Goal: Task Accomplishment & Management: Use online tool/utility

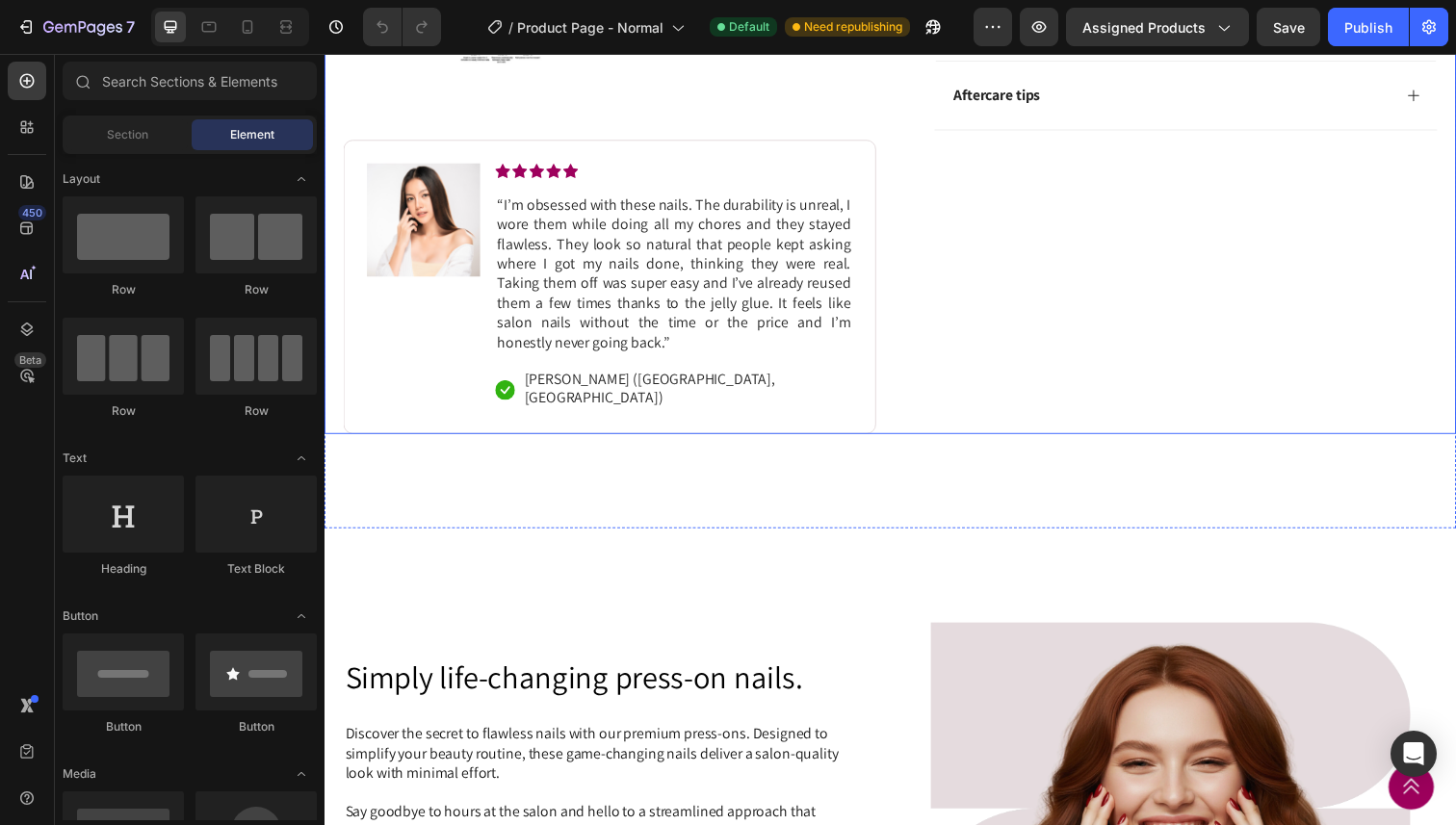
scroll to position [770, 0]
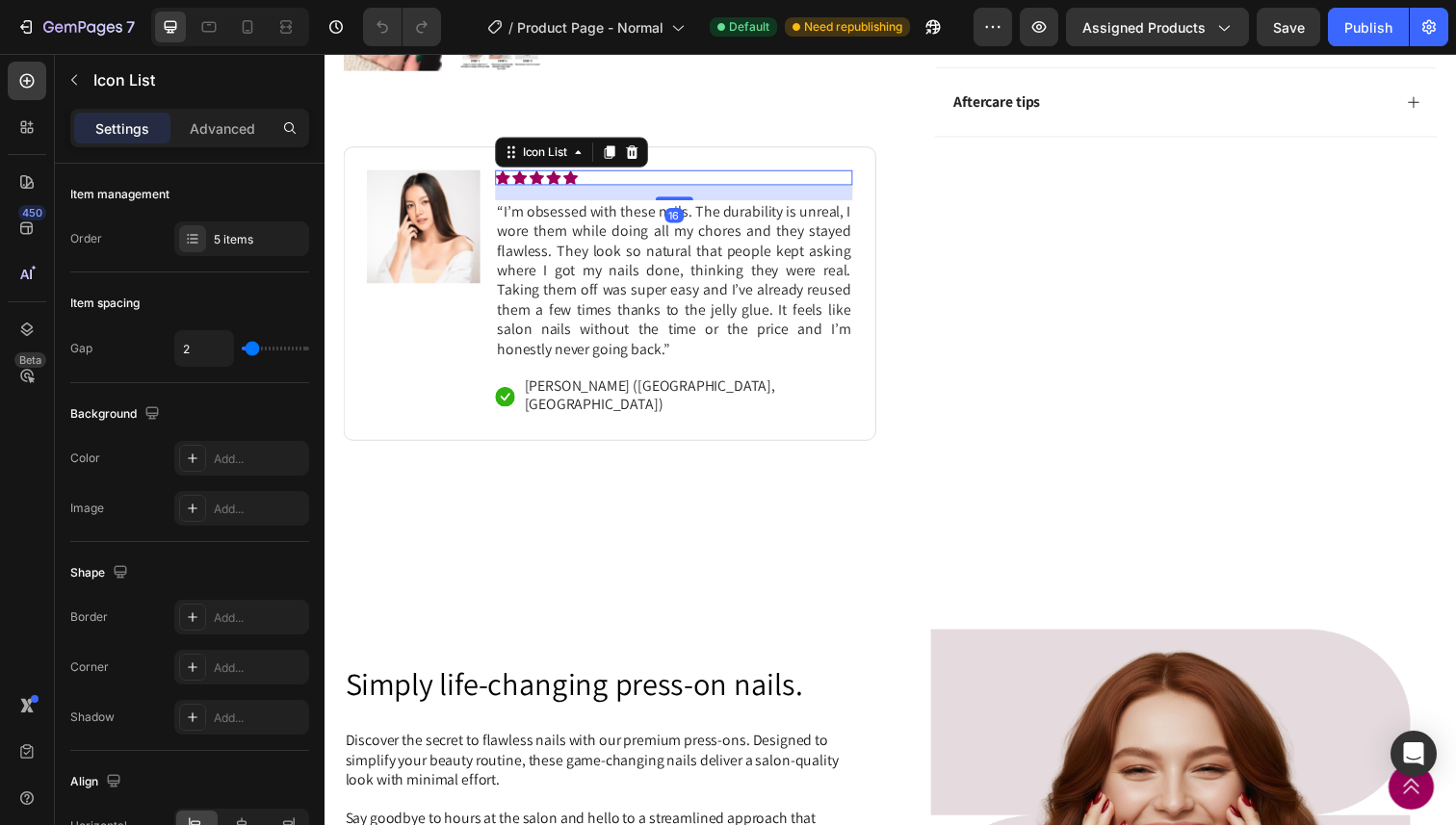
click at [749, 189] on div "Icon Icon Icon Icon Icon Icon List 16" at bounding box center [681, 181] width 365 height 16
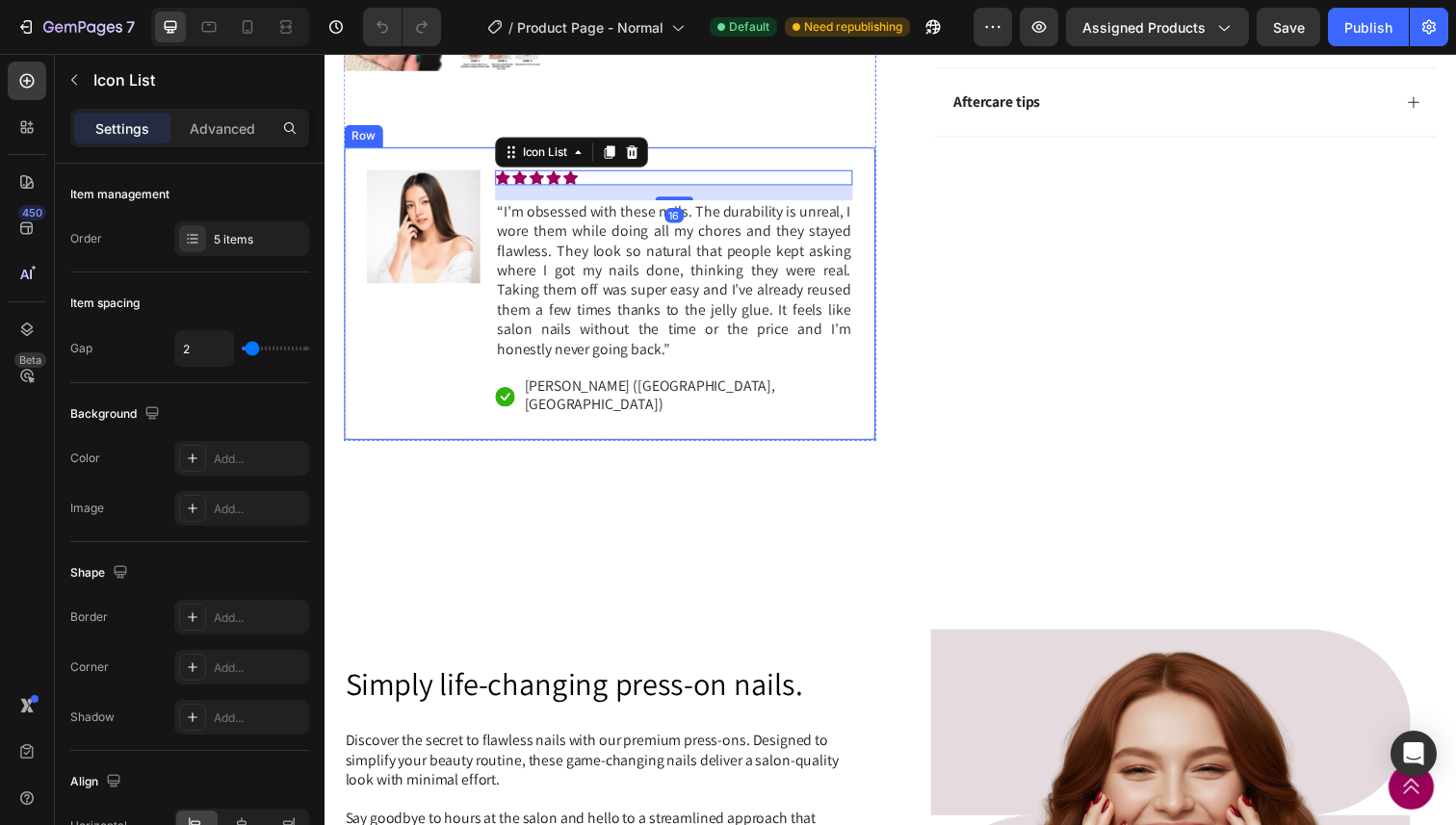
click at [778, 162] on div "Image Icon Icon Icon Icon Icon Icon List 16 “I’m obsessed with these nails. The…" at bounding box center [616, 298] width 544 height 300
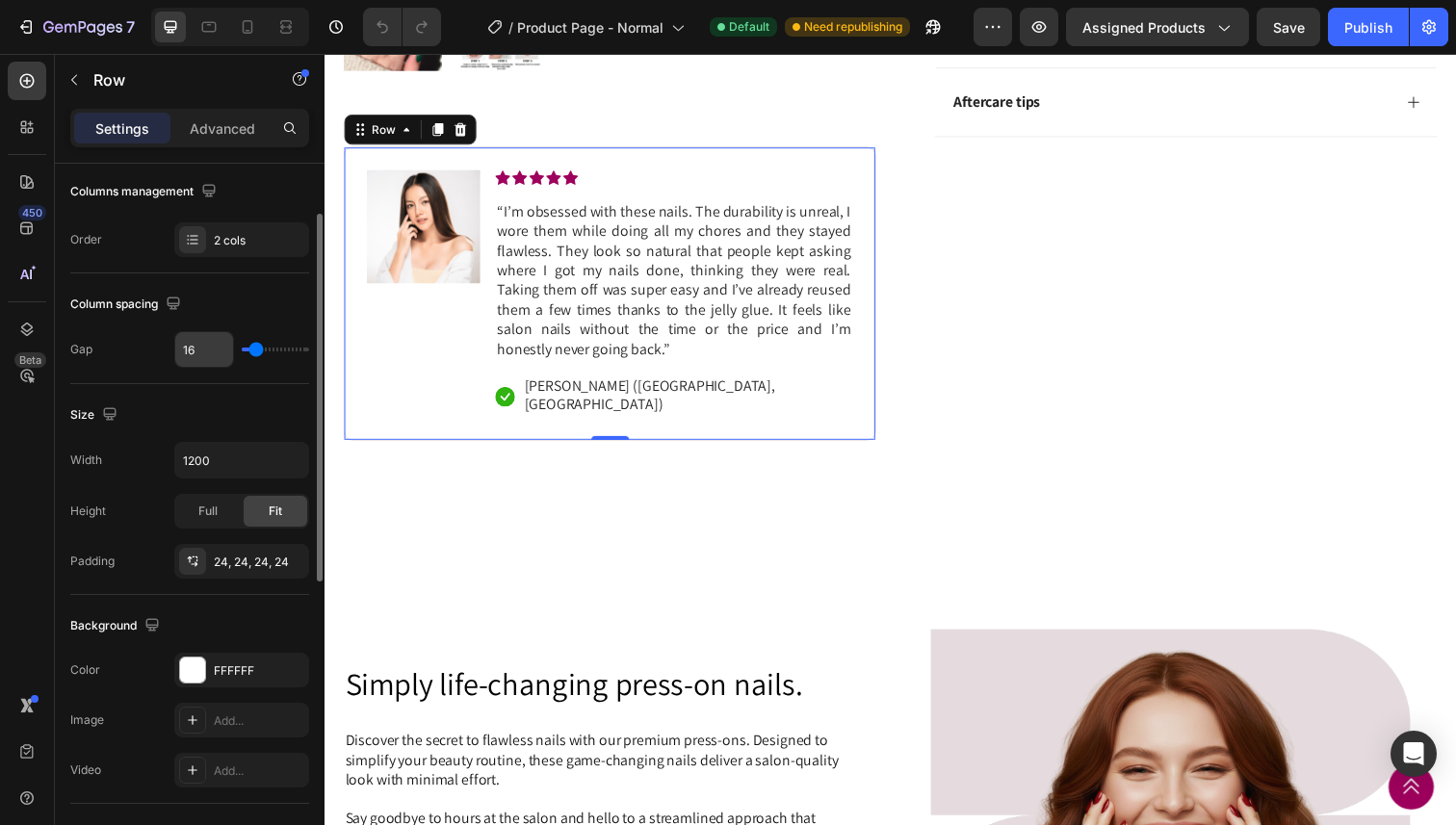
scroll to position [261, 0]
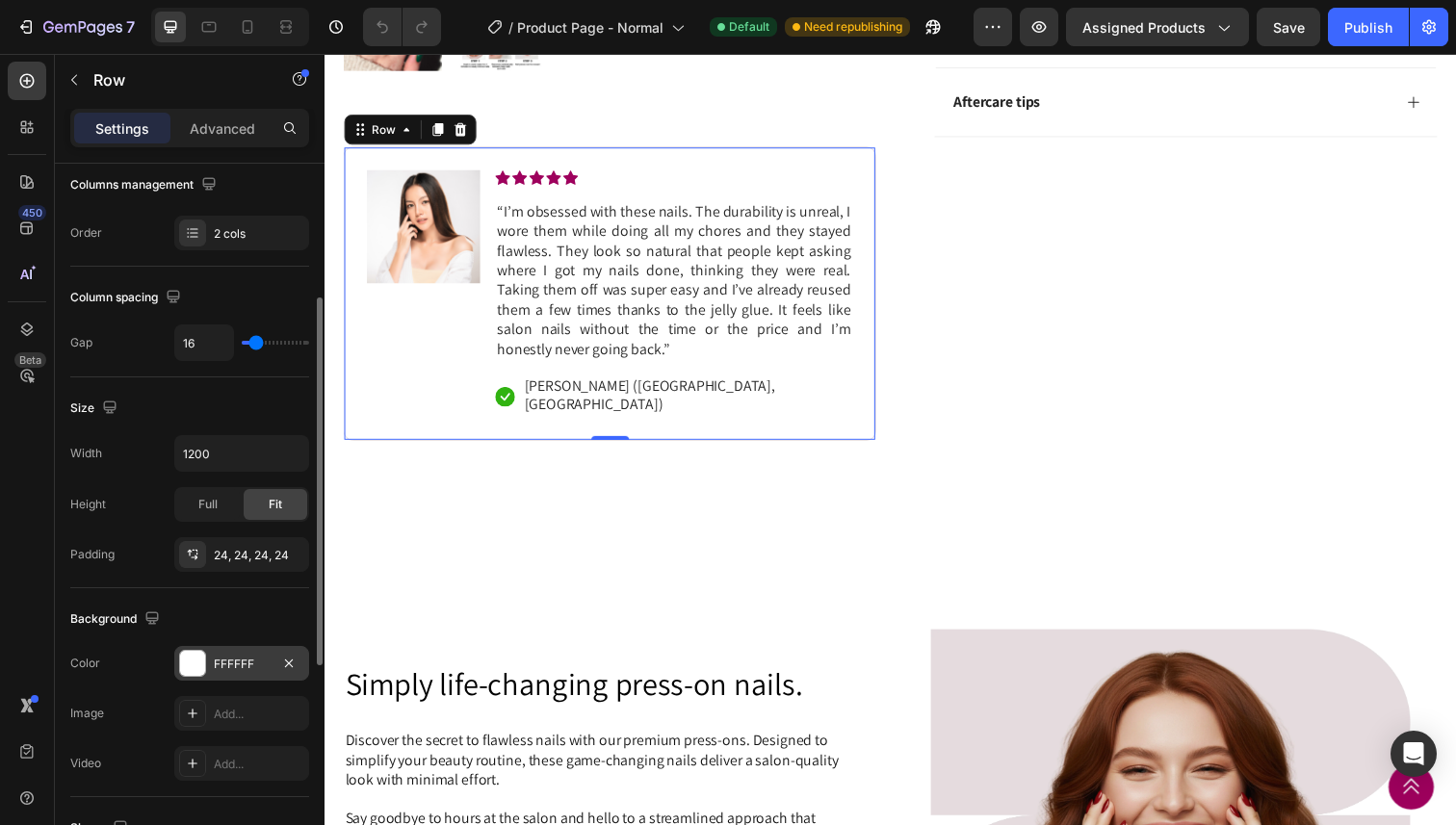
click at [238, 659] on div "FFFFFF" at bounding box center [241, 665] width 56 height 18
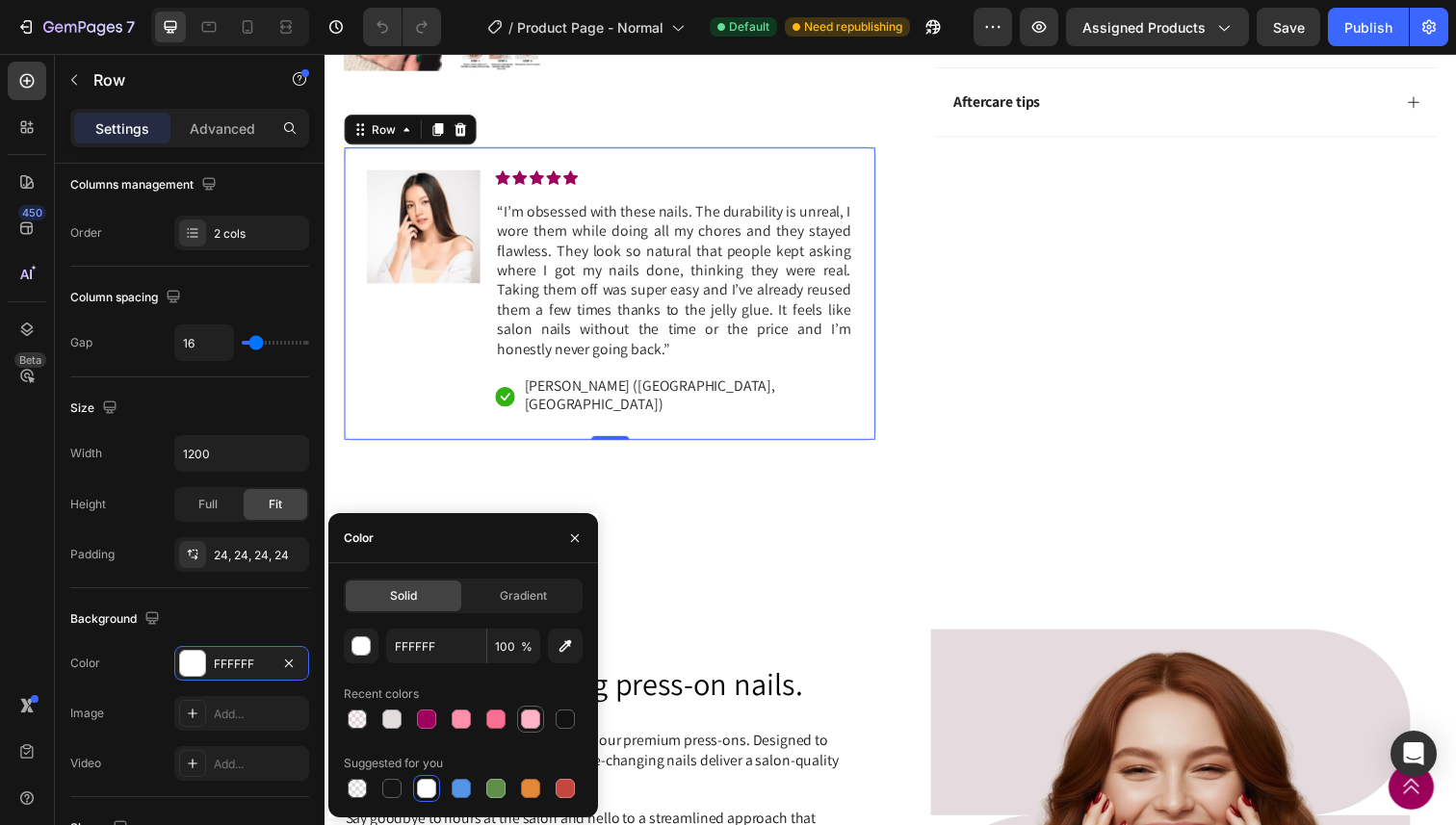
click at [531, 719] on div at bounding box center [531, 719] width 20 height 20
type input "FFB3C6"
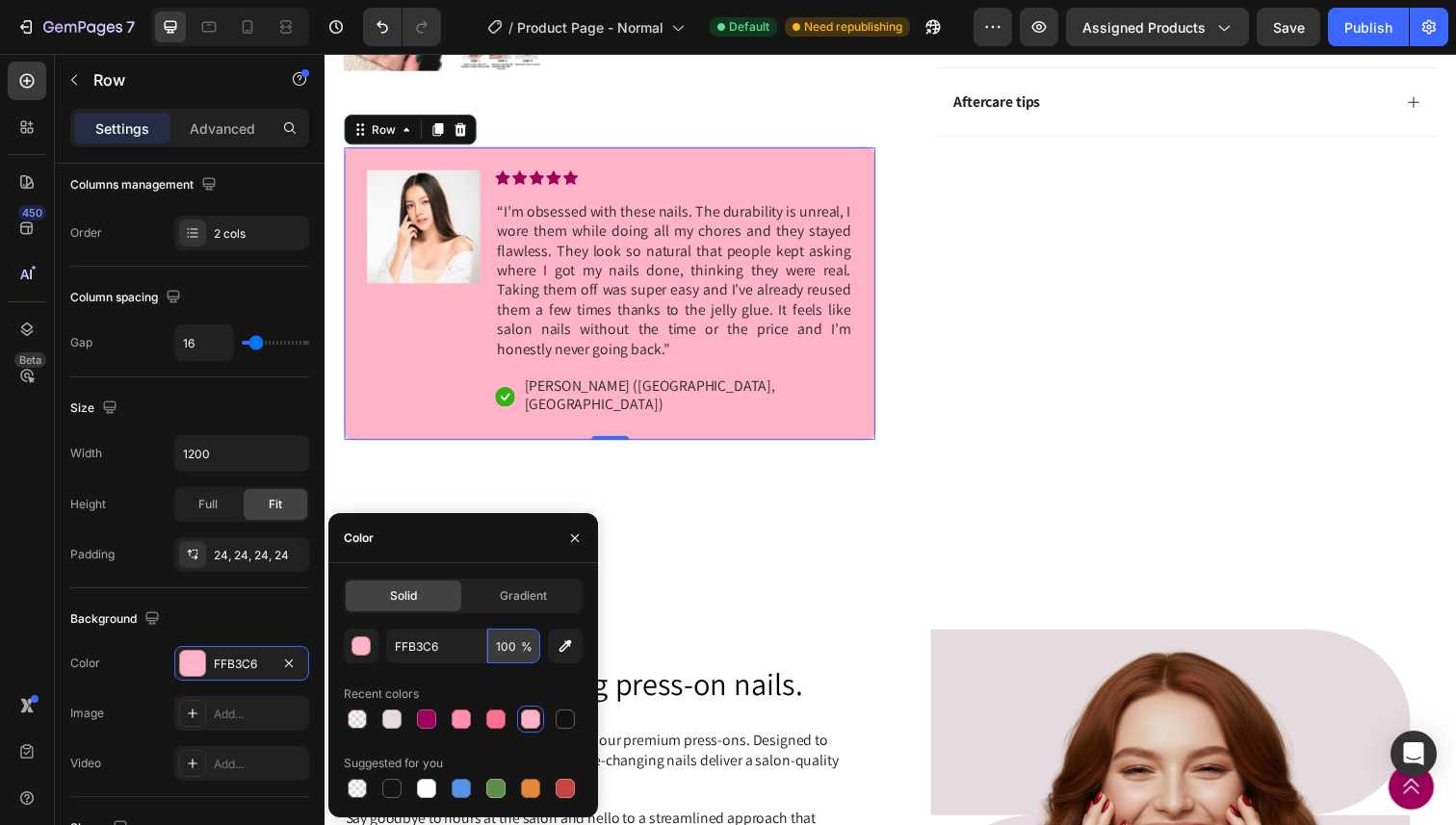
click at [512, 647] on input "100" at bounding box center [514, 645] width 53 height 34
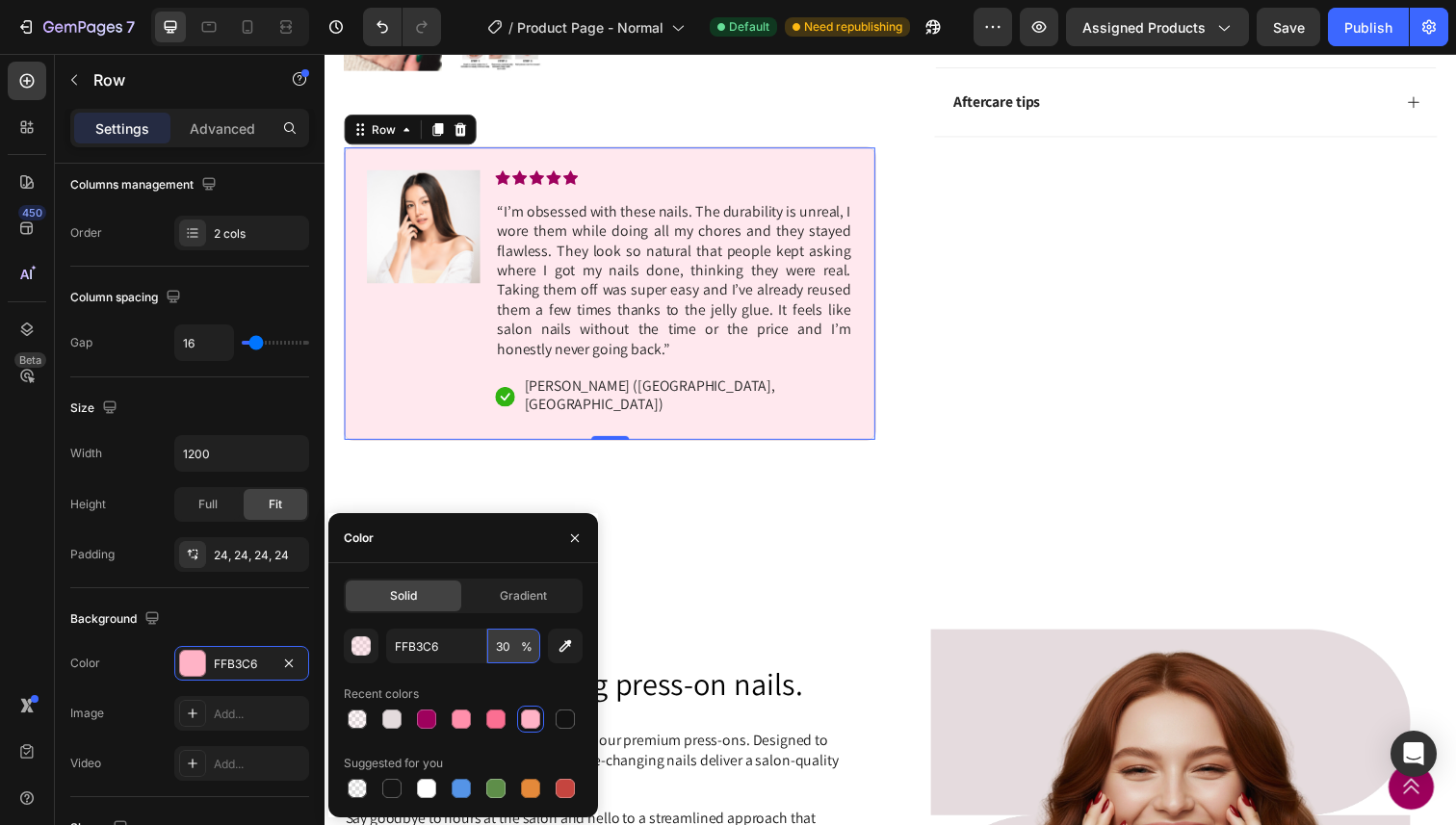
type input "3"
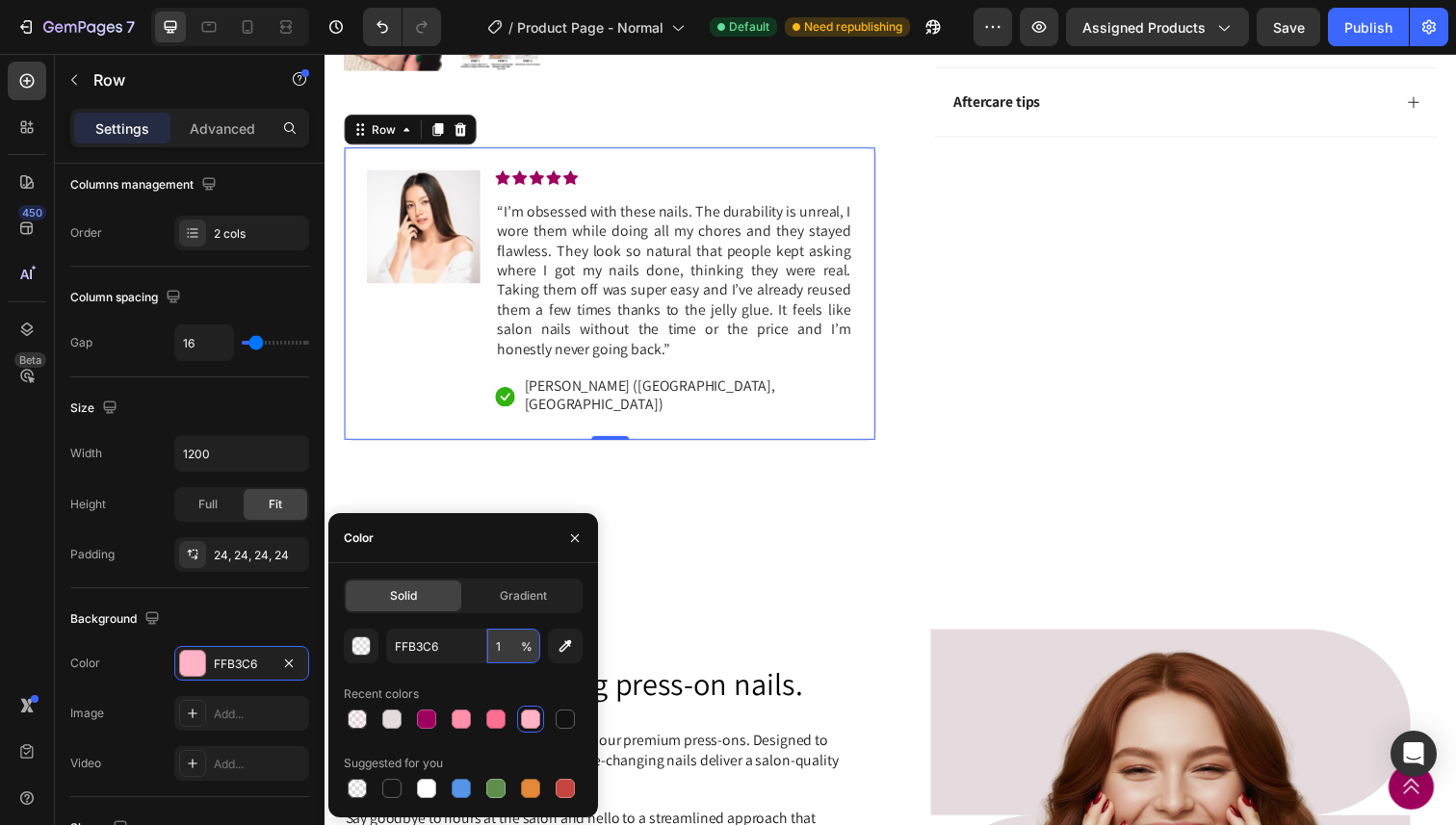
type input "15"
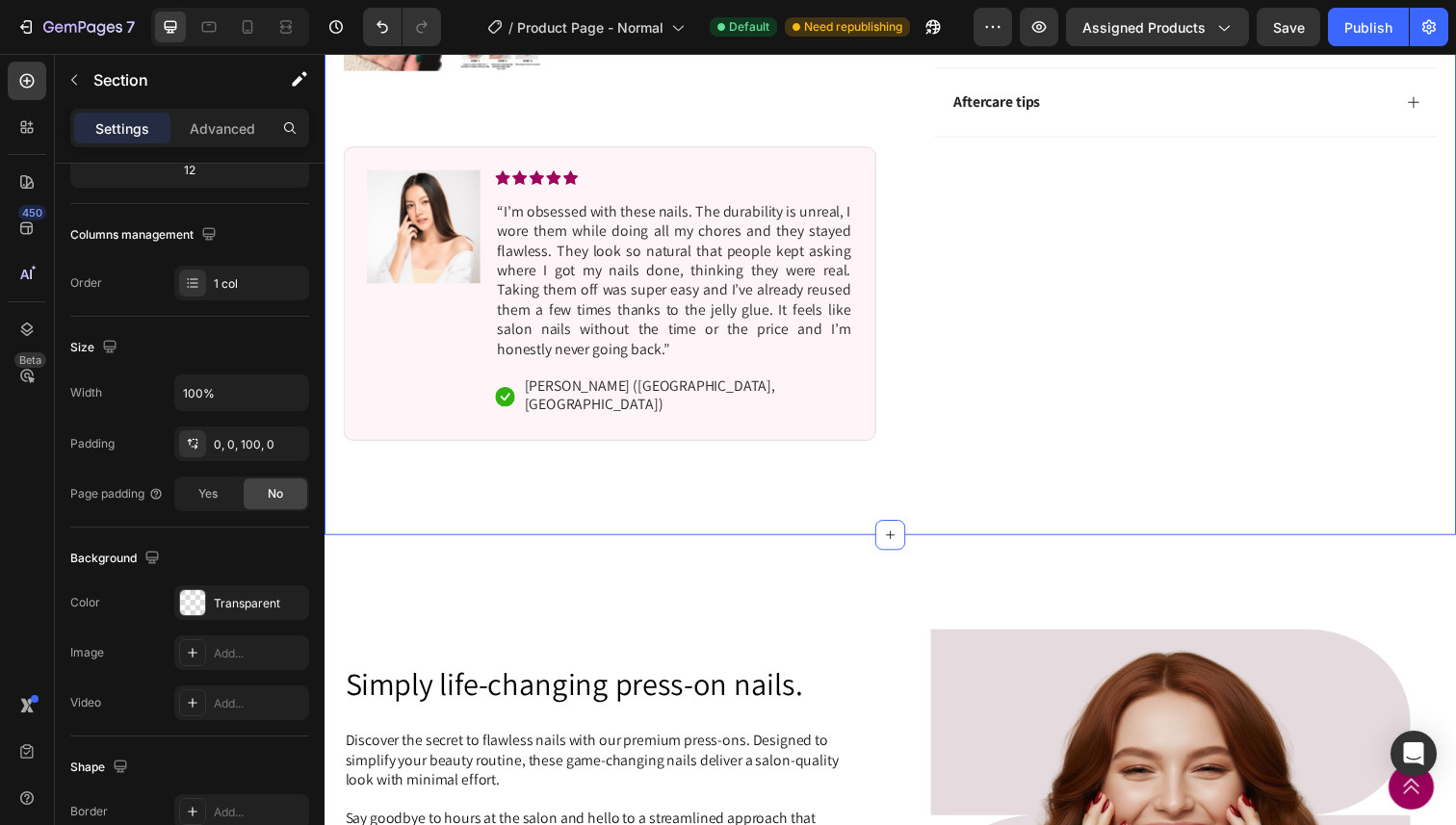
scroll to position [0, 0]
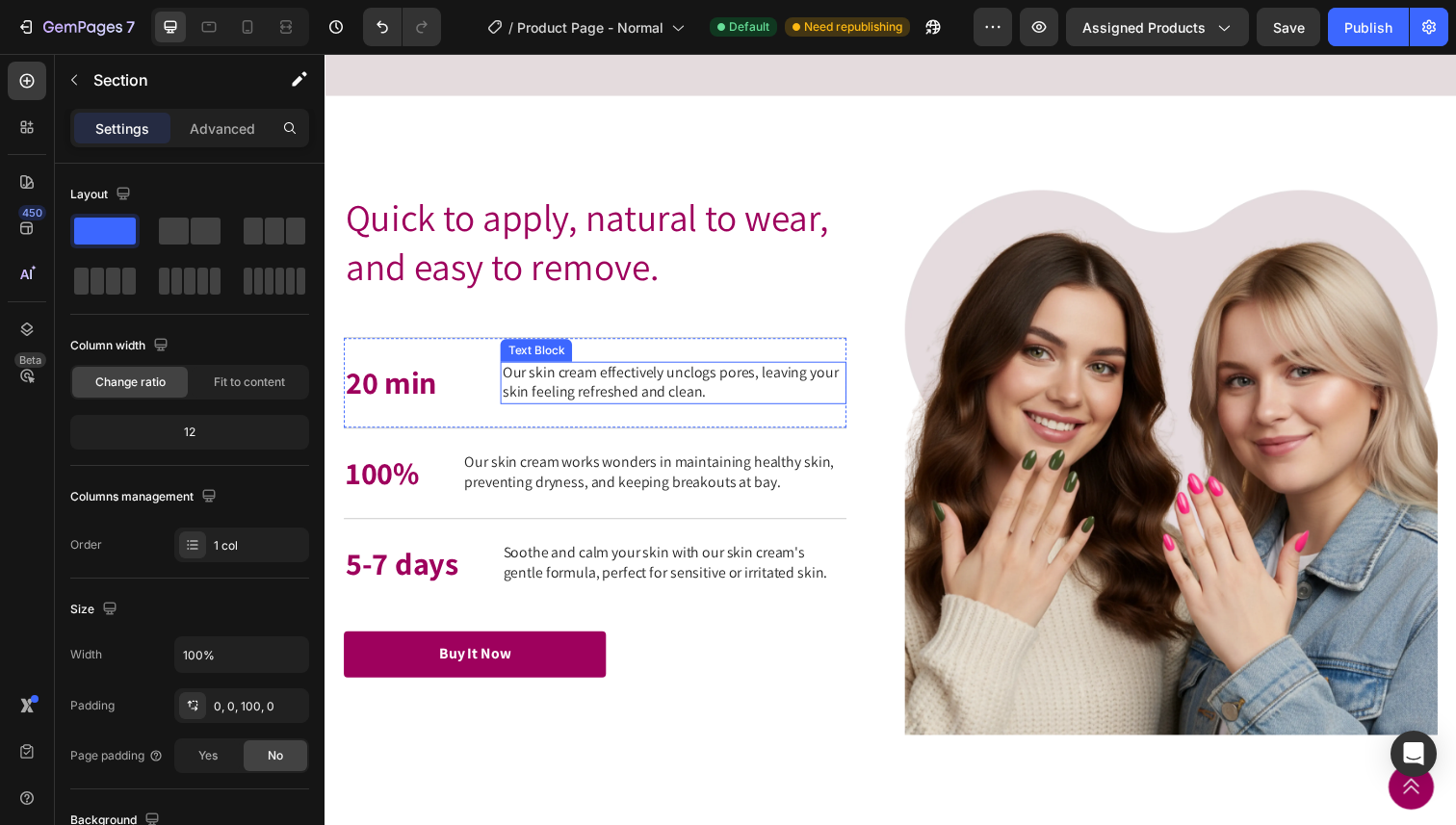
scroll to position [2881, 0]
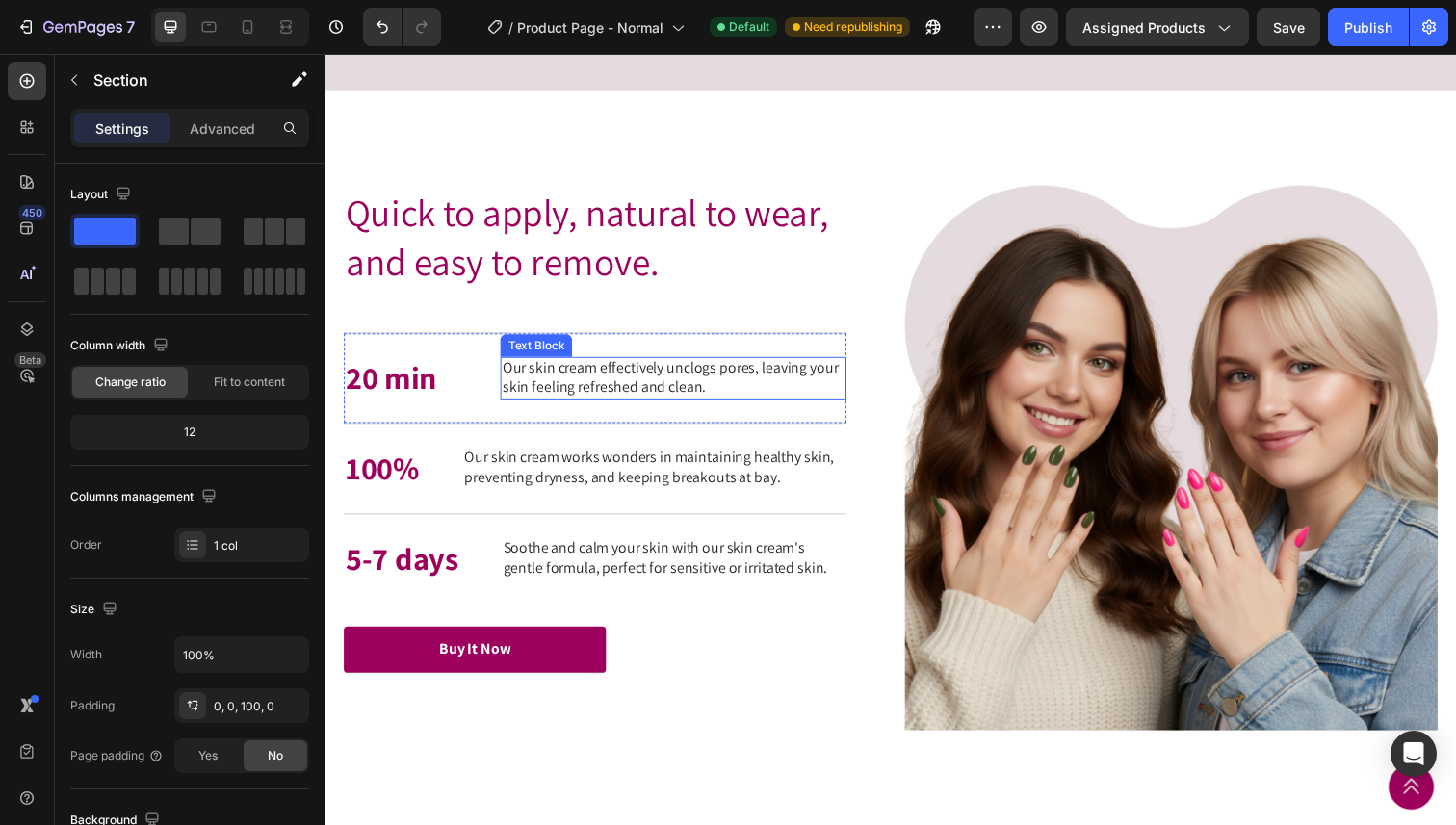
click at [585, 406] on p "Our skin cream effectively unclogs pores, leaving your skin feeling refreshed a…" at bounding box center [680, 386] width 350 height 40
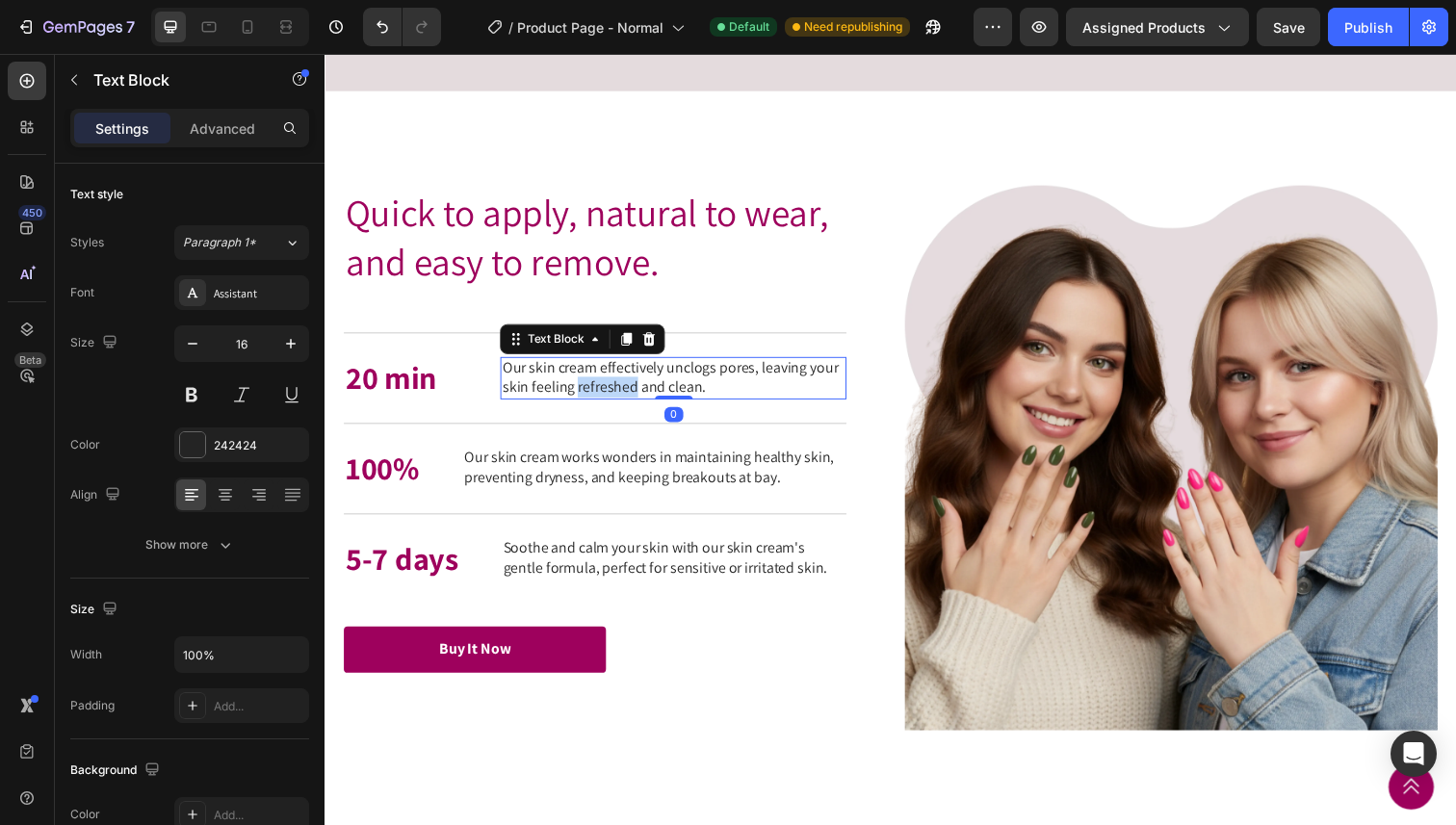
click at [585, 406] on p "Our skin cream effectively unclogs pores, leaving your skin feeling refreshed a…" at bounding box center [680, 386] width 350 height 40
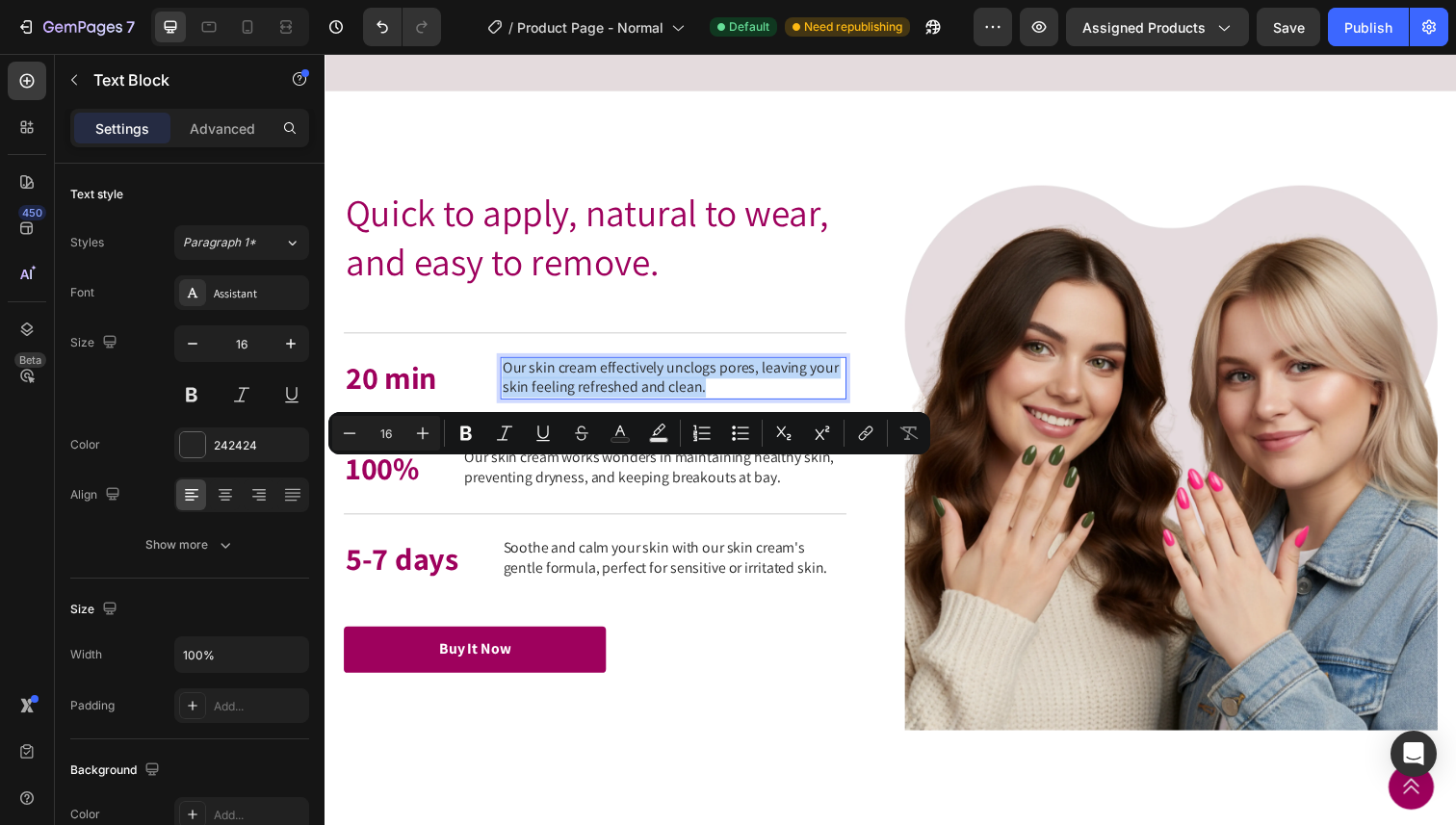
click at [585, 406] on p "Our skin cream effectively unclogs pores, leaving your skin feeling refreshed a…" at bounding box center [680, 386] width 350 height 40
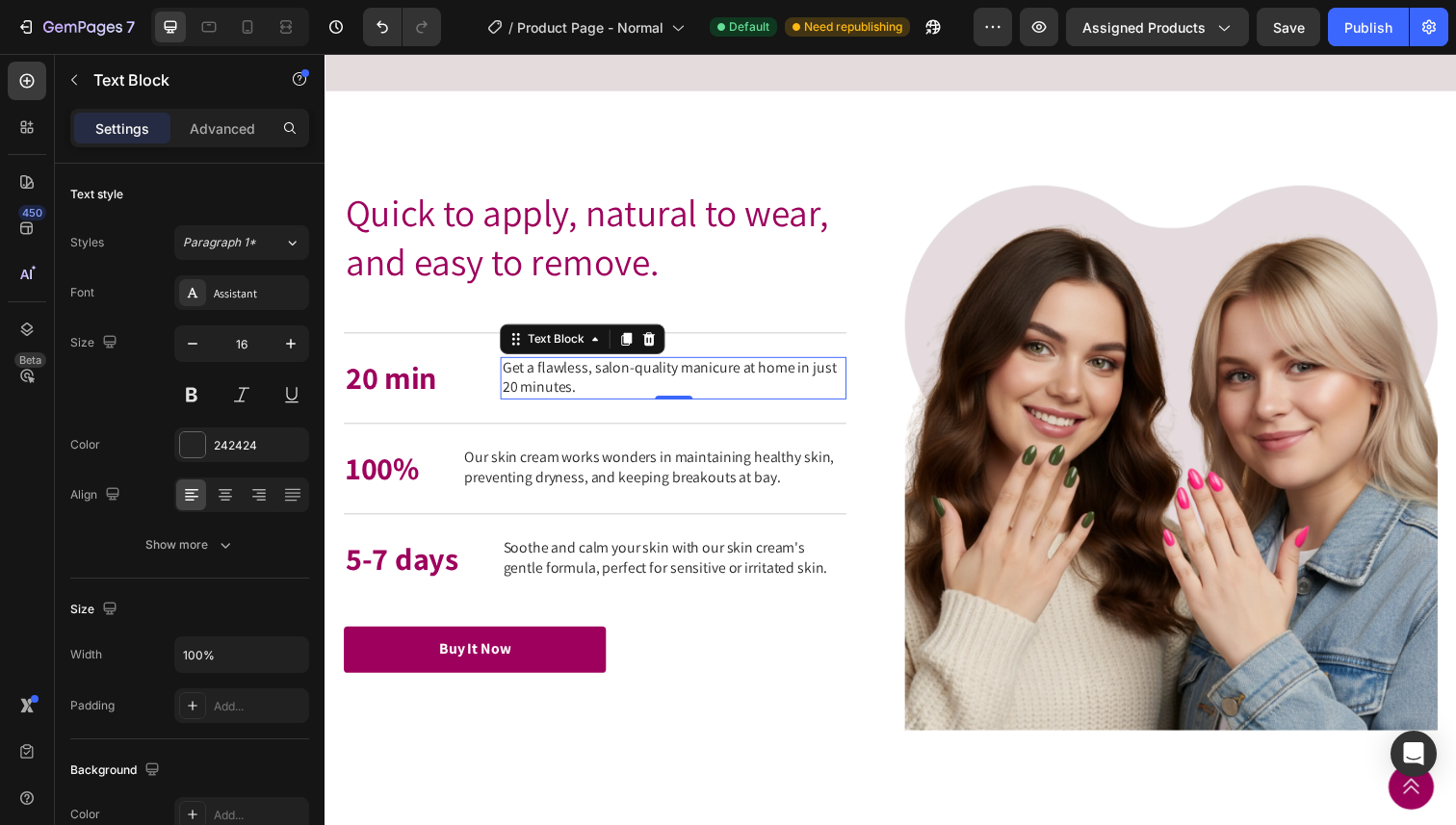
click at [713, 497] on p "Our skin cream works wonders in maintaining healthy skin, preventing dryness, a…" at bounding box center [661, 477] width 388 height 40
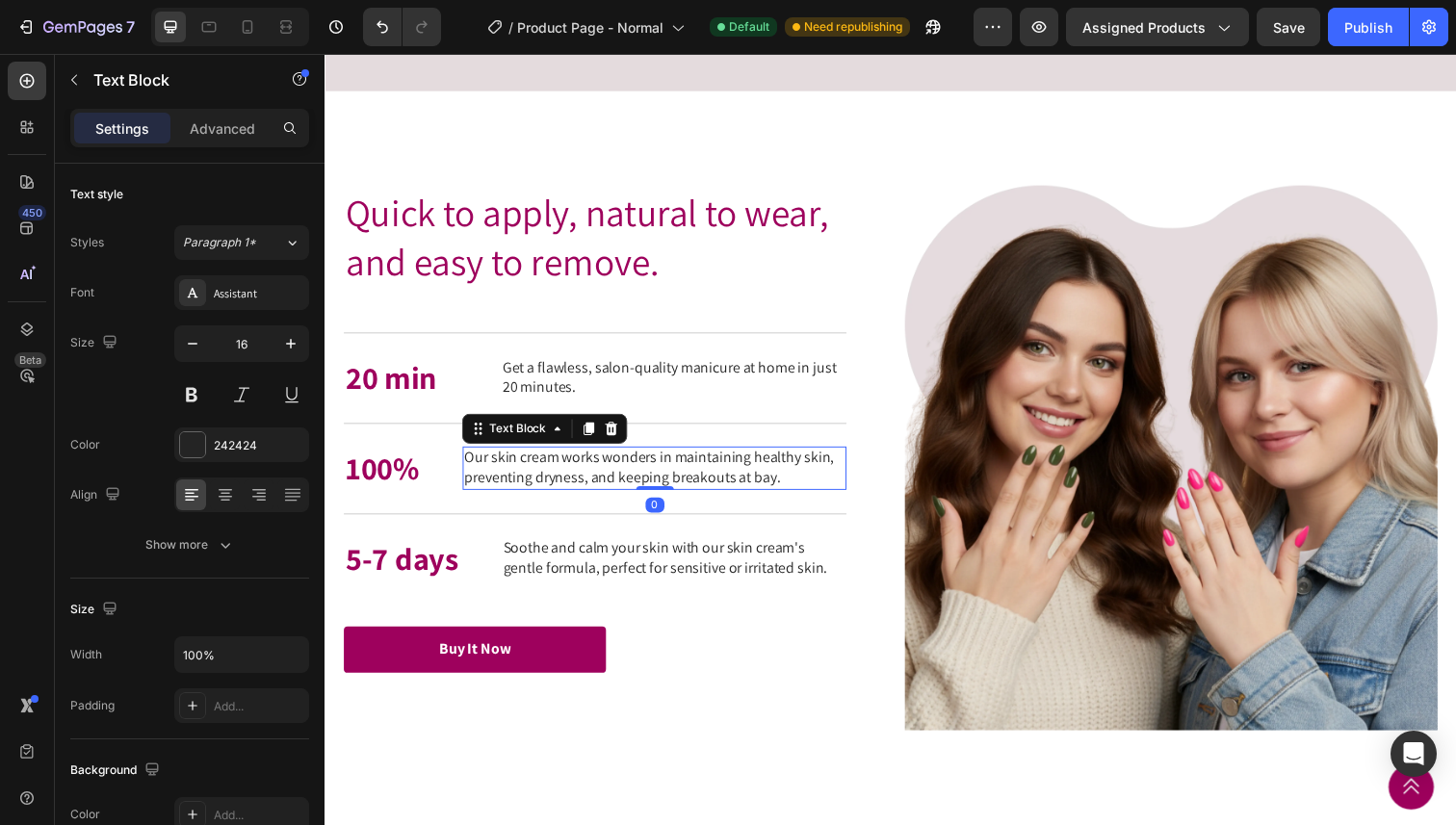
click at [713, 497] on p "Our skin cream works wonders in maintaining healthy skin, preventing dryness, a…" at bounding box center [661, 477] width 388 height 40
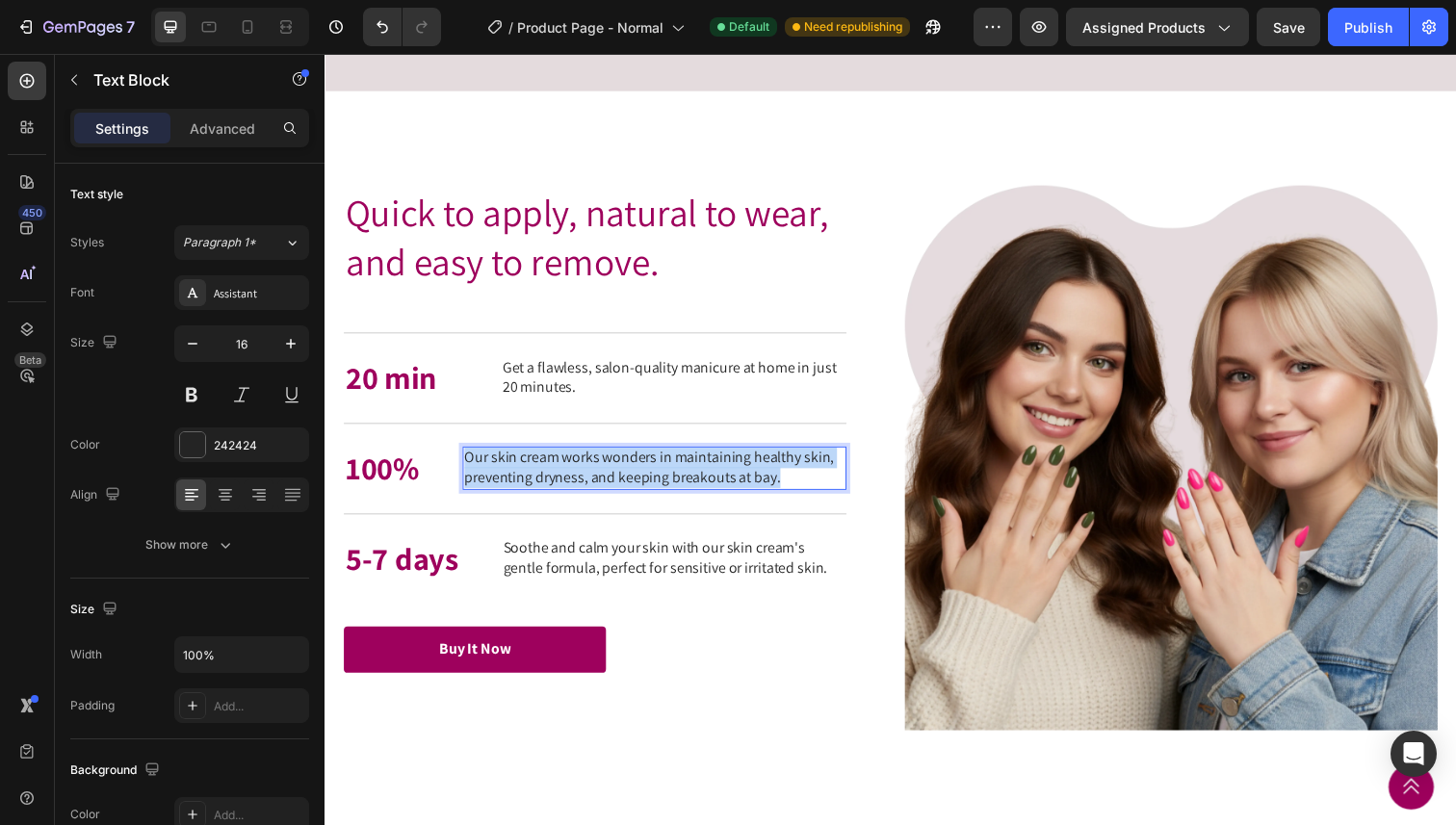
click at [713, 497] on p "Our skin cream works wonders in maintaining healthy skin, preventing dryness, a…" at bounding box center [661, 477] width 388 height 40
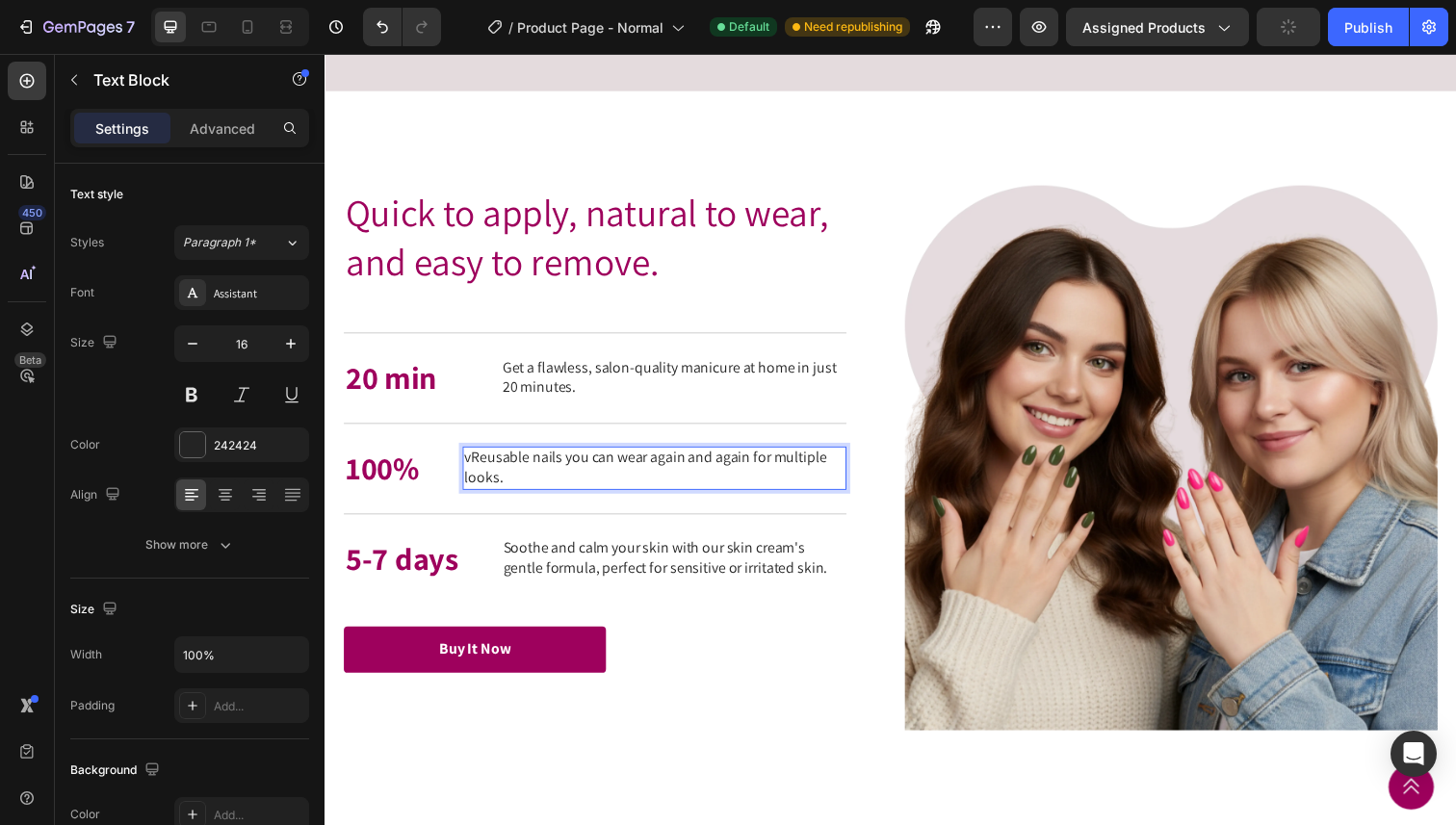
click at [479, 497] on p "vReusable nails you can wear again and again for multiple looks." at bounding box center [661, 477] width 388 height 40
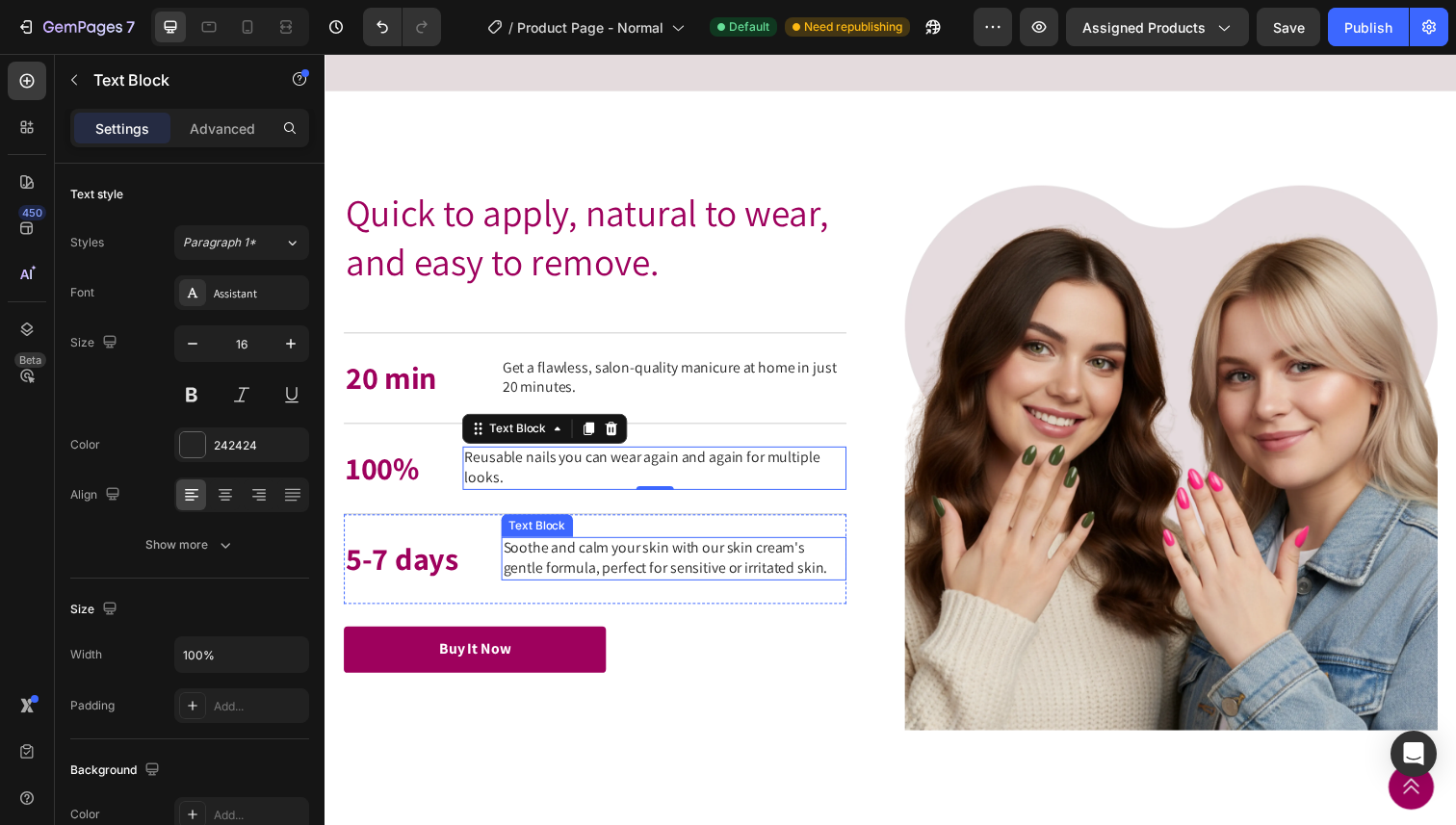
click at [725, 590] on p "Soothe and calm your skin with our skin cream's gentle formula, perfect for sen…" at bounding box center [681, 569] width 349 height 40
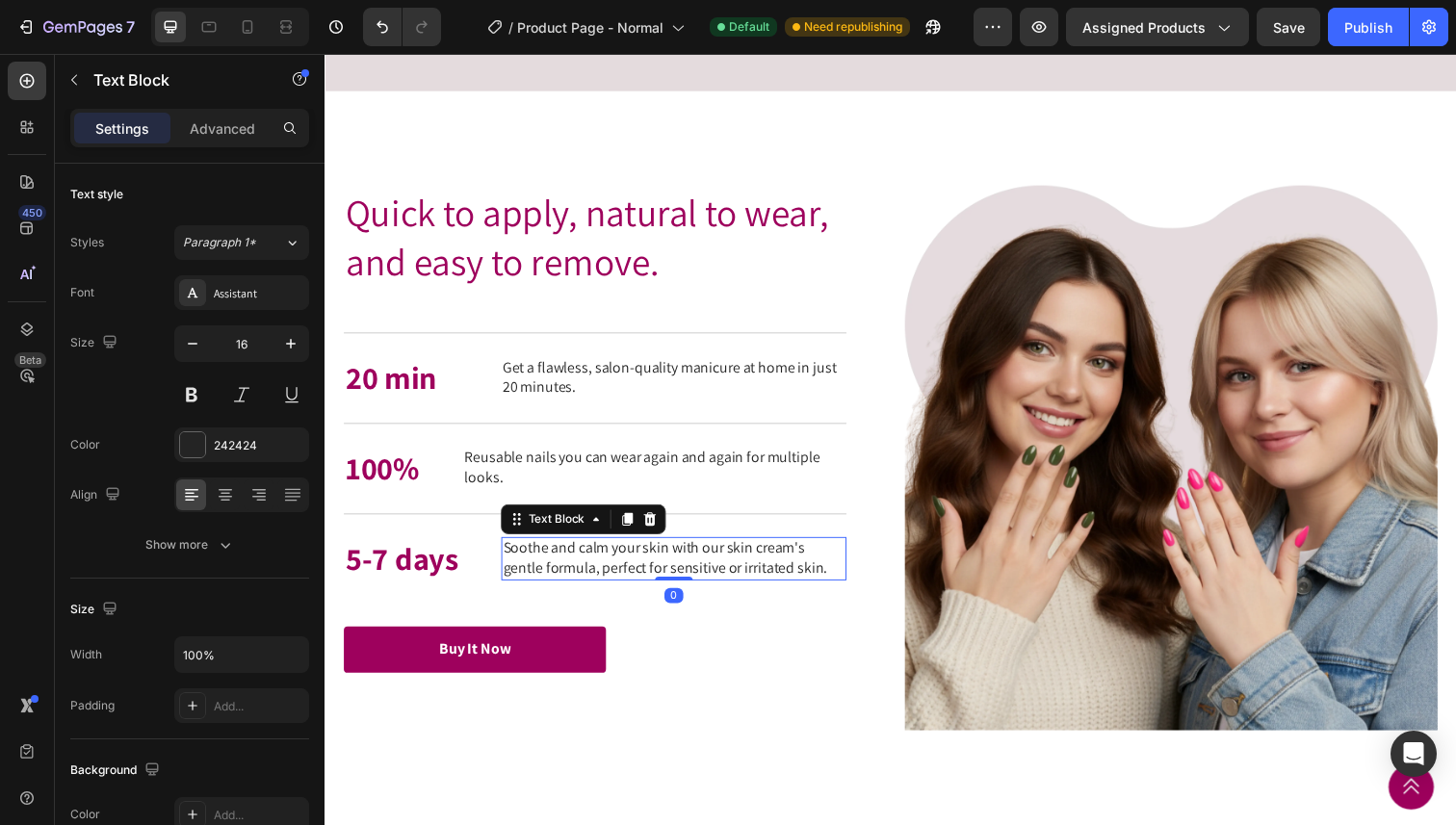
click at [725, 590] on p "Soothe and calm your skin with our skin cream's gentle formula, perfect for sen…" at bounding box center [681, 569] width 349 height 40
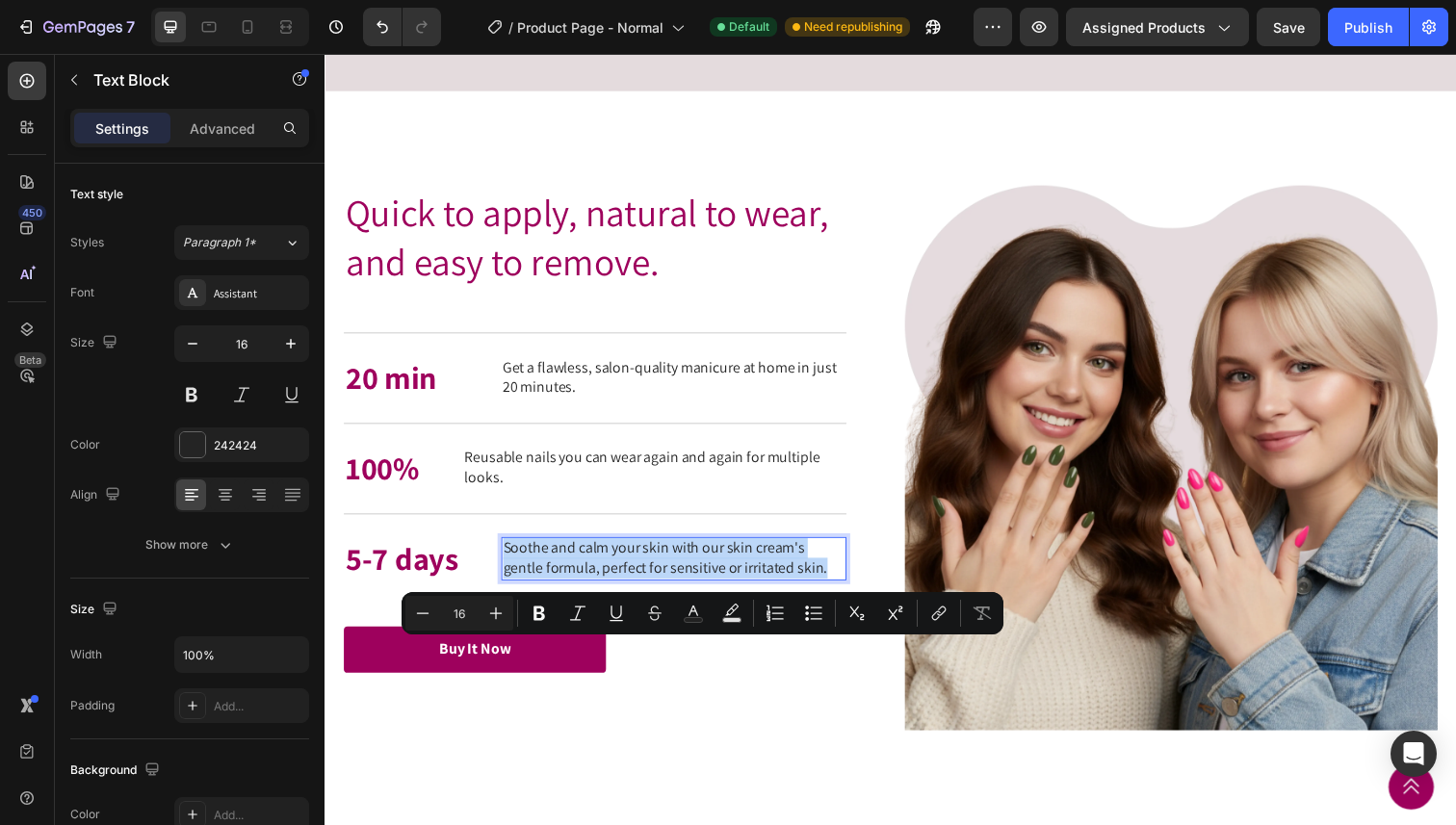
click at [725, 590] on p "Soothe and calm your skin with our skin cream's gentle formula, perfect for sen…" at bounding box center [681, 569] width 349 height 40
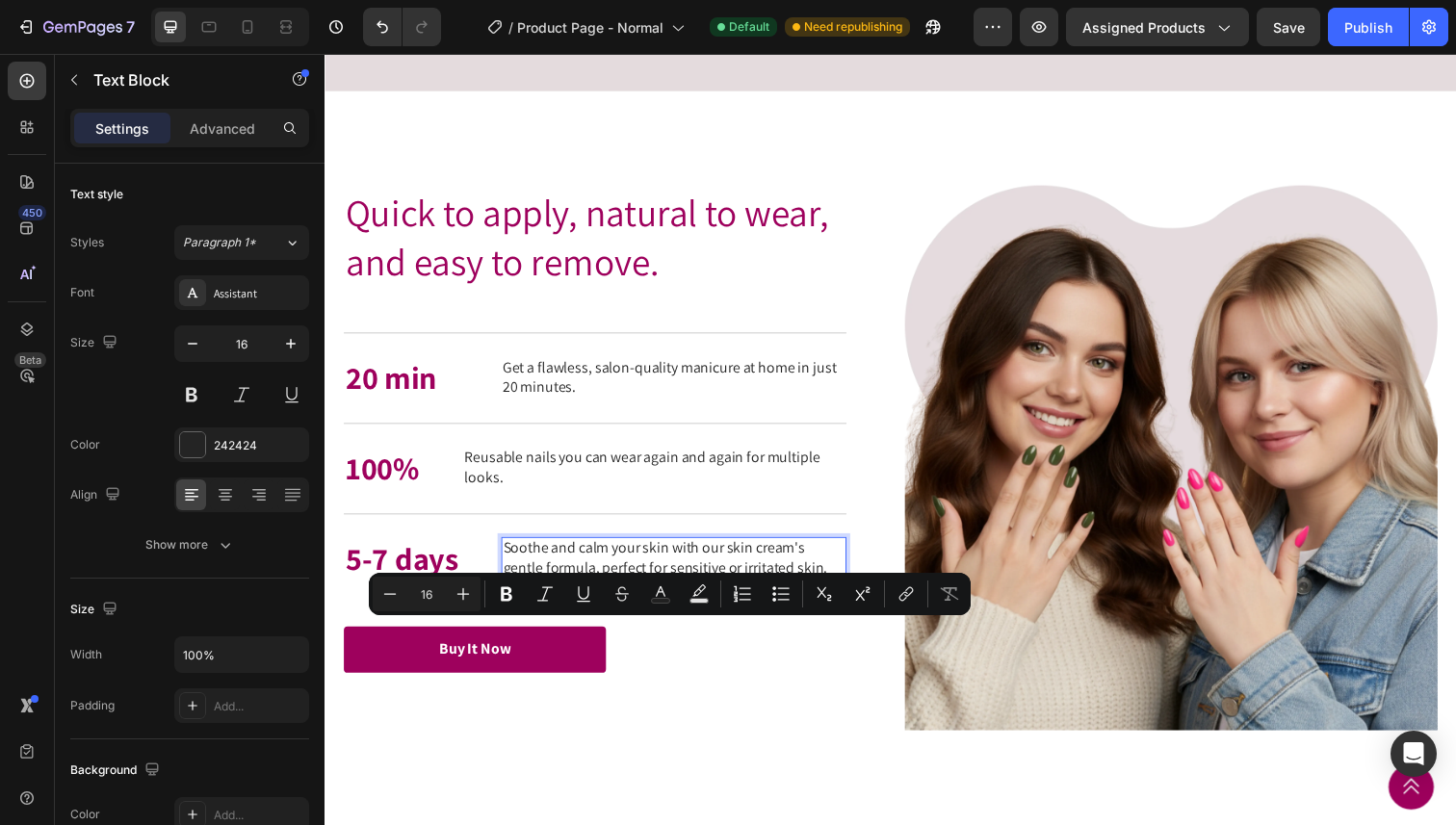
scroll to position [2880, 0]
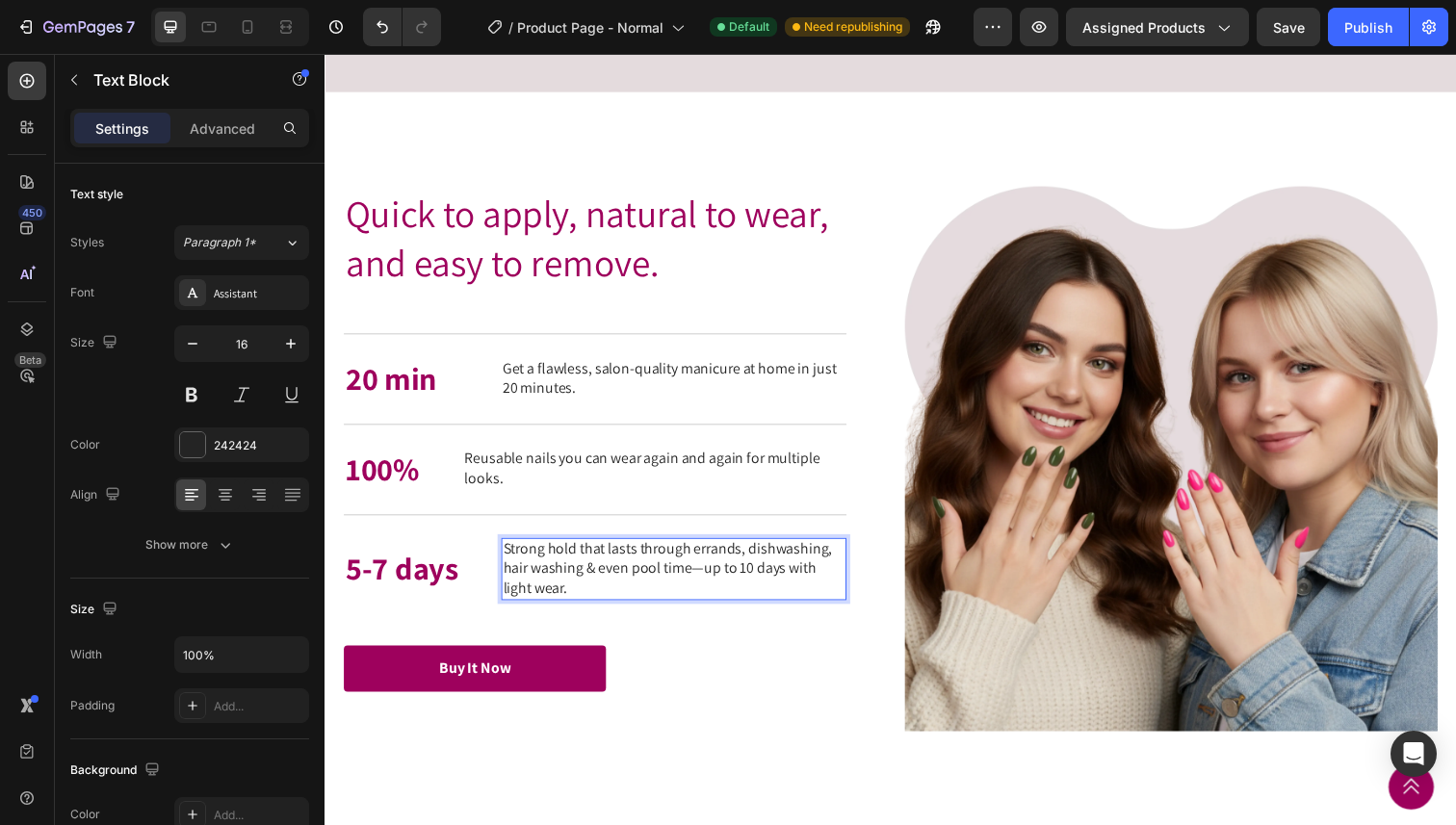
click at [710, 610] on p "Strong hold that lasts through errands, dishwashing, hair washing & even pool t…" at bounding box center [681, 579] width 349 height 60
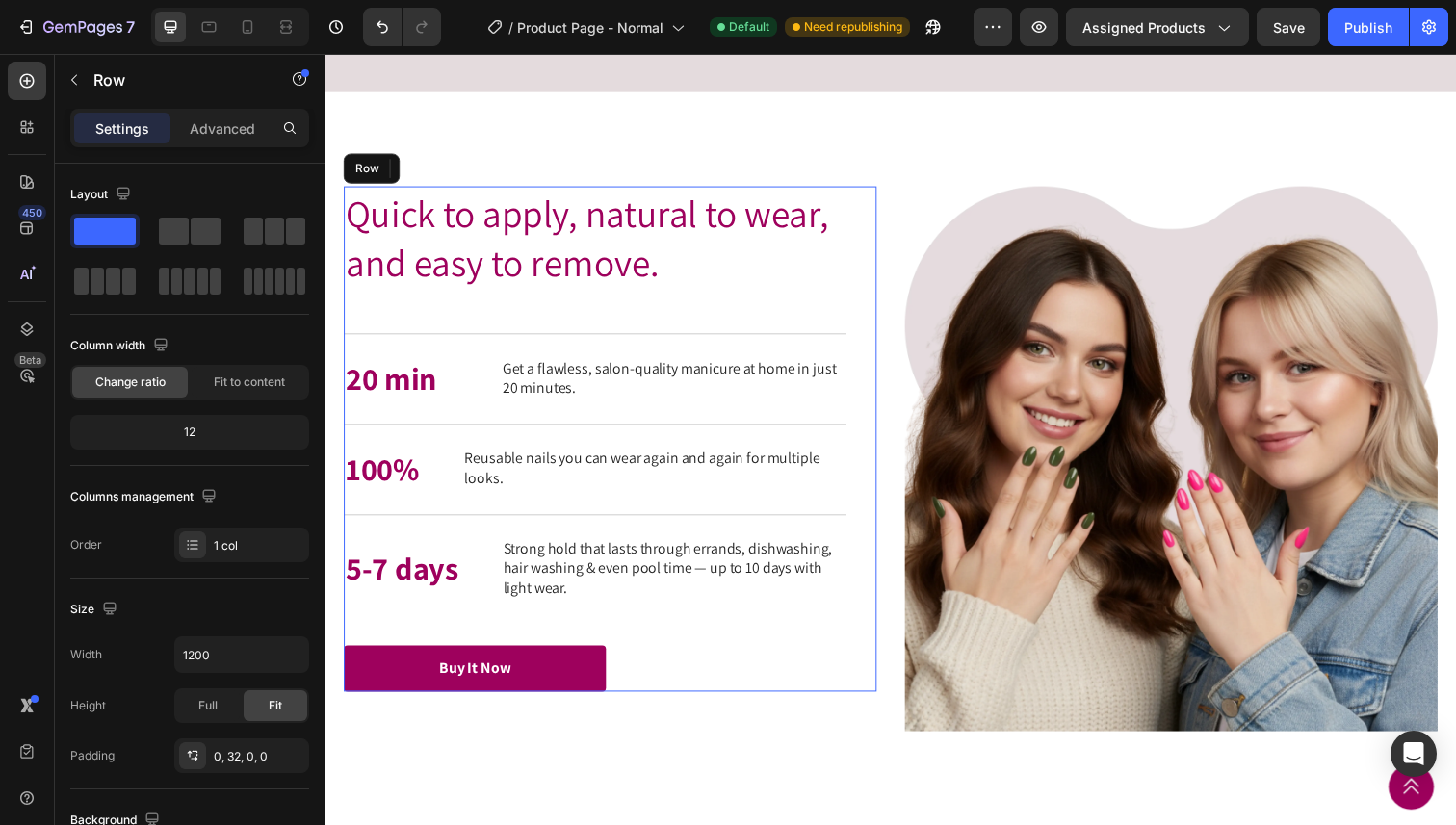
click at [763, 706] on div "Quick to apply, natural to wear, and easy to remove. Heading 20 min Text Block …" at bounding box center [600, 447] width 513 height 516
click at [650, 498] on p "Reusable nails you can wear again and again for multiple looks." at bounding box center [661, 478] width 388 height 40
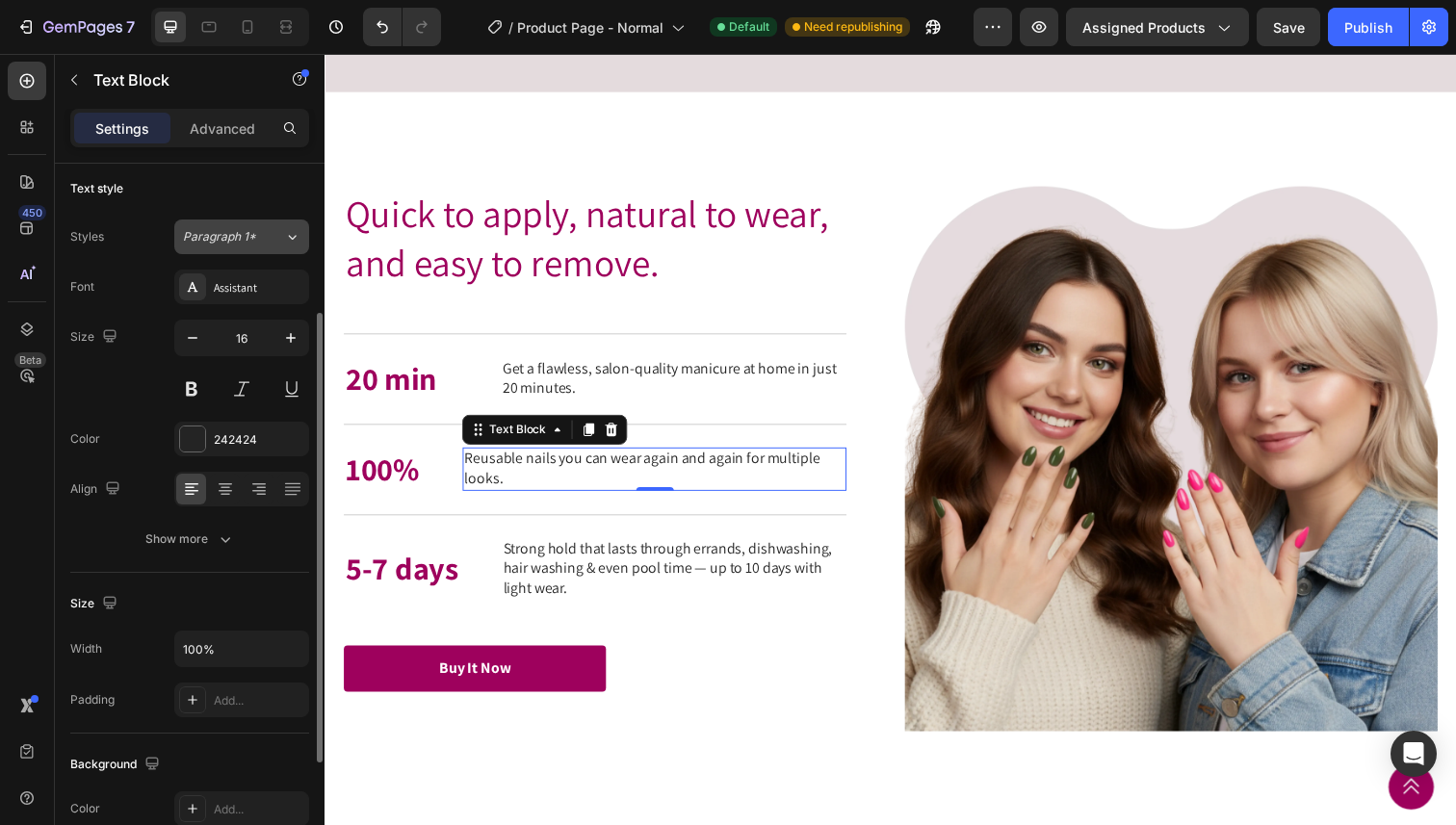
scroll to position [0, 0]
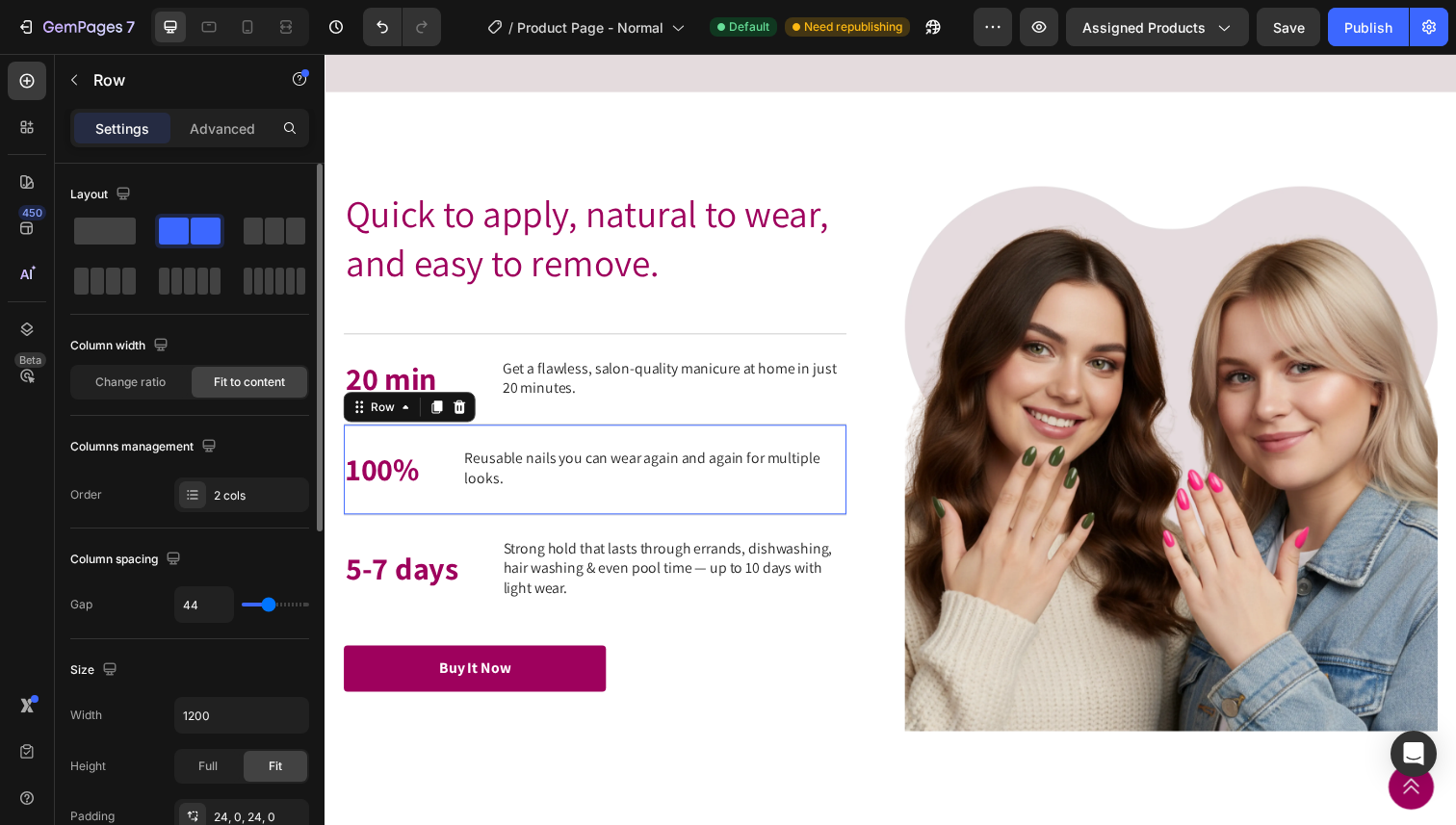
click at [442, 525] on div "100% Text Block Reusable nails you can wear again and again for multiple looks.…" at bounding box center [600, 479] width 513 height 92
click at [155, 390] on span "Change ratio" at bounding box center [130, 383] width 70 height 18
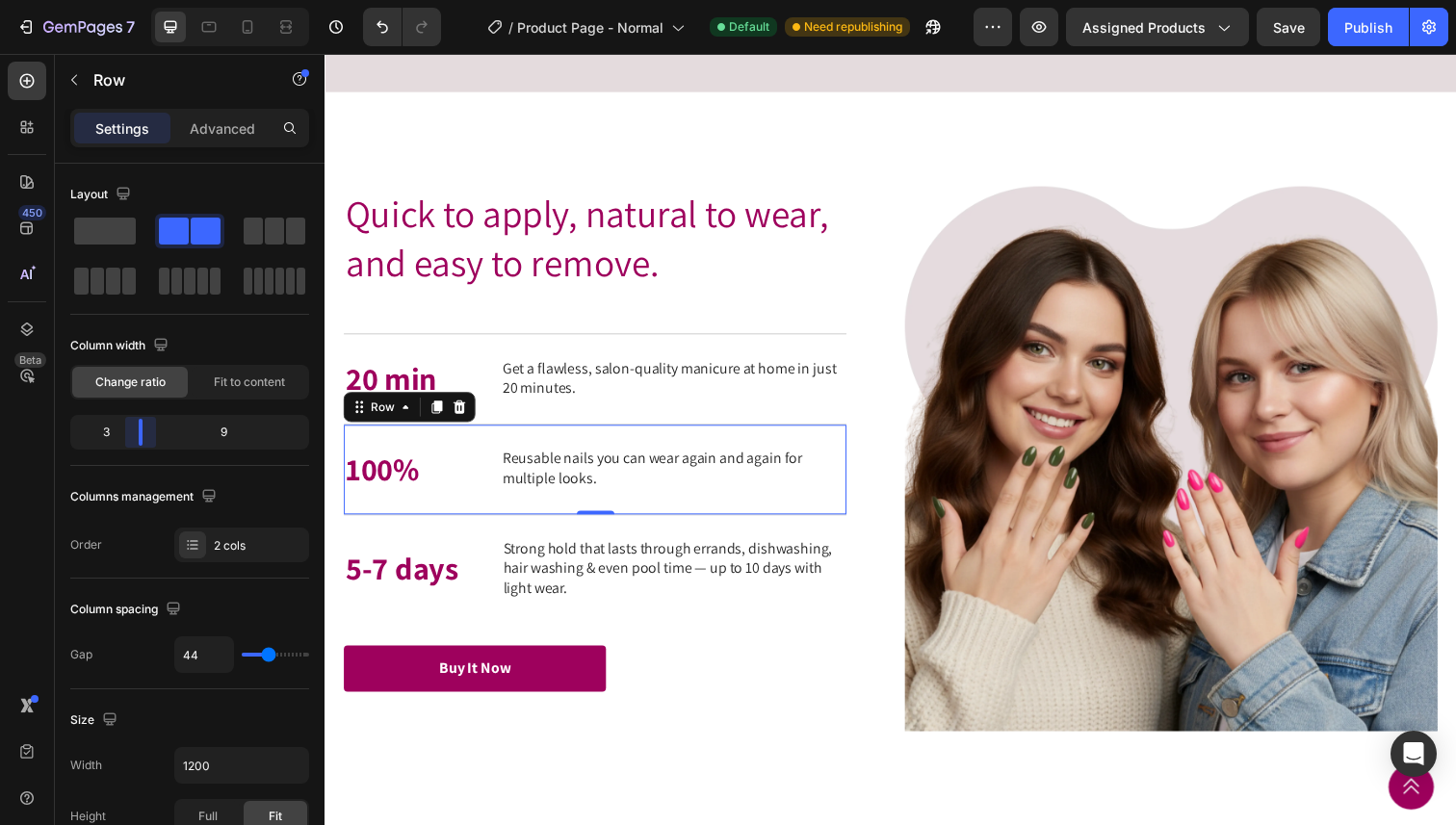
drag, startPoint x: 192, startPoint y: 436, endPoint x: 130, endPoint y: 433, distance: 62.1
click at [130, 0] on body "7 Version history / Product Page - Normal Default Need republishing Preview Ass…" at bounding box center [728, 0] width 1456 height 0
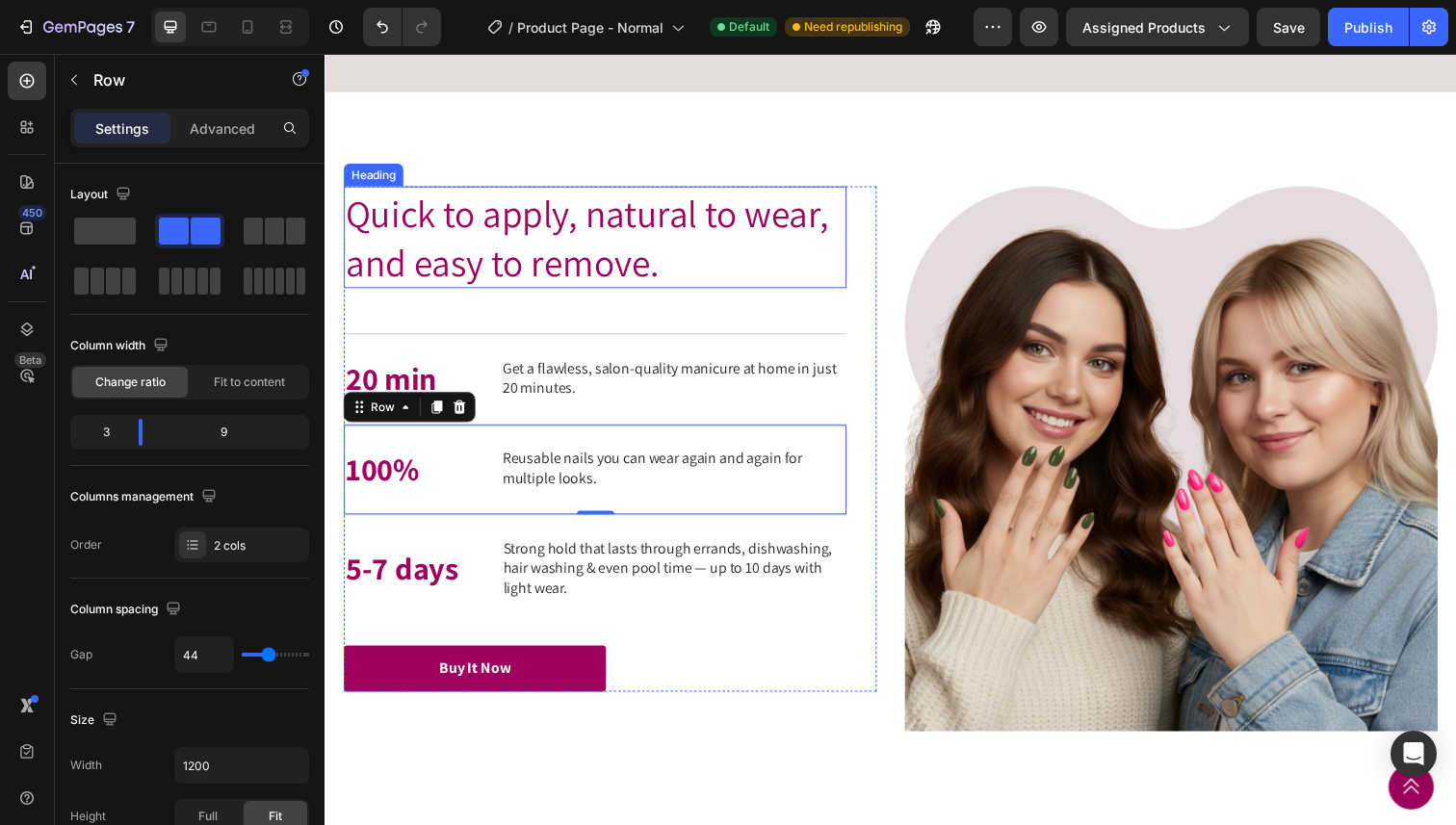
click at [684, 294] on h2 "Quick to apply, natural to wear, and easy to remove." at bounding box center [600, 242] width 513 height 104
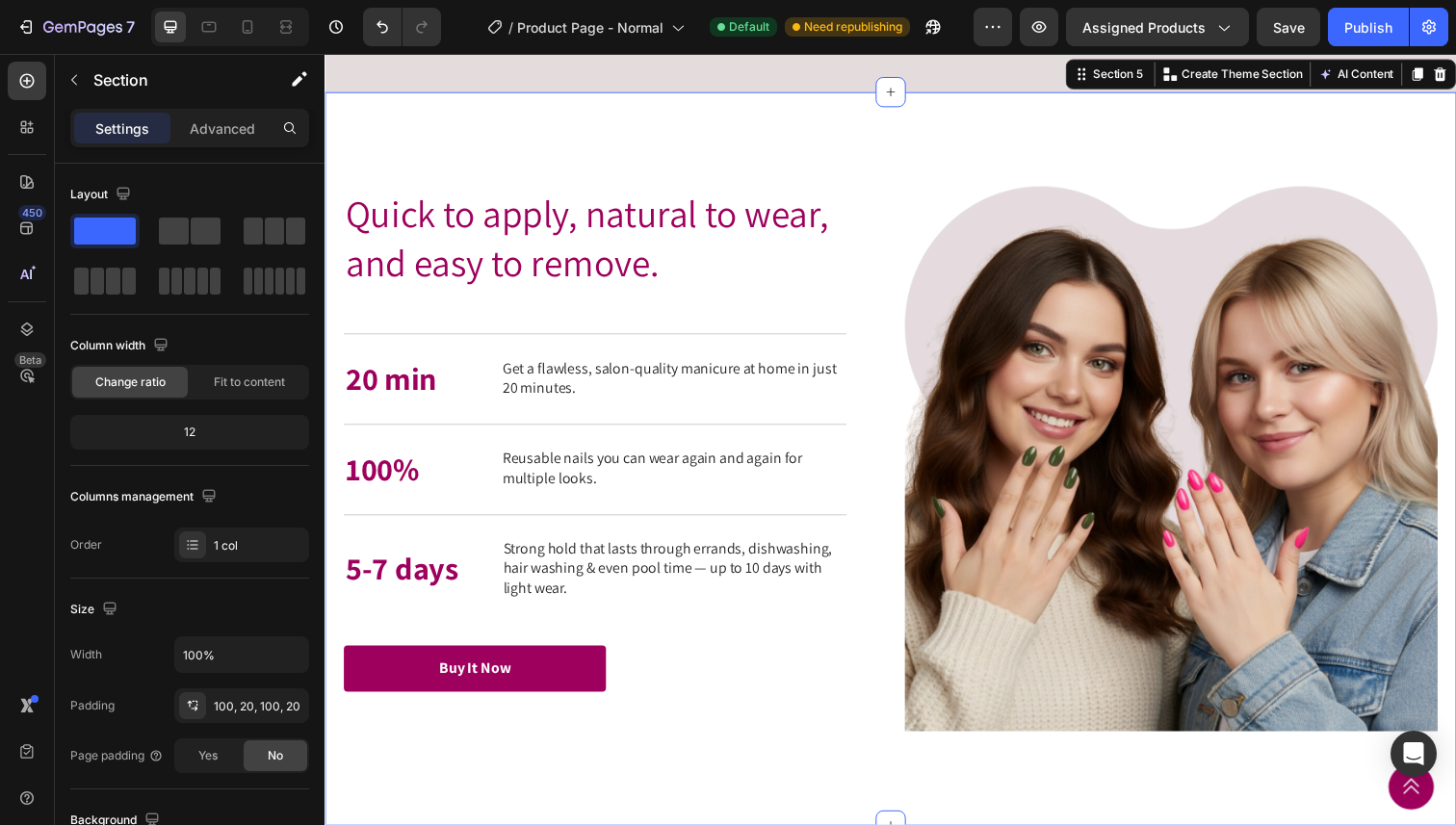
click at [1045, 222] on div "Quick to apply, natural to wear, and easy to remove. Heading Quick to apply, na…" at bounding box center [902, 467] width 1155 height 749
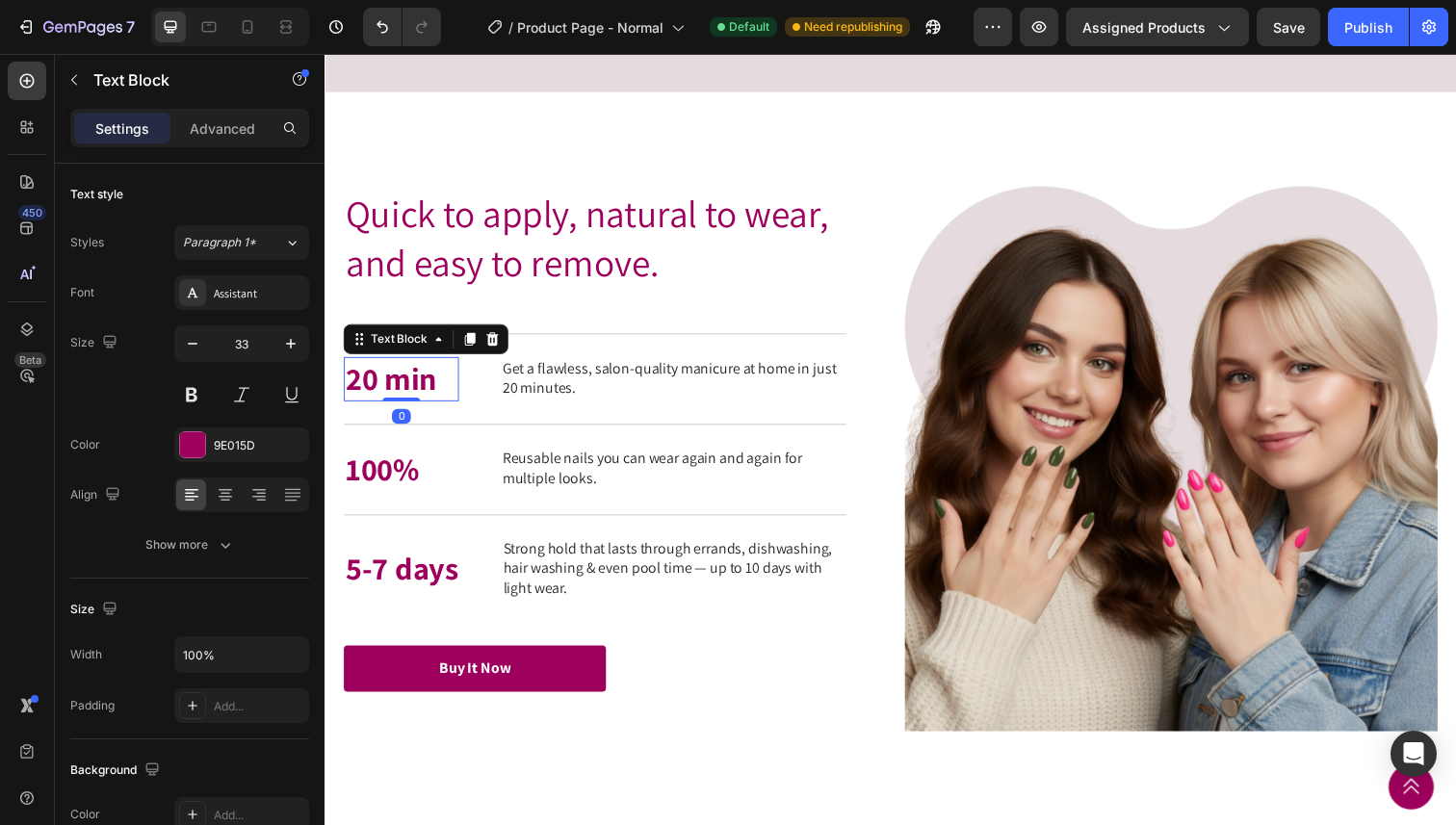
click at [400, 407] on p "20 min" at bounding box center [402, 387] width 114 height 41
click at [235, 118] on p "Advanced" at bounding box center [222, 128] width 66 height 21
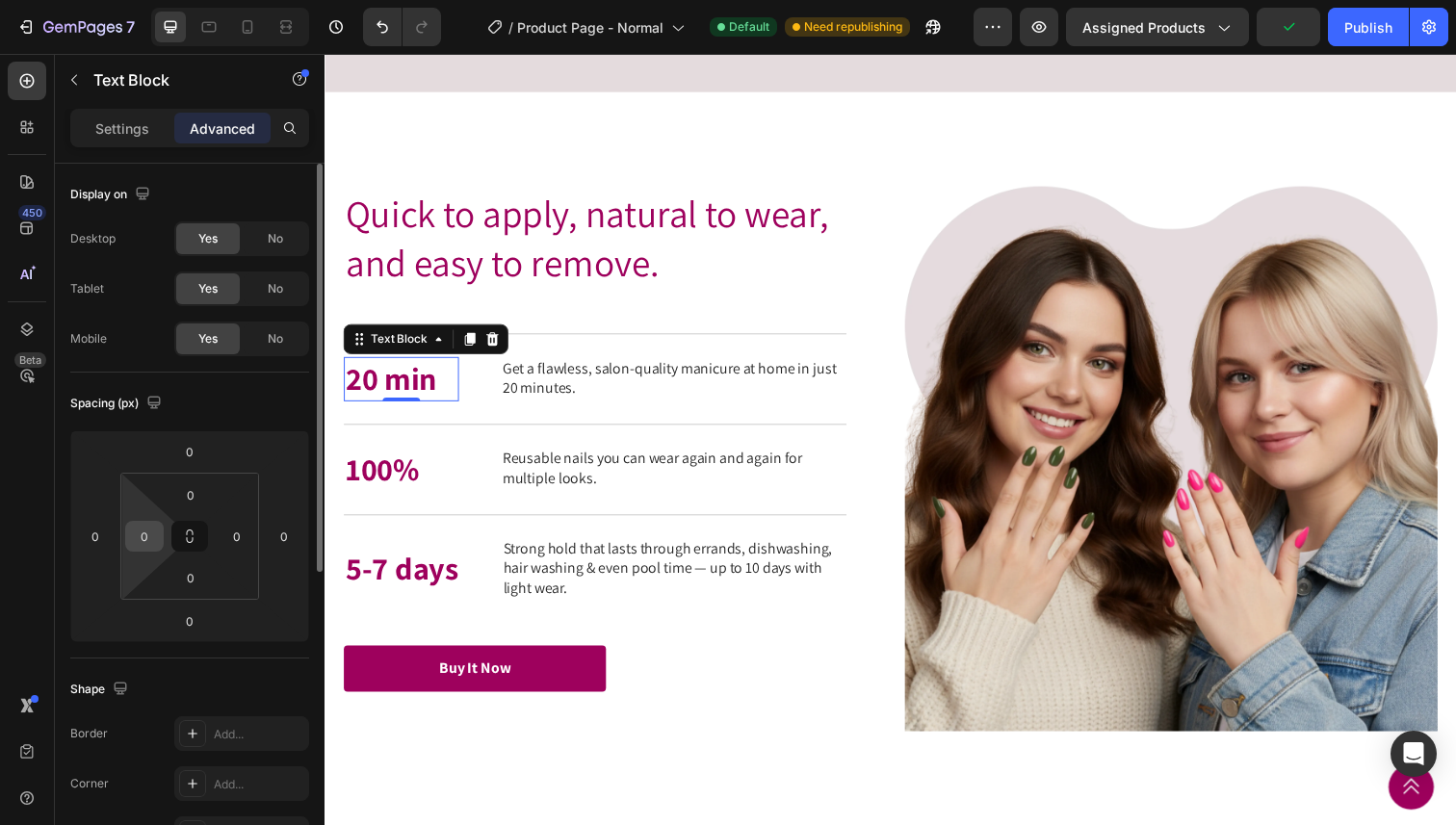
click at [145, 529] on input "0" at bounding box center [145, 536] width 29 height 29
type input "1"
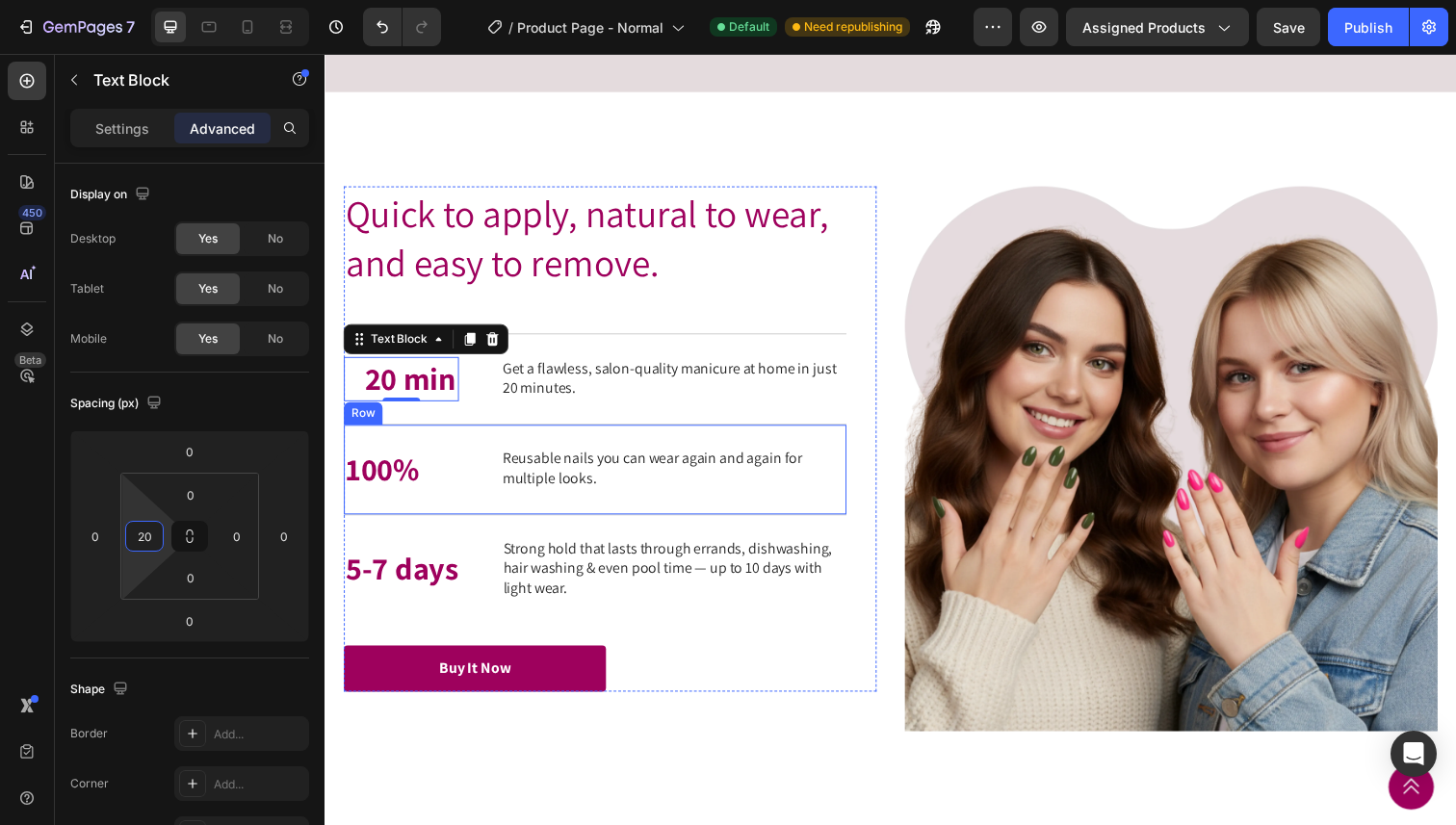
type input "2"
type input "15"
click at [363, 499] on p "100%" at bounding box center [402, 479] width 114 height 41
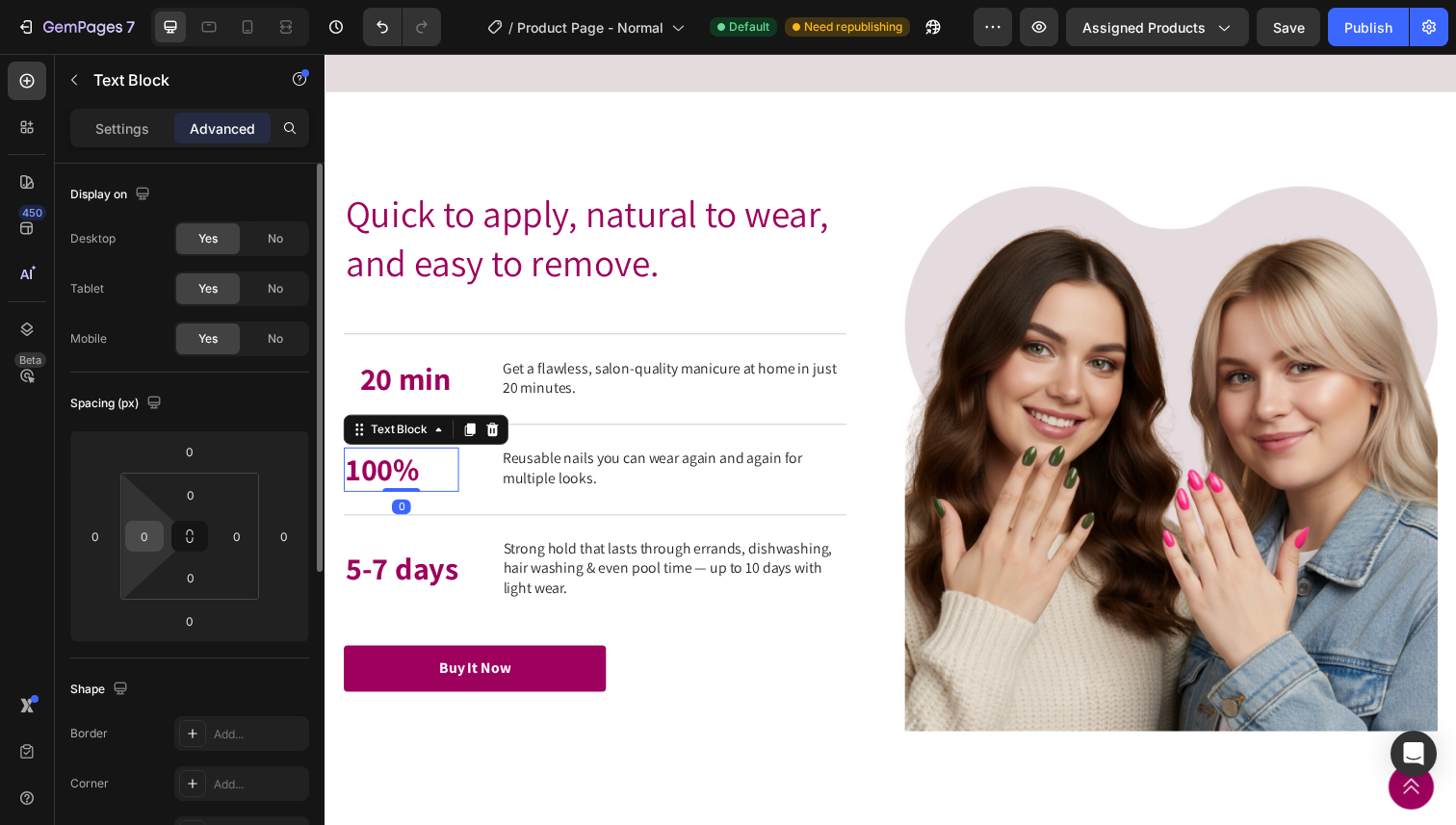
click at [150, 534] on input "0" at bounding box center [145, 536] width 29 height 29
type input "15"
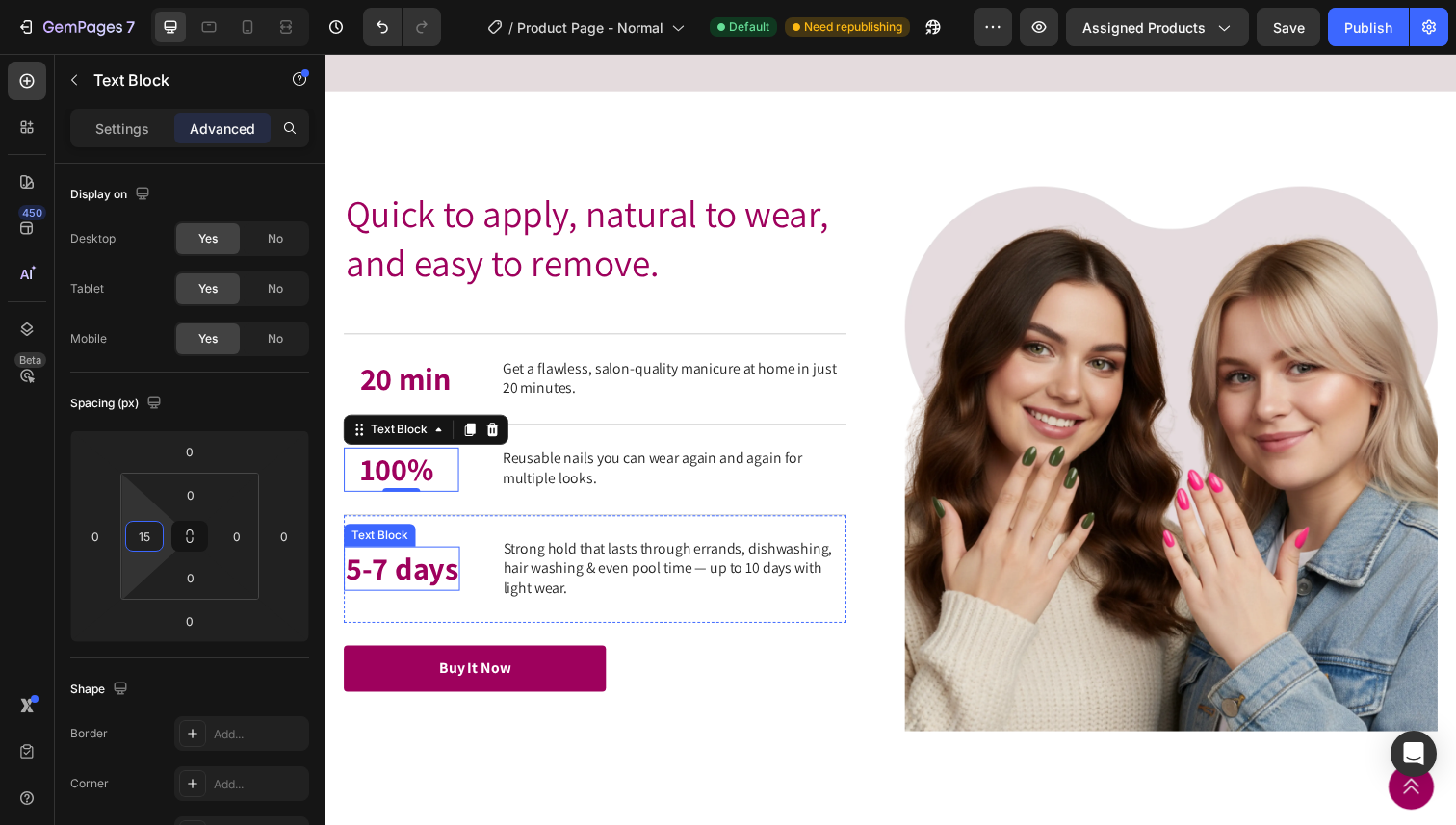
click at [388, 601] on p "5-7 days" at bounding box center [402, 579] width 115 height 41
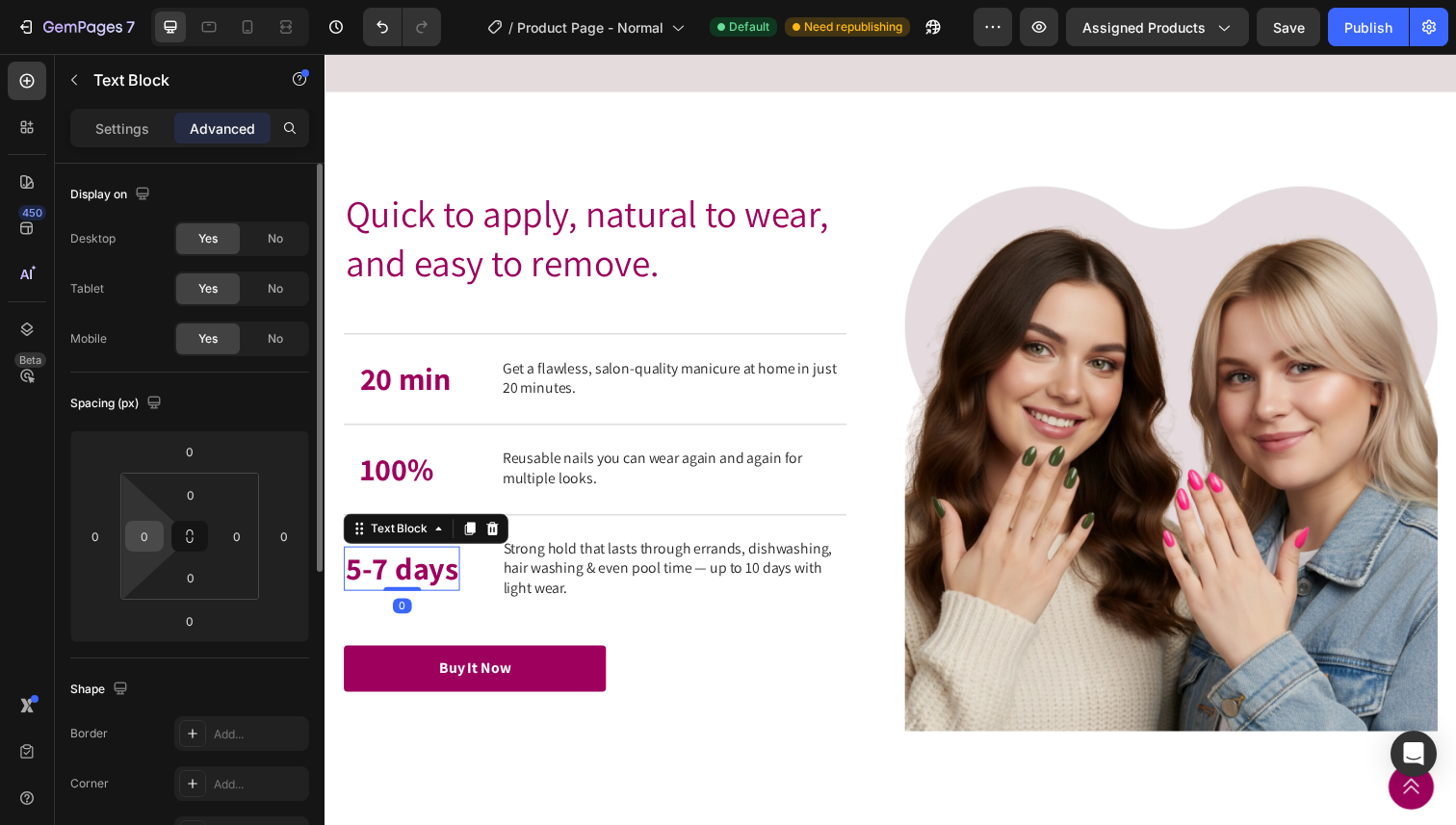
click at [144, 548] on input "0" at bounding box center [145, 536] width 29 height 29
type input "10"
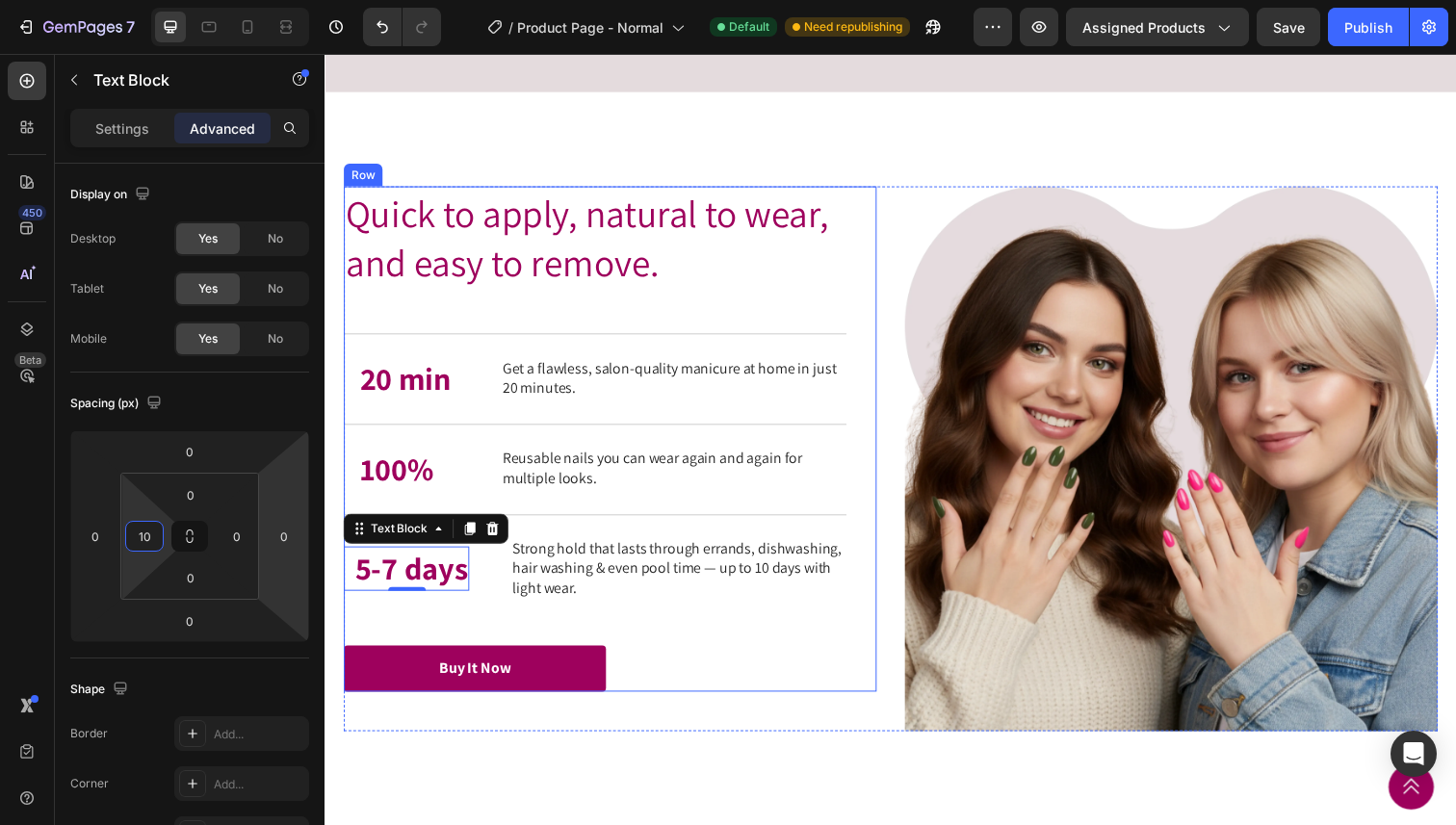
click at [647, 409] on div "Quick to apply, natural to wear, and easy to remove. Heading 20 min Text Block …" at bounding box center [600, 447] width 513 height 516
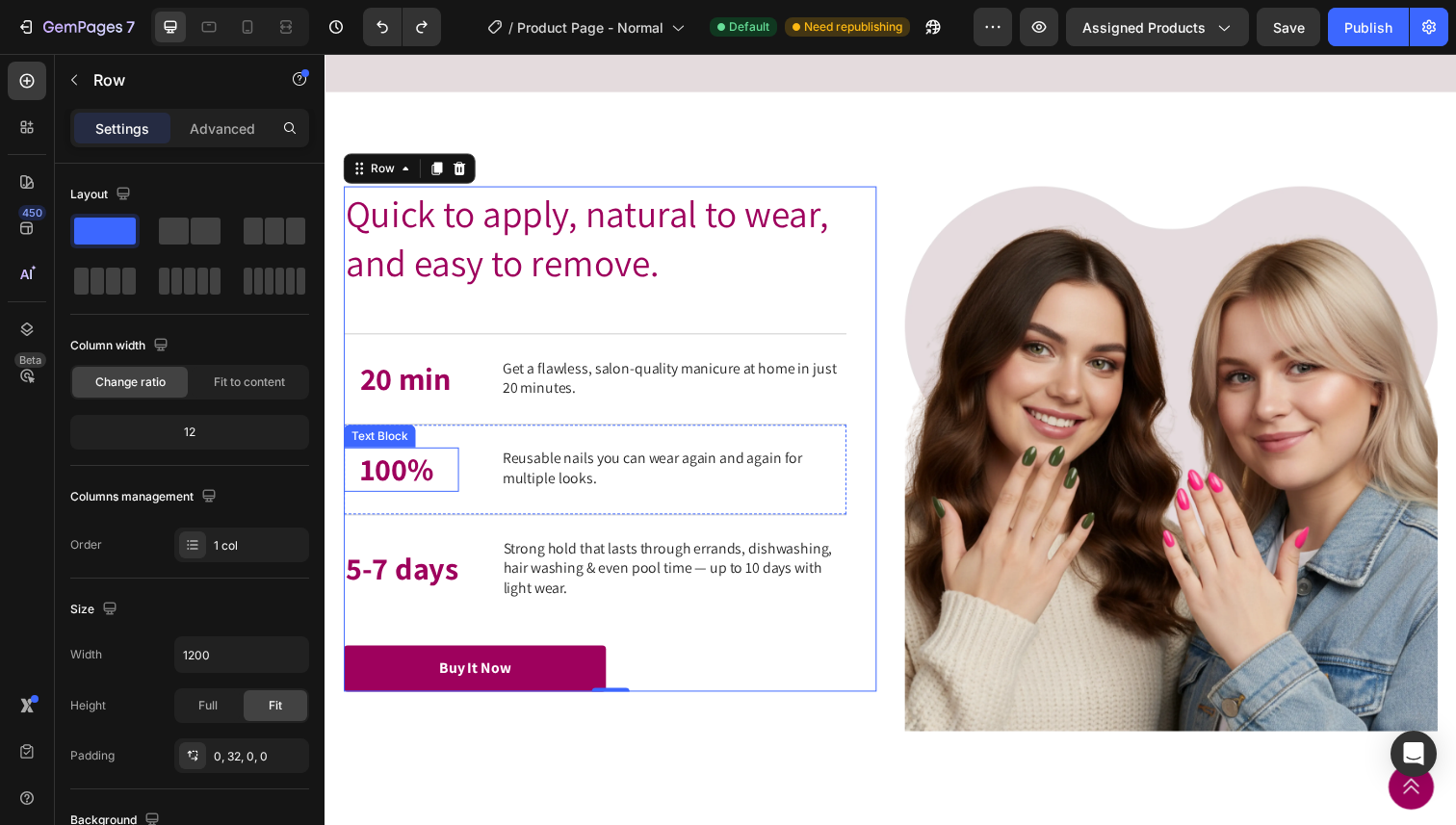
click at [409, 499] on p "100%" at bounding box center [409, 479] width 99 height 41
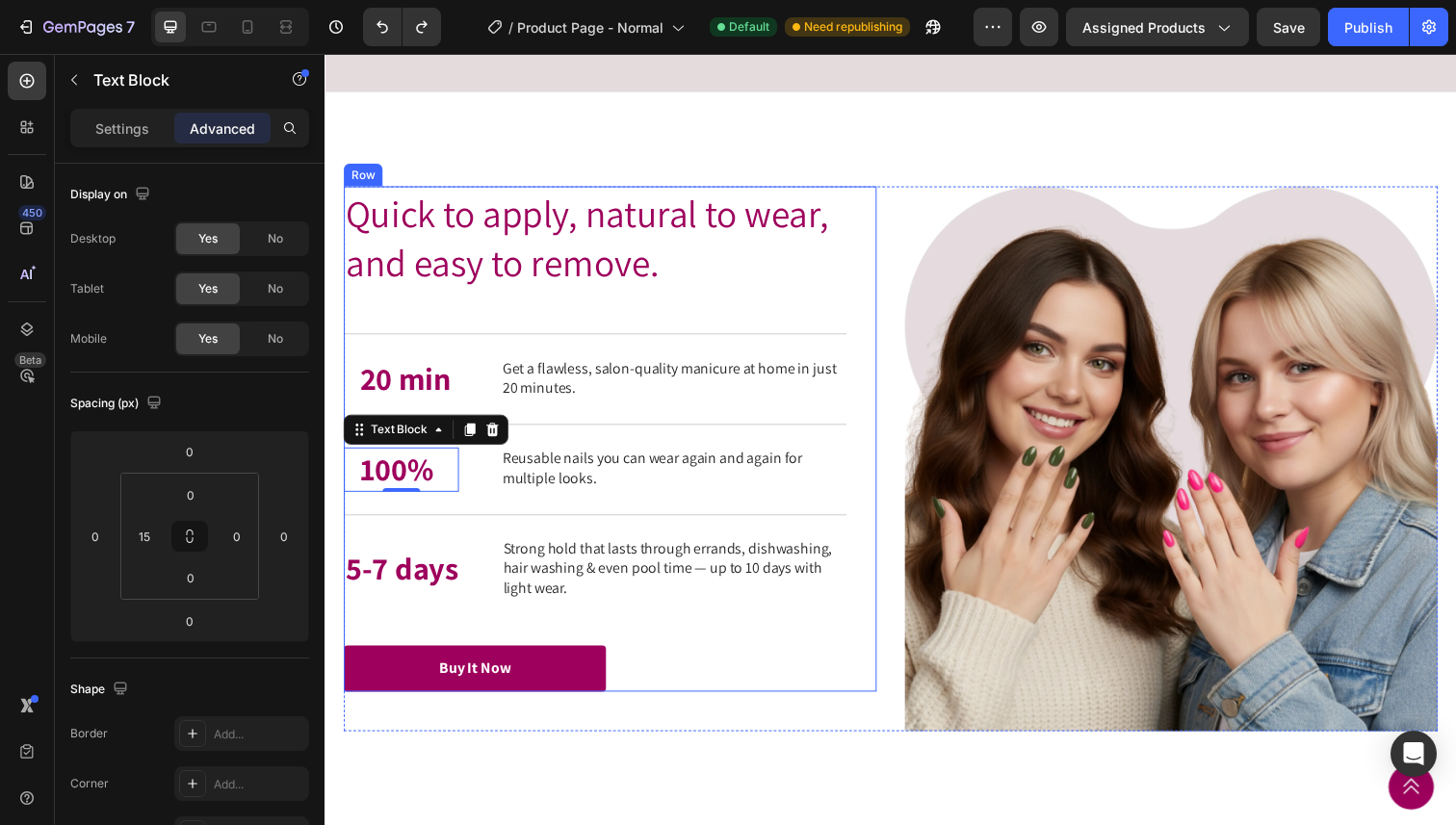
click at [437, 388] on div "Quick to apply, natural to wear, and easy to remove. Heading 20 min Text Block …" at bounding box center [600, 447] width 513 height 516
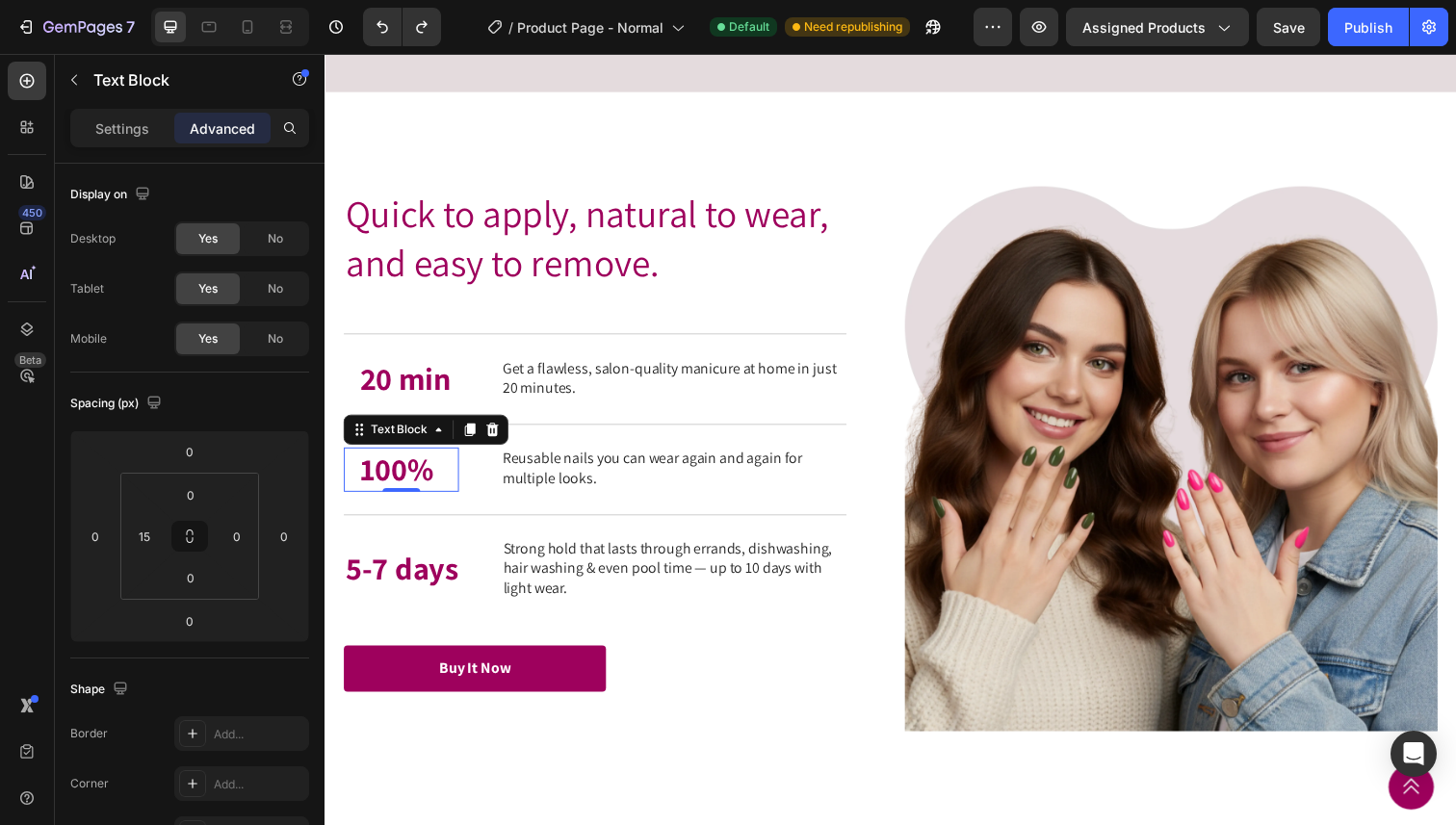
click at [386, 499] on p "100%" at bounding box center [409, 479] width 99 height 41
click at [155, 538] on input "15" at bounding box center [145, 536] width 29 height 29
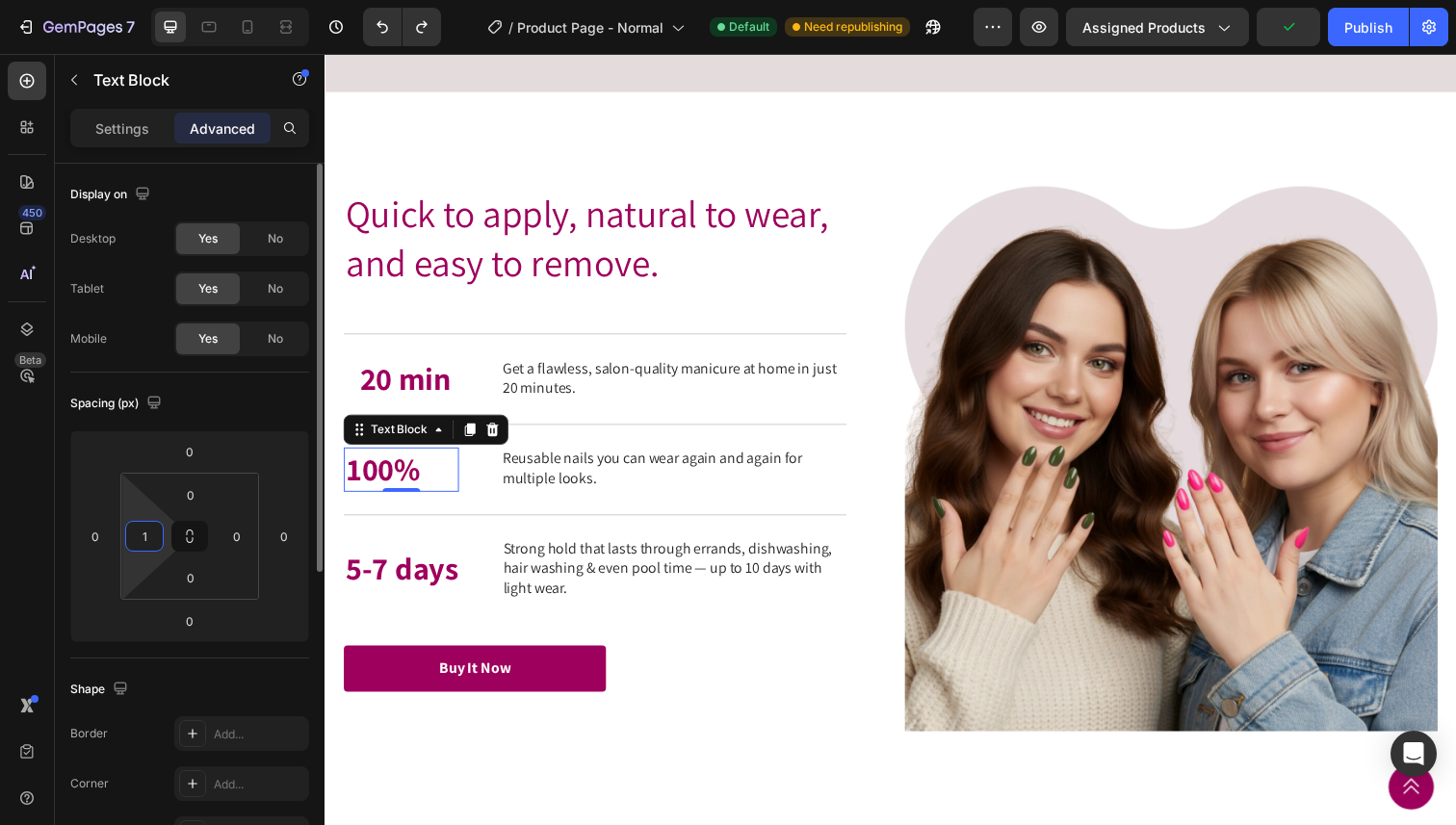
type input "12"
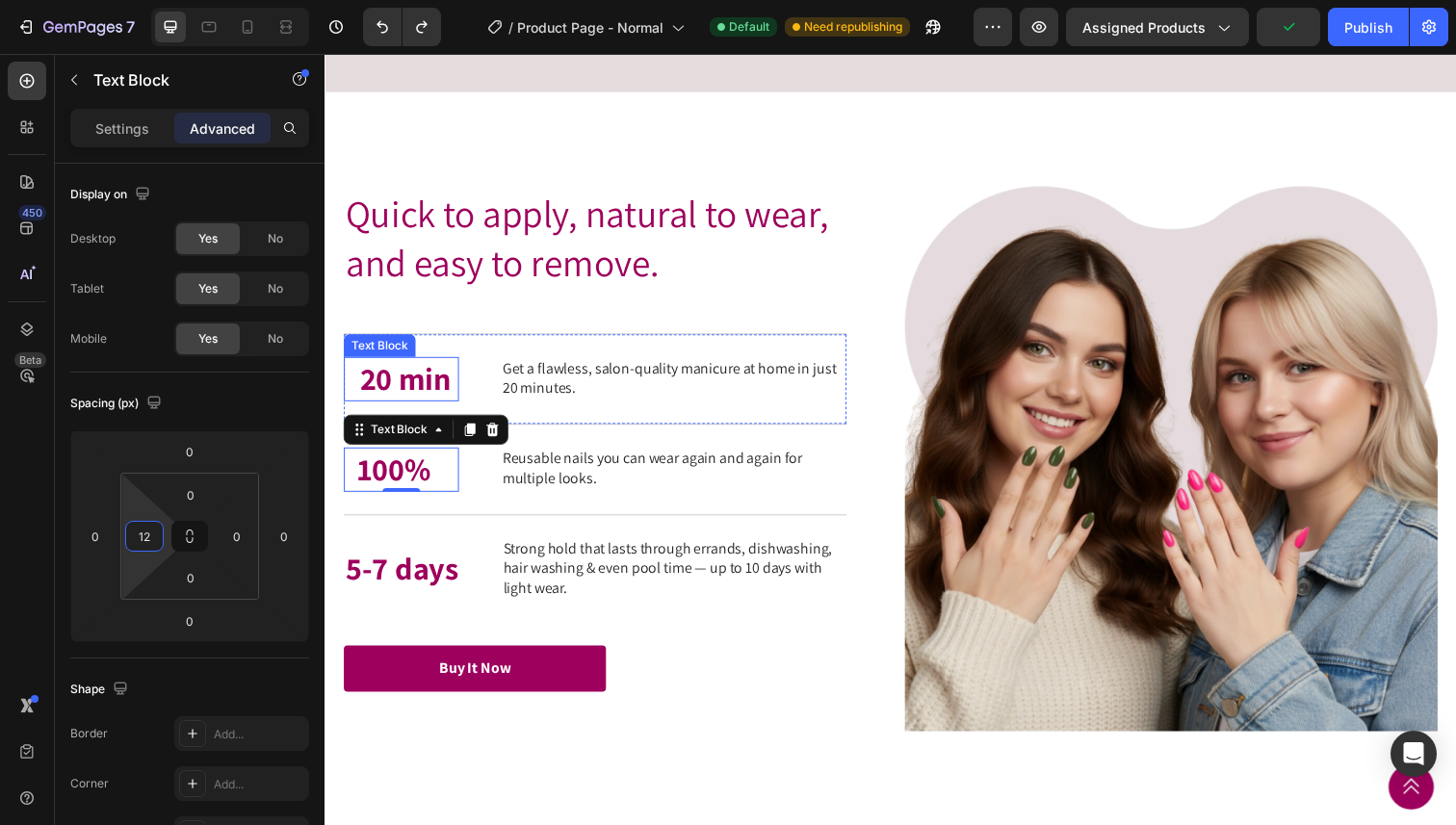
click at [420, 407] on p "20 min" at bounding box center [409, 387] width 99 height 41
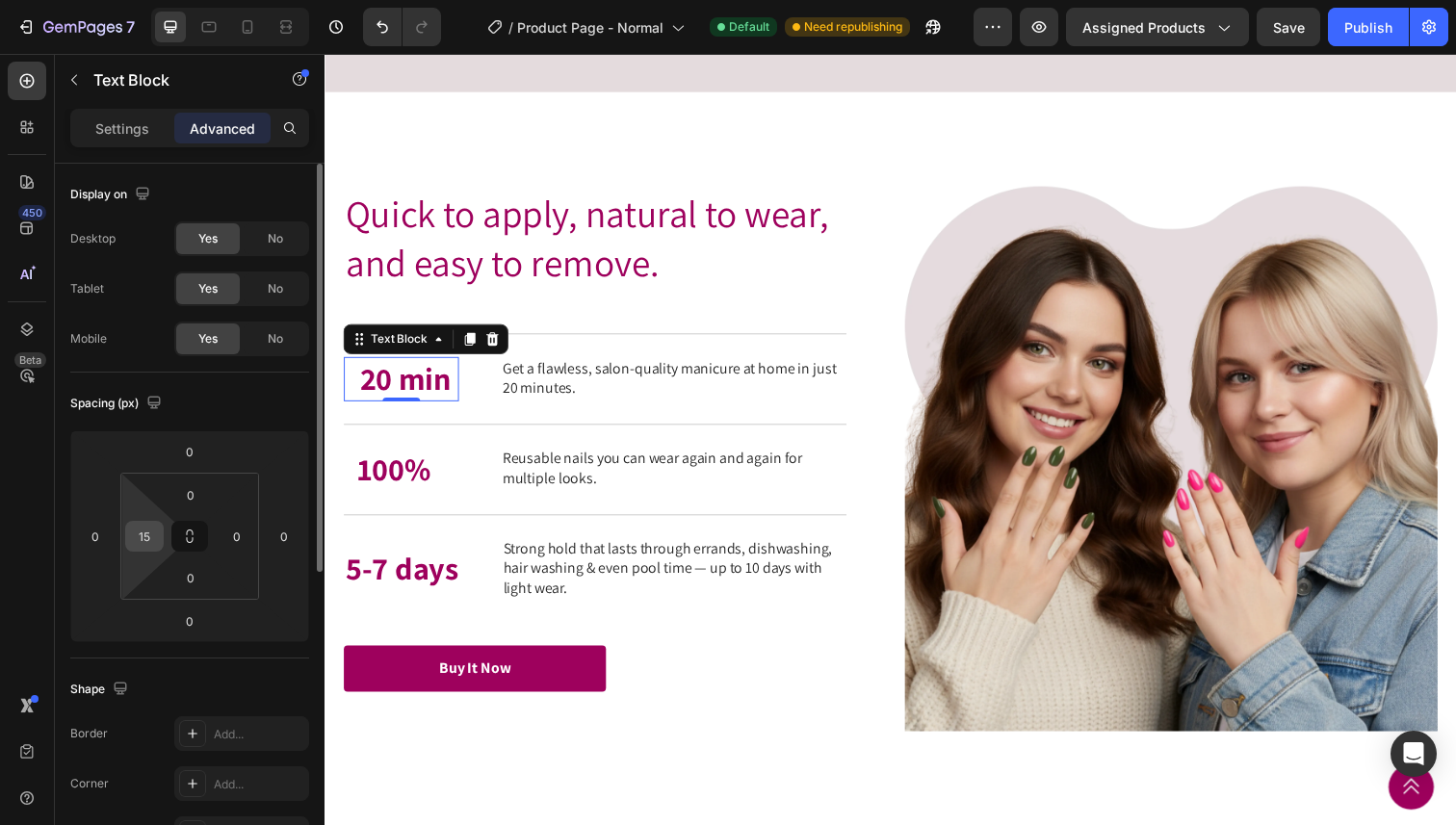
click at [158, 547] on div "15" at bounding box center [144, 535] width 38 height 30
click at [150, 537] on input "15" at bounding box center [145, 536] width 29 height 29
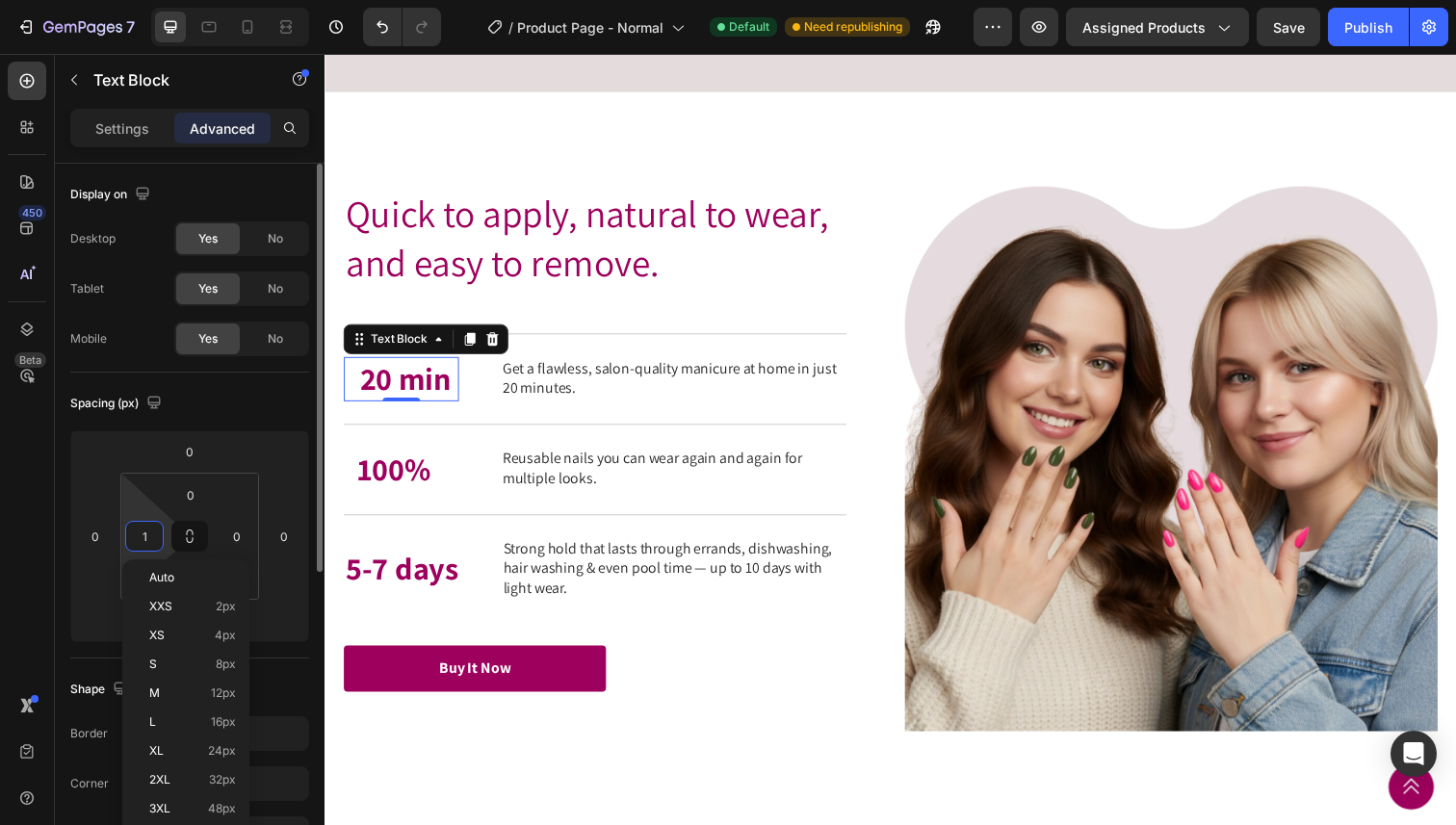
type input "12"
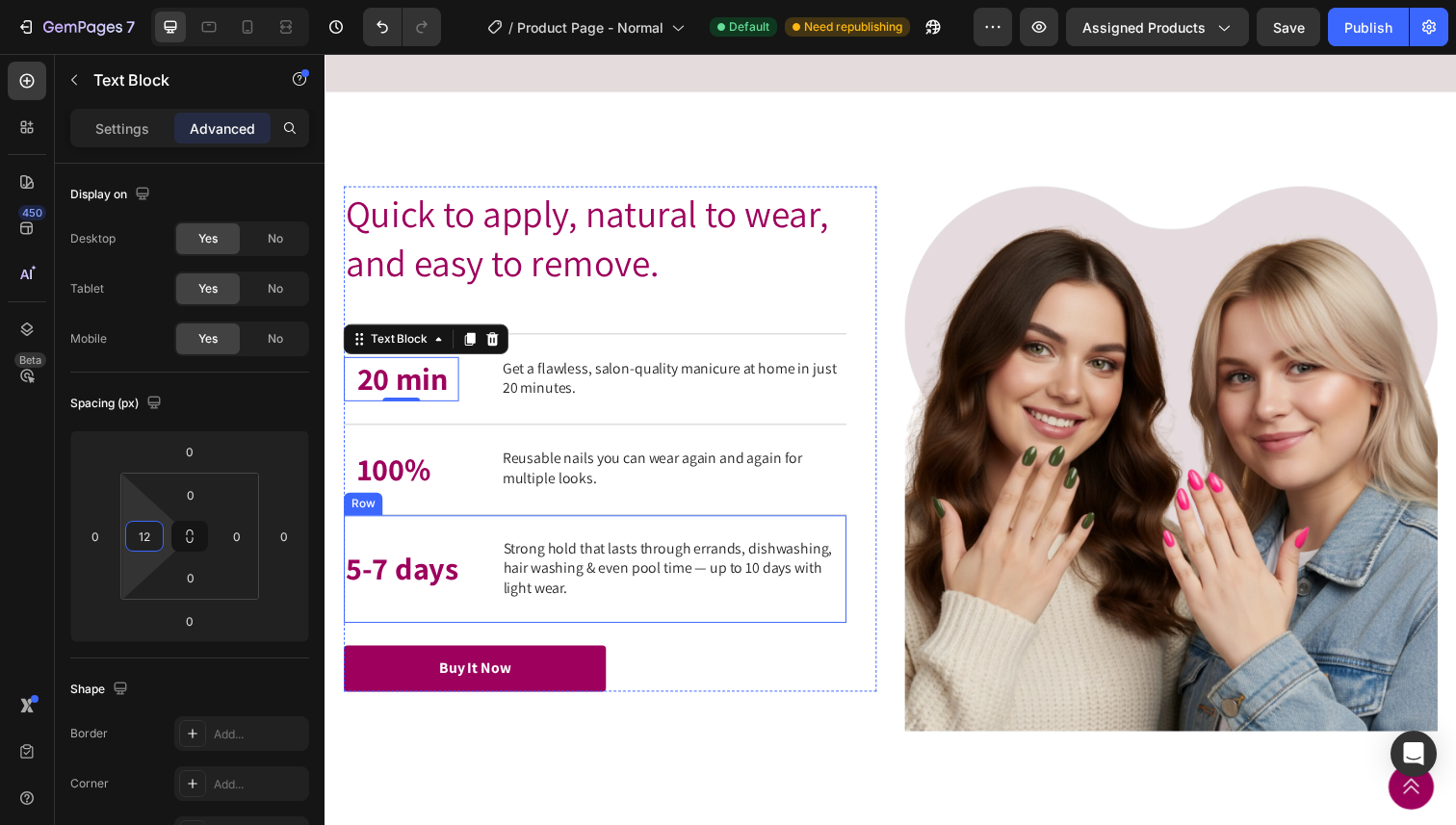
click at [429, 601] on p "5-7 days" at bounding box center [402, 579] width 115 height 41
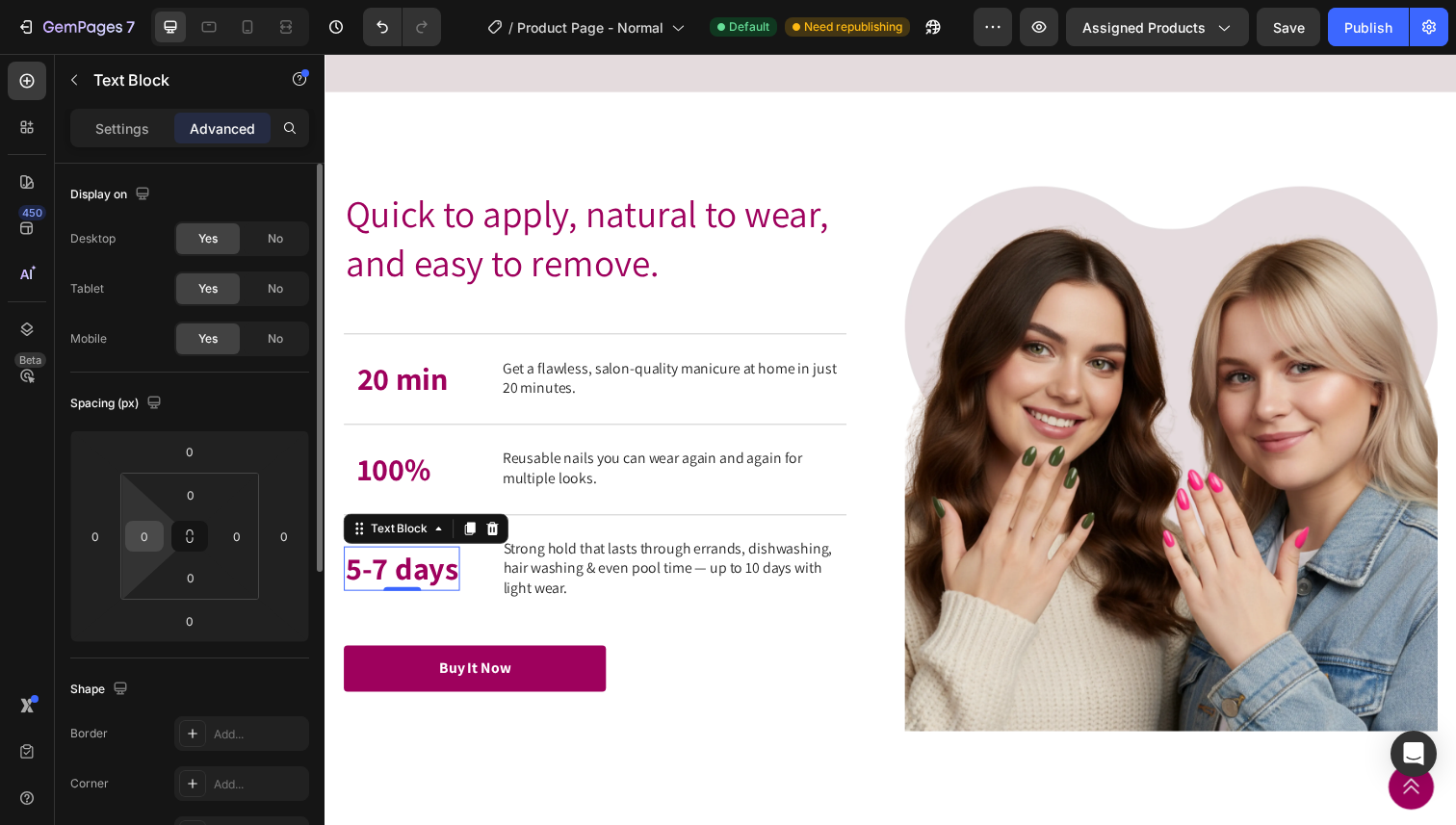
click at [153, 539] on input "0" at bounding box center [145, 536] width 29 height 29
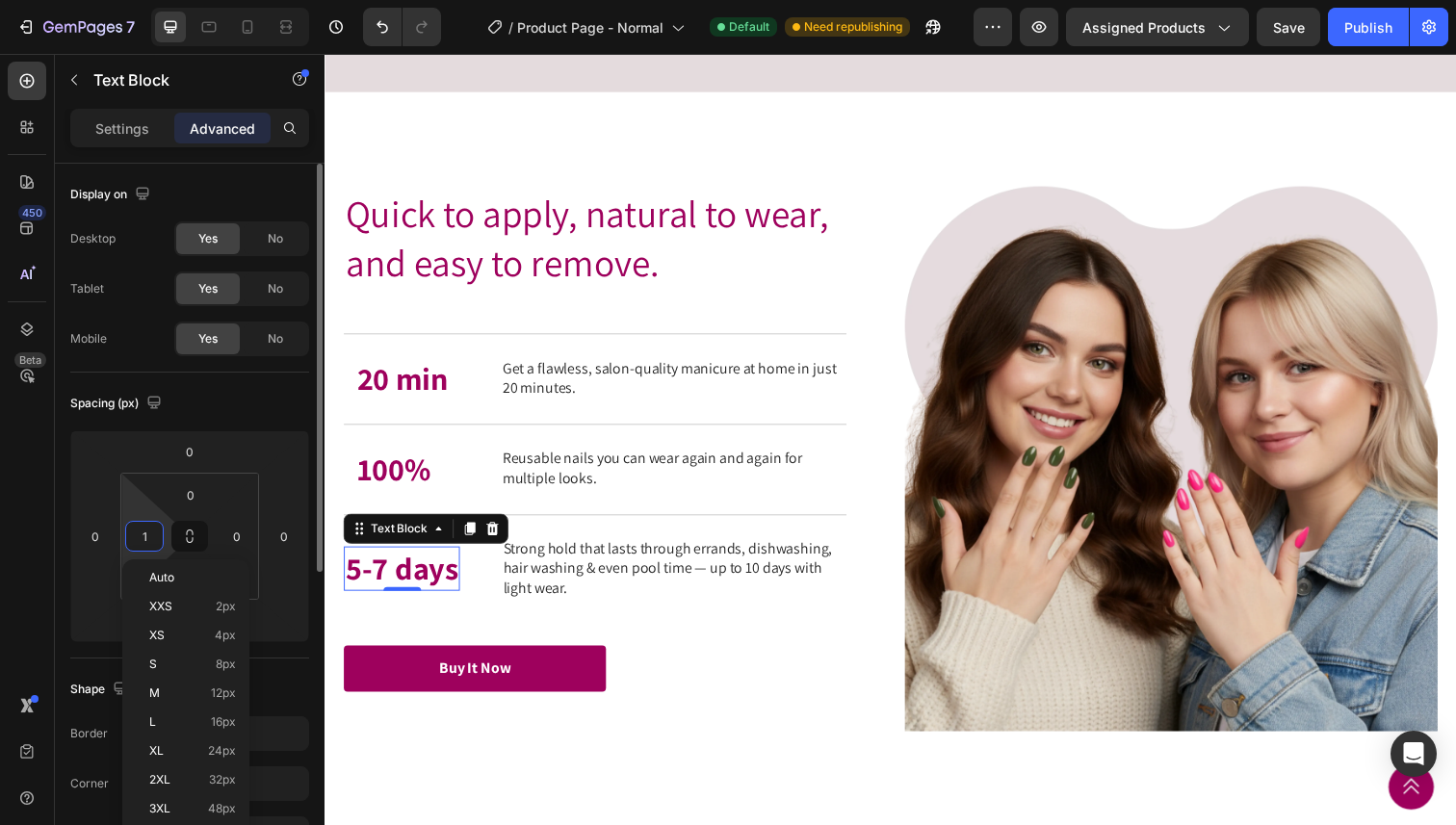
type input "12"
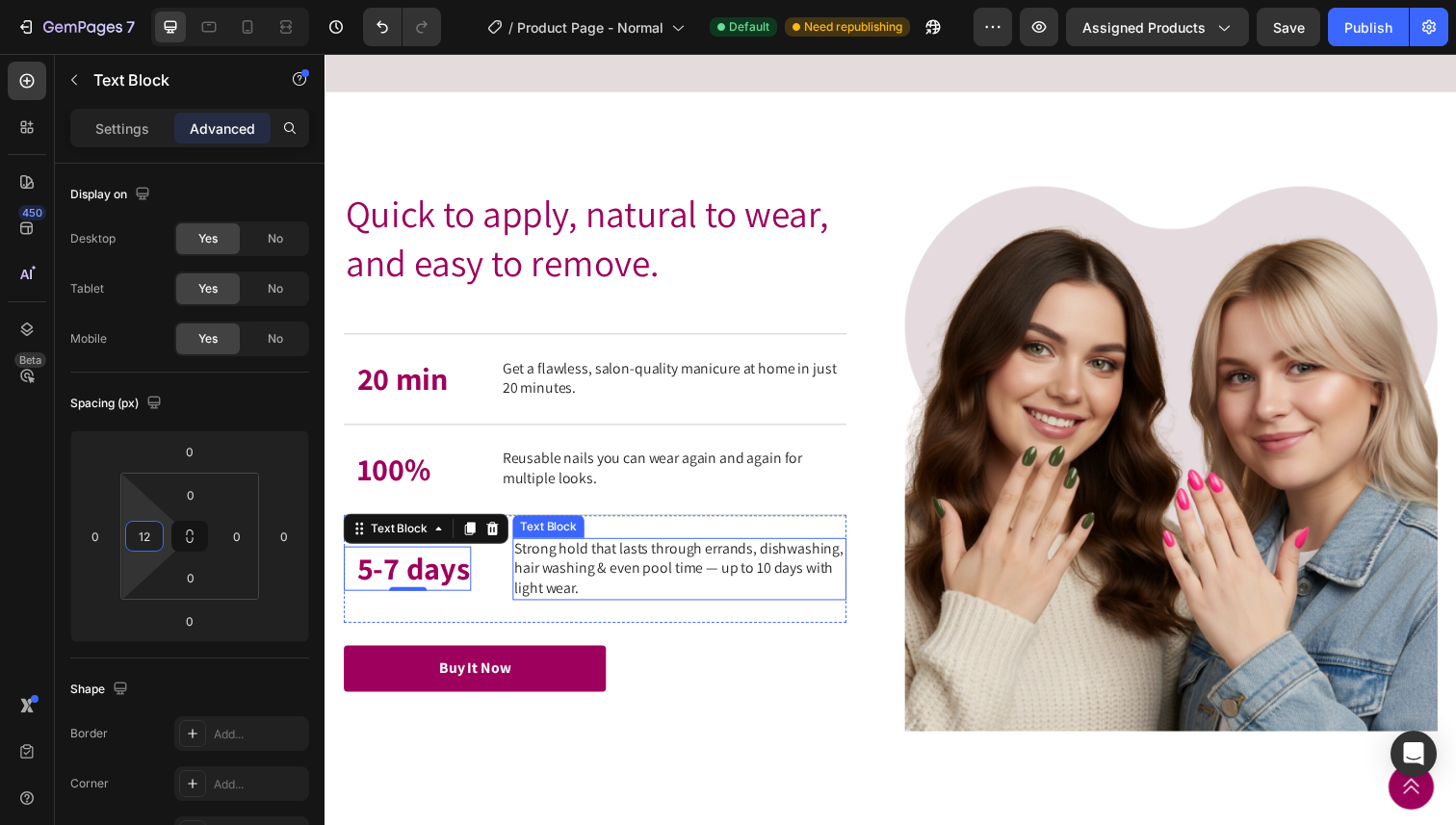
click at [541, 610] on p "Strong hold that lasts through errands, dishwashing, hair washing & even pool t…" at bounding box center [686, 579] width 337 height 60
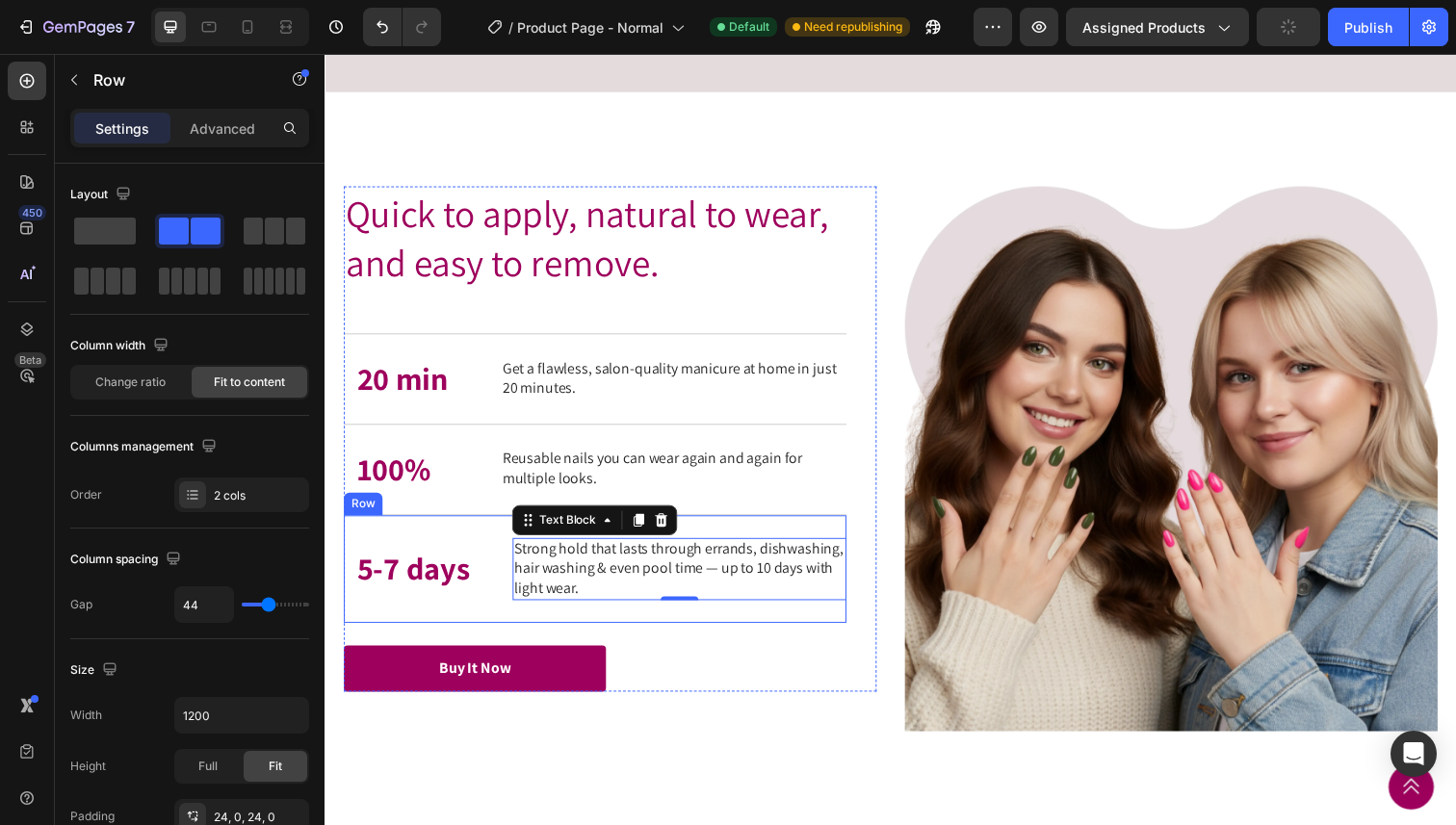
click at [492, 635] on div "5-7 days Text Block Strong hold that lasts through errands, dishwashing, hair w…" at bounding box center [600, 579] width 513 height 111
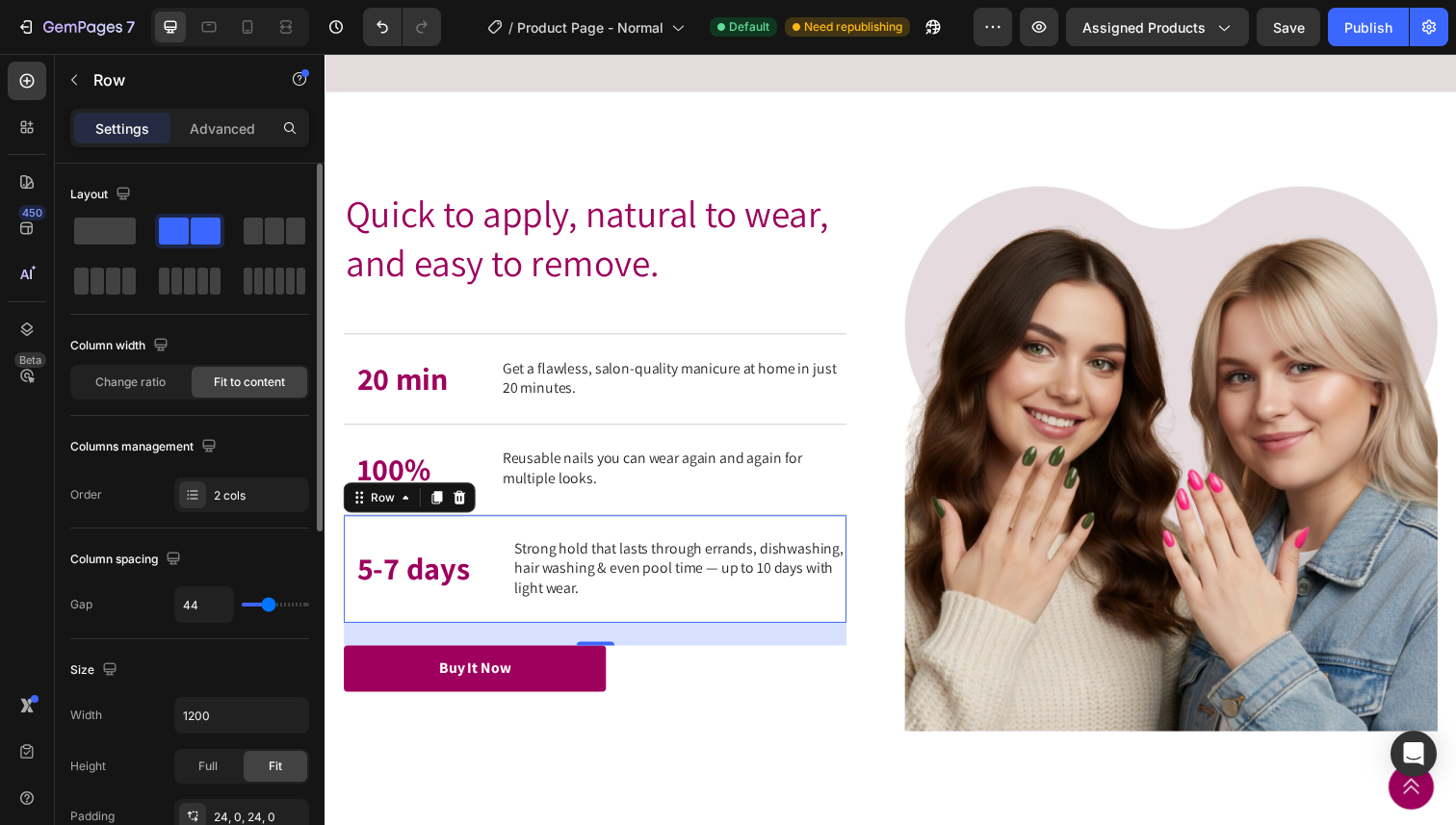
type input "37"
type input "36"
type input "35"
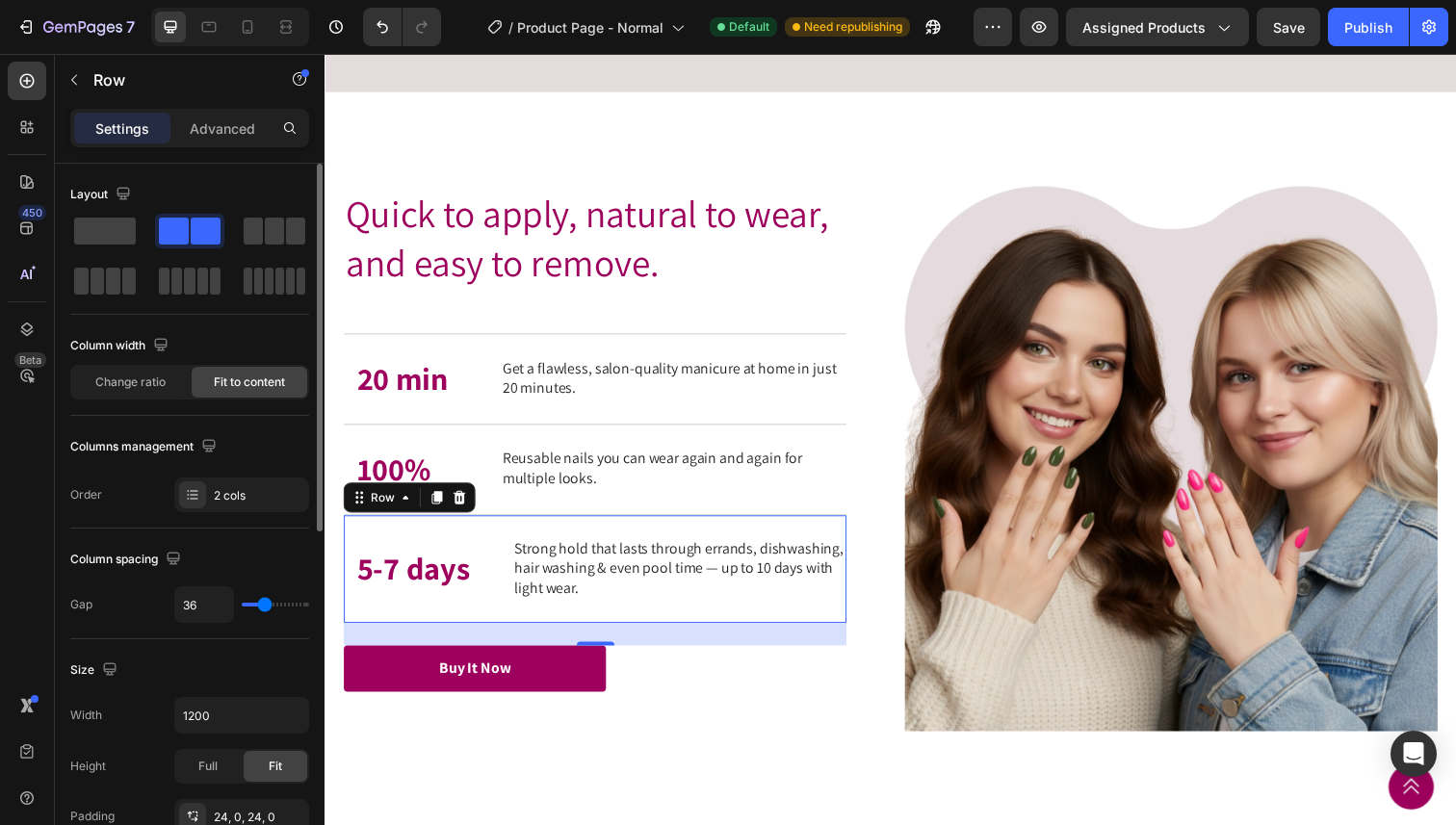
type input "35"
type input "32"
type input "28"
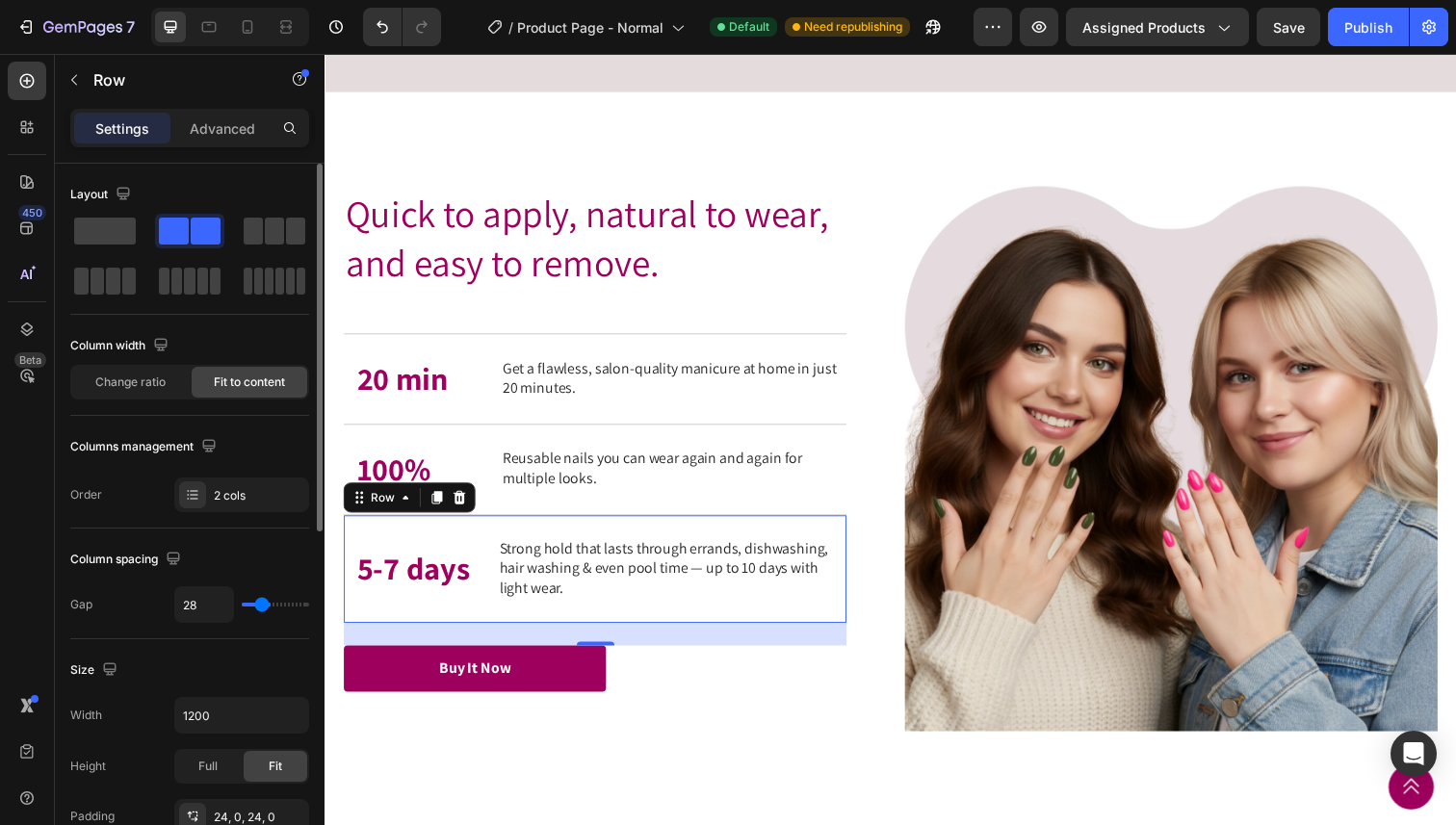
type input "25"
type input "23"
type input "21"
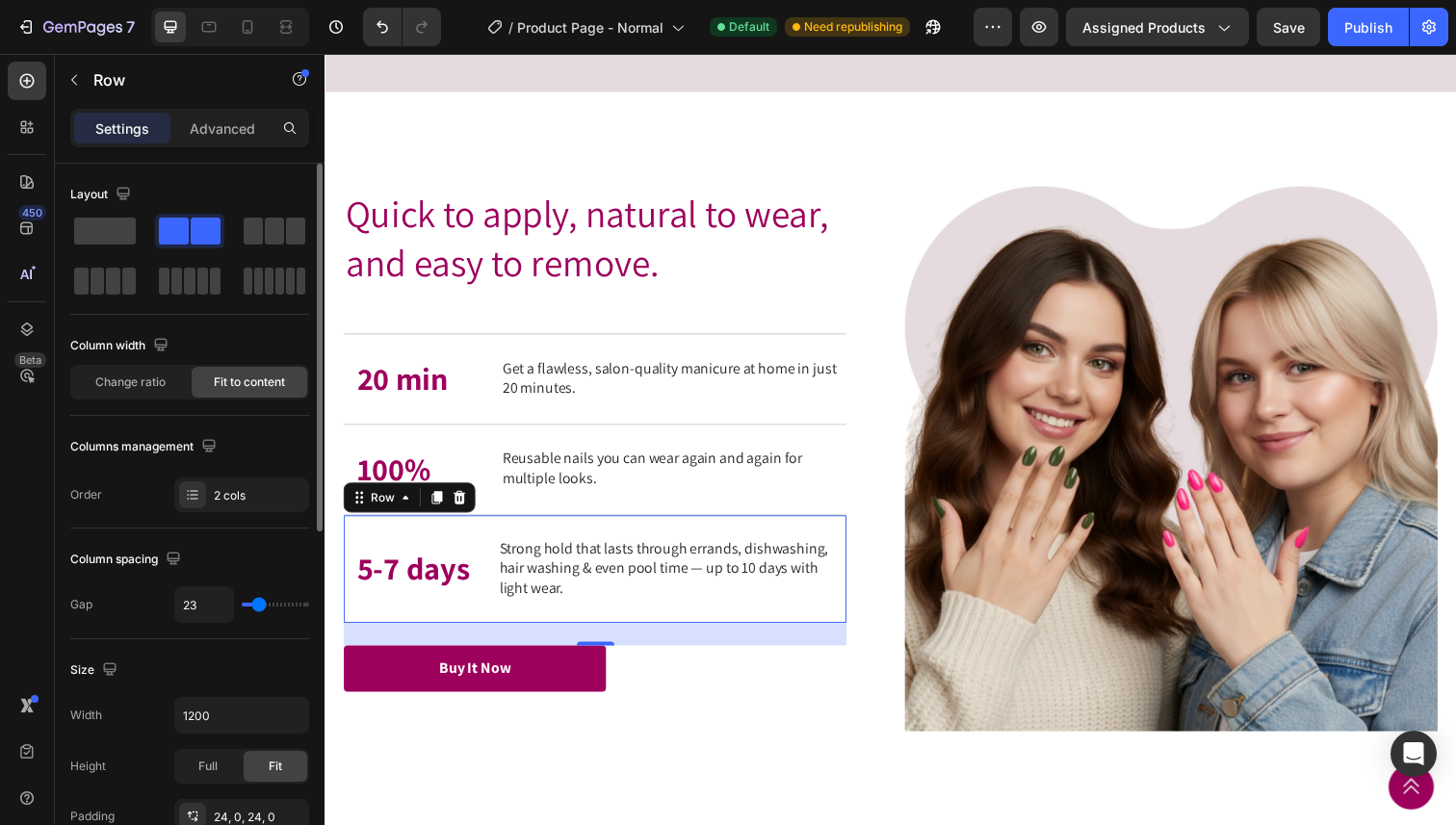
type input "21"
type input "20"
type input "21"
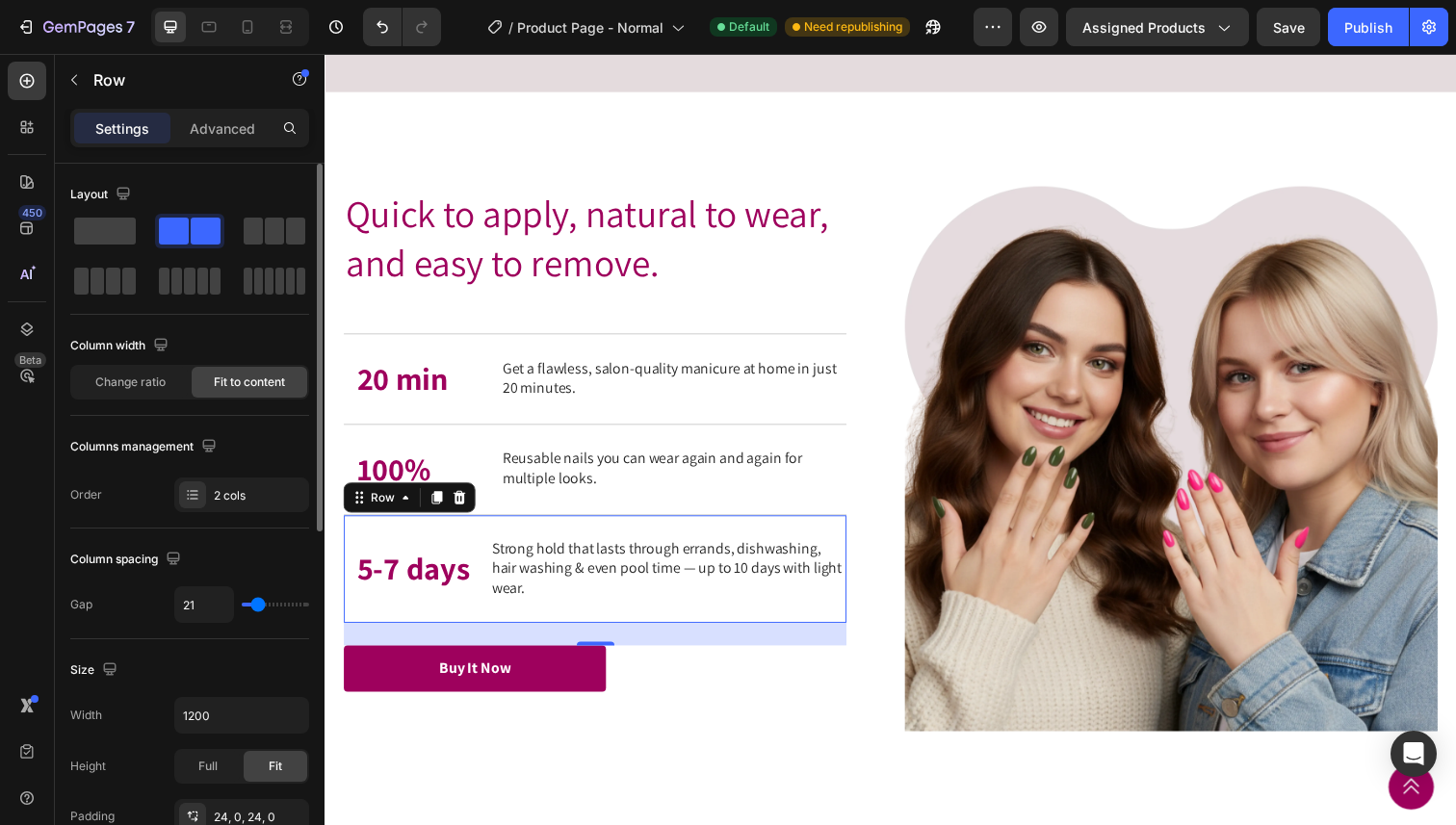
type input "22"
type input "23"
type input "24"
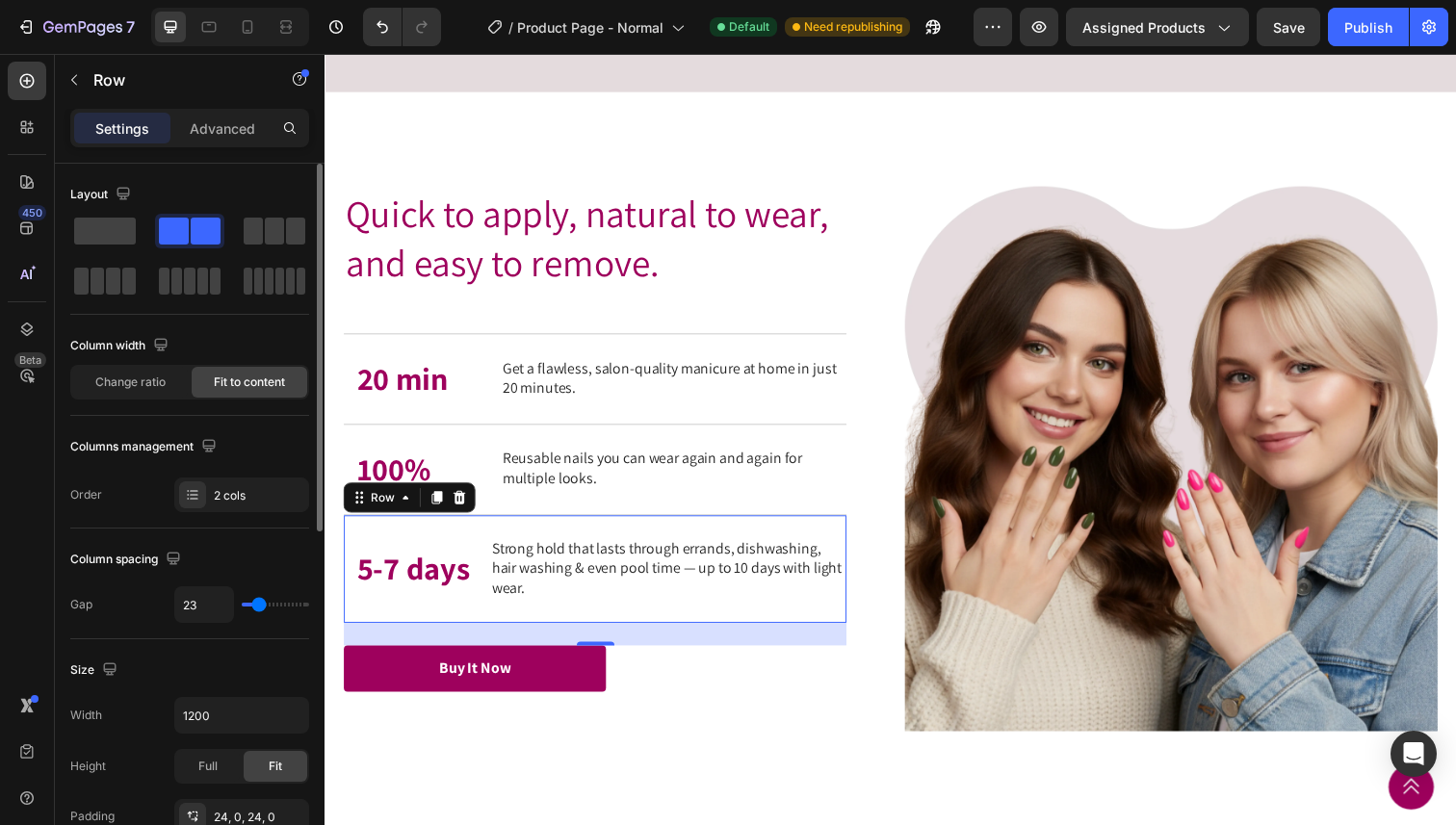
type input "24"
type input "25"
type input "26"
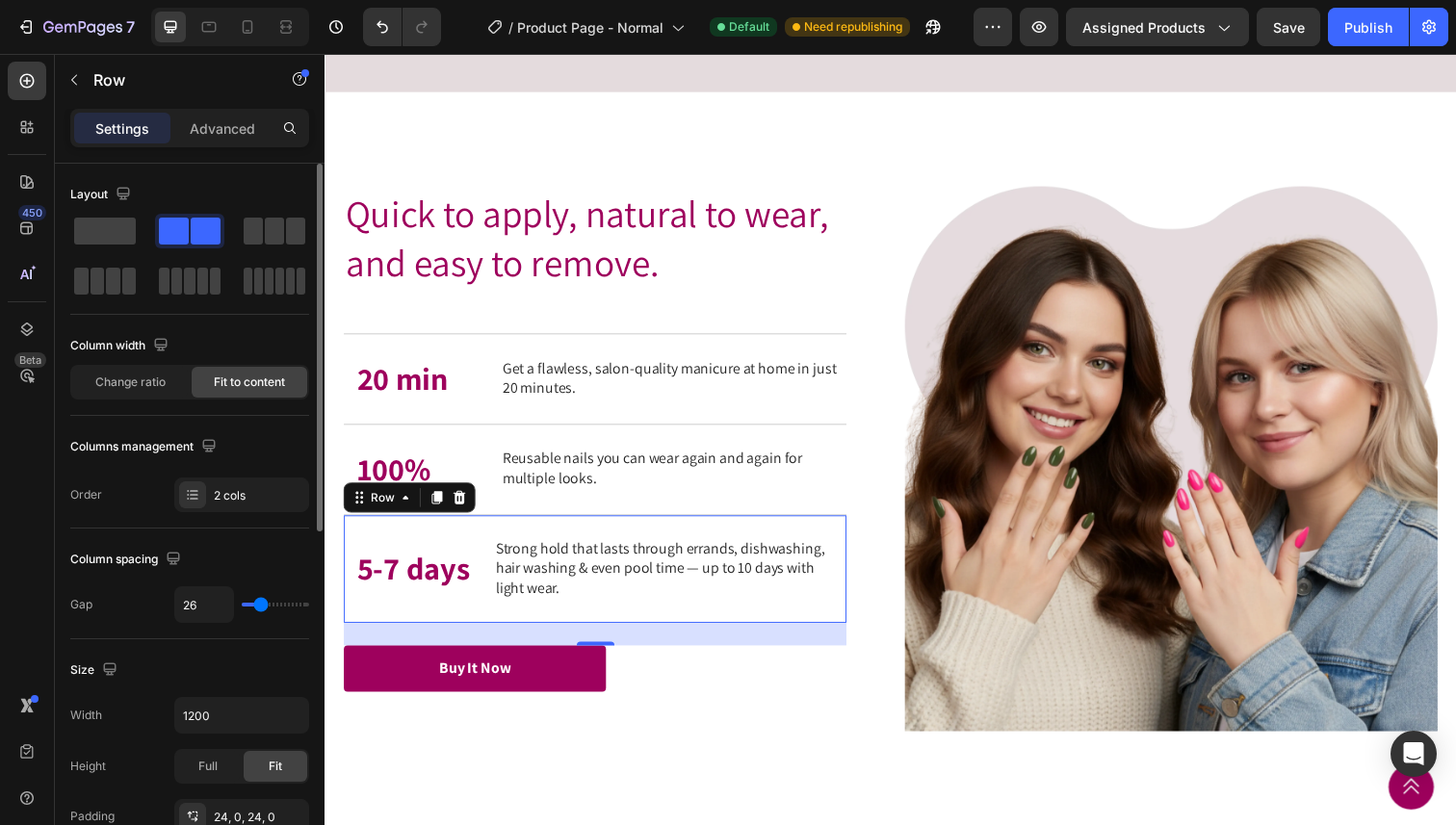
type input "27"
type input "28"
type input "27"
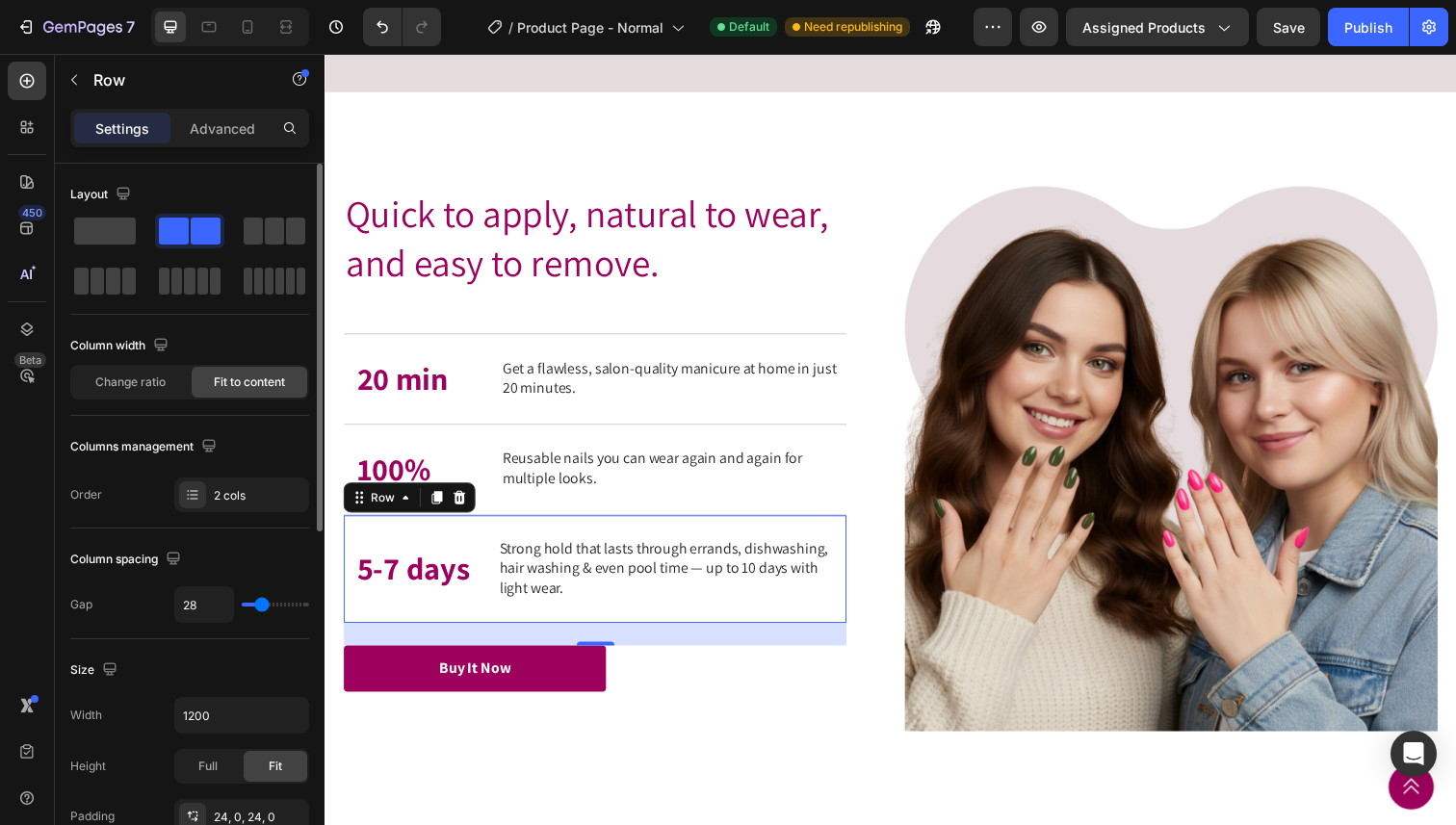
type input "27"
type input "26"
type input "25"
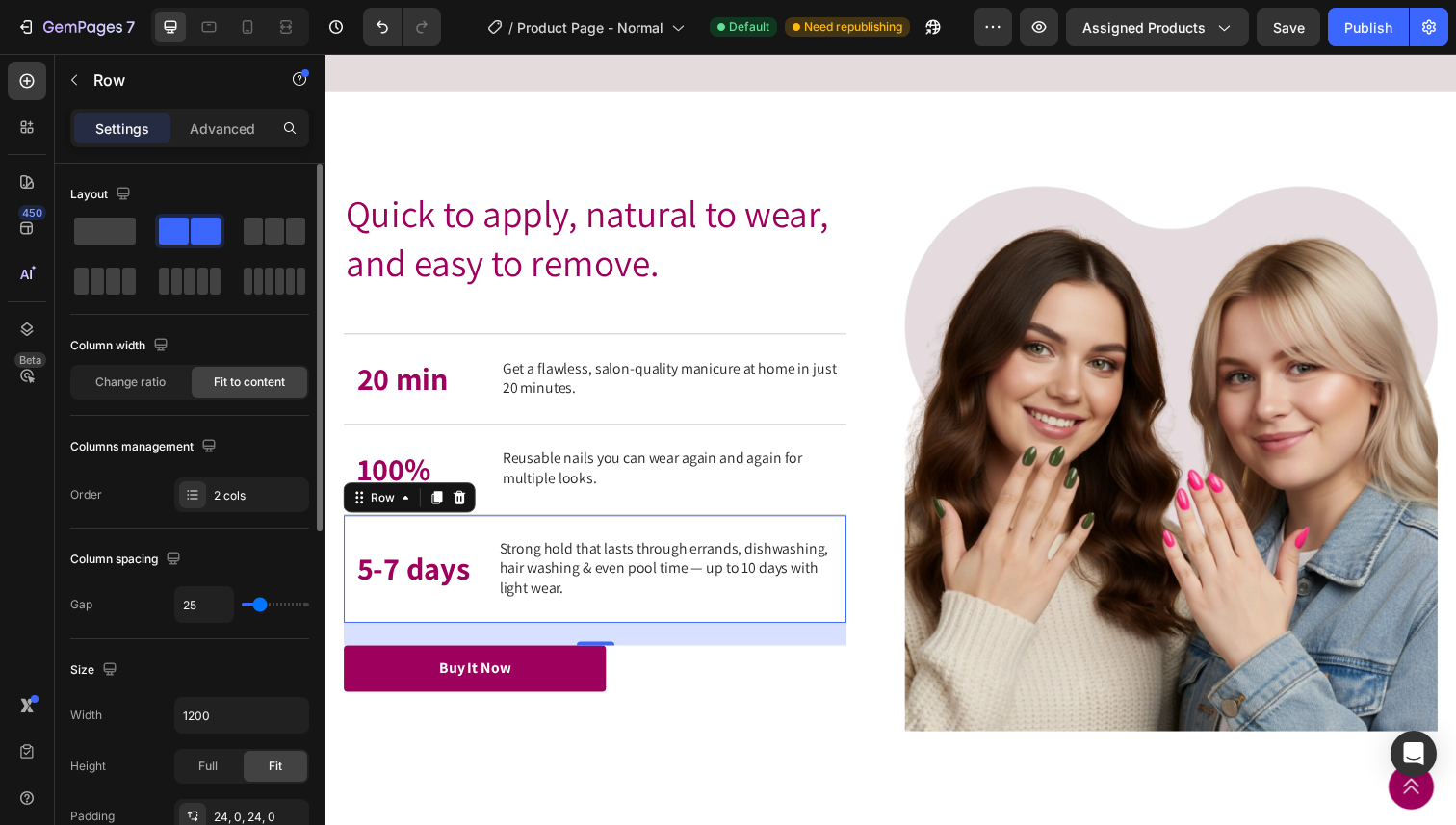
type input "24"
type input "23"
type input "22"
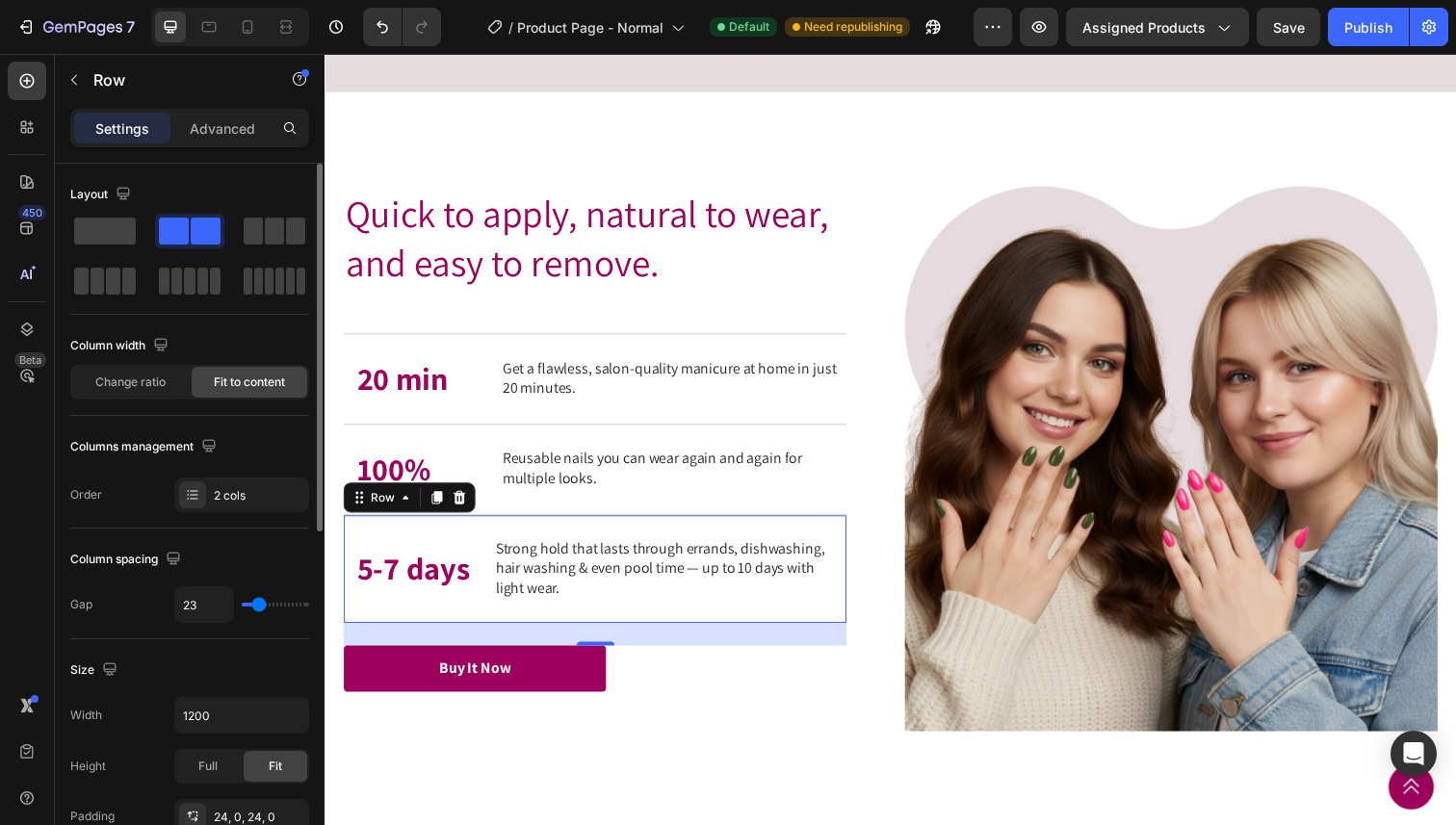
type input "22"
type input "21"
type input "19"
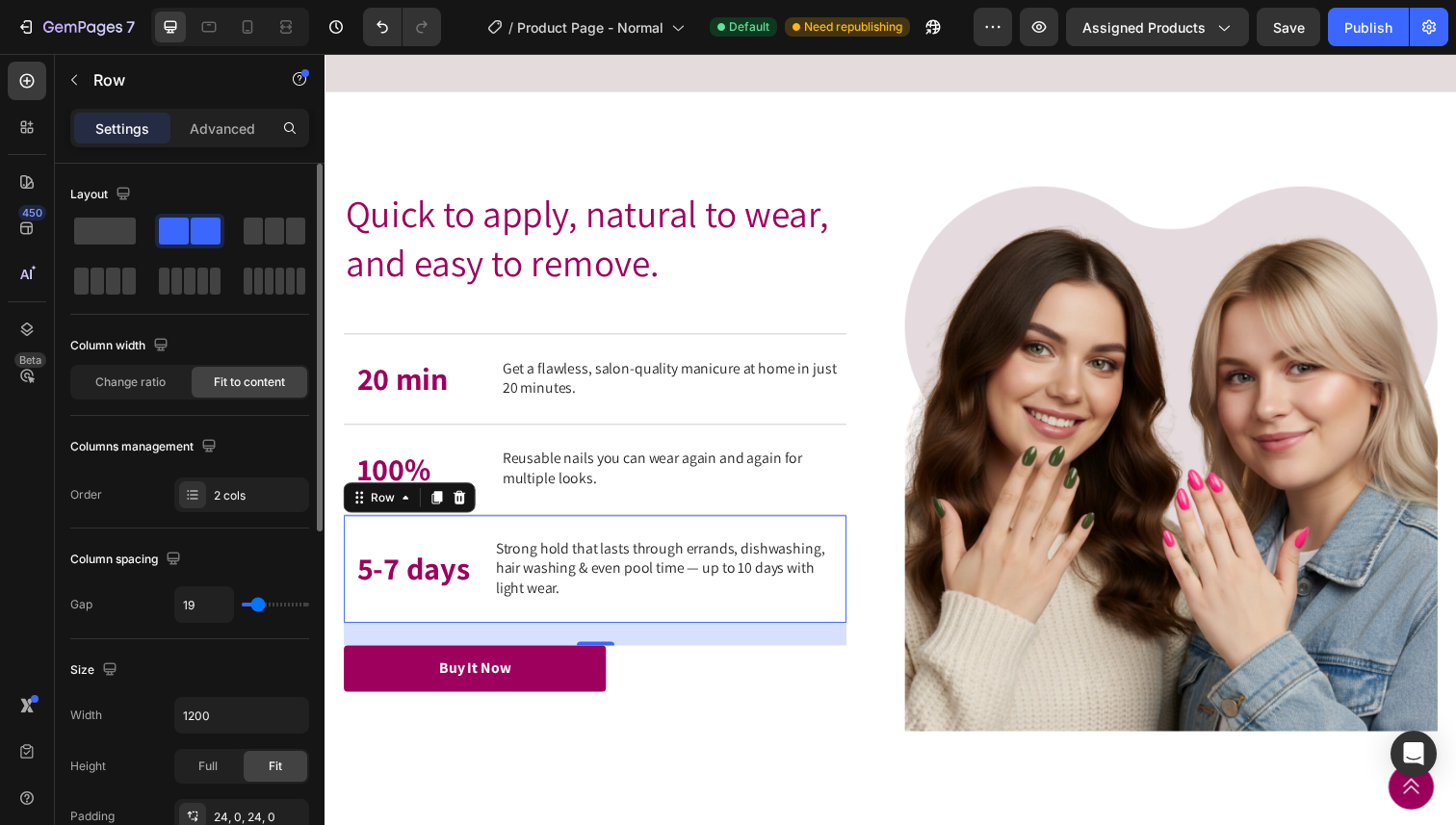
type input "18"
type input "17"
type input "16"
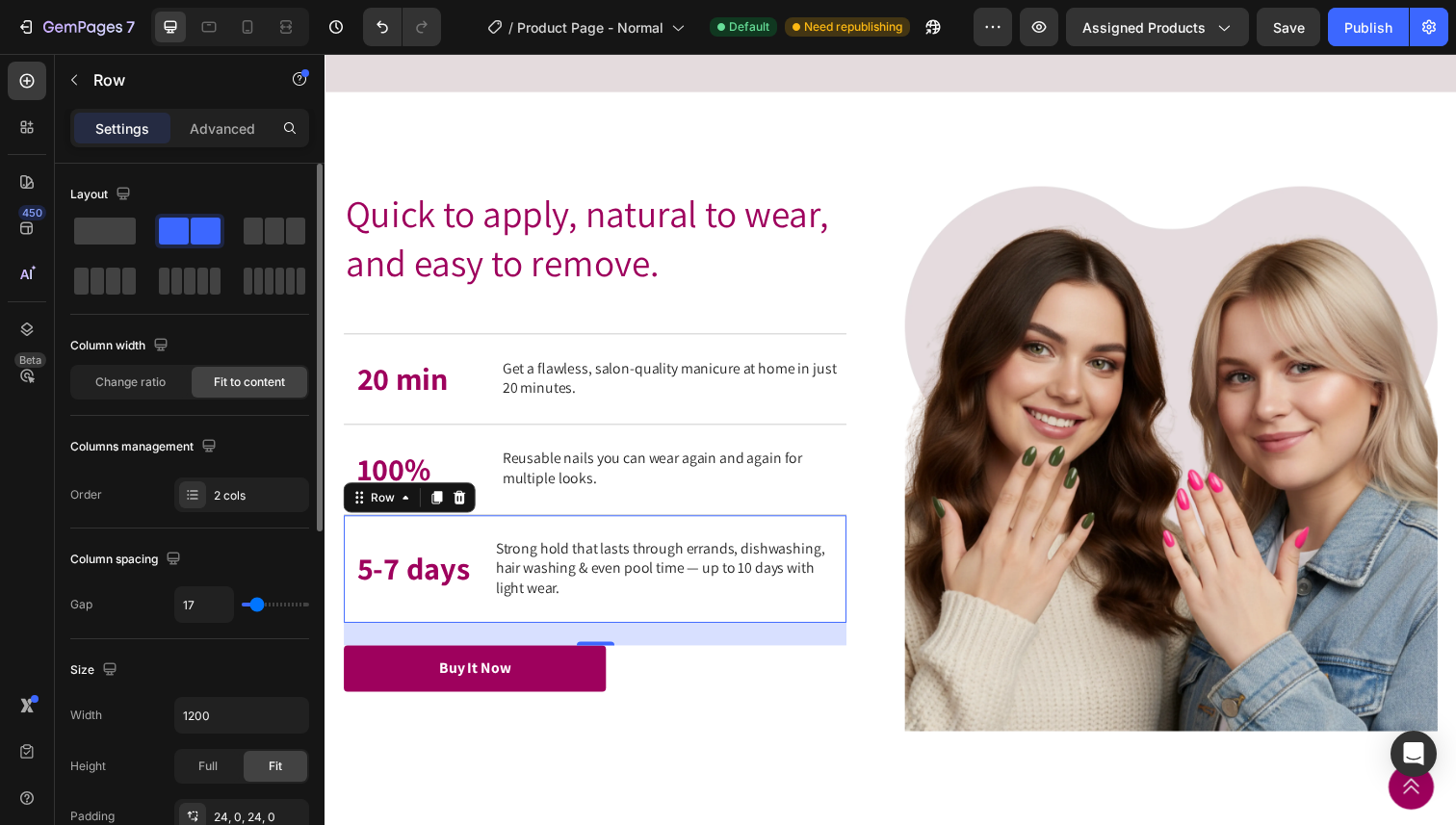
type input "16"
type input "15"
type input "13"
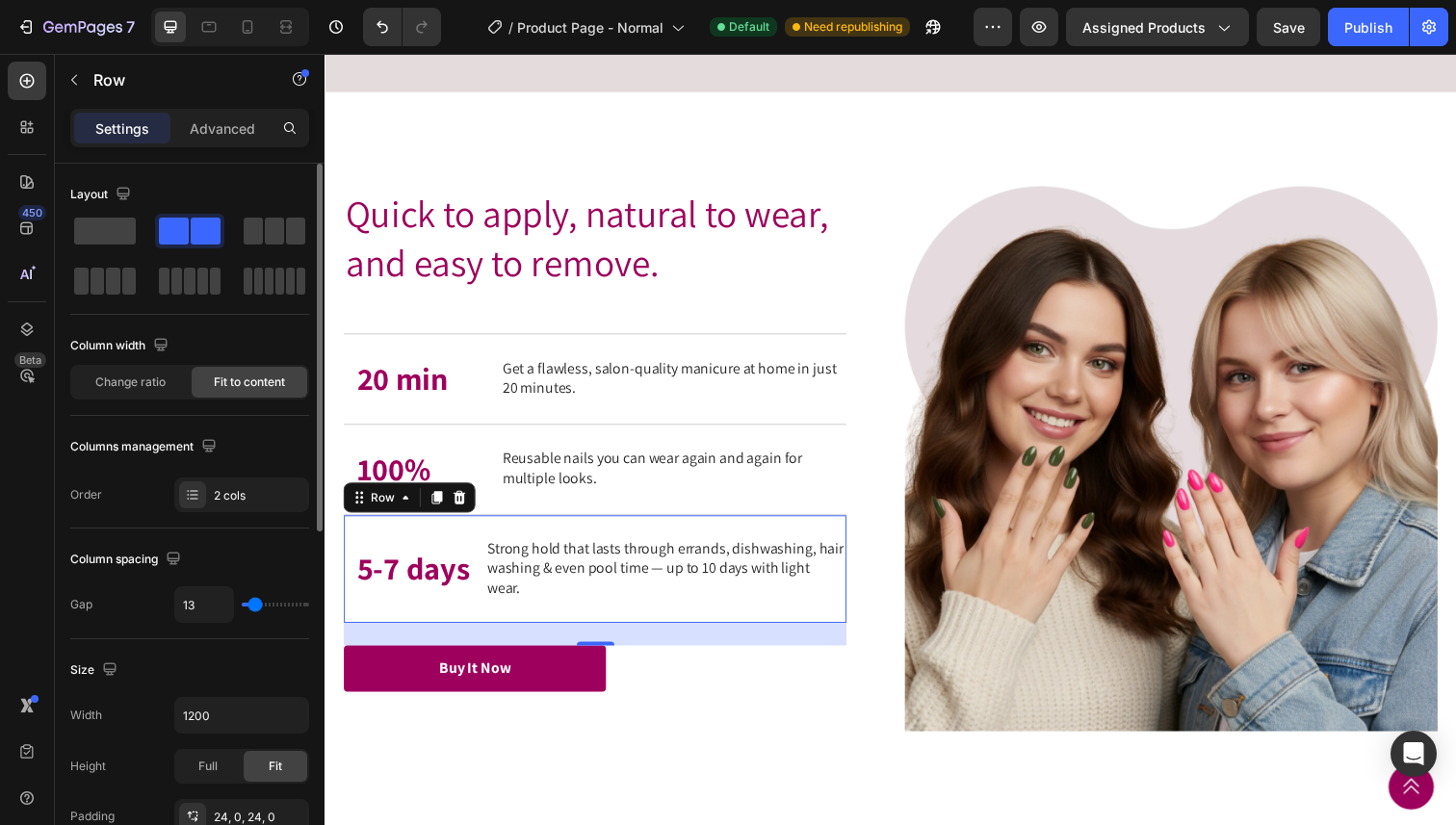
type input "12"
type input "11"
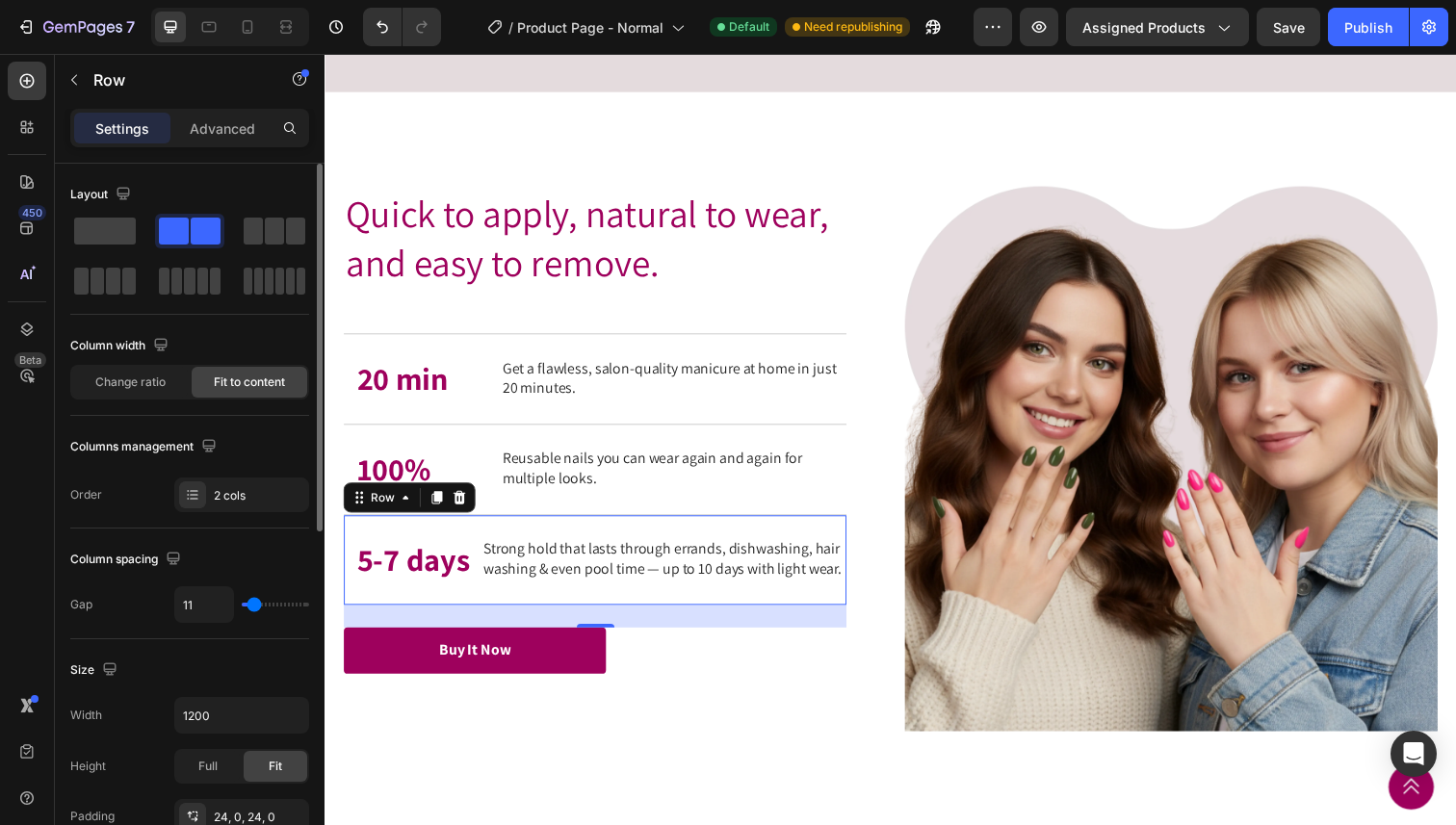
type input "12"
type input "13"
type input "14"
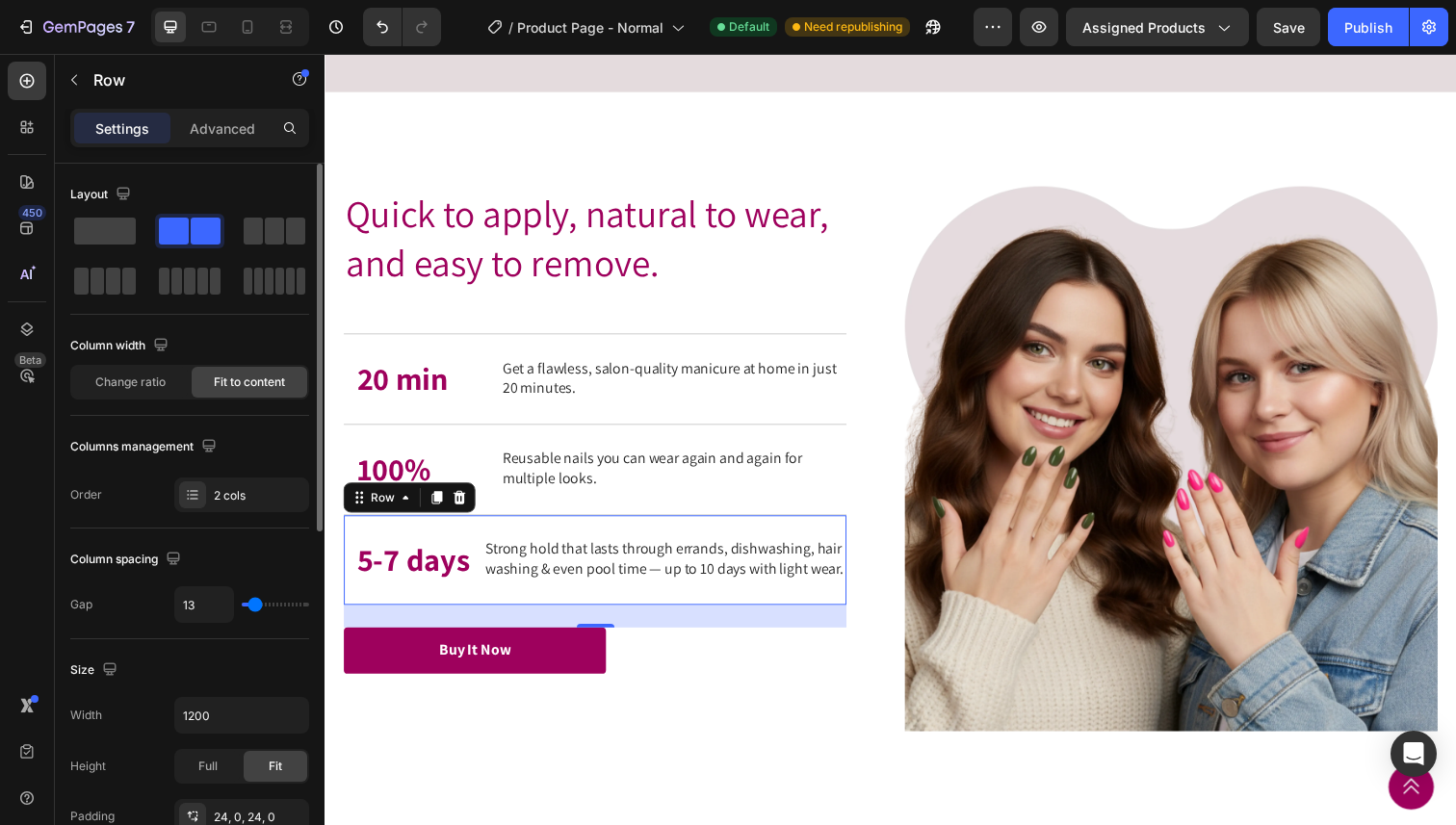
type input "14"
type input "13"
type input "12"
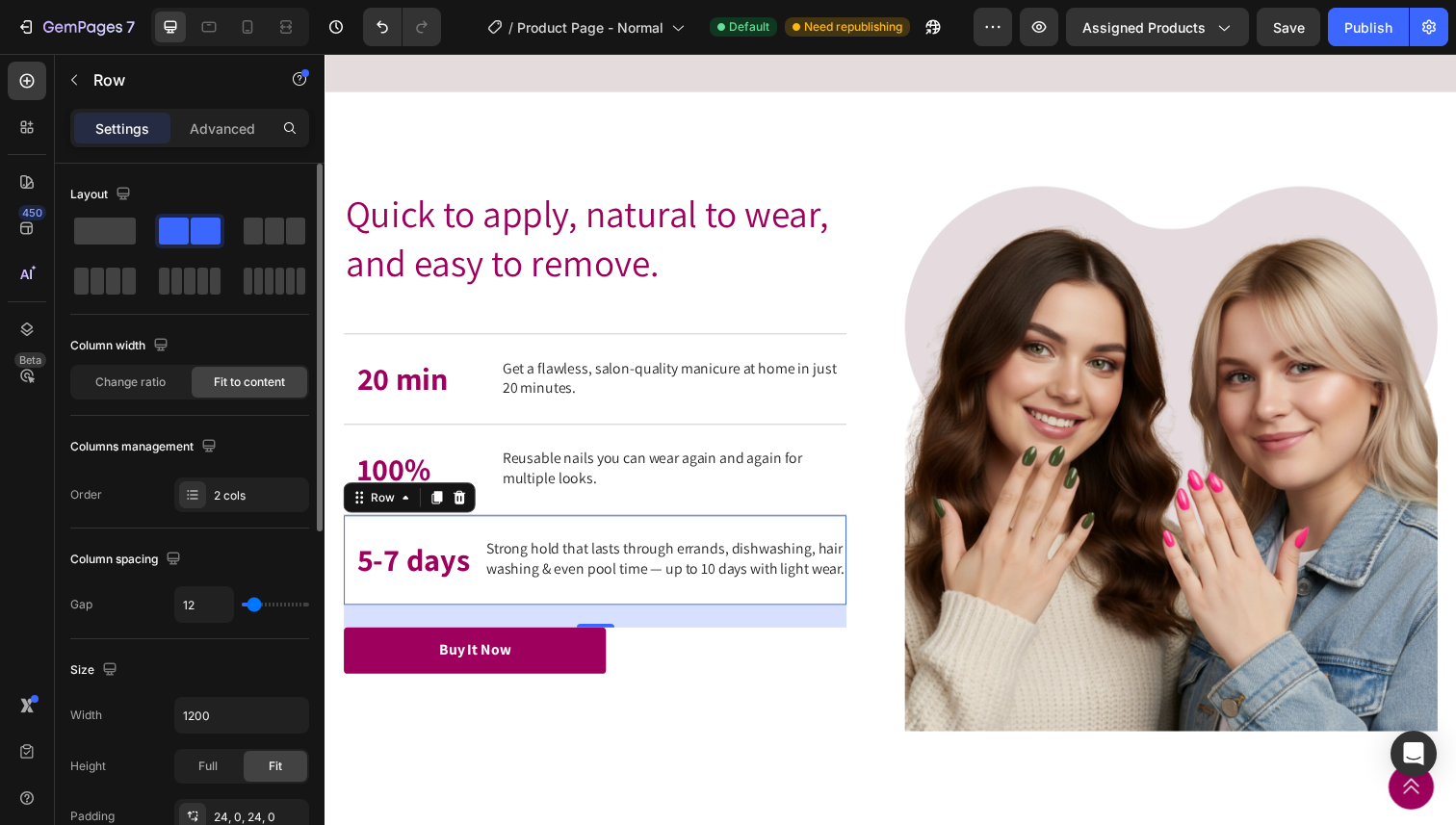
type input "11"
type input "10"
type input "9"
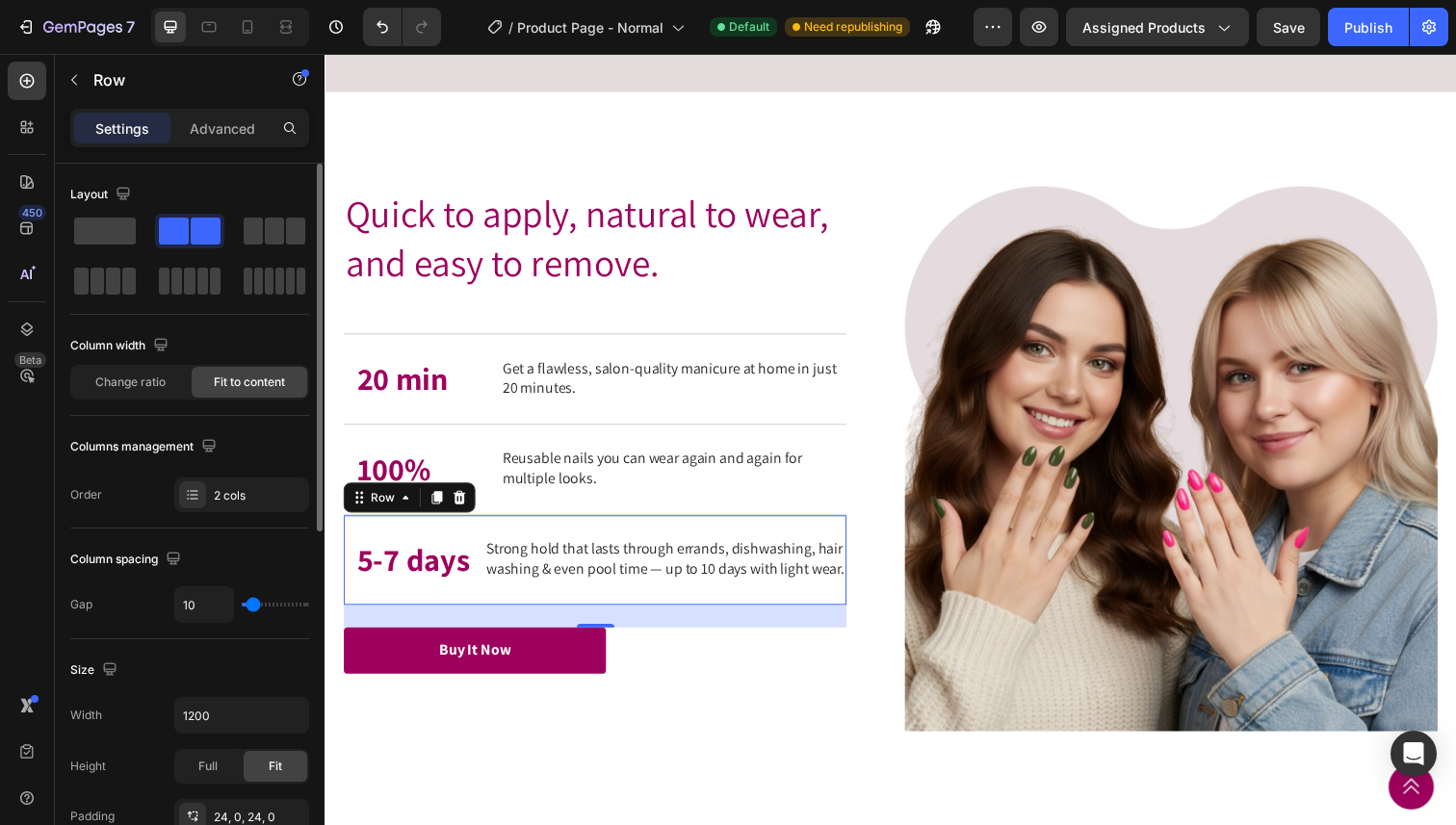
type input "9"
type input "8"
type input "7"
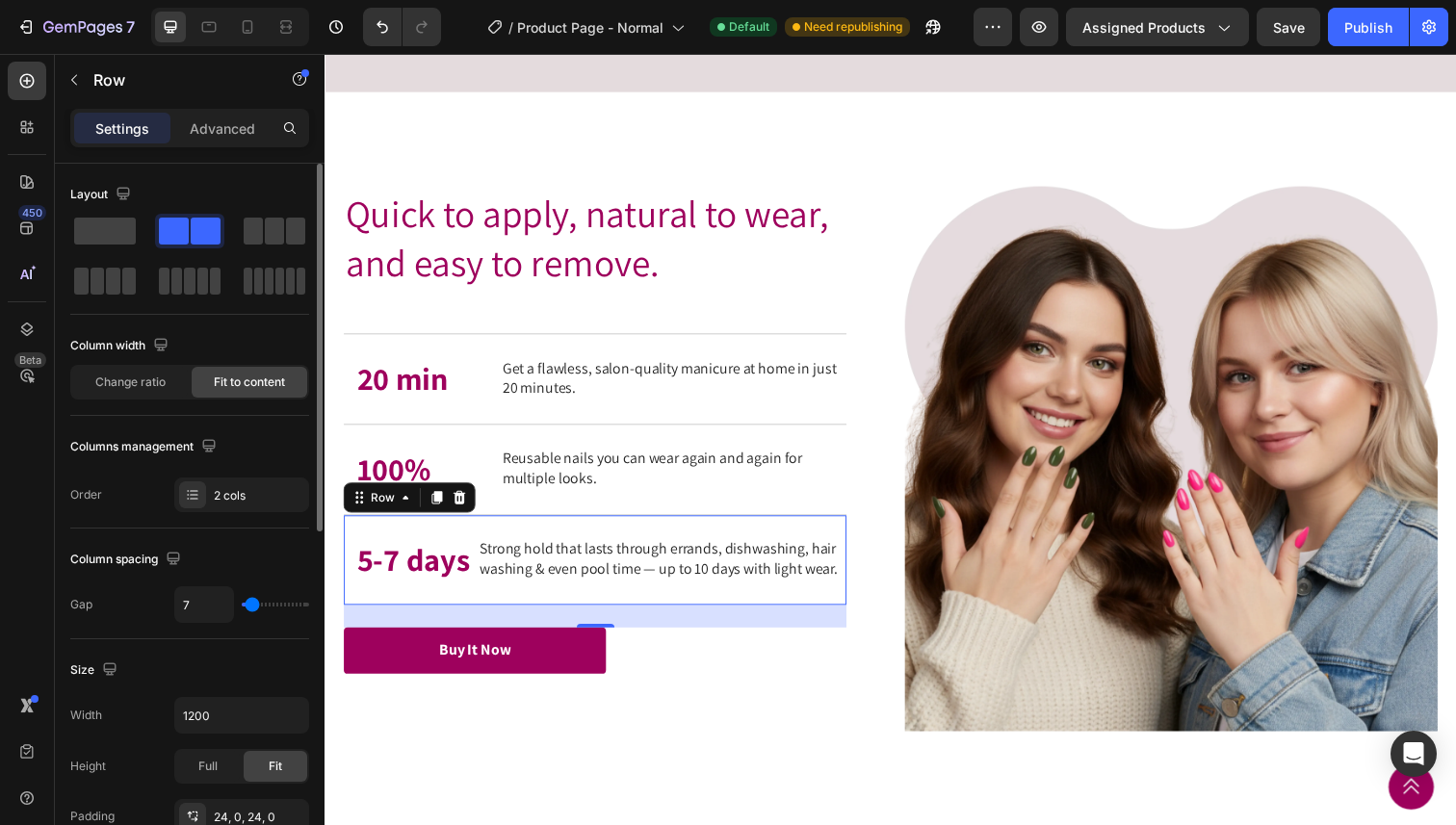
type input "6"
type input "7"
type input "8"
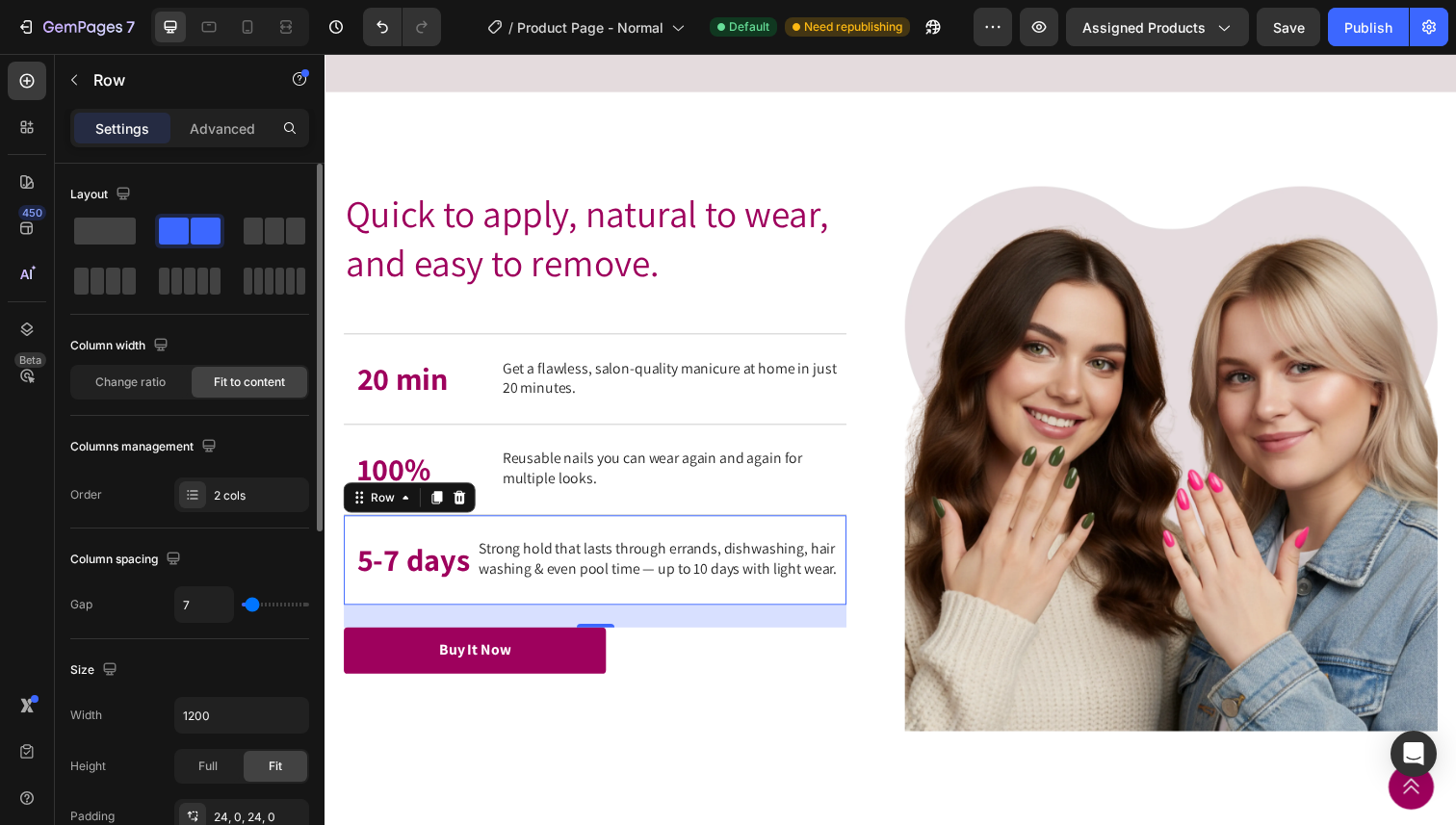
type input "8"
type input "9"
type input "10"
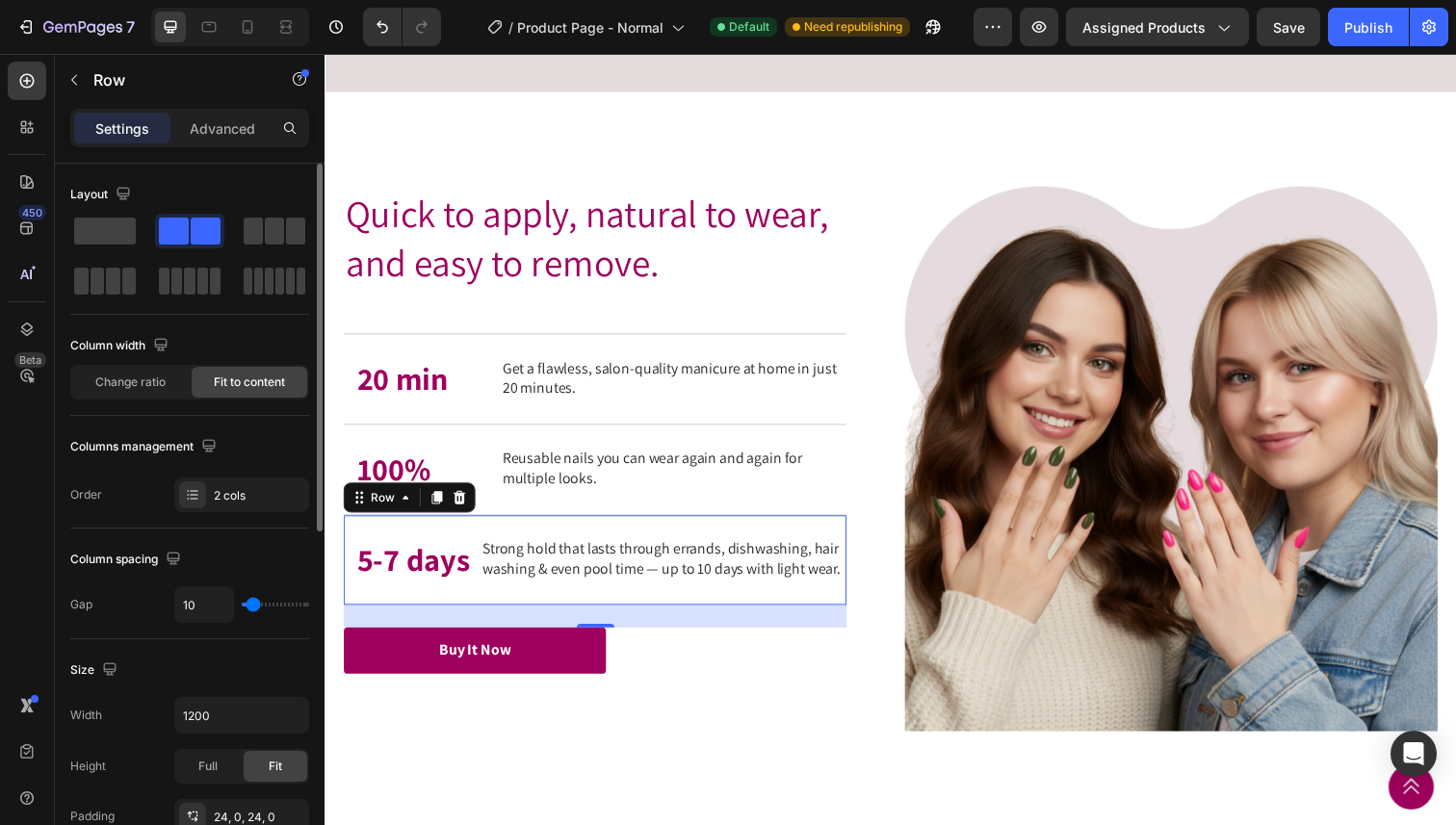
type input "9"
type input "8"
type input "9"
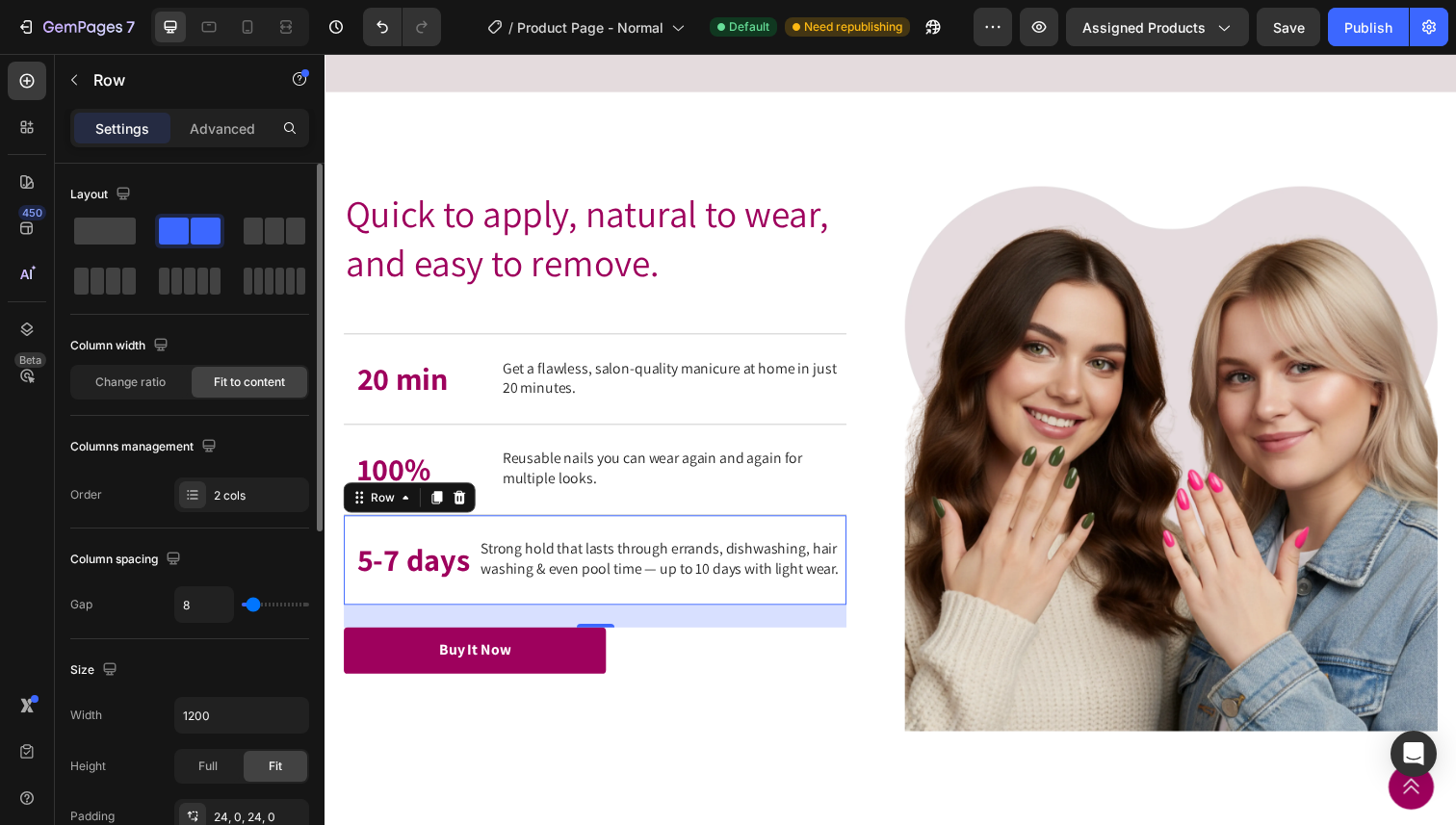
type input "9"
type input "10"
type input "11"
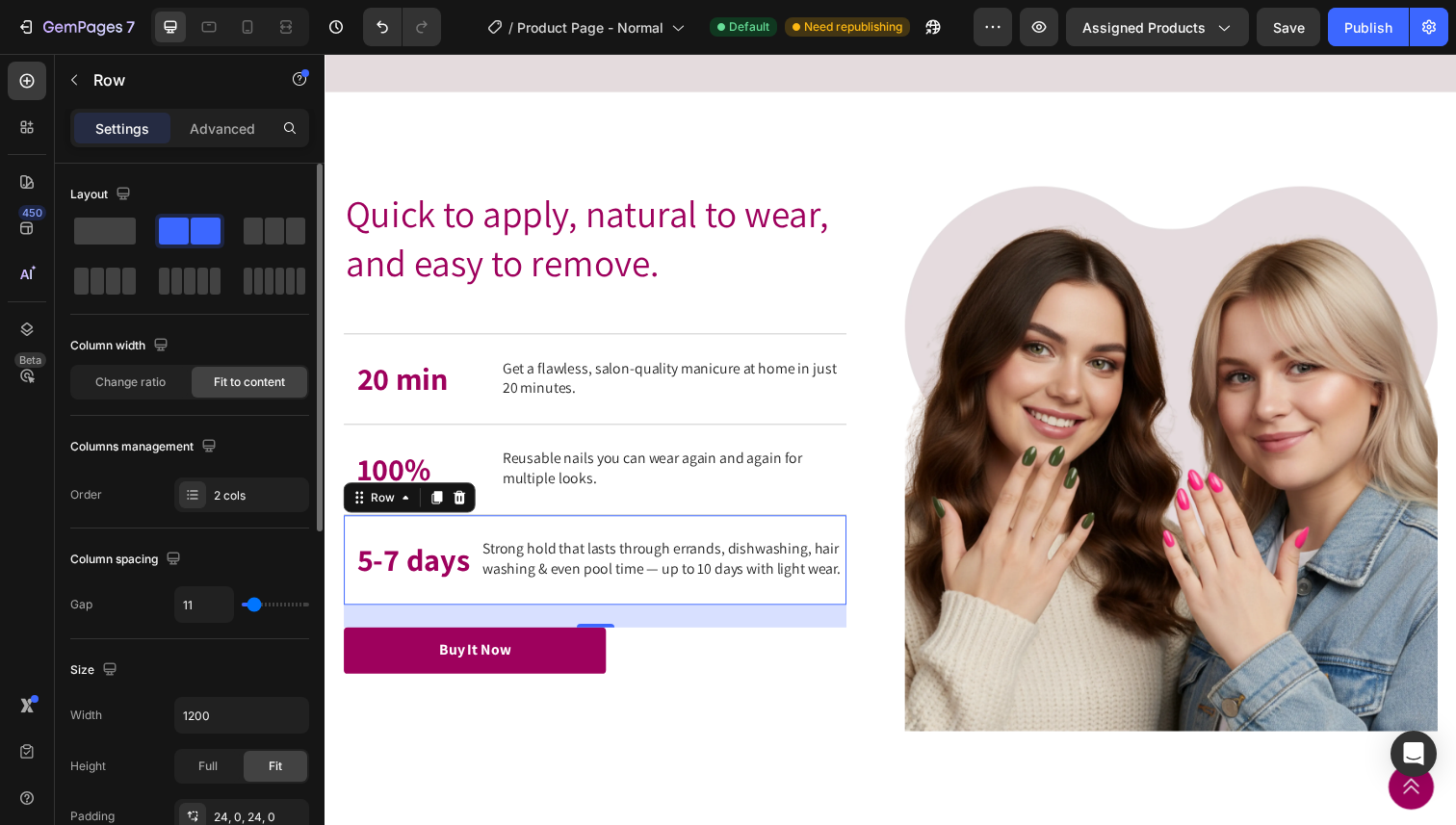
type input "12"
type input "13"
type input "14"
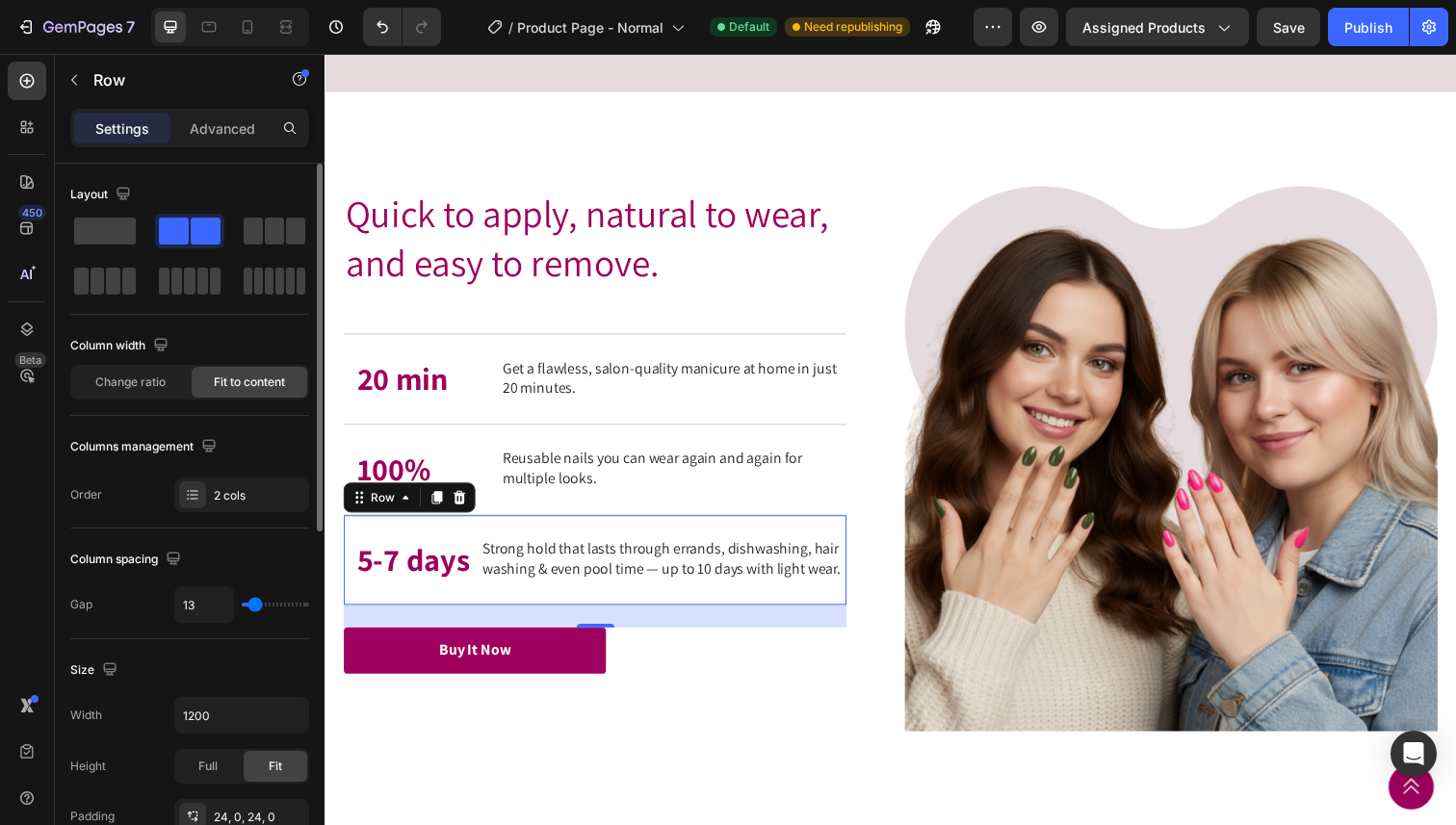
type input "14"
type input "15"
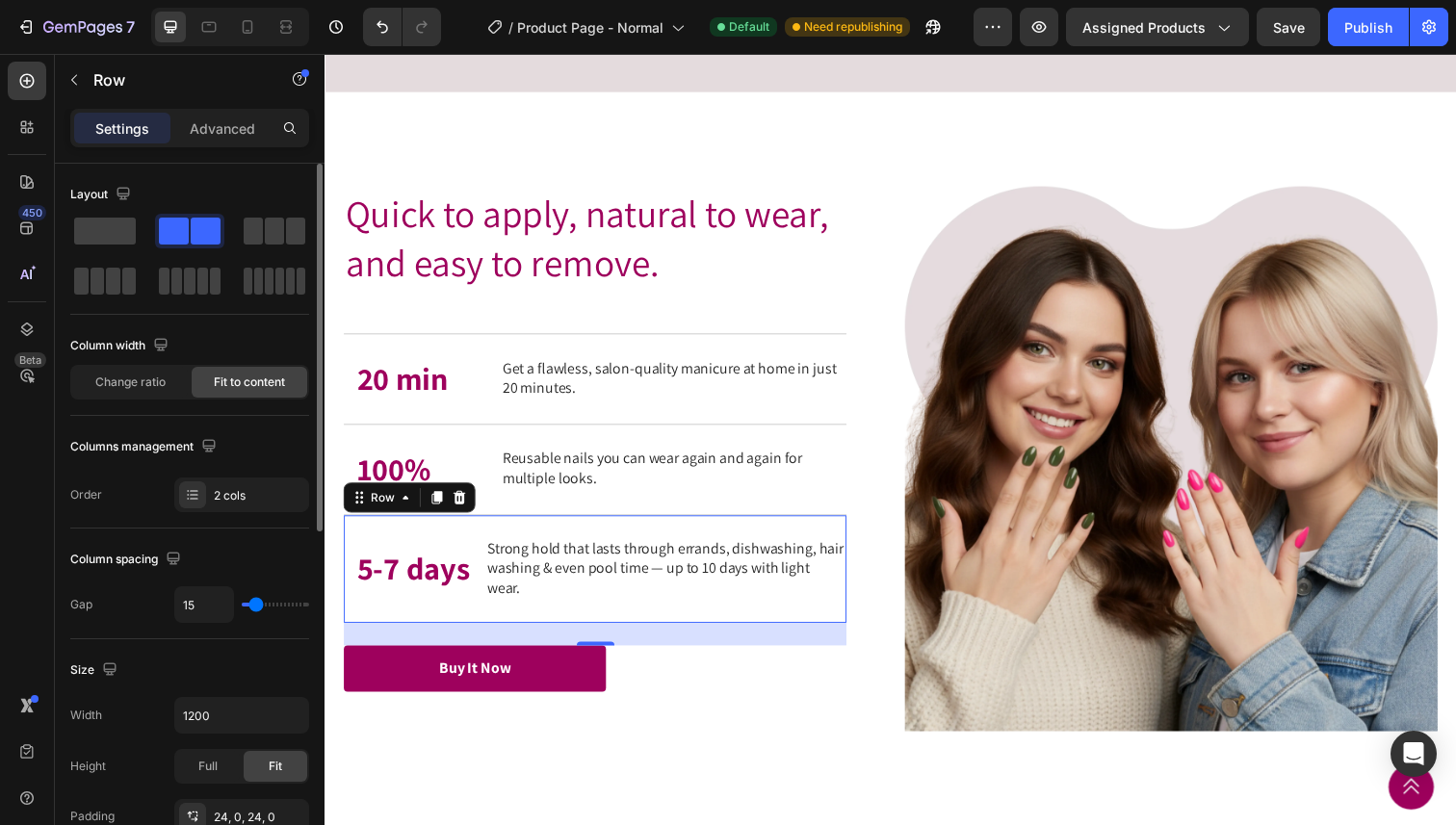
drag, startPoint x: 264, startPoint y: 601, endPoint x: 256, endPoint y: 600, distance: 8.1
type input "15"
click at [256, 603] on input "range" at bounding box center [275, 605] width 68 height 4
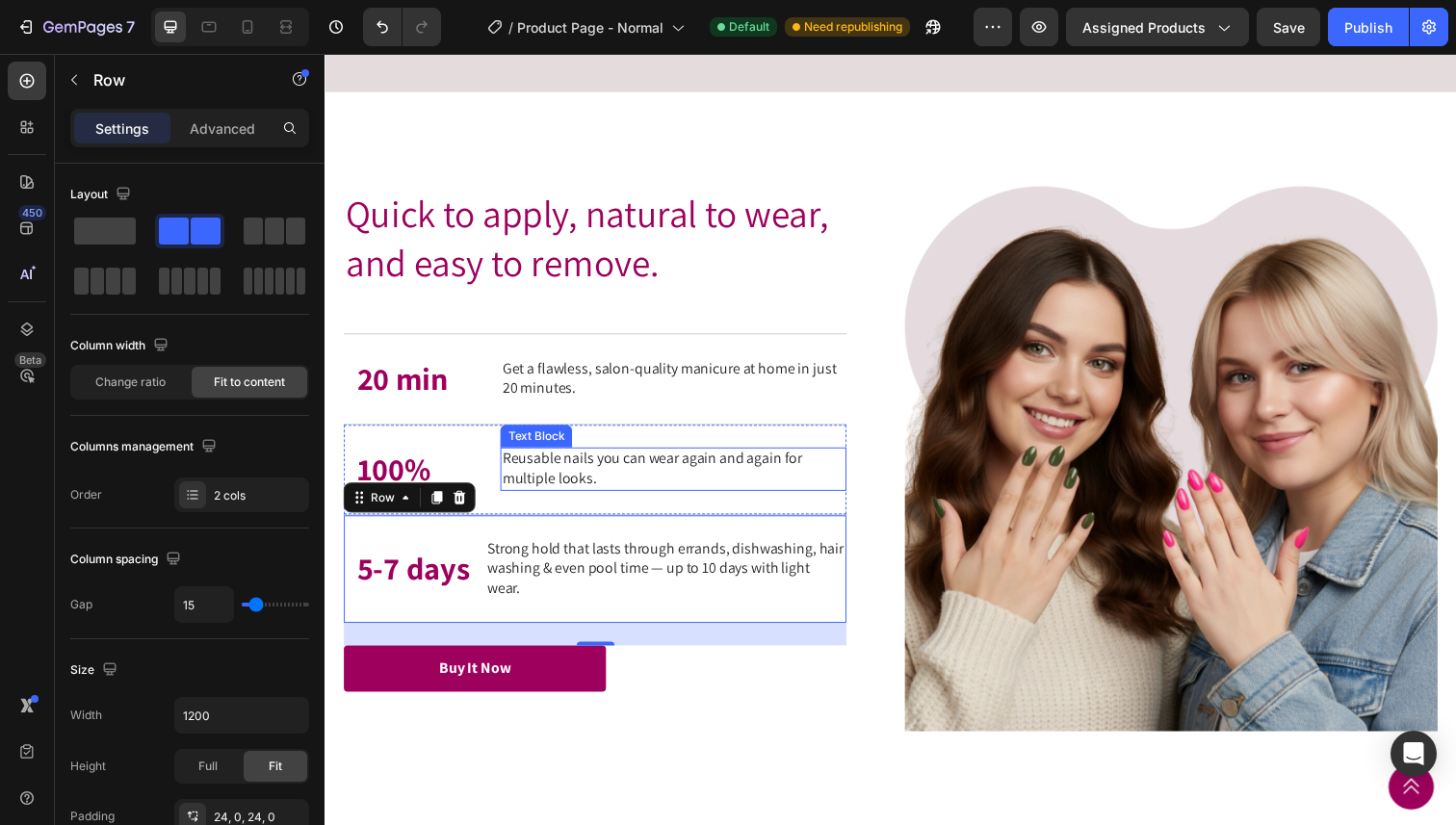
click at [537, 498] on p "Reusable nails you can wear again and again for multiple looks." at bounding box center [680, 478] width 350 height 40
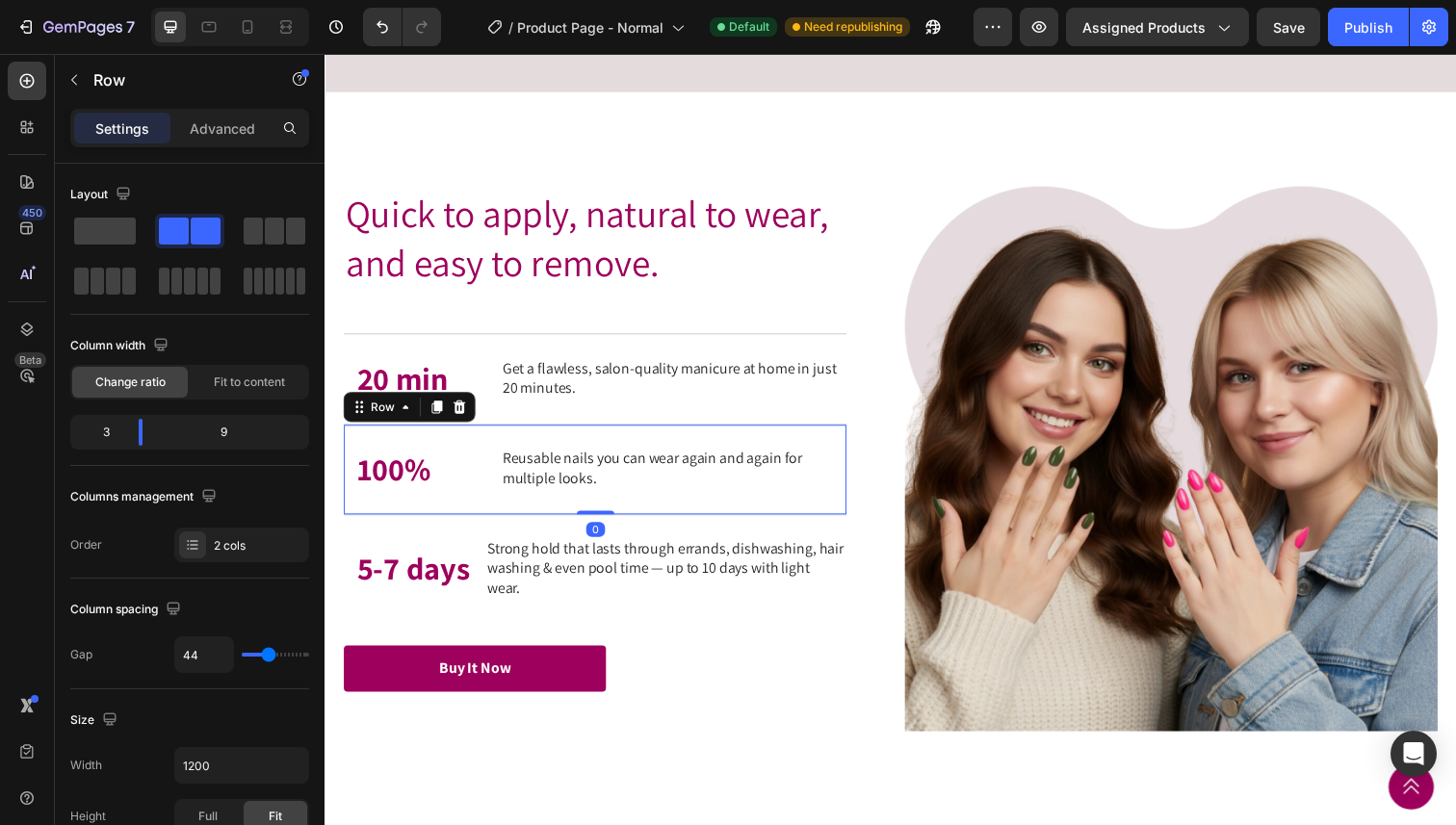
click at [479, 525] on div "100% Text Block Reusable nails you can wear again and again for multiple looks.…" at bounding box center [600, 479] width 513 height 92
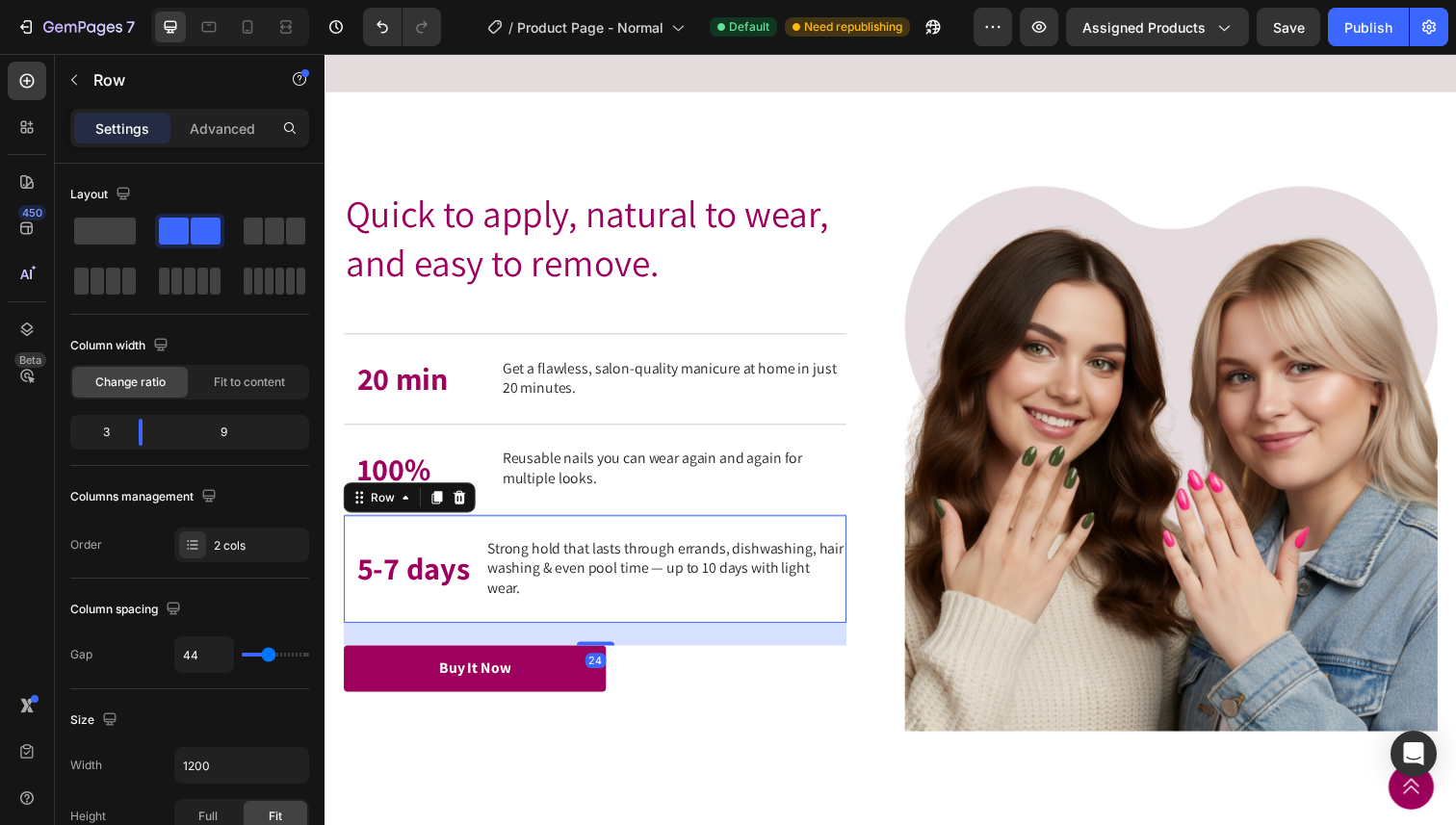
click at [523, 625] on div "5-7 days Text Block Strong hold that lasts through errands, dishwashing, hair w…" at bounding box center [600, 579] width 513 height 111
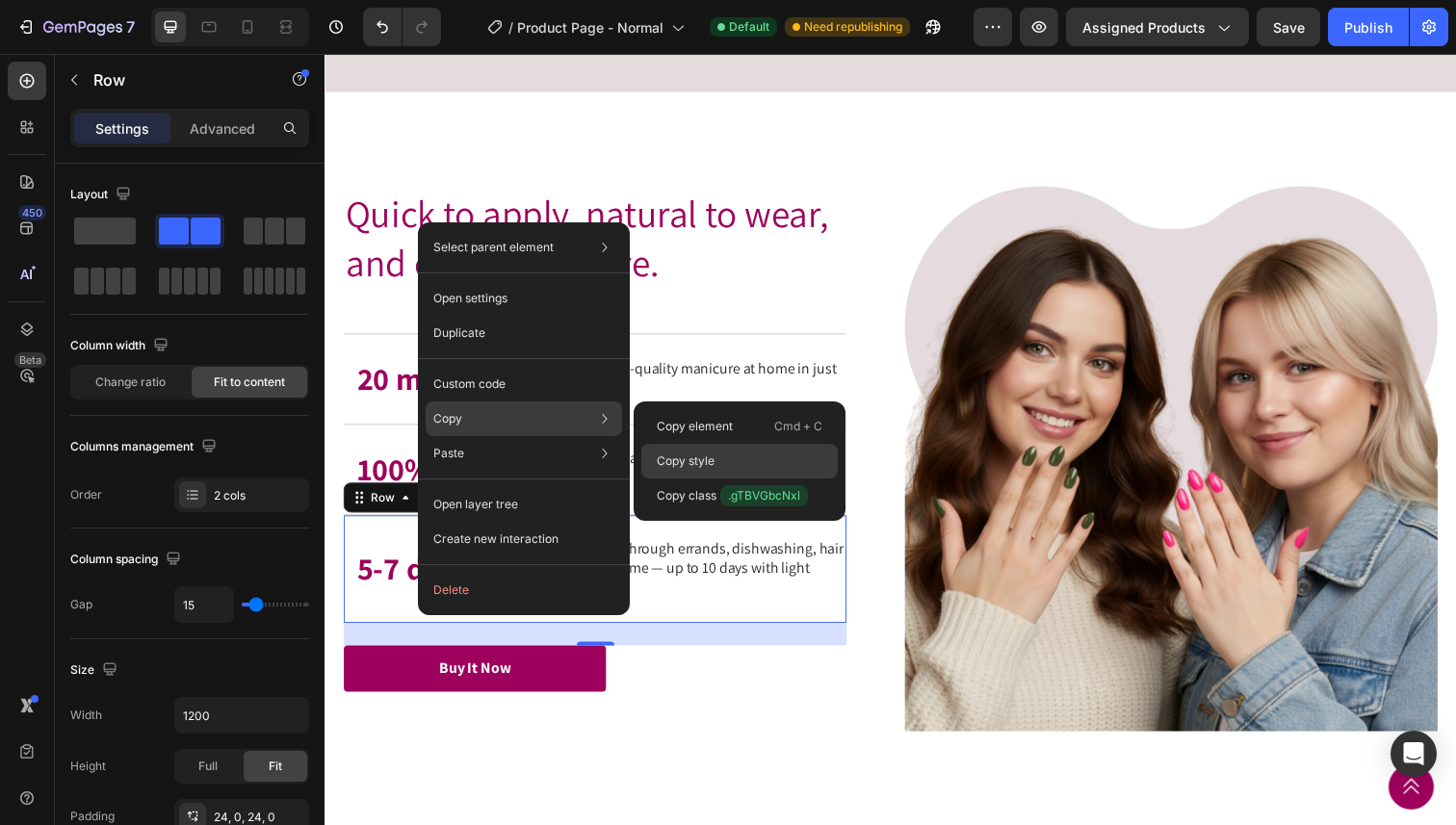
click at [745, 464] on div "Copy style" at bounding box center [739, 460] width 197 height 34
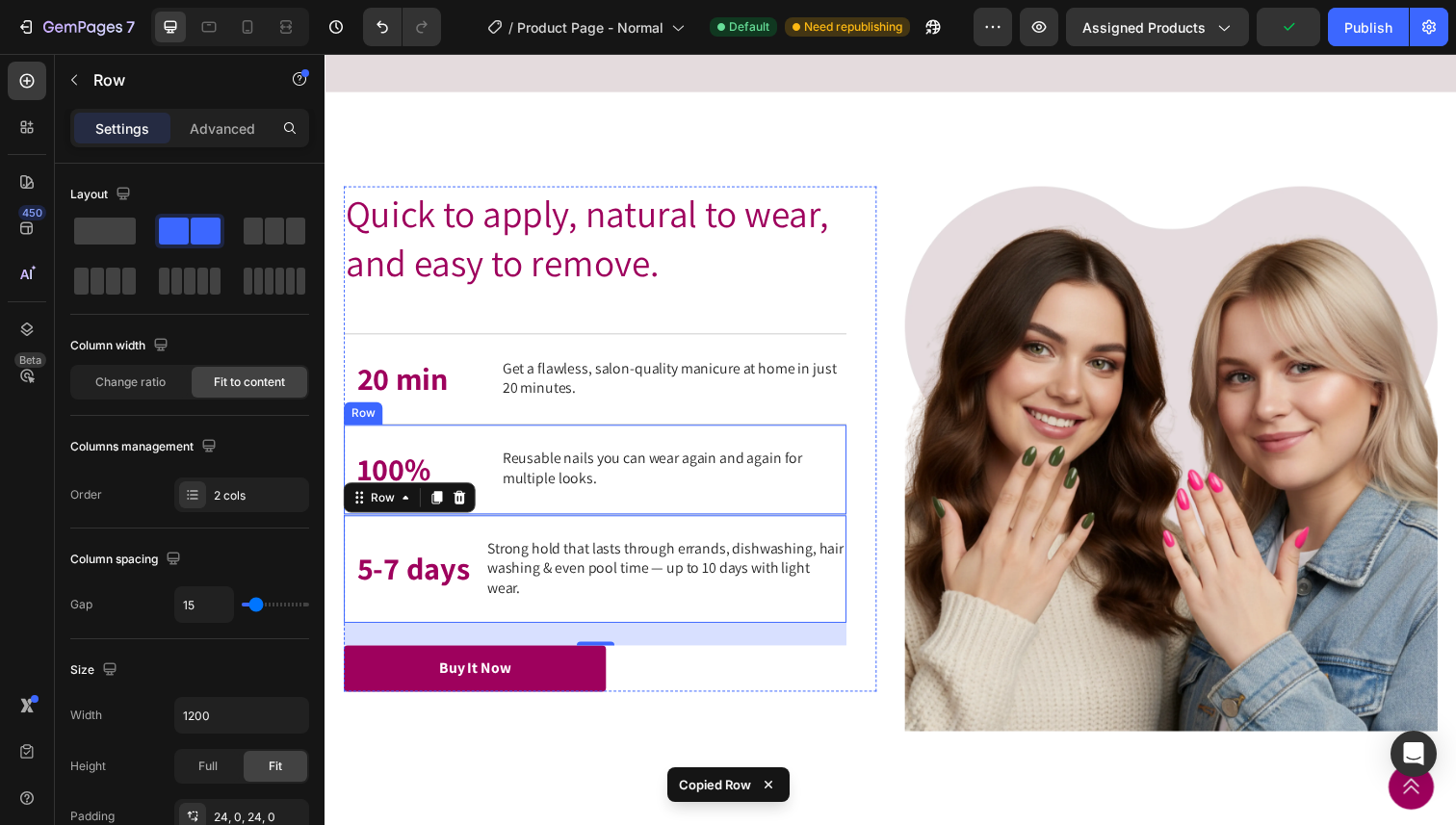
click at [800, 525] on div "100% Text Block Reusable nails you can wear again and again for multiple looks.…" at bounding box center [600, 479] width 513 height 92
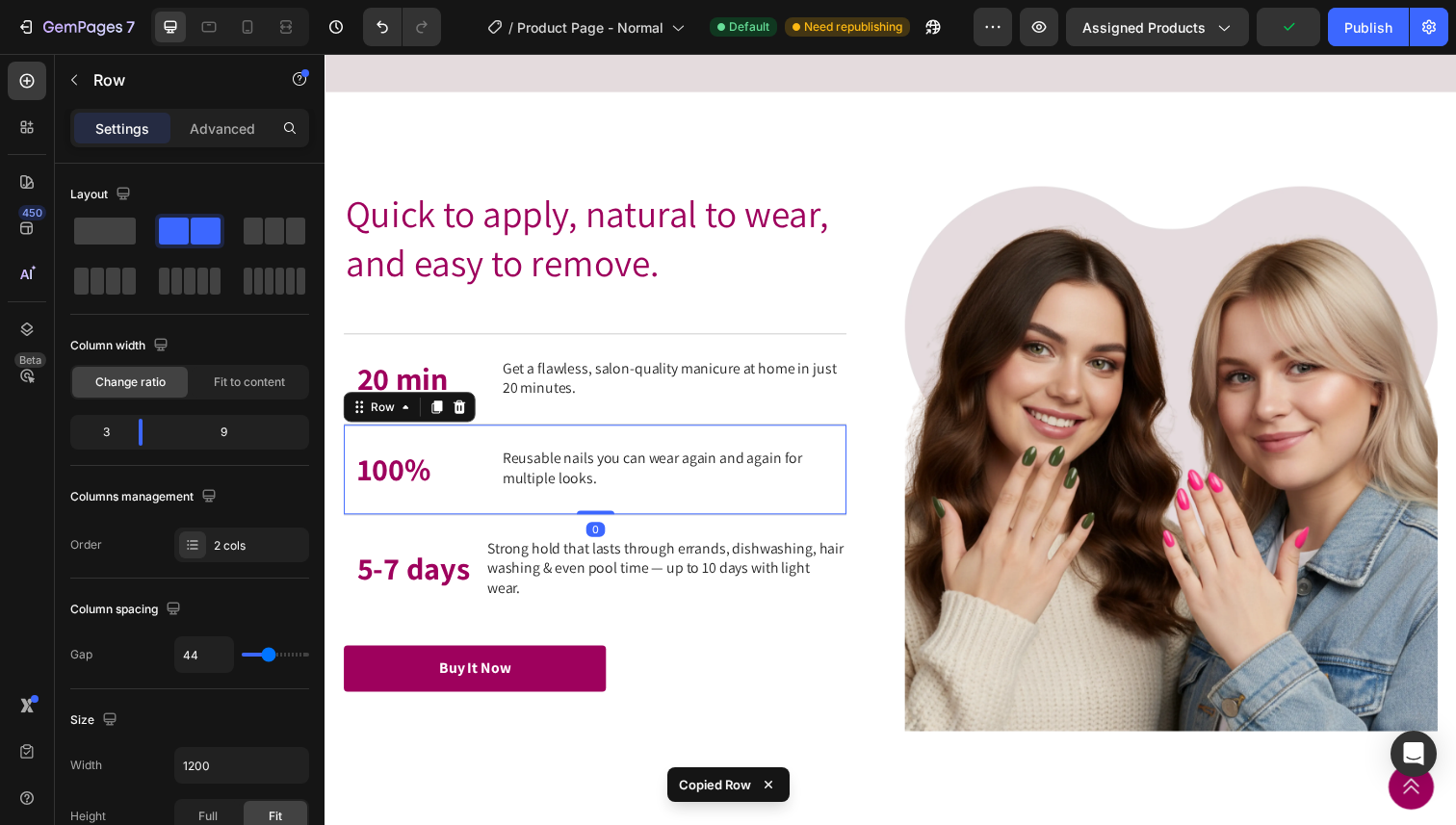
click at [800, 525] on div "100% Text Block Reusable nails you can wear again and again for multiple looks.…" at bounding box center [600, 479] width 513 height 92
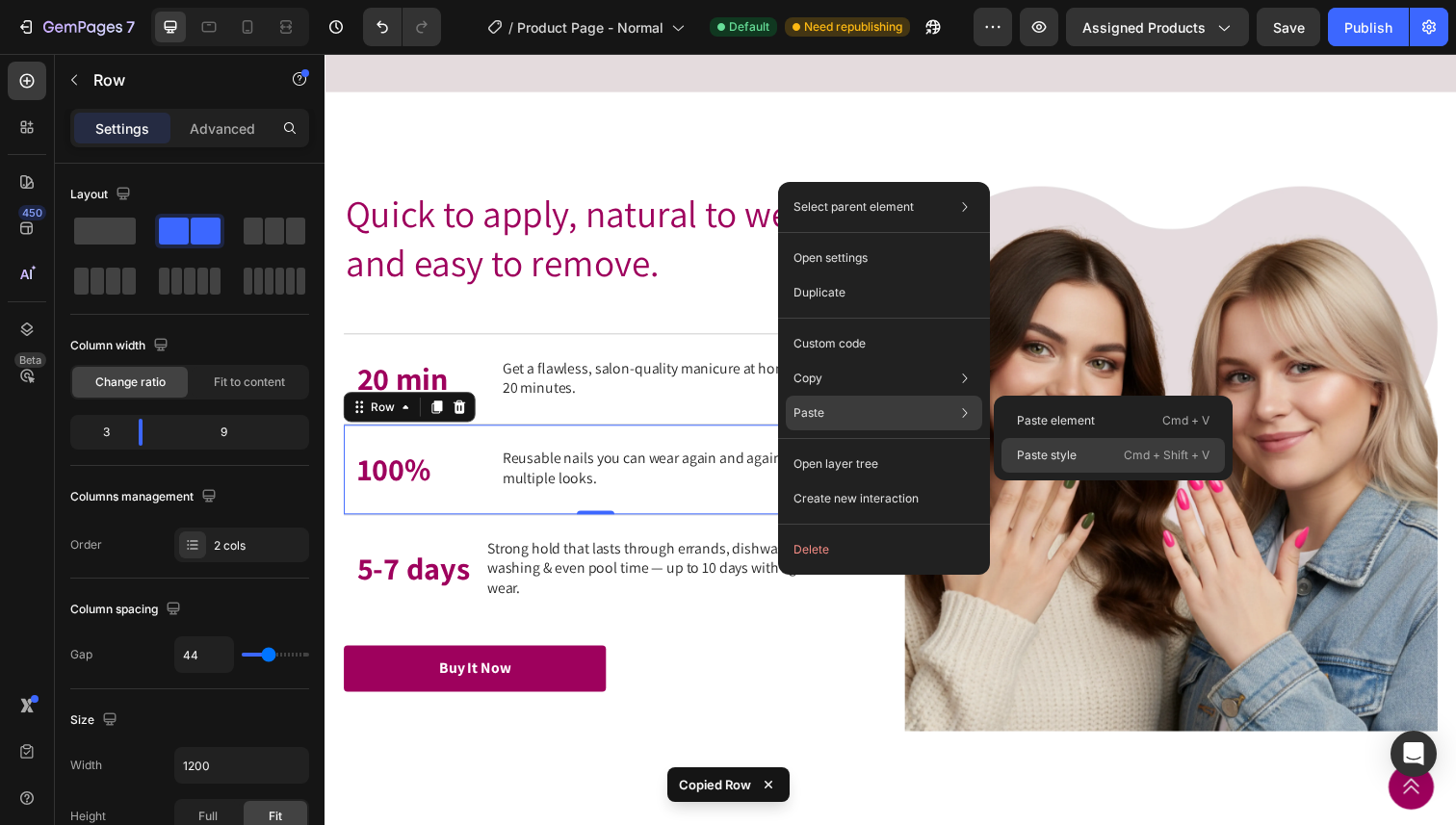
click at [1060, 451] on p "Paste style" at bounding box center [1046, 455] width 60 height 18
type input "15"
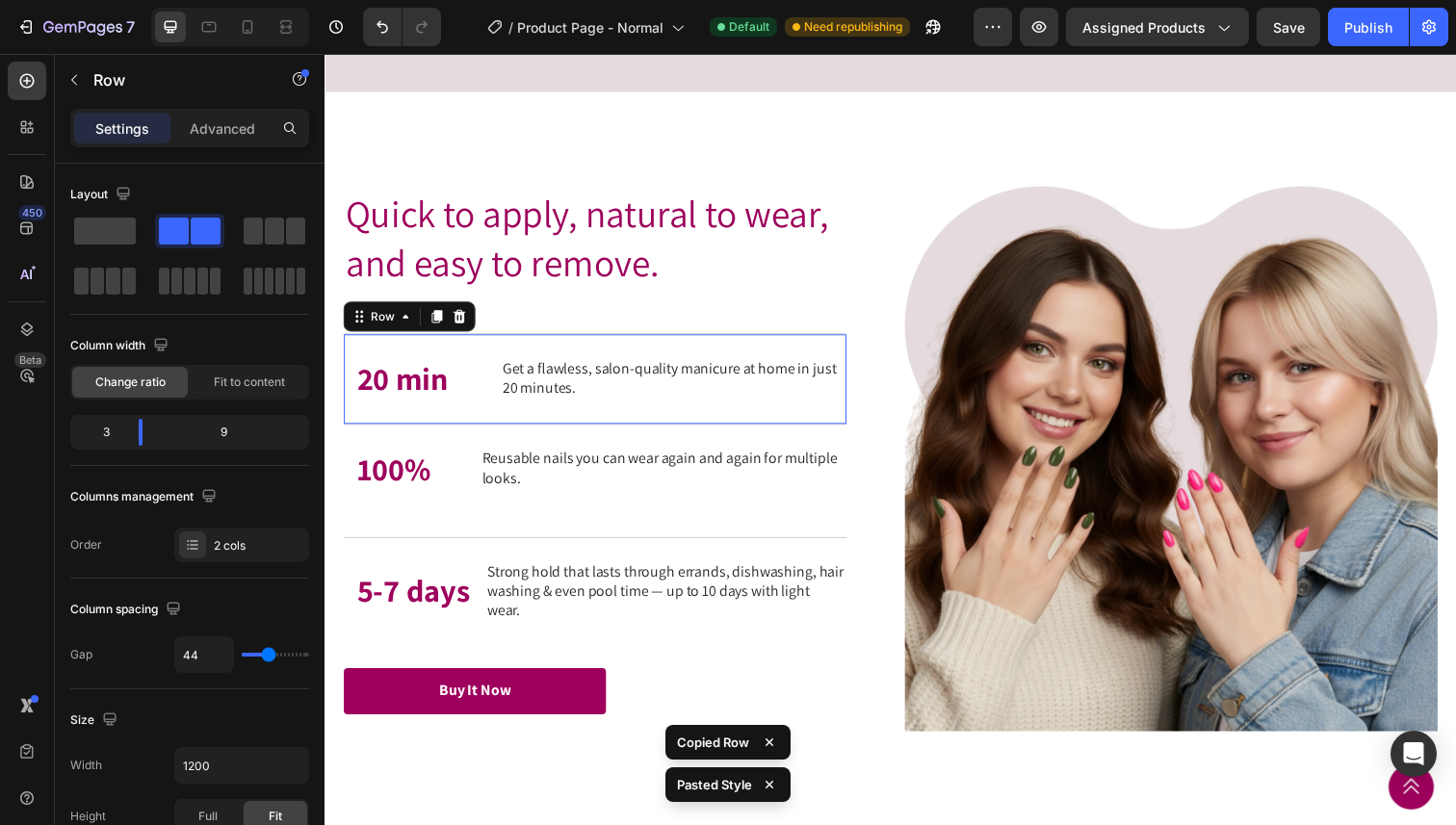
click at [652, 433] on div "20 min Text Block Get a flawless, salon-quality manicure at home in just 20 min…" at bounding box center [600, 386] width 513 height 92
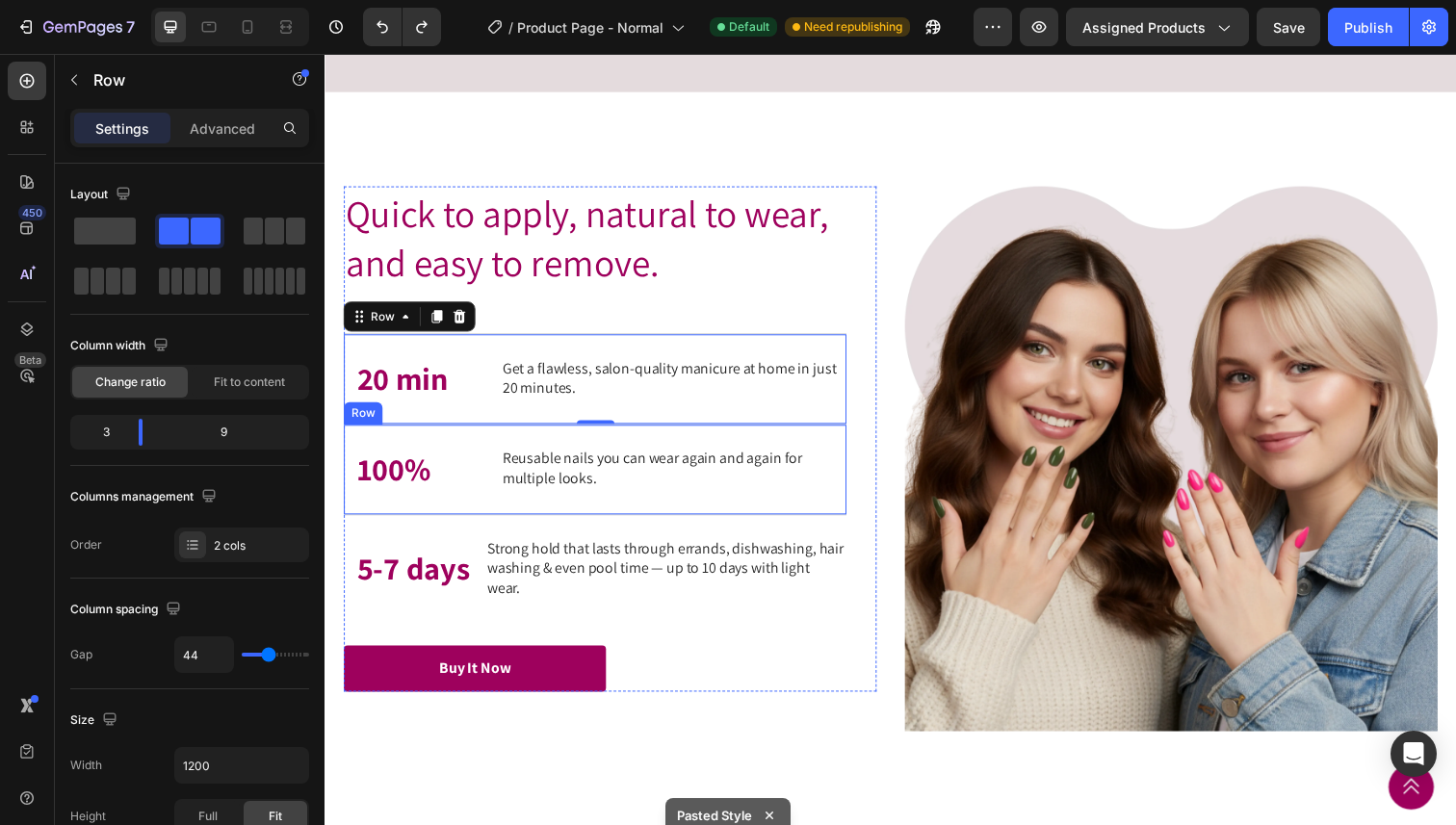
click at [616, 525] on div "100% Text Block Reusable nails you can wear again and again for multiple looks.…" at bounding box center [600, 479] width 513 height 92
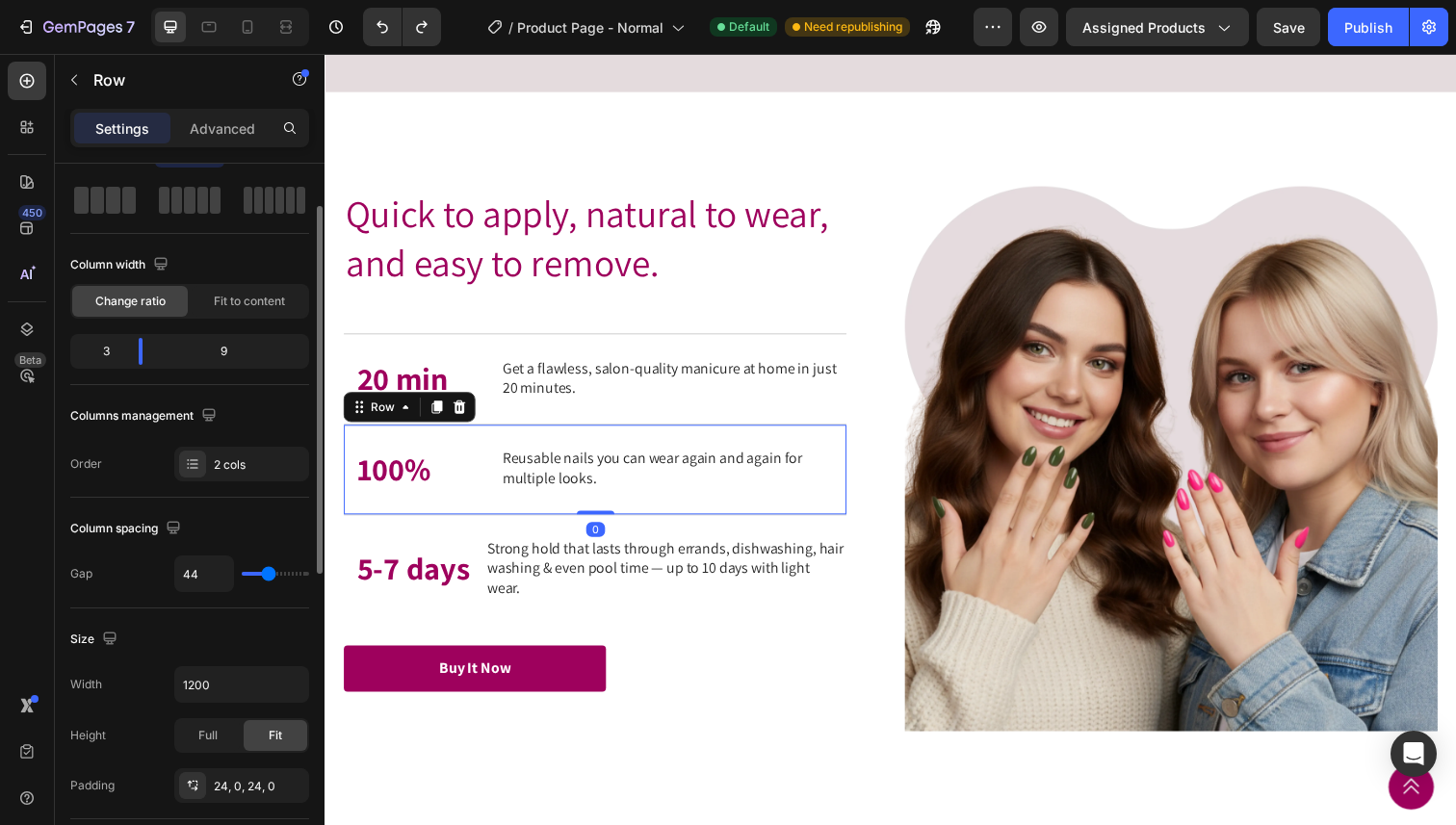
scroll to position [82, 0]
click at [180, 570] on input "44" at bounding box center [204, 572] width 58 height 34
drag, startPoint x: 194, startPoint y: 573, endPoint x: 222, endPoint y: 574, distance: 28.0
click at [222, 574] on input "44" at bounding box center [204, 572] width 58 height 34
type input "4"
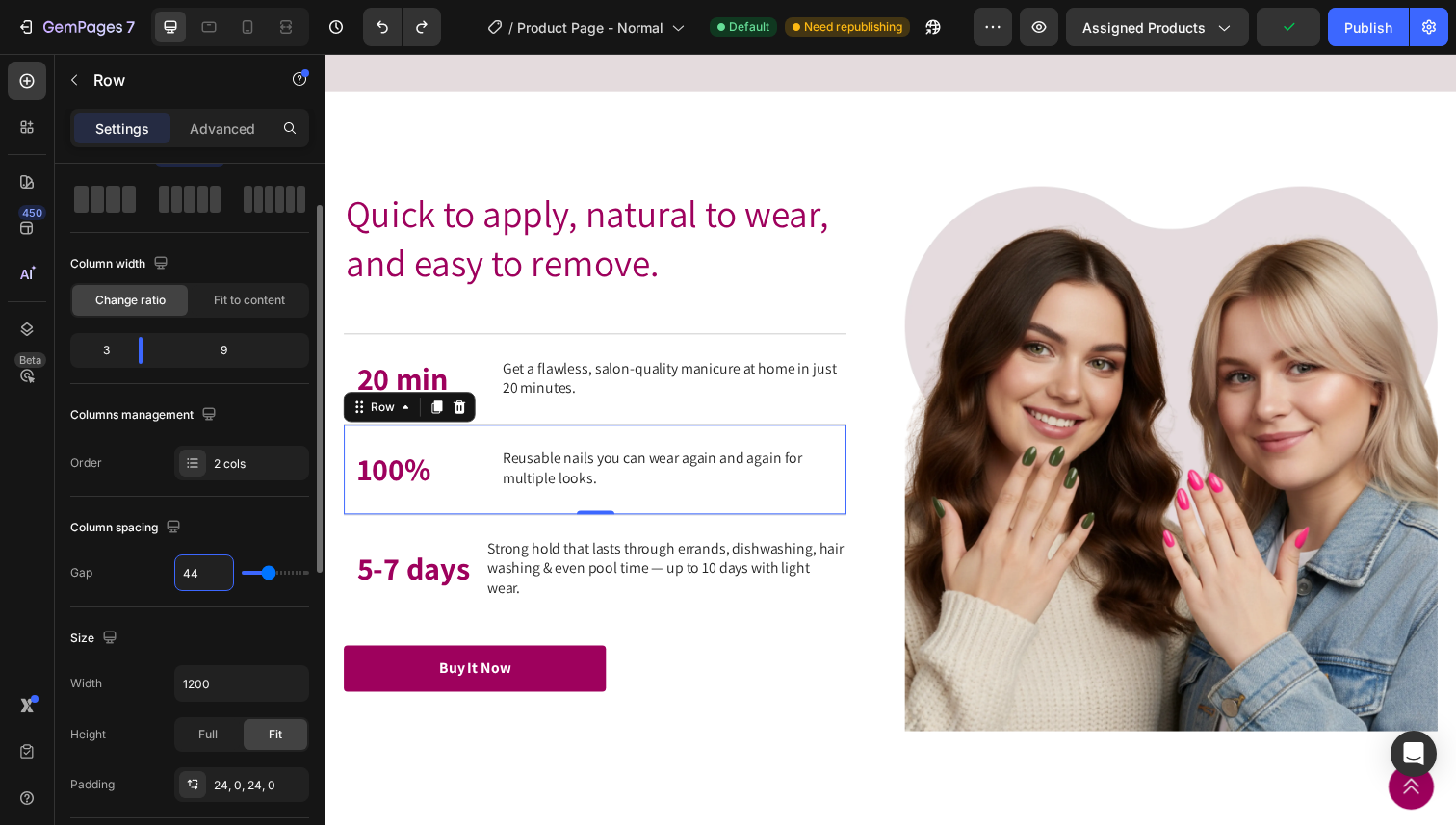
type input "4"
type input "0"
type input "1"
type input "15"
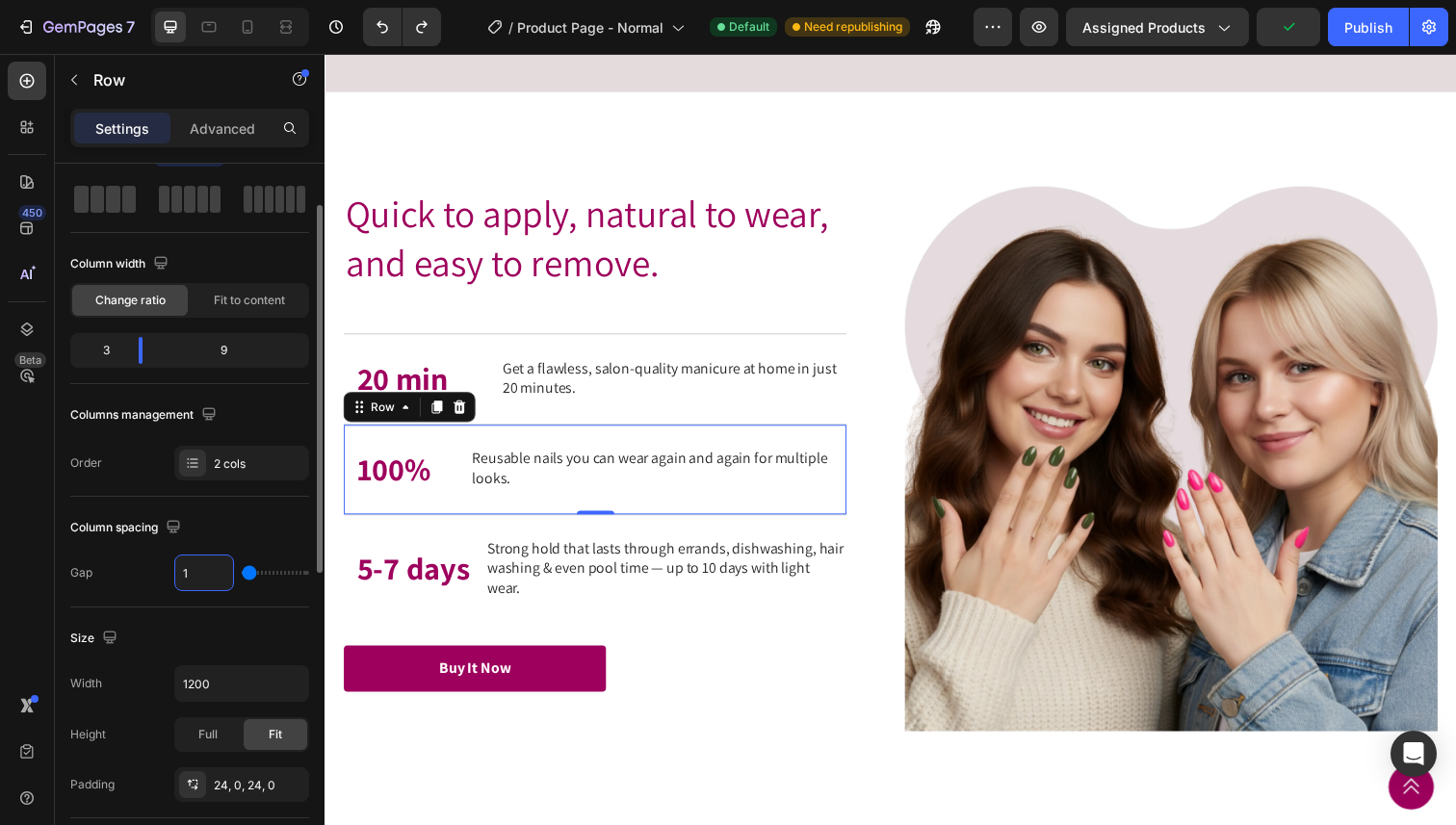
type input "15"
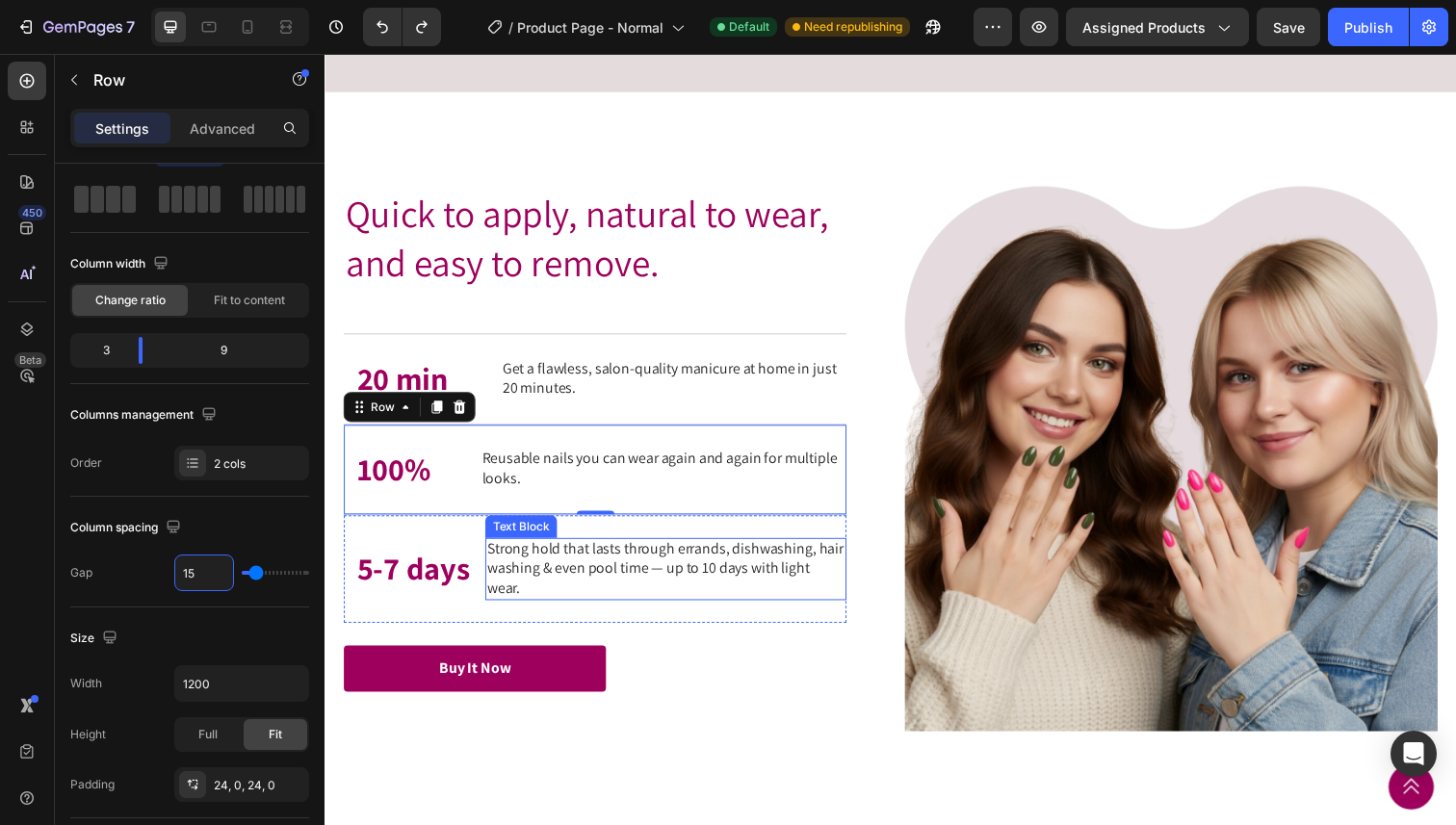
click at [581, 610] on p "Strong hold that lasts through errands, dishwashing, hair washing & even pool t…" at bounding box center [673, 579] width 365 height 60
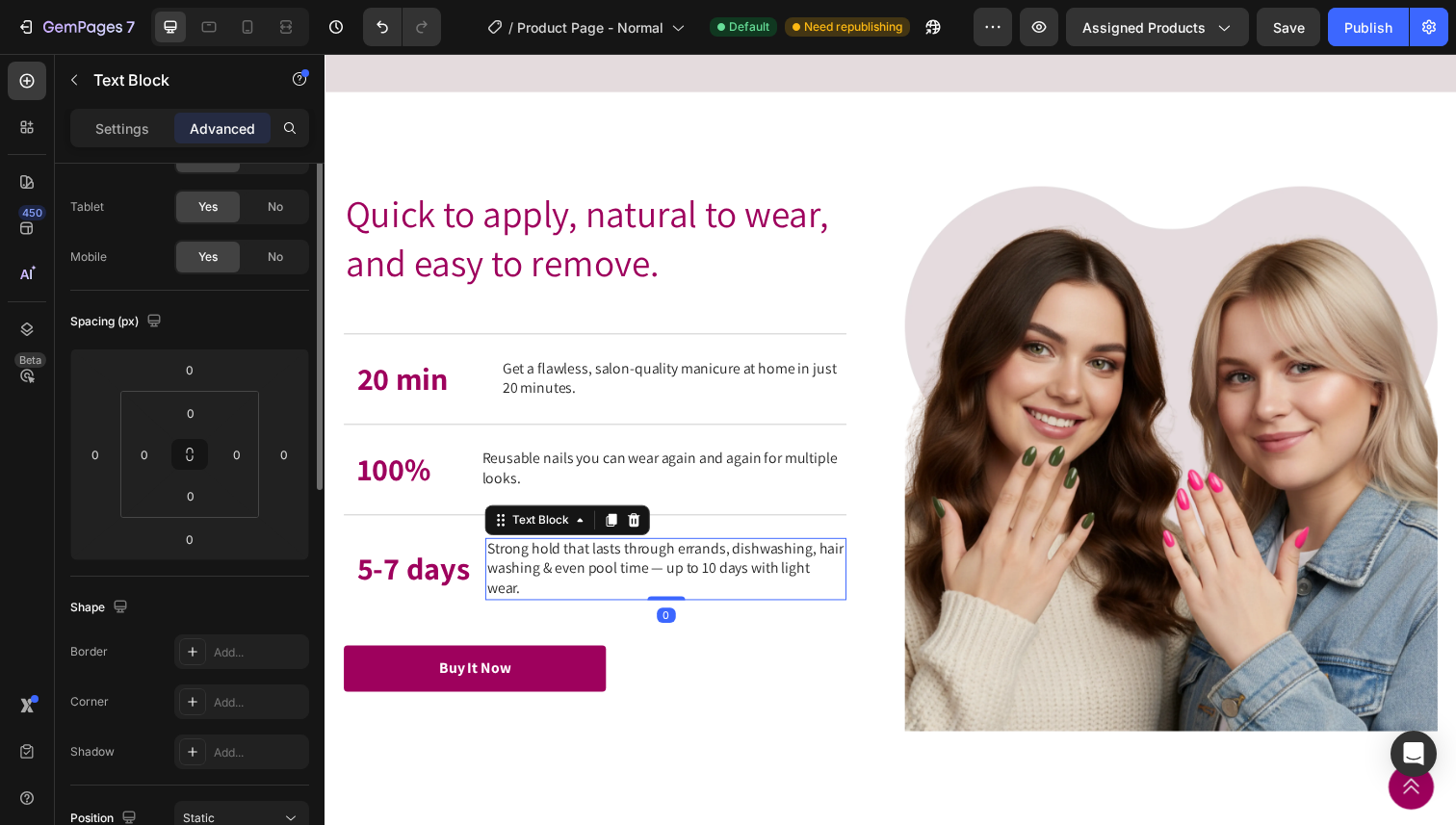
scroll to position [0, 0]
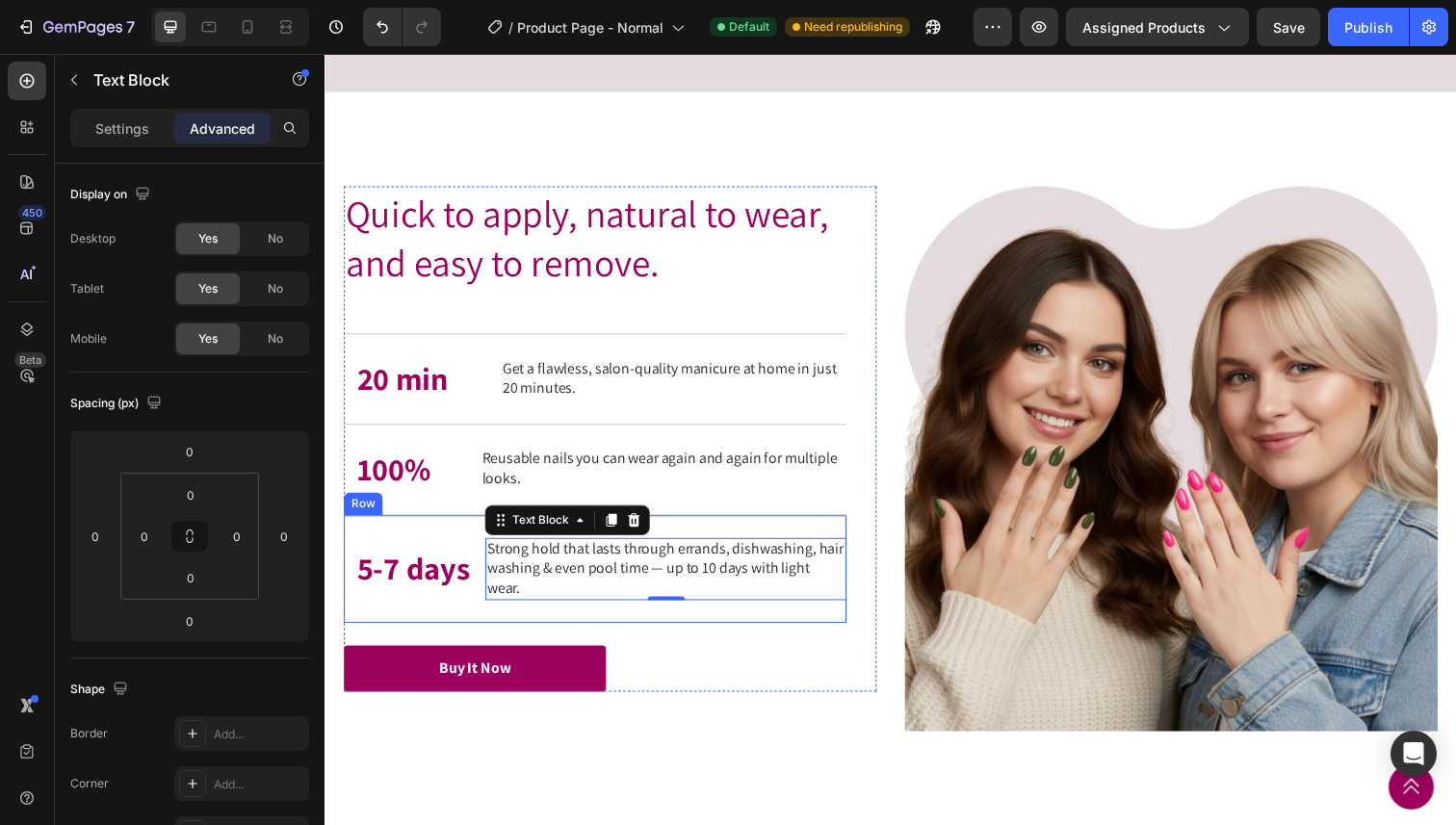
click at [444, 615] on div "5-7 days Text Block Strong hold that lasts through errands, dishwashing, hair w…" at bounding box center [600, 579] width 513 height 111
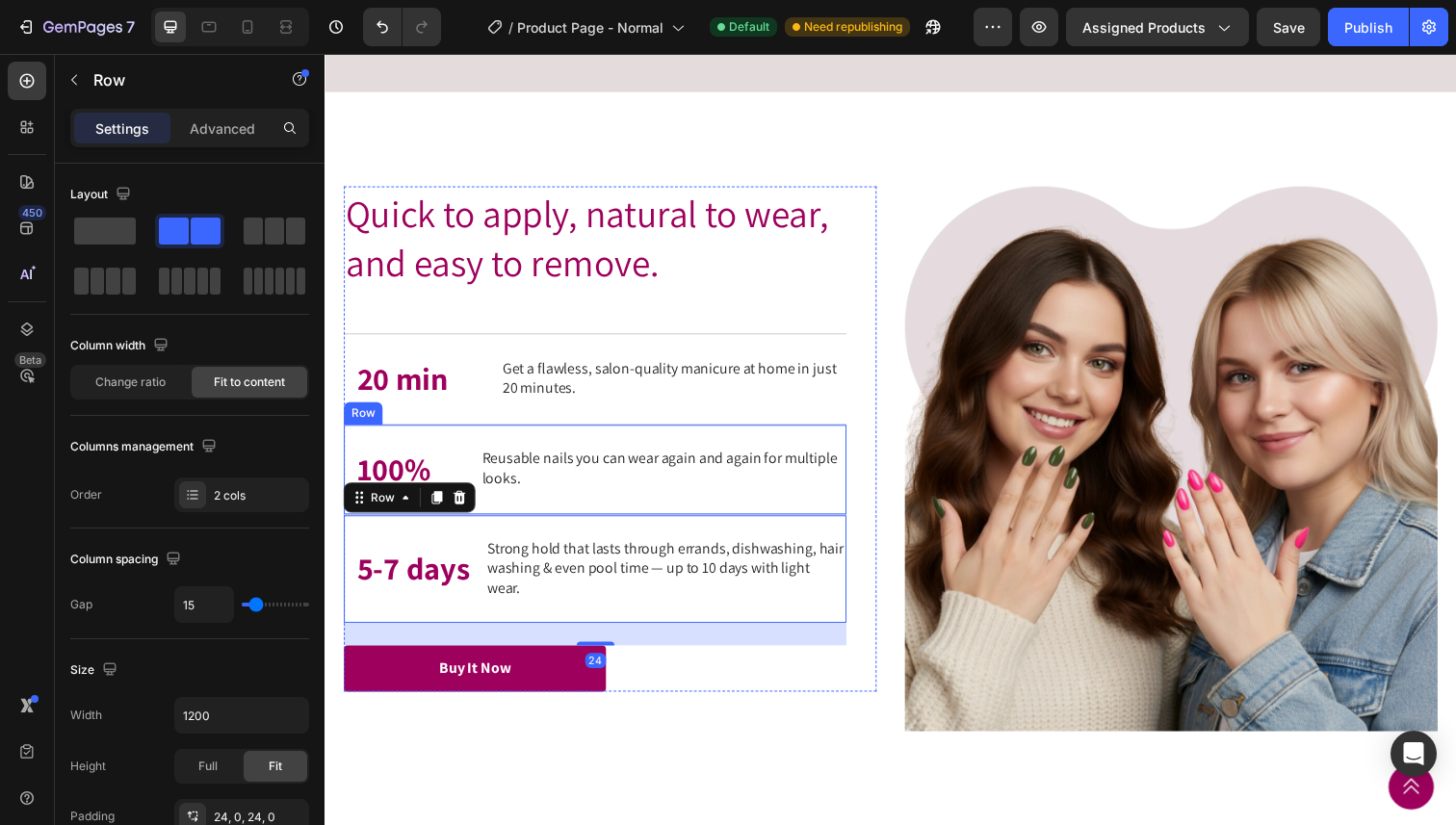
click at [488, 525] on div "100% Text Block Reusable nails you can wear again and again for multiple looks.…" at bounding box center [600, 479] width 513 height 92
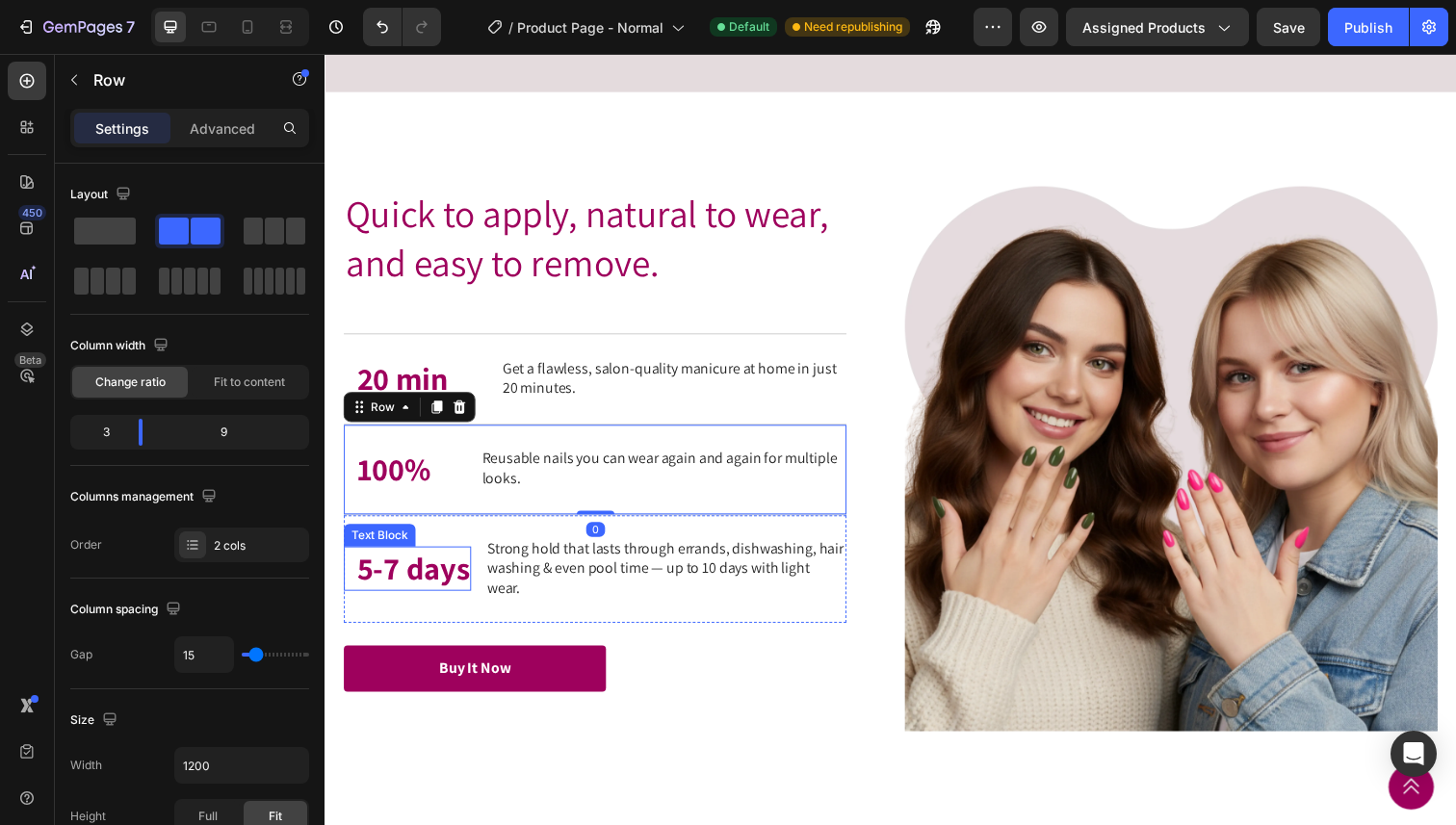
click at [428, 601] on p "5-7 days" at bounding box center [414, 579] width 115 height 41
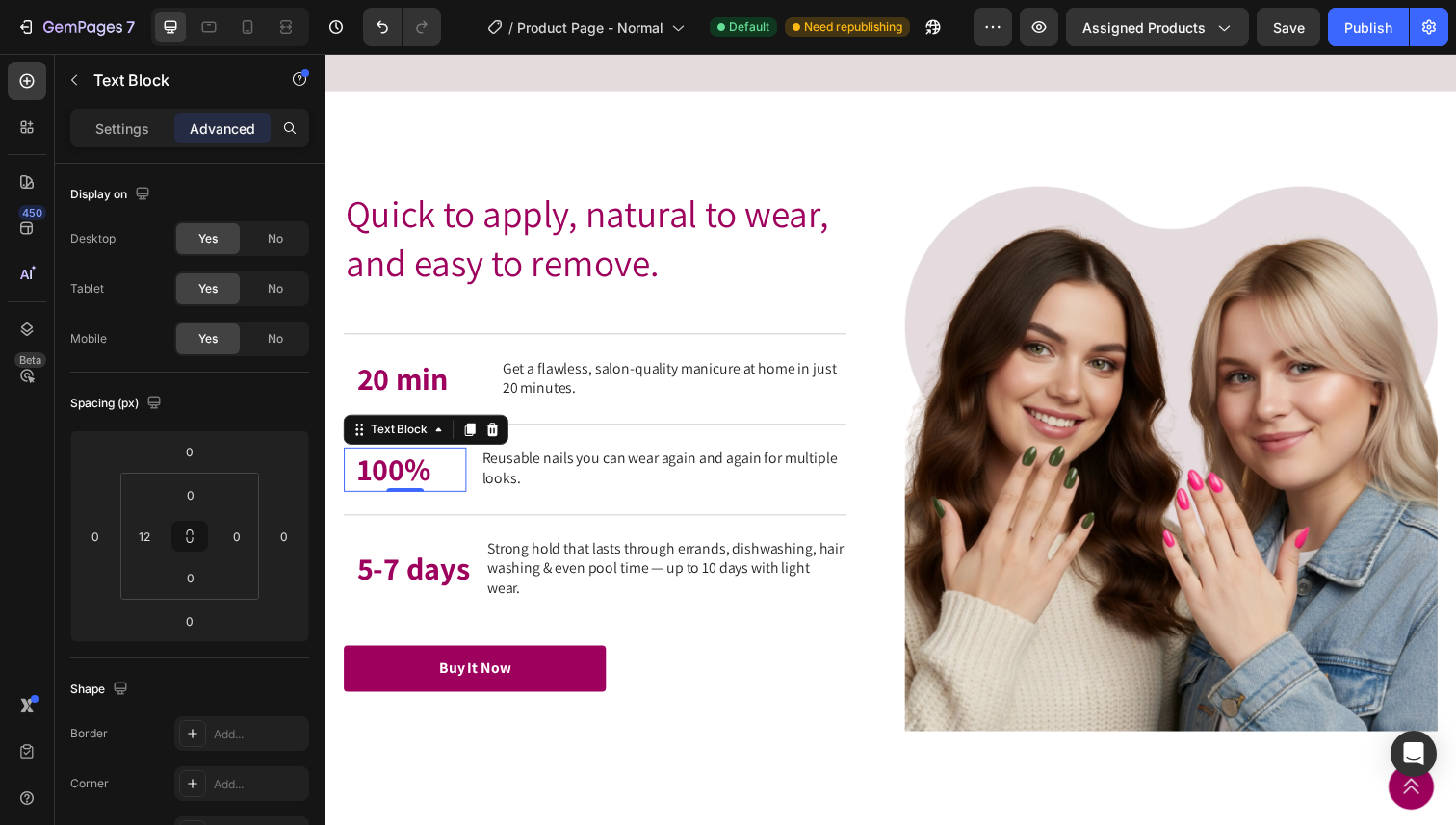
click at [409, 499] on p "100%" at bounding box center [412, 479] width 110 height 41
click at [587, 522] on div "100% Text Block 0 Reusable nails you can wear again and again for multiple look…" at bounding box center [600, 479] width 513 height 92
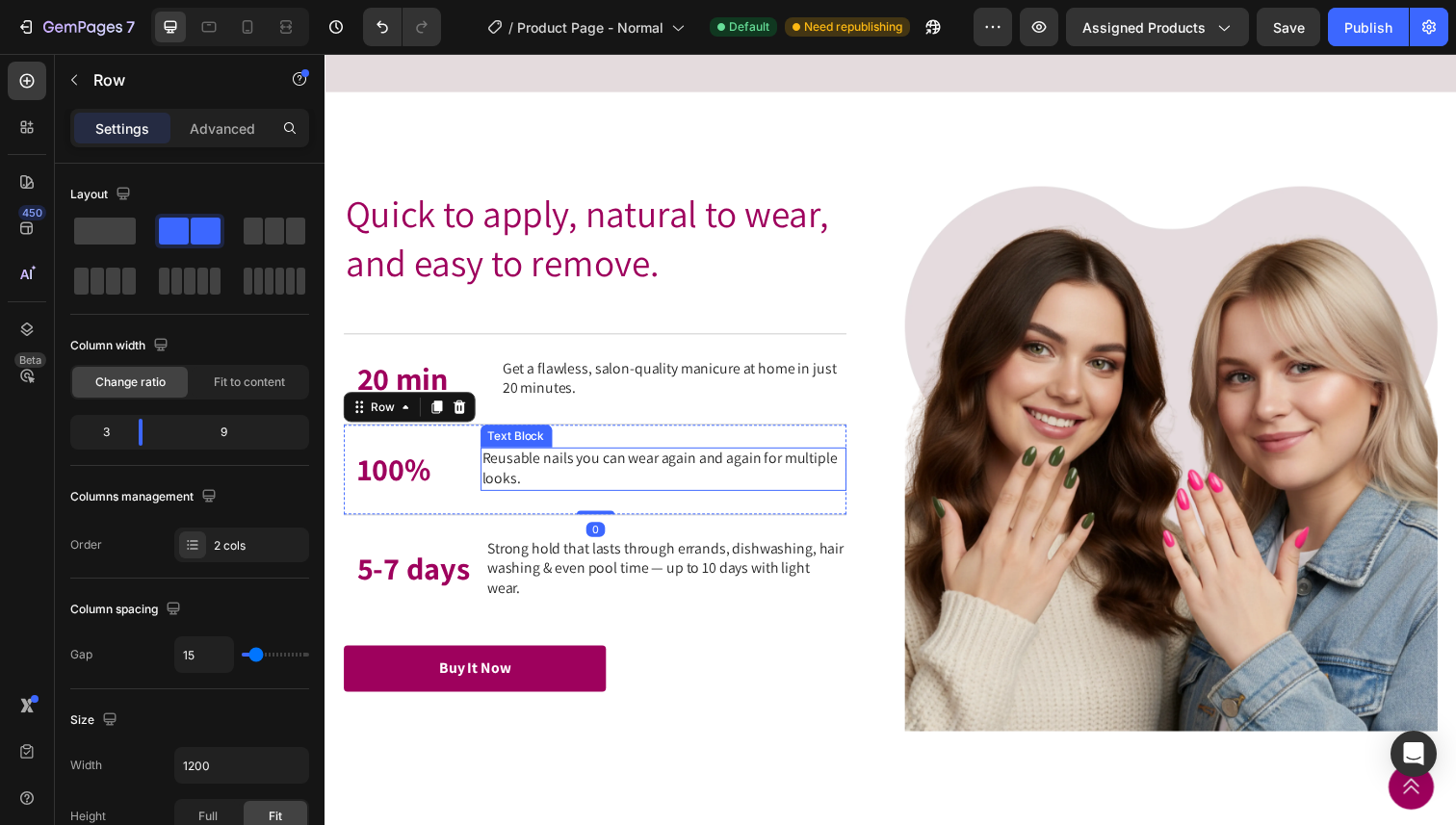
click at [542, 498] on p "Reusable nails you can wear again and again for multiple looks." at bounding box center [671, 478] width 371 height 40
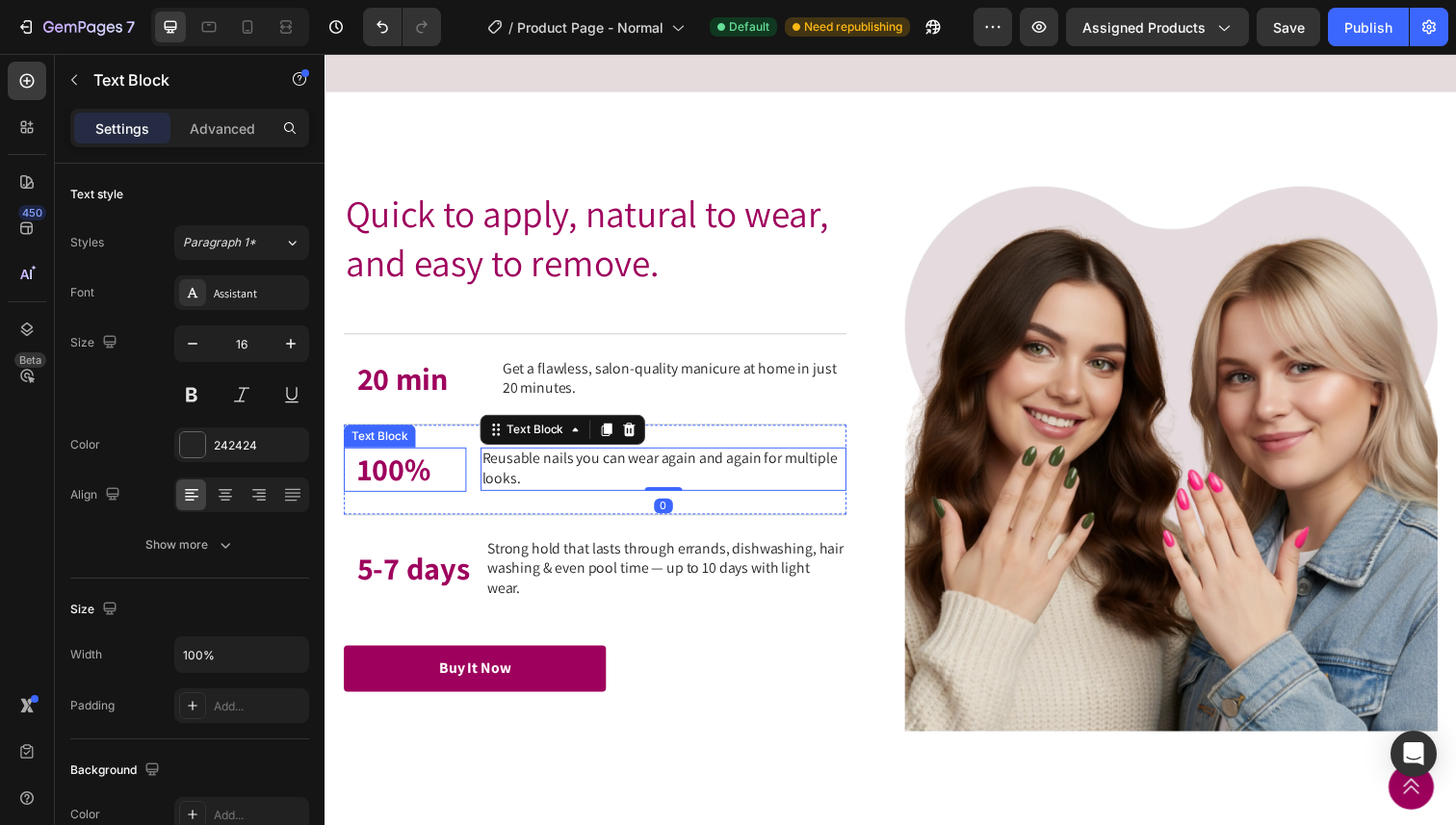
click at [423, 499] on p "100%" at bounding box center [412, 479] width 110 height 41
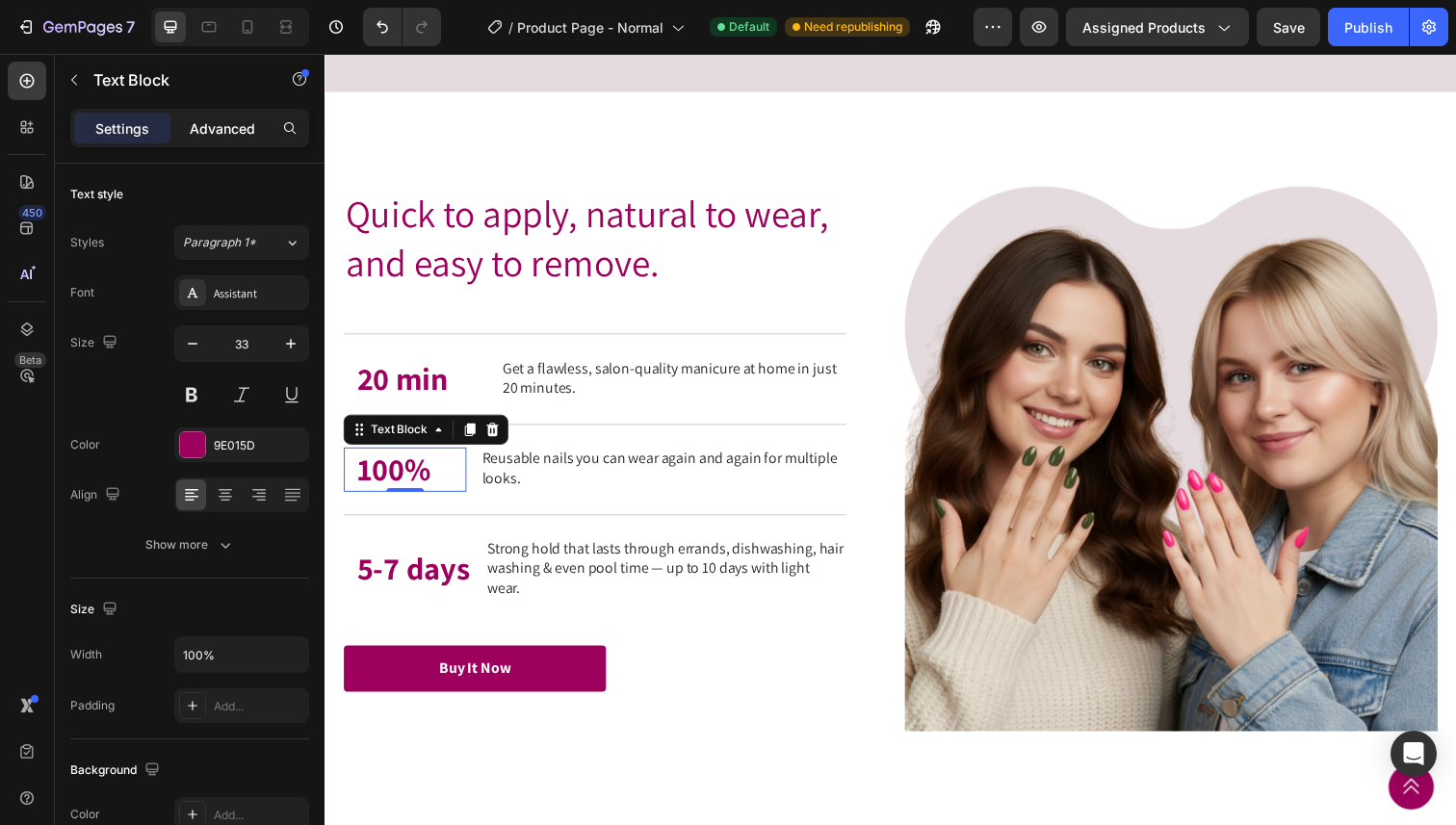
click at [241, 133] on p "Advanced" at bounding box center [222, 128] width 66 height 21
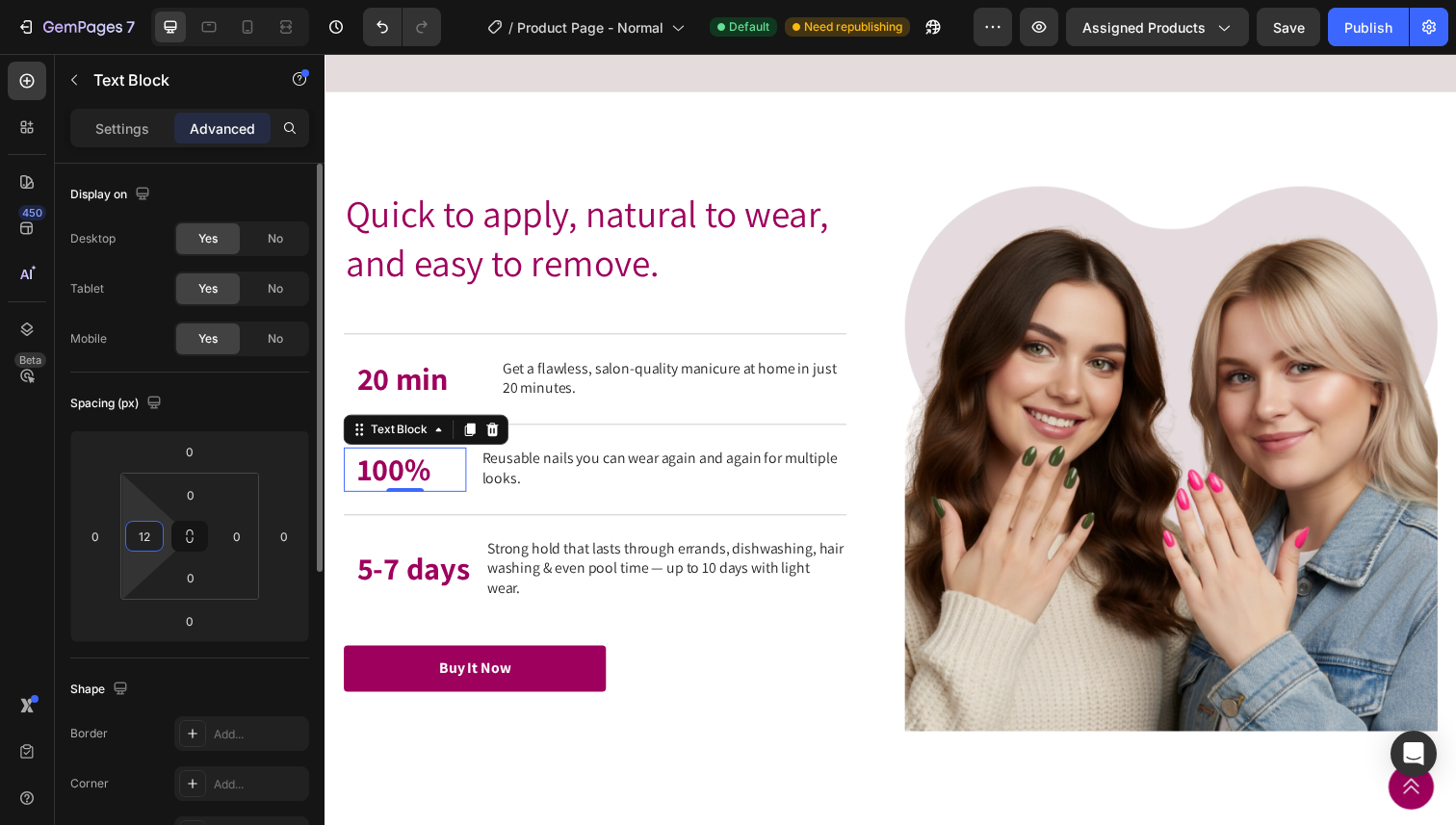
click at [156, 542] on input "12" at bounding box center [145, 536] width 29 height 29
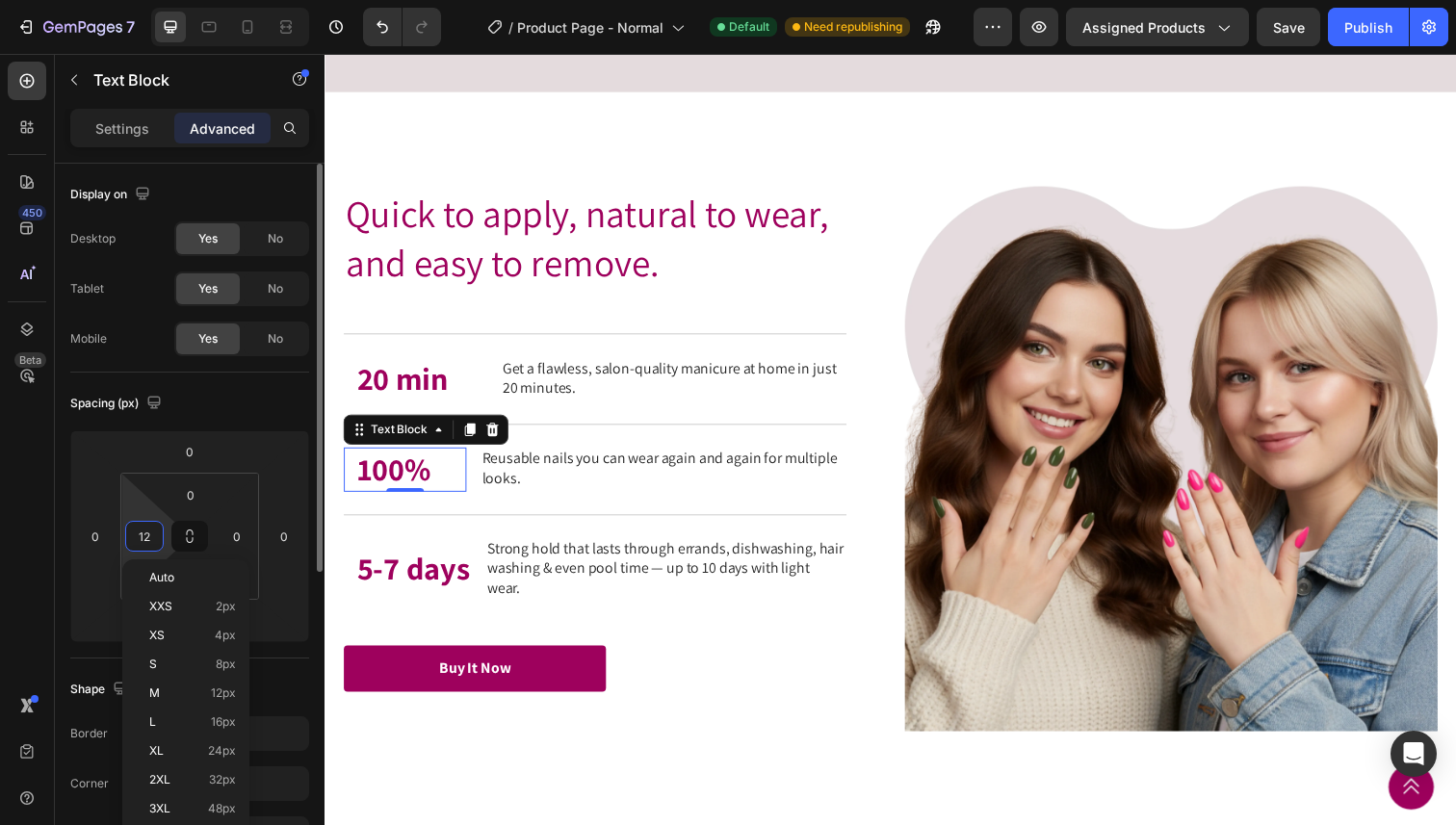
type input "0"
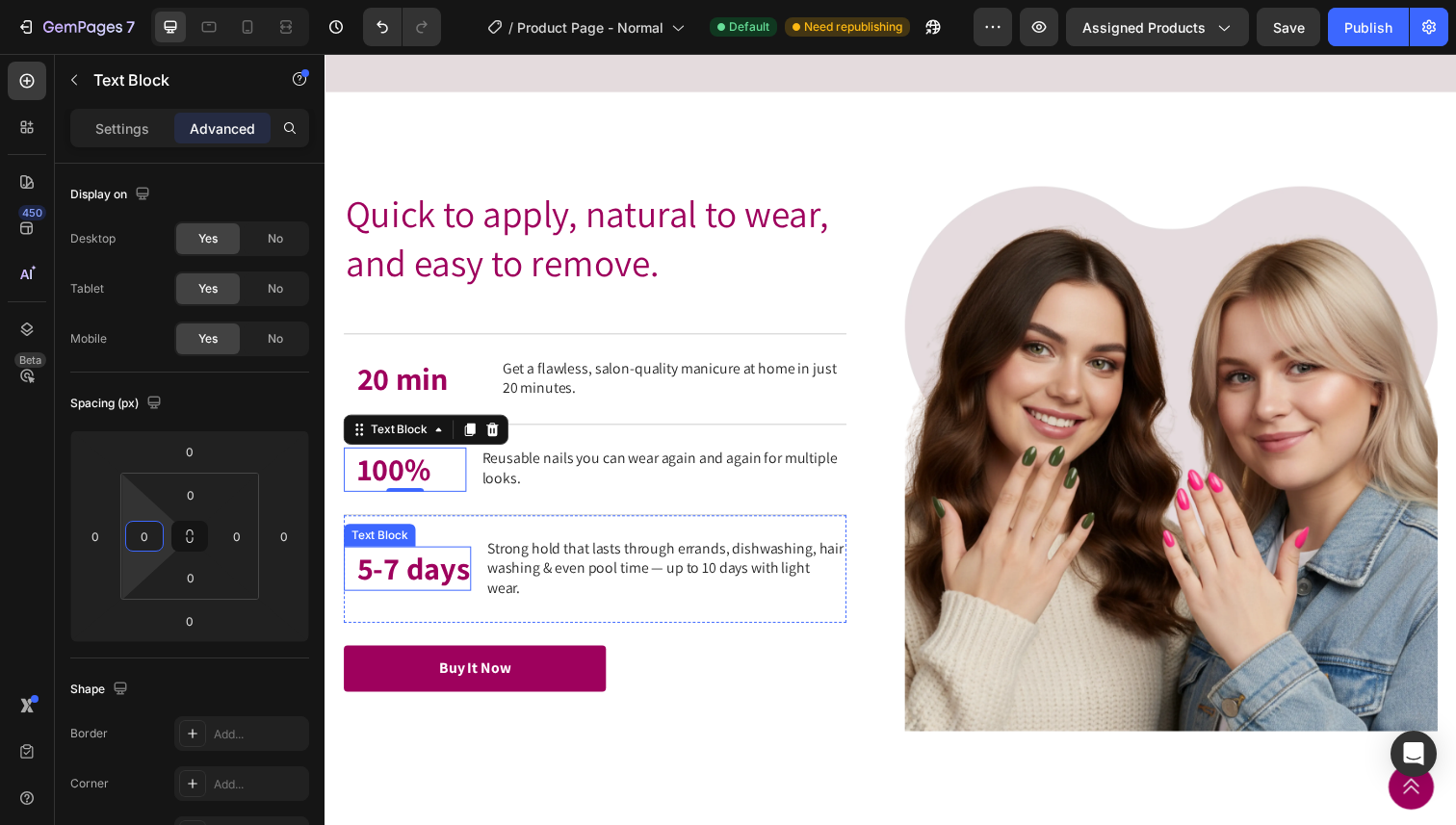
click at [442, 601] on p "5-7 days" at bounding box center [414, 579] width 115 height 41
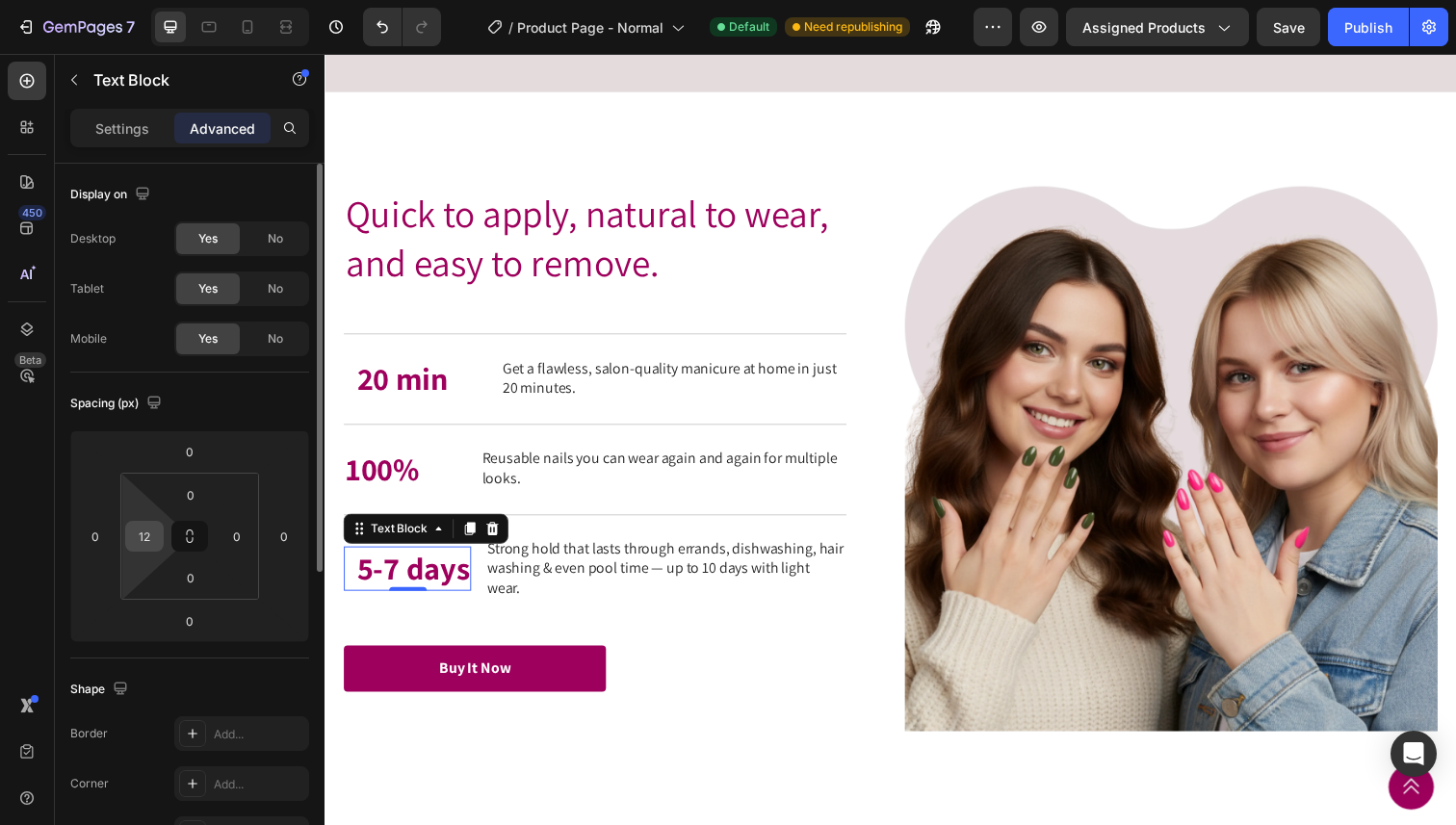
click at [143, 525] on input "12" at bounding box center [145, 536] width 29 height 29
type input "0"
click at [227, 0] on html "7 Version history / Product Page - Normal Default Need republishing Preview Ass…" at bounding box center [728, 0] width 1456 height 0
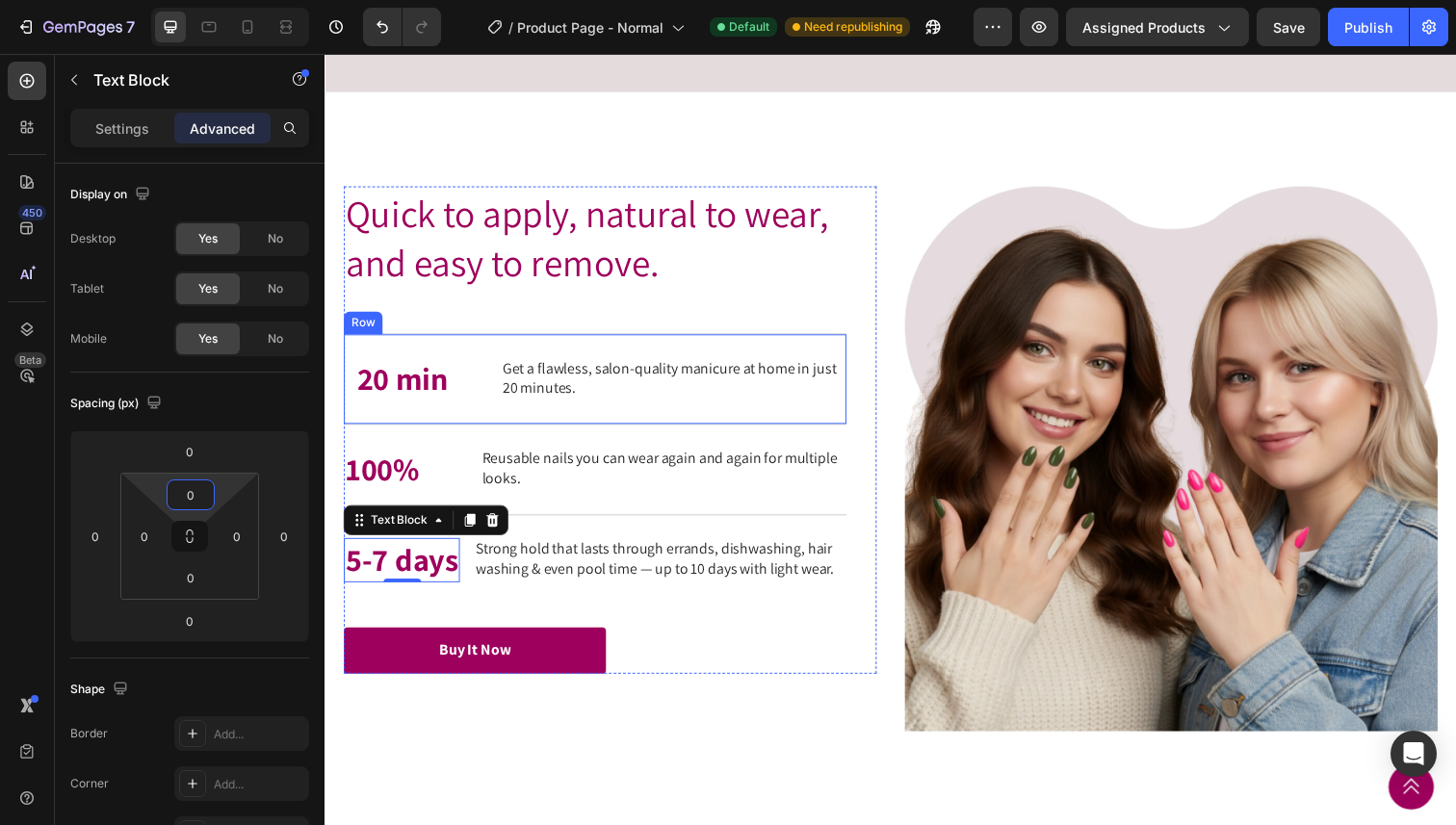
click at [409, 433] on div "20 min Text Block Get a flawless, salon-quality manicure at home in just 20 min…" at bounding box center [600, 386] width 513 height 92
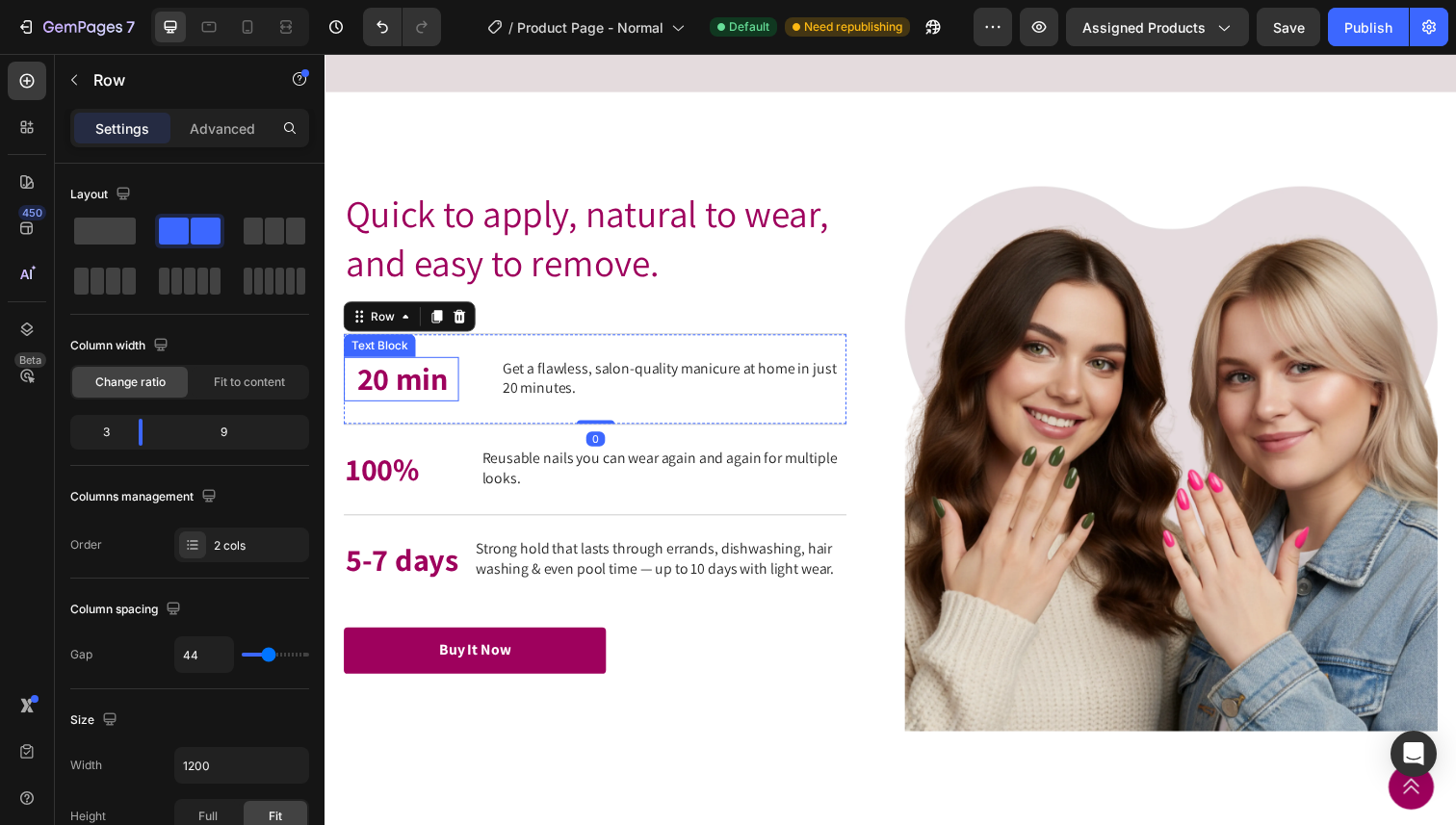
click at [415, 407] on p "20 min" at bounding box center [408, 387] width 102 height 41
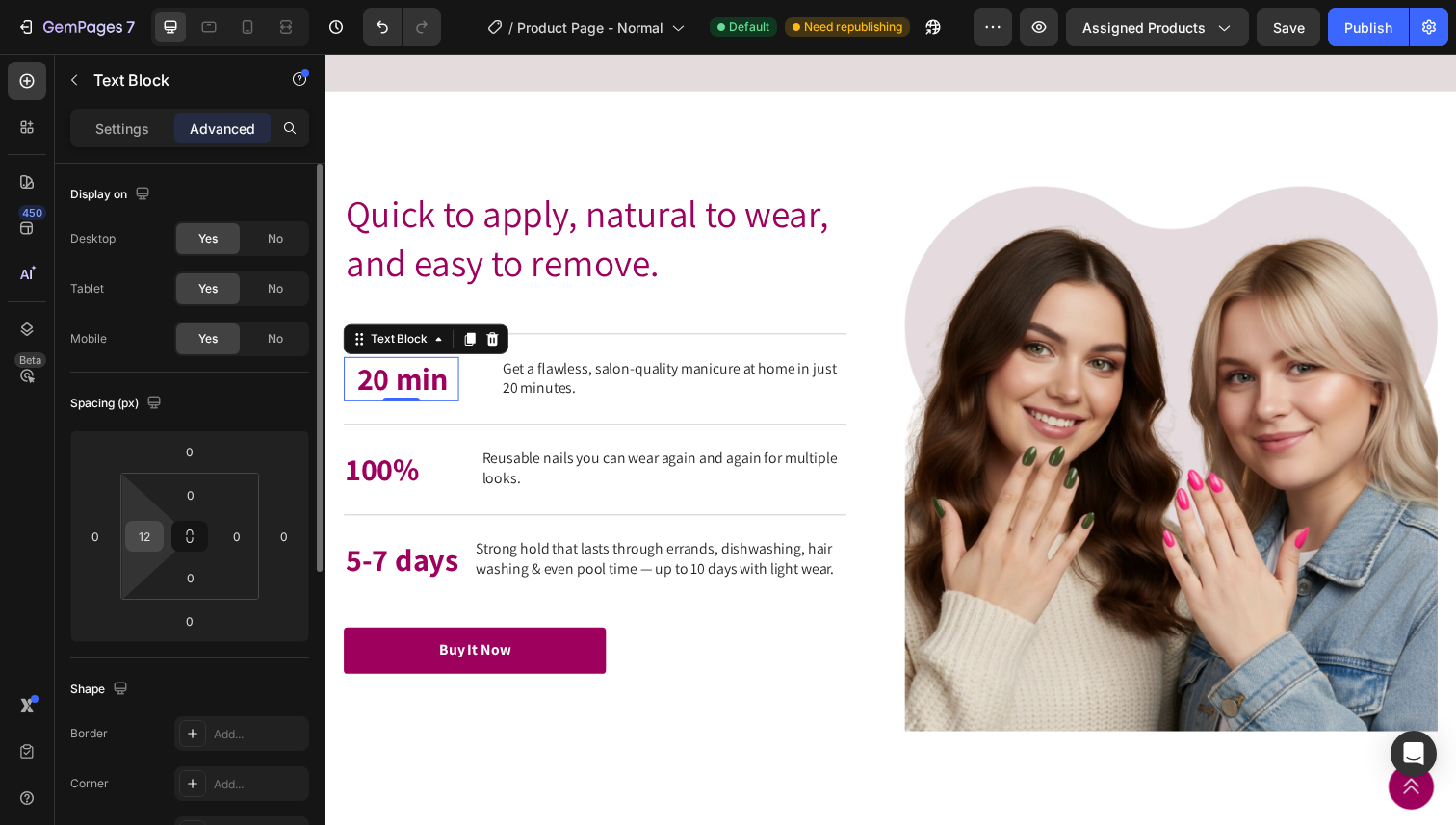
click at [152, 535] on input "12" at bounding box center [145, 536] width 29 height 29
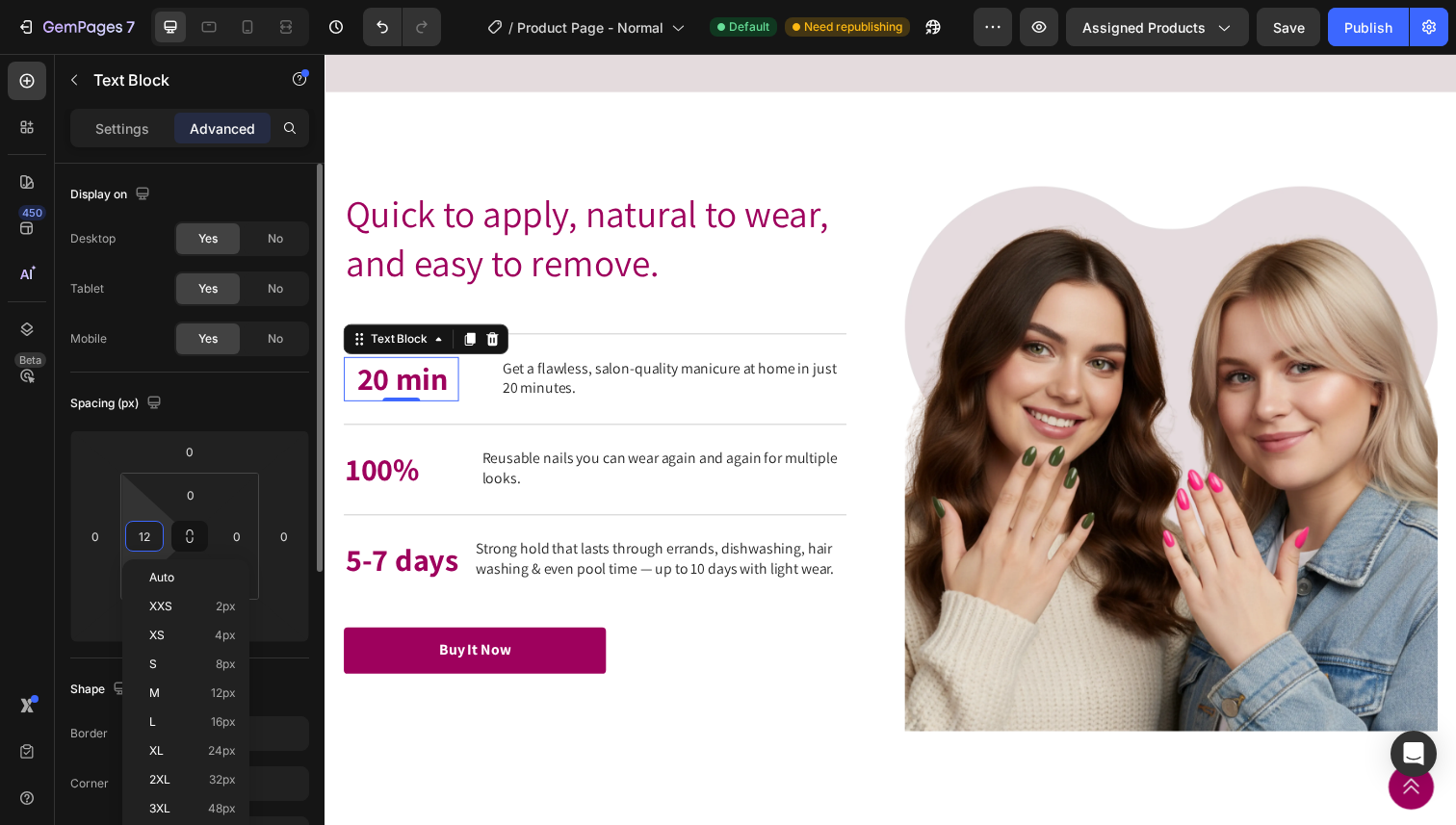
type input "0"
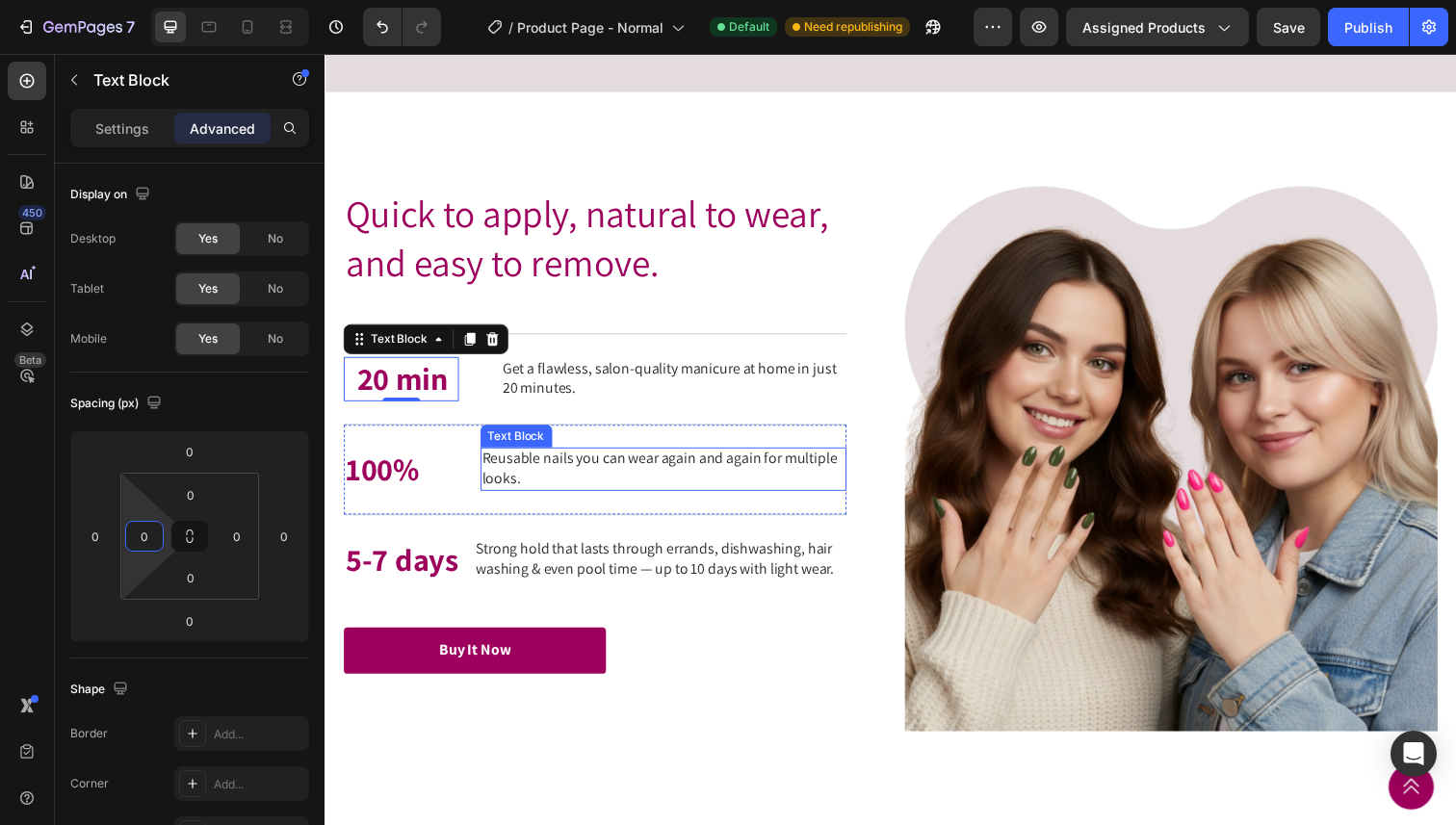
click at [595, 525] on div "100% Text Block Reusable nails you can wear again and again for multiple looks.…" at bounding box center [600, 479] width 513 height 92
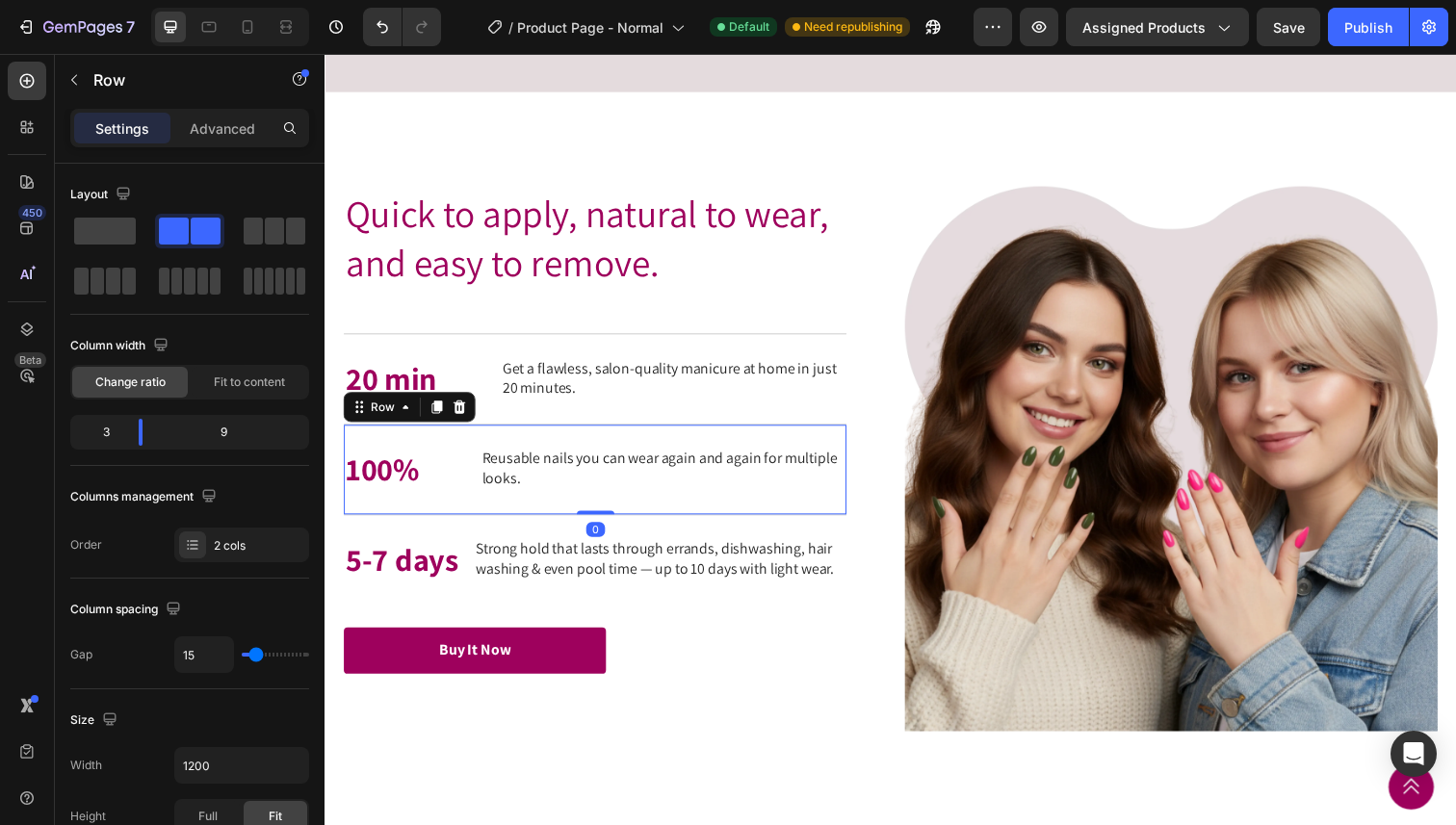
click at [484, 525] on div "100% Text Block Reusable nails you can wear again and again for multiple looks.…" at bounding box center [600, 479] width 513 height 92
click at [138, 440] on div at bounding box center [140, 433] width 34 height 27
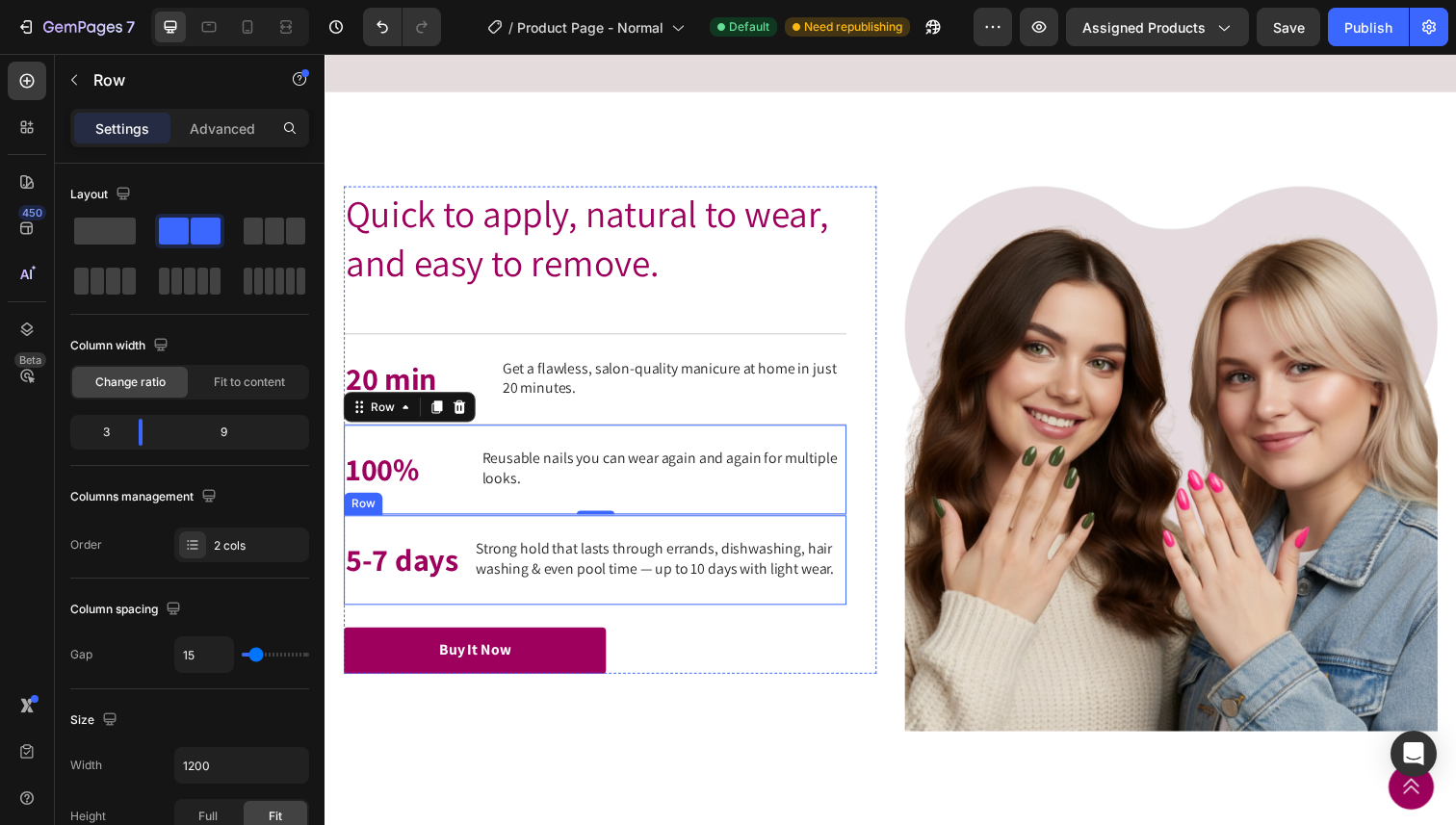
click at [549, 617] on div "5-7 days Text Block Strong hold that lasts through errands, dishwashing, hair w…" at bounding box center [600, 571] width 513 height 92
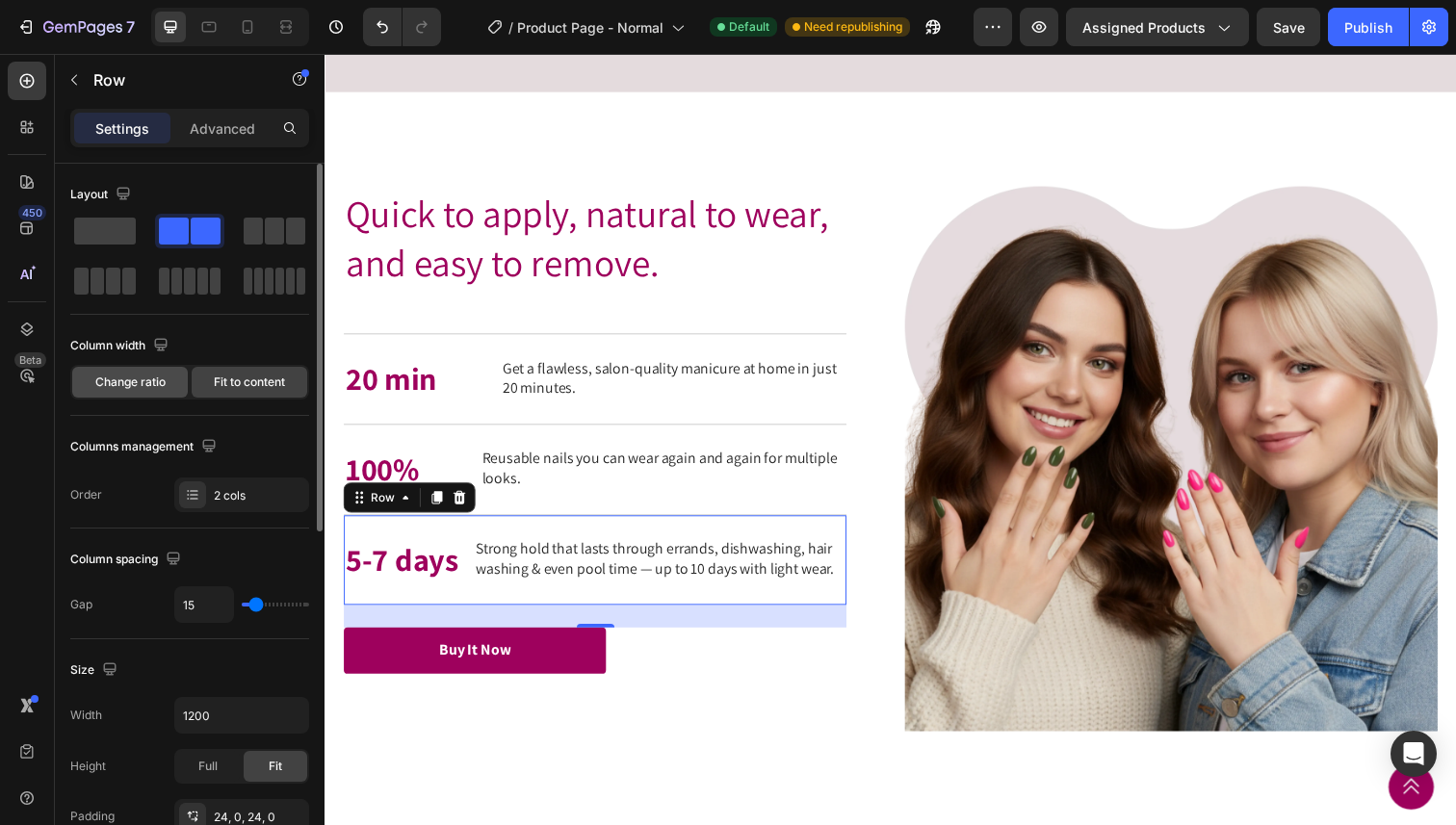
click at [148, 383] on span "Change ratio" at bounding box center [130, 383] width 70 height 18
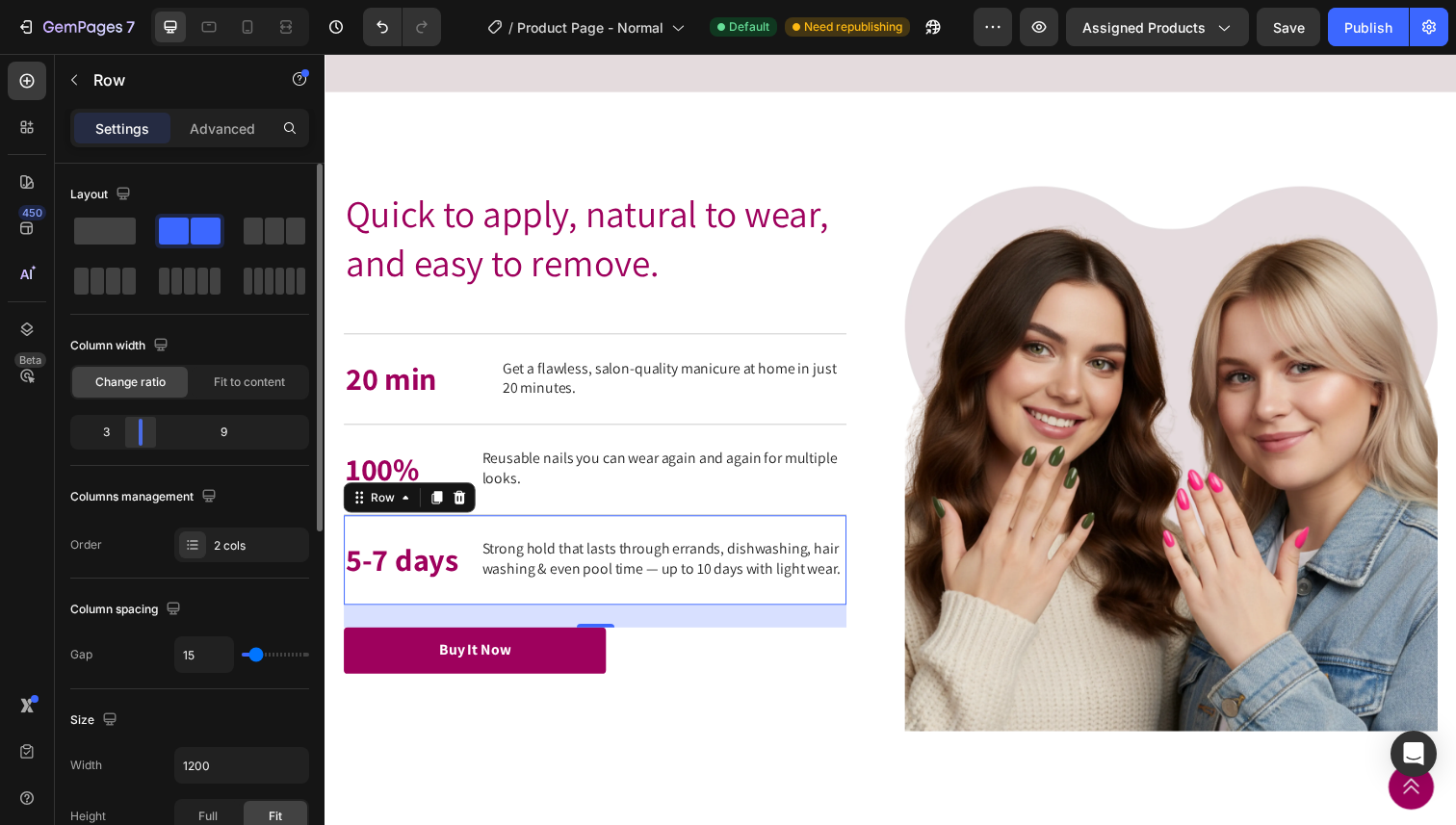
drag, startPoint x: 193, startPoint y: 429, endPoint x: 136, endPoint y: 430, distance: 57.0
click at [136, 430] on div at bounding box center [140, 433] width 34 height 27
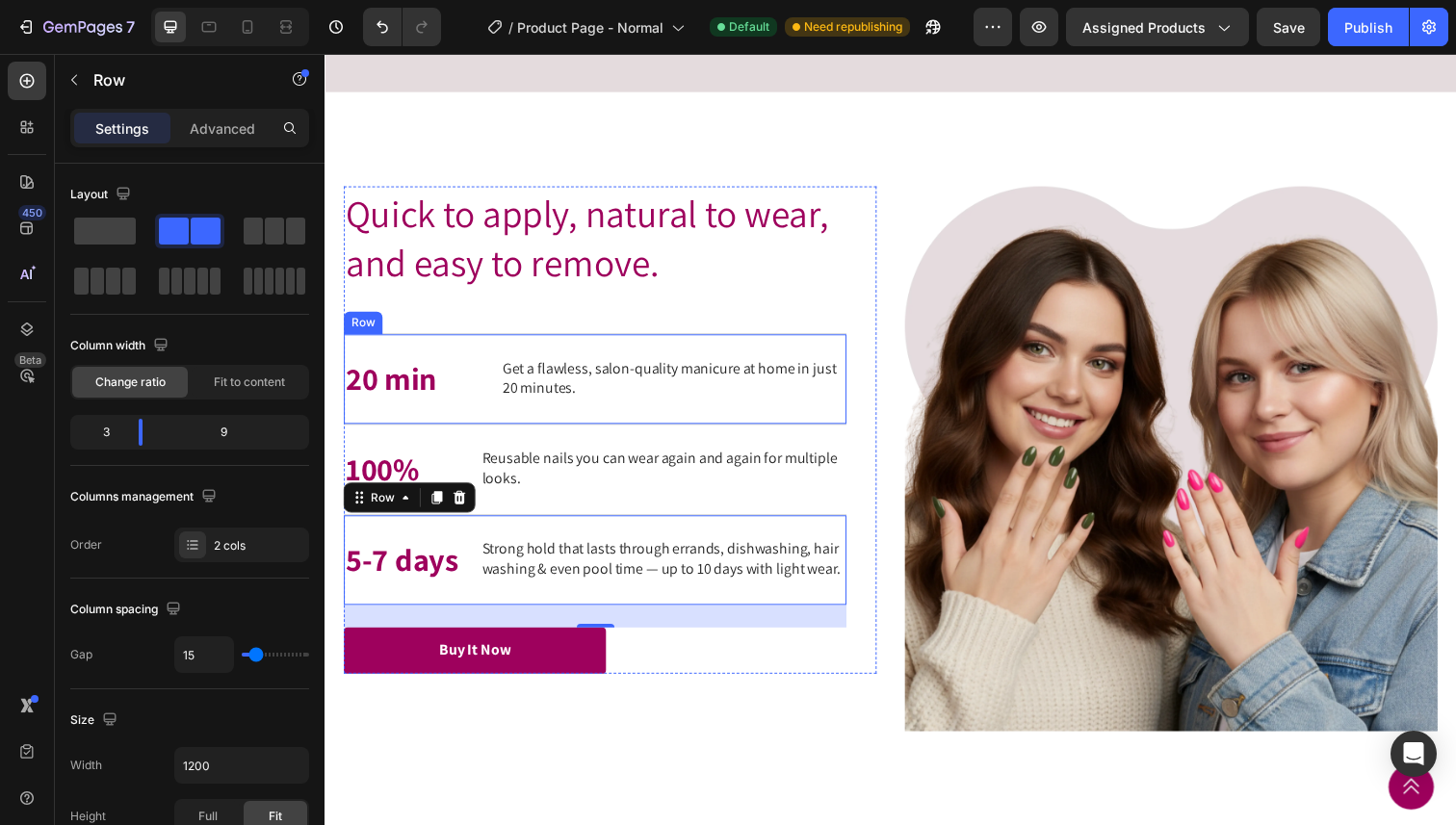
click at [590, 433] on div "20 min Text Block Get a flawless, salon-quality manicure at home in just 20 min…" at bounding box center [600, 386] width 513 height 92
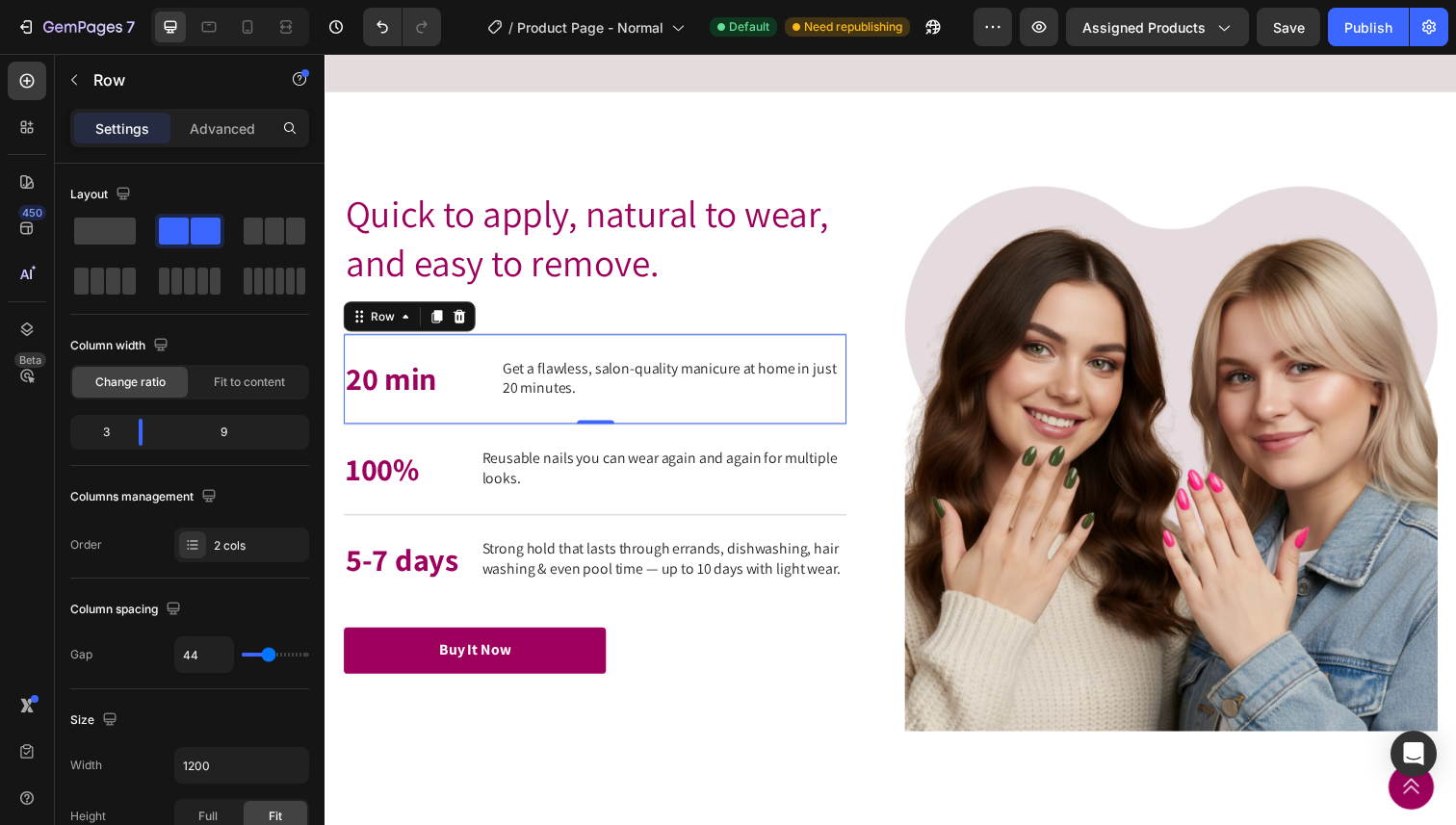
click at [467, 433] on div "20 min Text Block Get a flawless, salon-quality manicure at home in just 20 min…" at bounding box center [600, 386] width 513 height 92
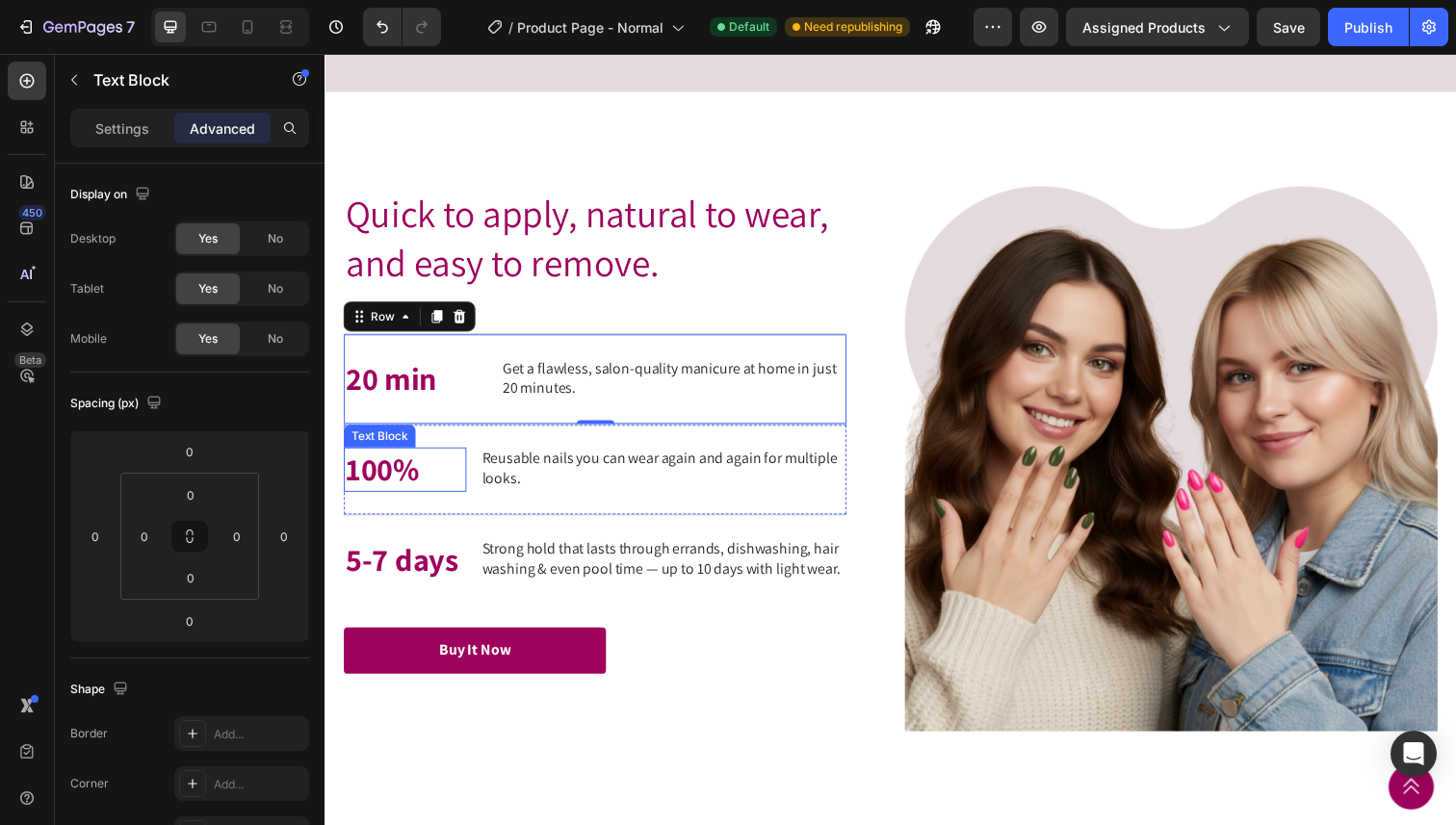
click at [442, 499] on p "100%" at bounding box center [406, 479] width 121 height 41
click at [484, 433] on div "20 min Text Block Get a flawless, salon-quality manicure at home in just 20 min…" at bounding box center [600, 386] width 513 height 92
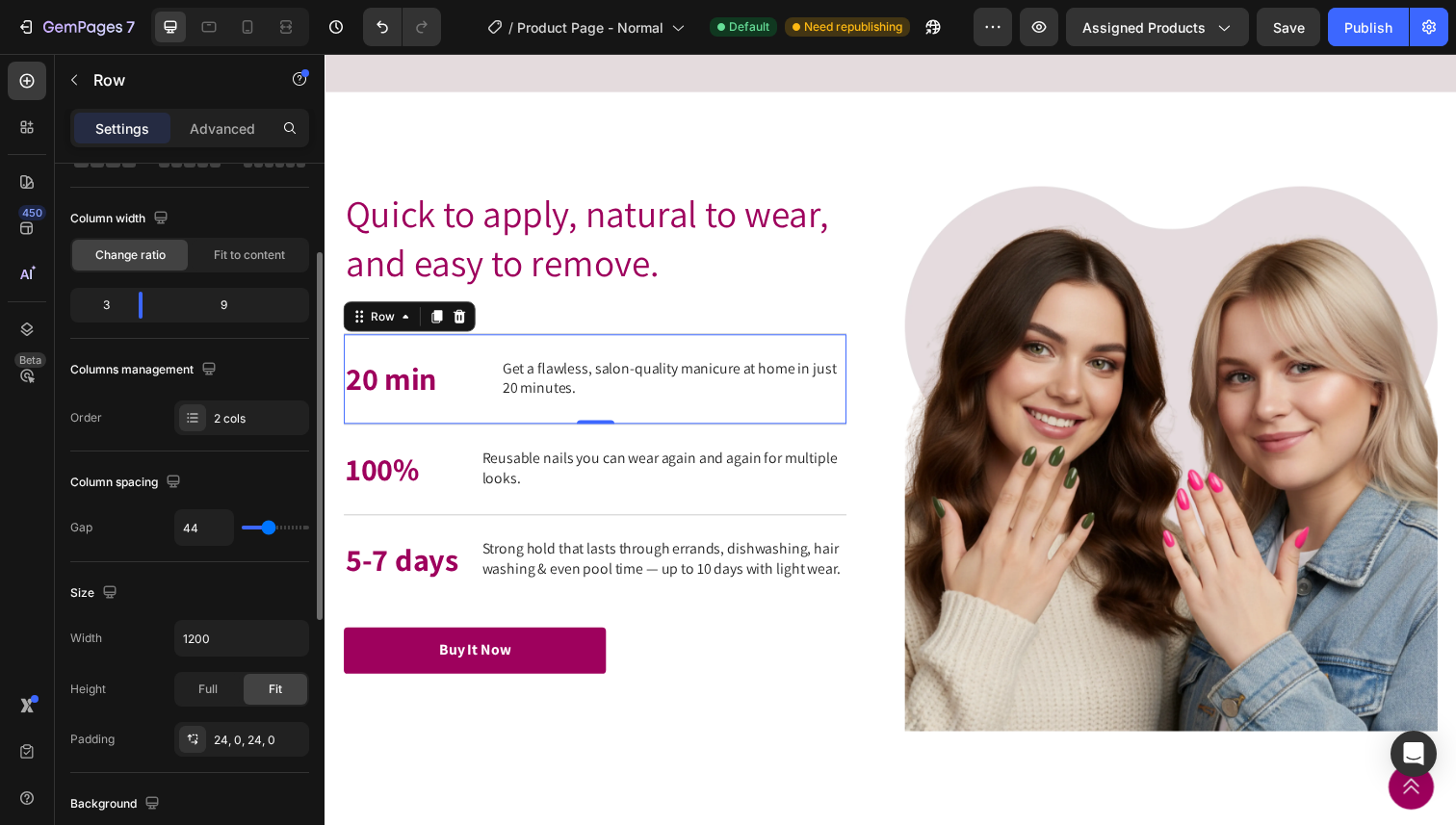
scroll to position [148, 0]
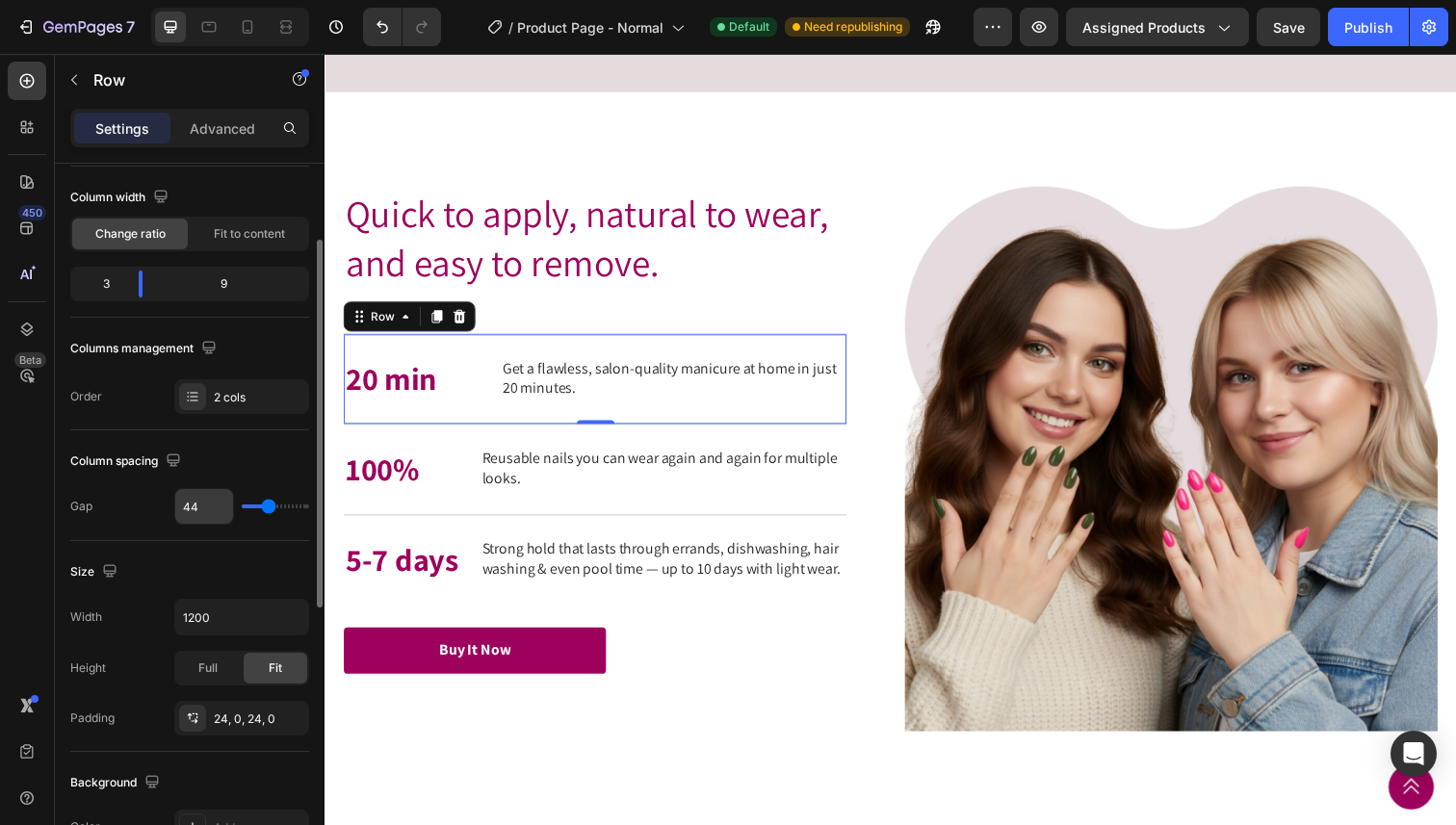
click at [204, 507] on input "44" at bounding box center [204, 506] width 58 height 34
type input "1"
type input "15"
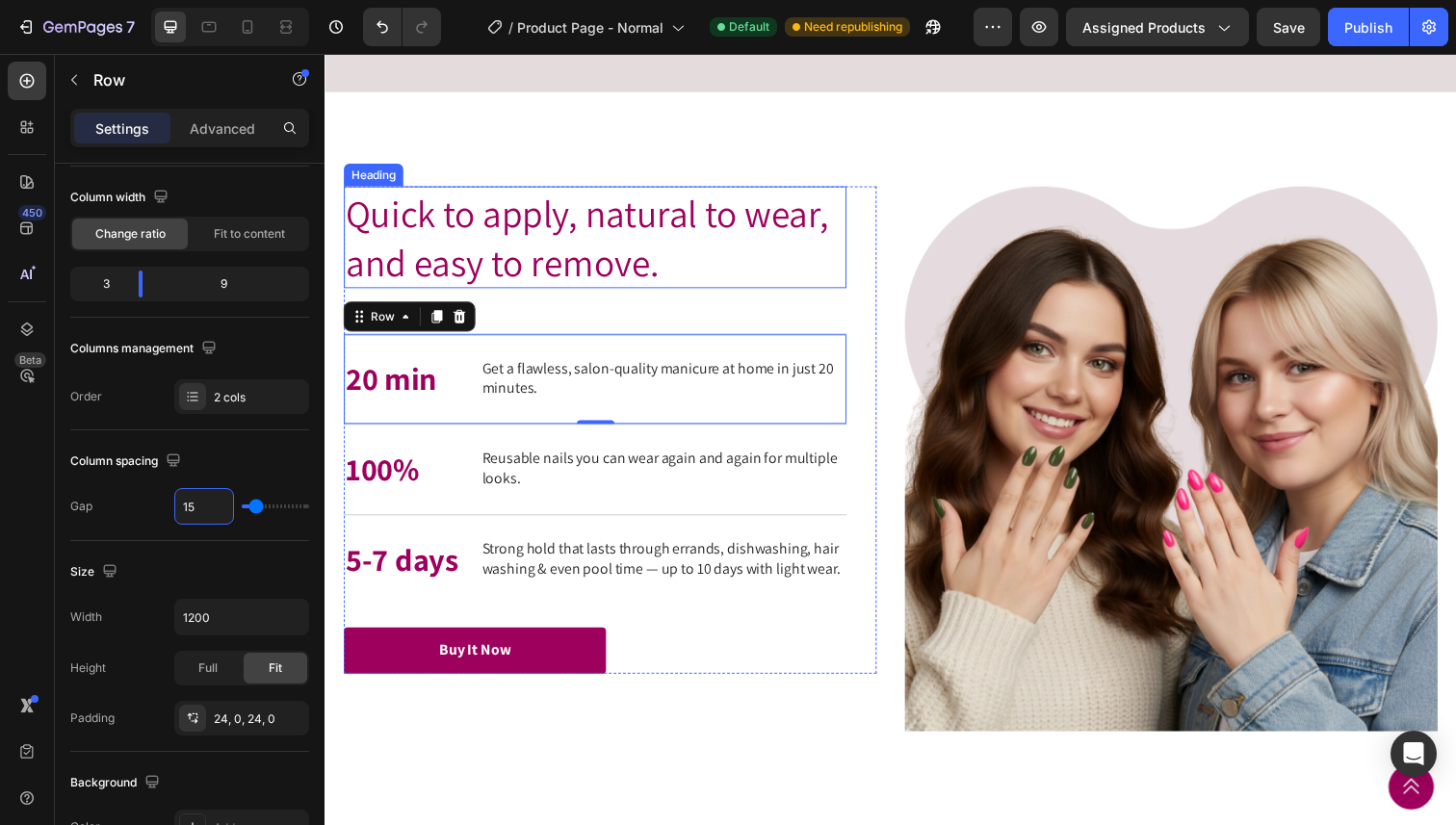
click at [794, 294] on h2 "Quick to apply, natural to wear, and easy to remove." at bounding box center [600, 242] width 513 height 104
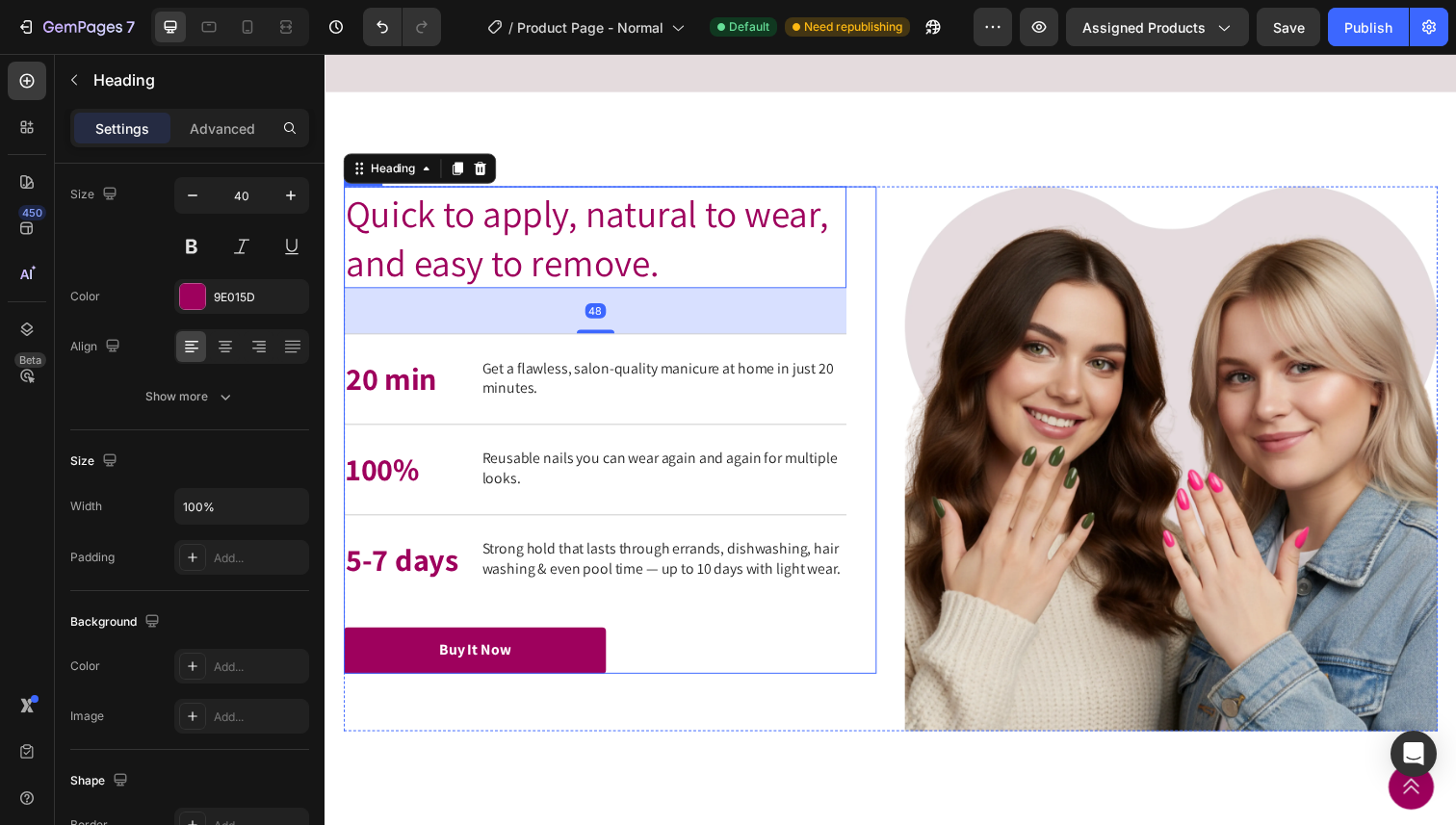
scroll to position [0, 0]
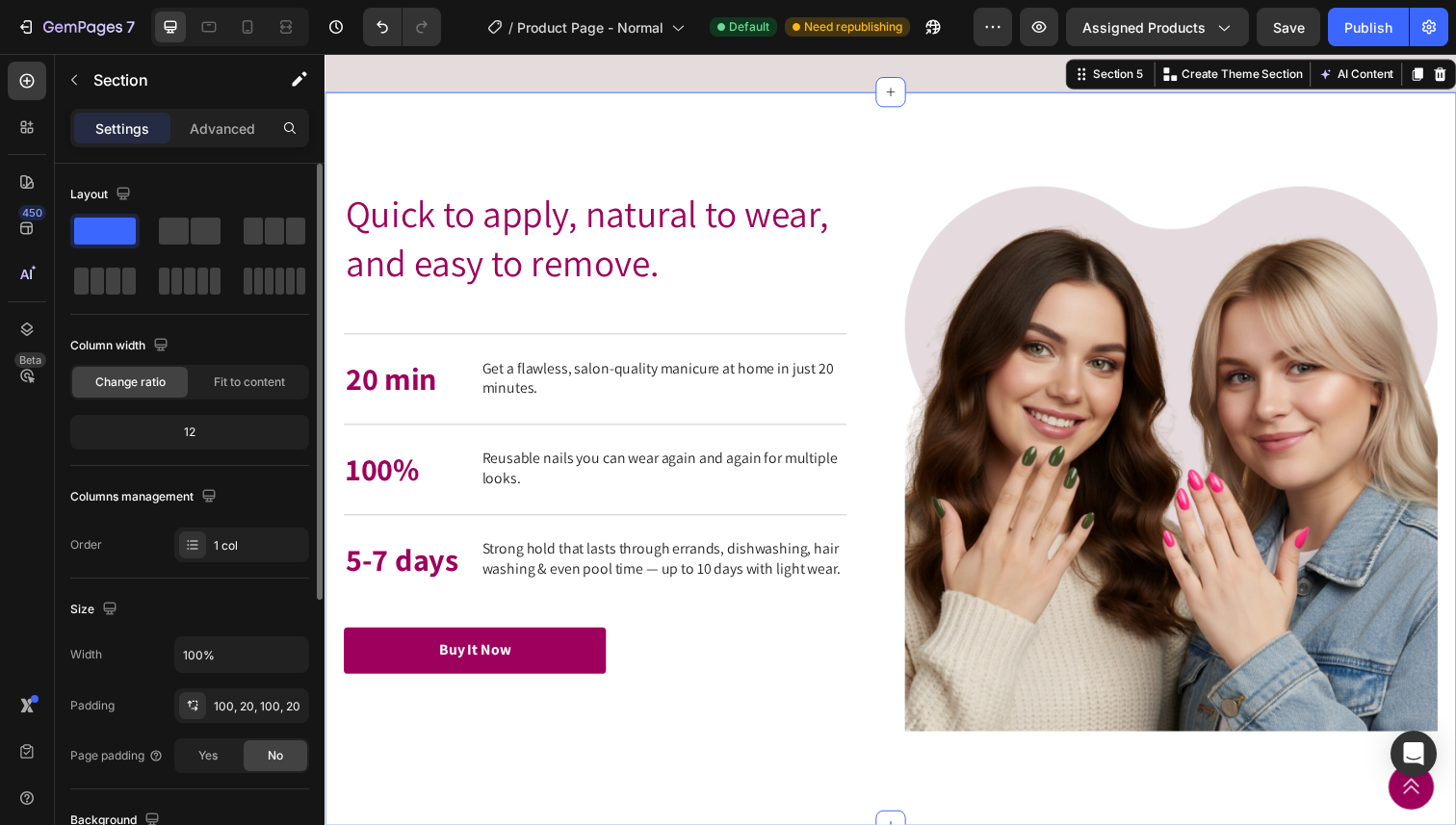
click at [1143, 229] on div "Quick to apply, natural to wear, and easy to remove. Heading Quick to apply, na…" at bounding box center [902, 467] width 1155 height 749
click at [1107, 258] on div "Quick to apply, natural to wear, and easy to remove. Heading Quick to apply, na…" at bounding box center [902, 467] width 1155 height 749
click at [1020, 237] on div "Quick to apply, natural to wear, and easy to remove. Heading Quick to apply, na…" at bounding box center [902, 467] width 1155 height 749
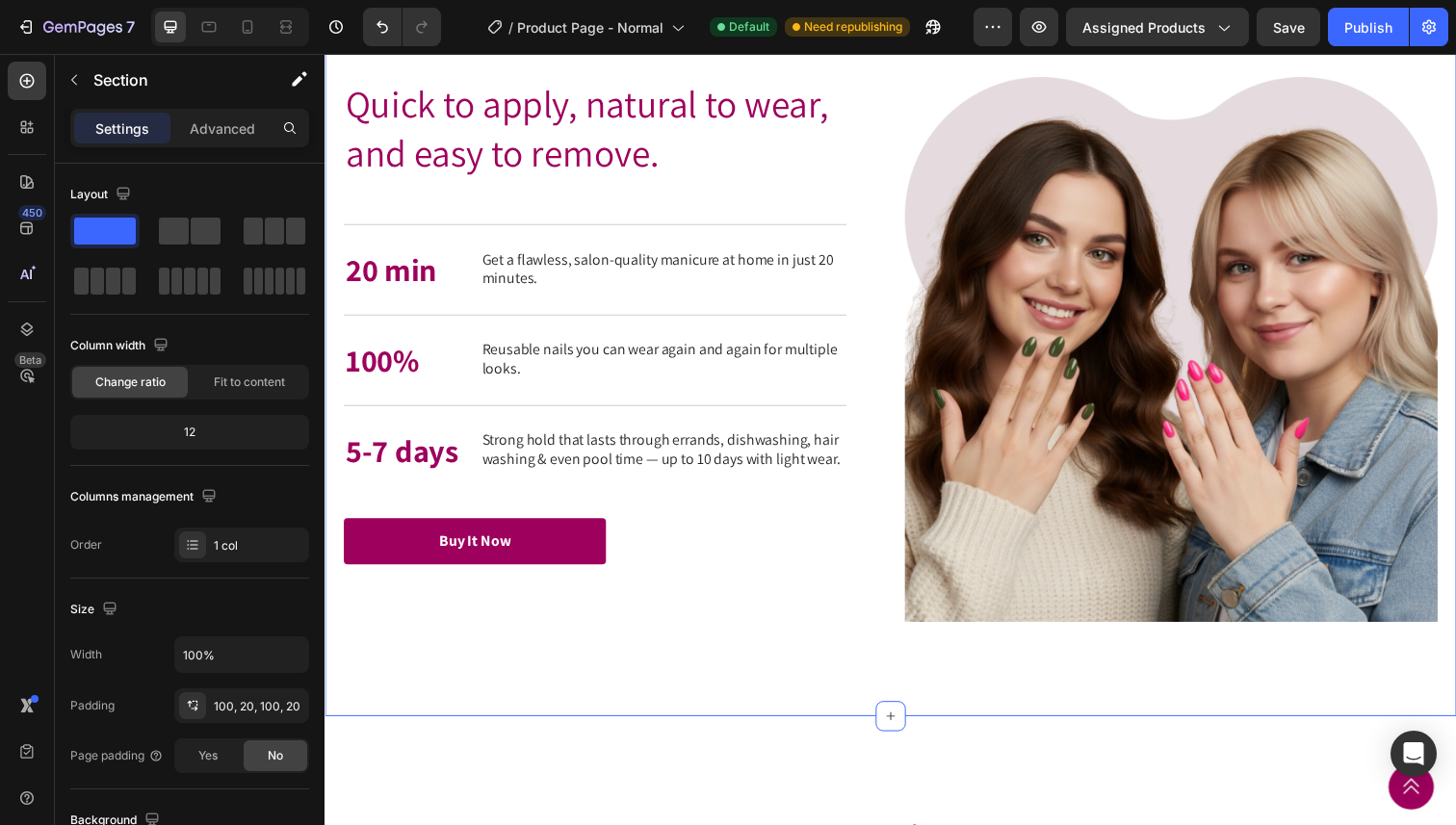
scroll to position [3008, 0]
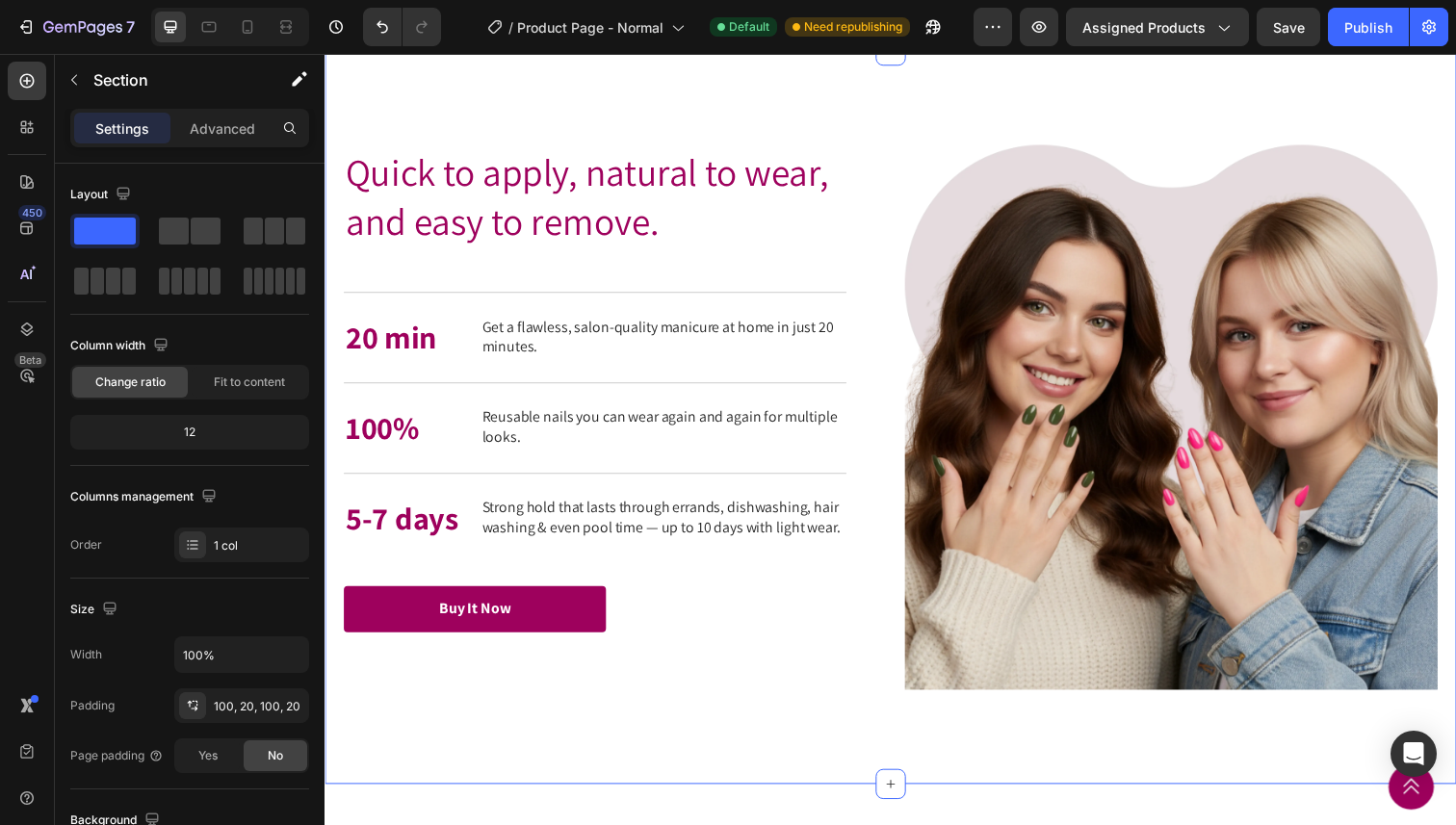
click at [838, 704] on div "Quick to apply, natural to wear, and easy to remove. Heading Quick to apply, na…" at bounding box center [902, 425] width 1155 height 749
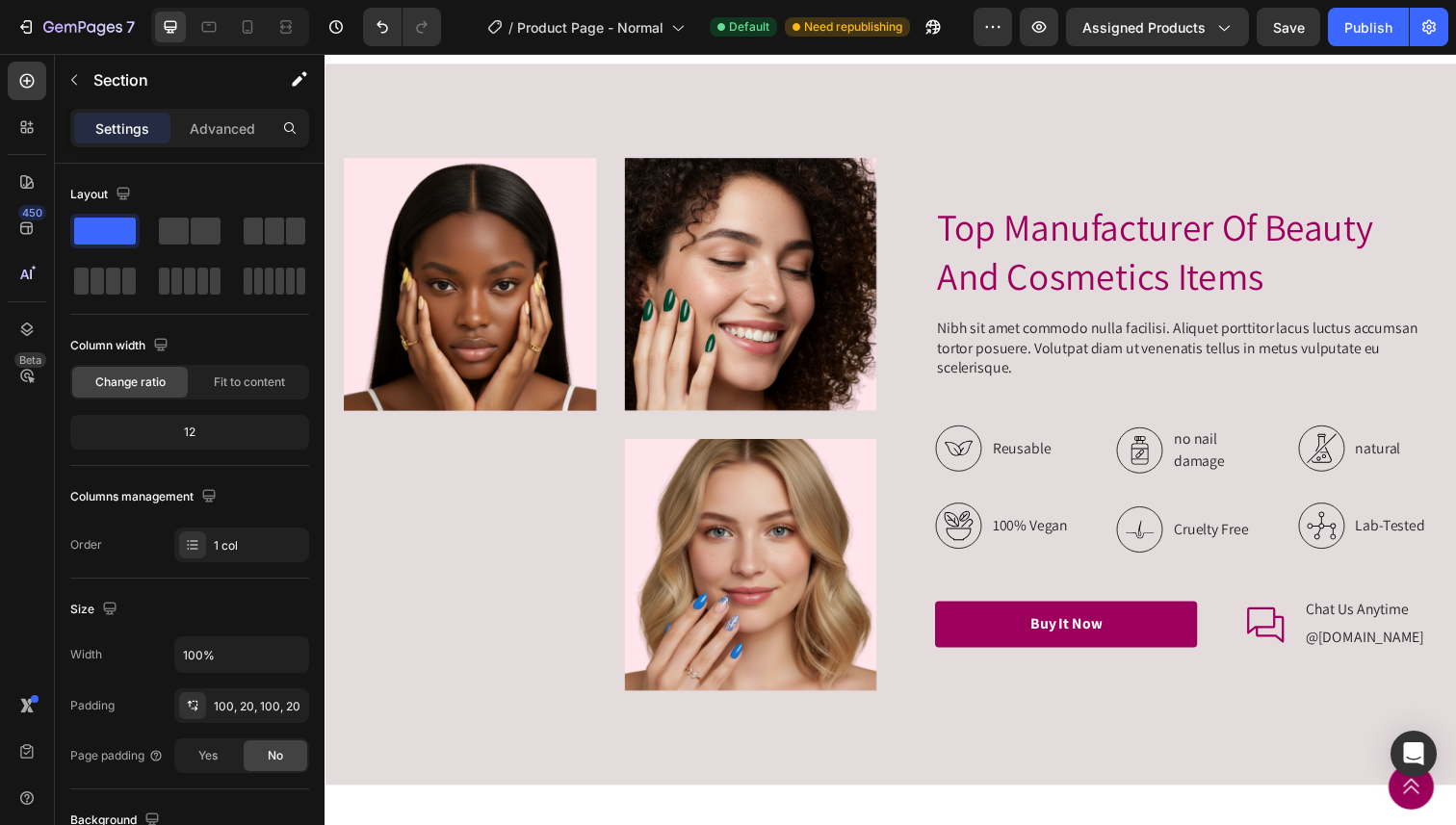
scroll to position [2197, 0]
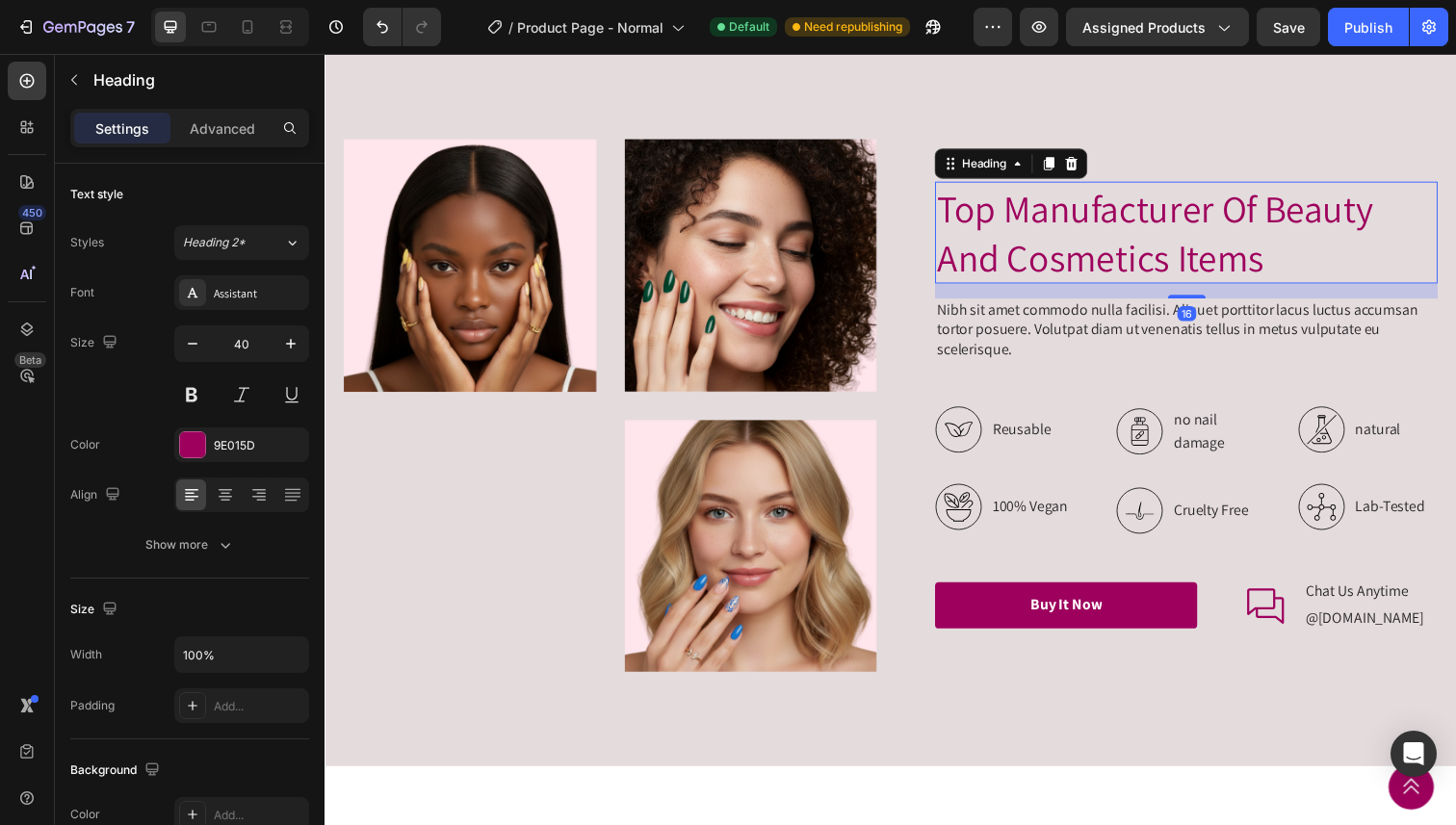
click at [1248, 289] on h2 "Top Manufacturer Of Beauty And Cosmetics Items" at bounding box center [1204, 237] width 513 height 104
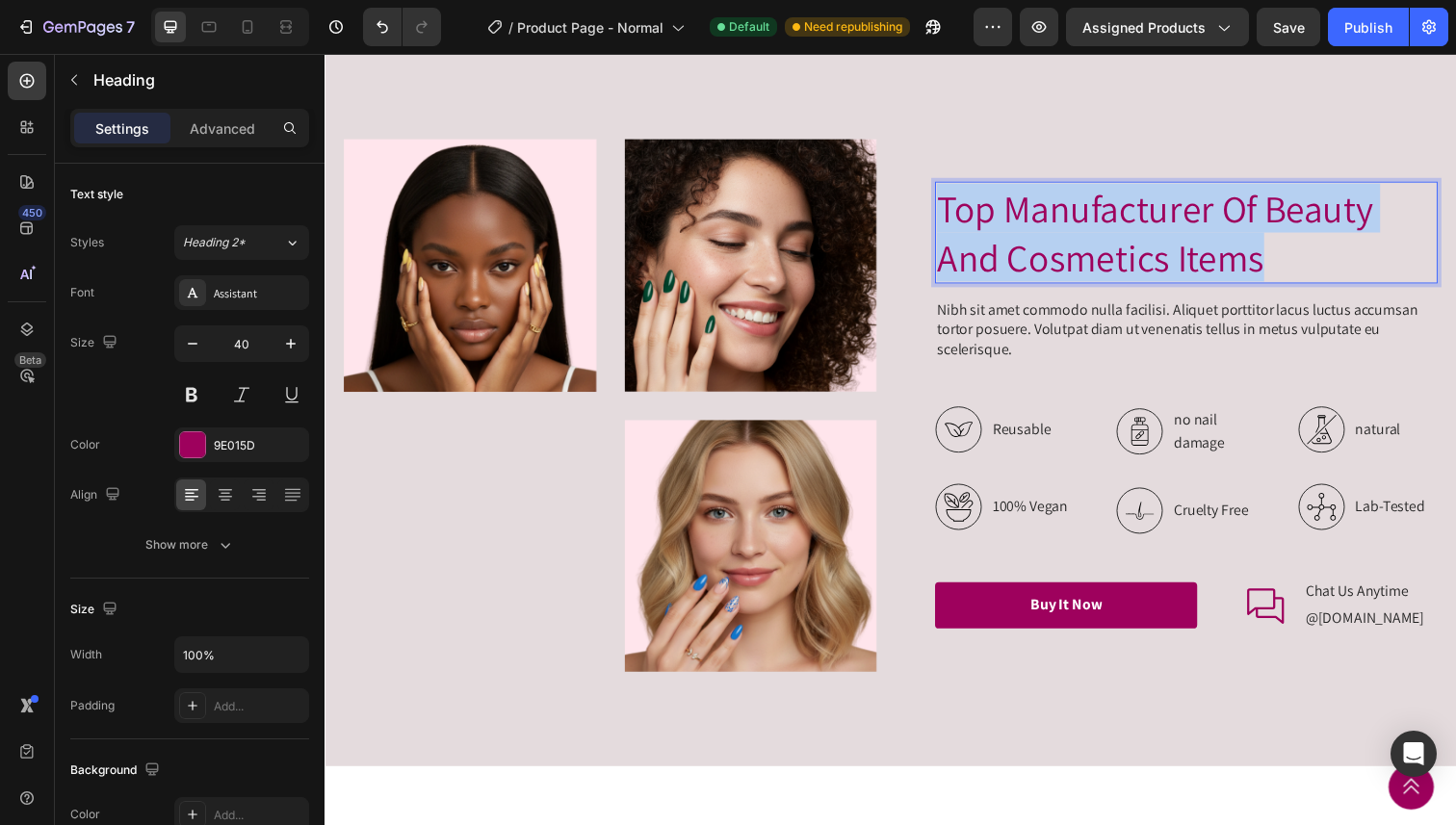
click at [1248, 287] on p "Top Manufacturer Of Beauty And Cosmetics Items" at bounding box center [1204, 237] width 509 height 100
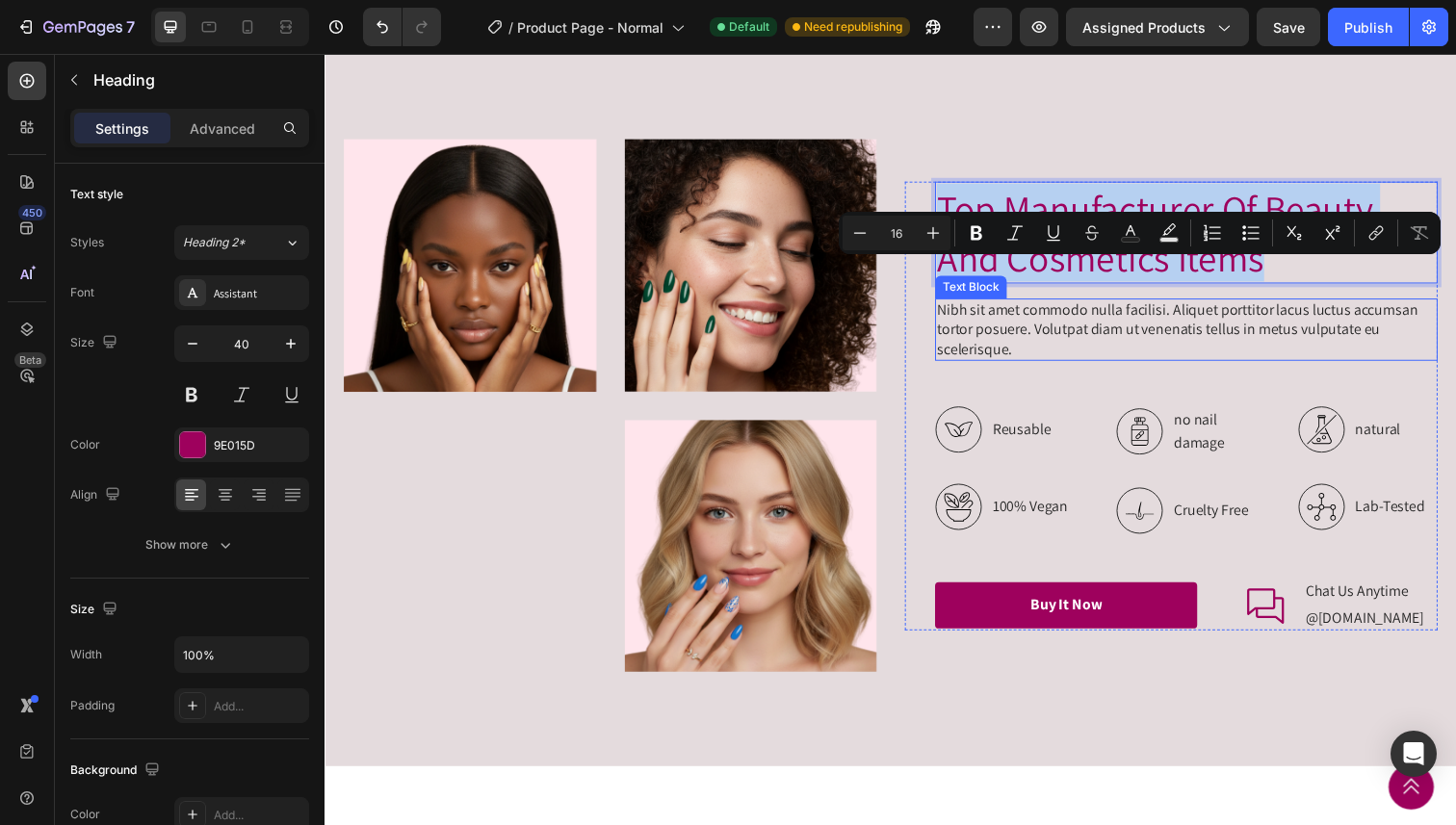
click at [1227, 366] on p "Nibh sit amet commodo nulla facilisi. Aliquet porttitor lacus luctus accumsan t…" at bounding box center [1204, 336] width 509 height 60
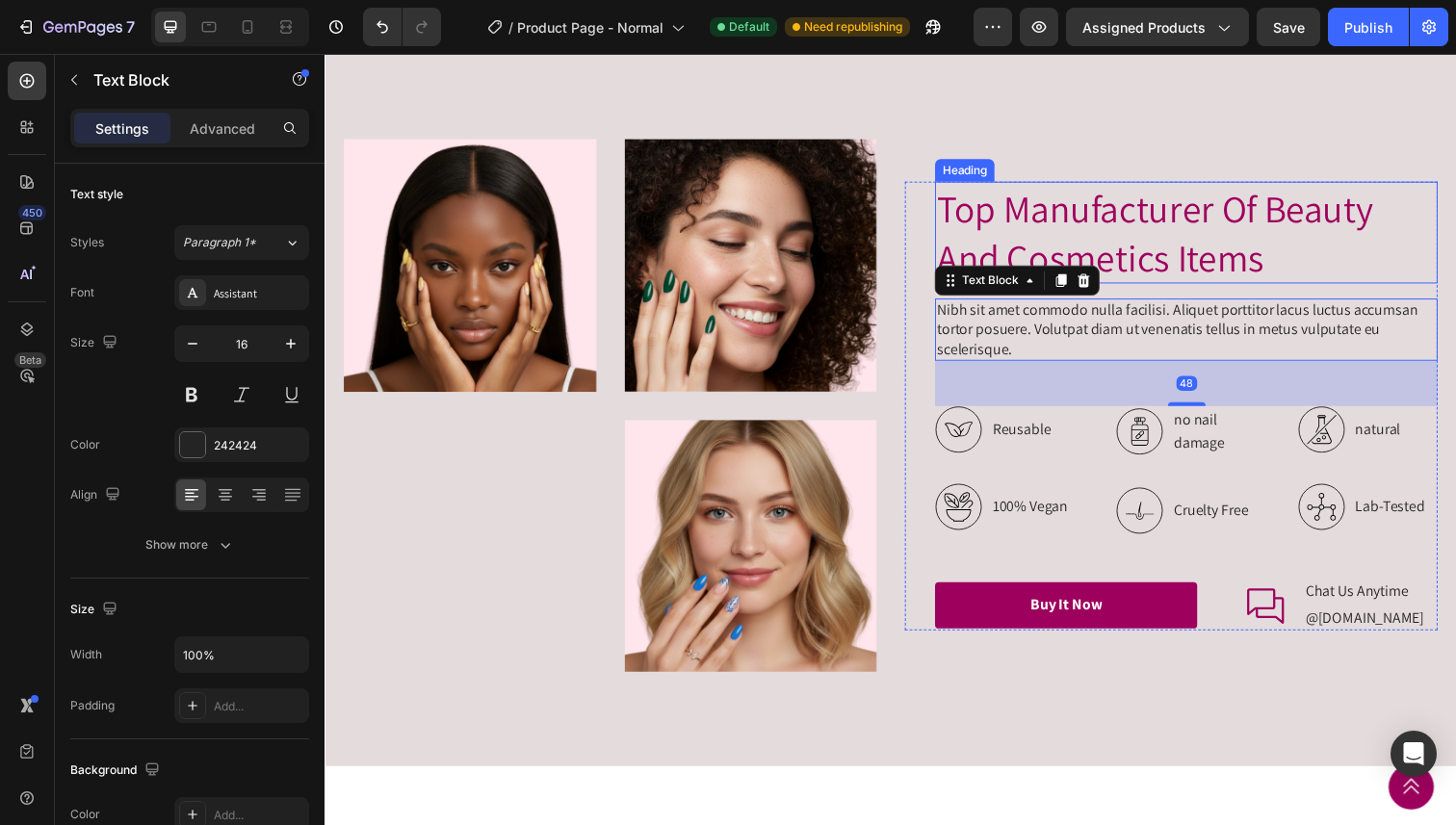
click at [1348, 287] on p "Top Manufacturer Of Beauty And Cosmetics Items" at bounding box center [1204, 237] width 509 height 100
click at [1331, 366] on p "Nibh sit amet commodo nulla facilisi. Aliquet porttitor lacus luctus accumsan t…" at bounding box center [1204, 336] width 509 height 60
click at [1286, 271] on p "Top Manufacturer Of Beauty And Cosmetics Items" at bounding box center [1204, 237] width 509 height 100
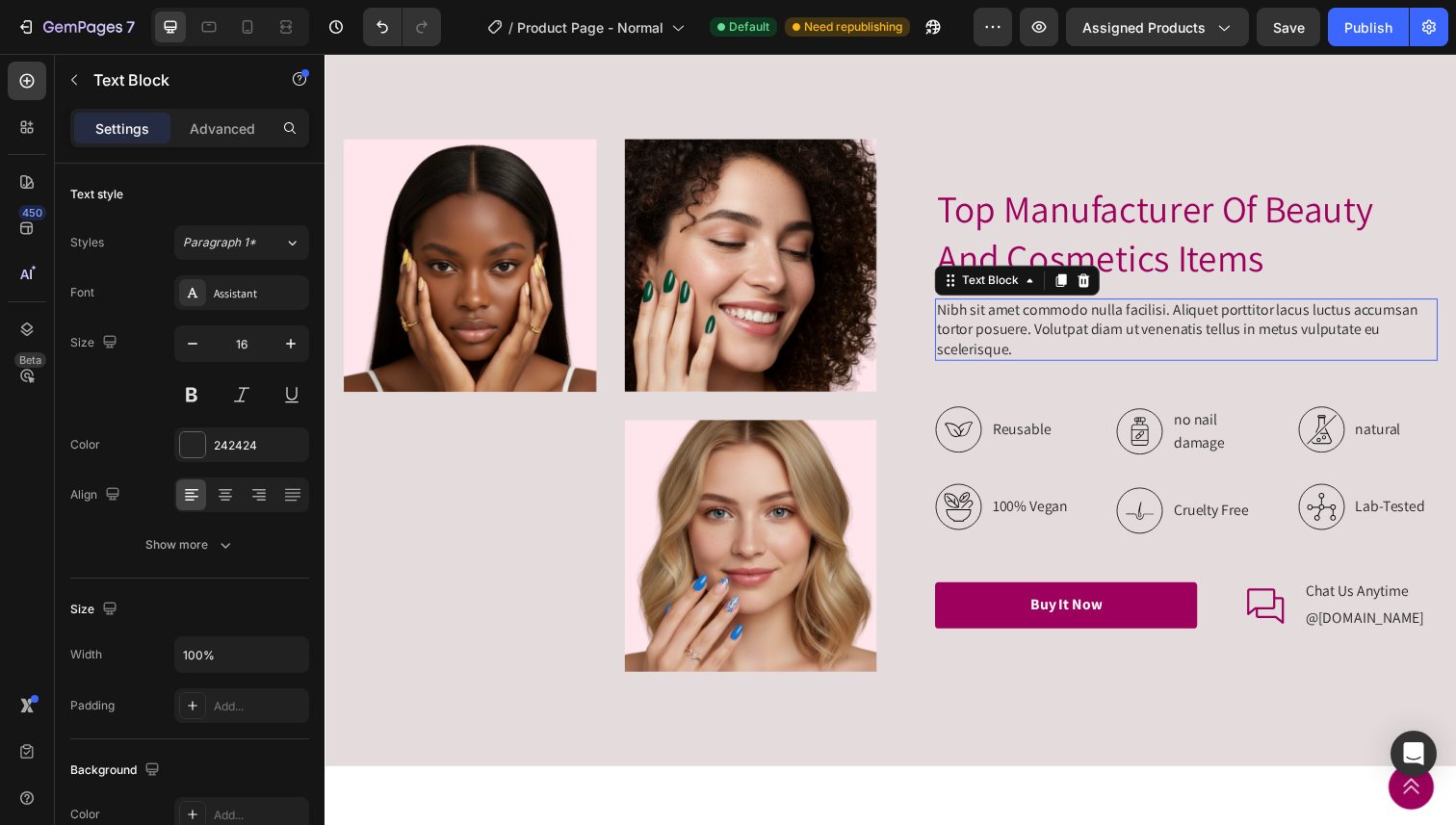
click at [1150, 366] on p "Nibh sit amet commodo nulla facilisi. Aliquet porttitor lacus luctus accumsan t…" at bounding box center [1204, 336] width 509 height 60
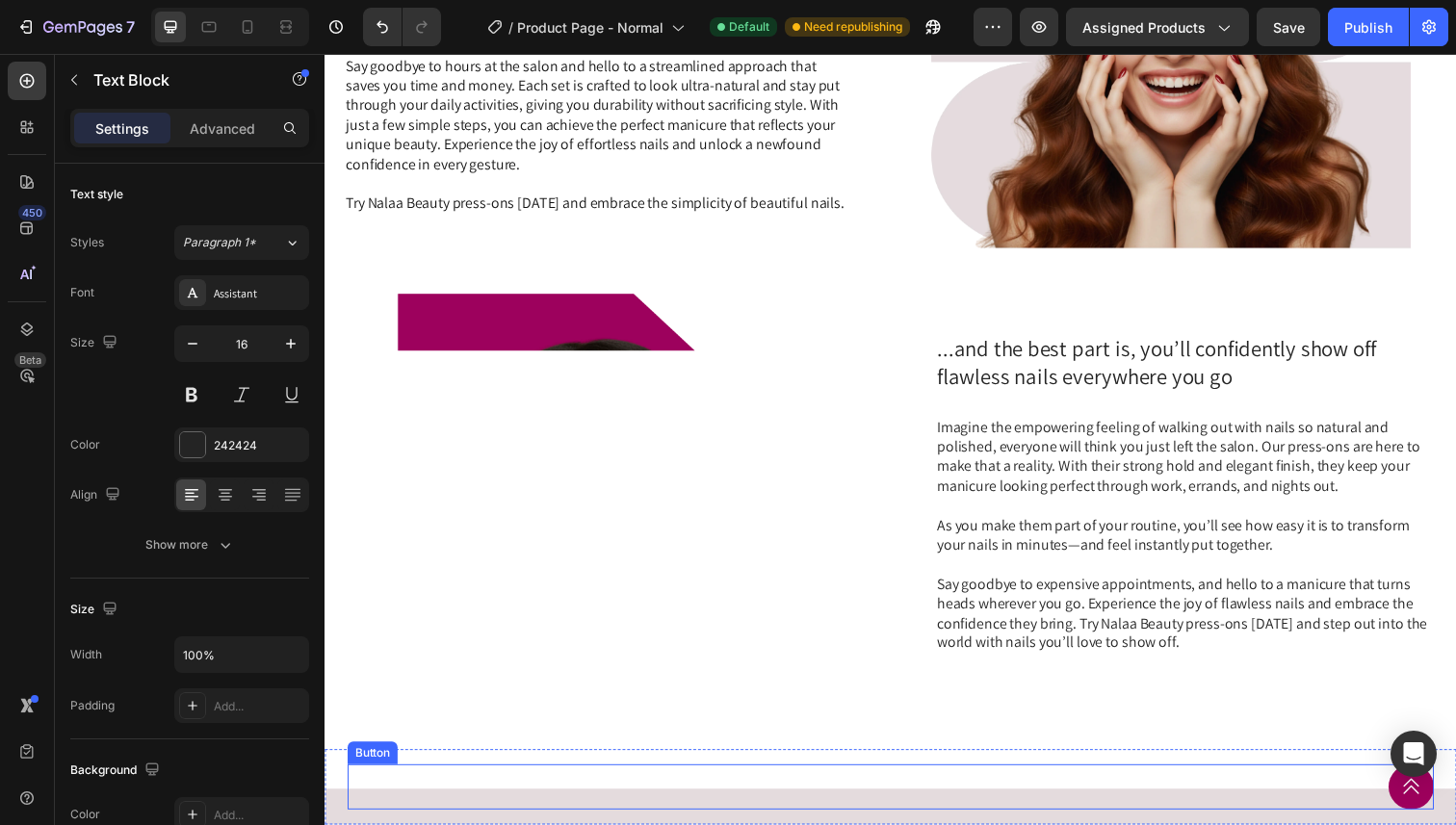
scroll to position [1528, 0]
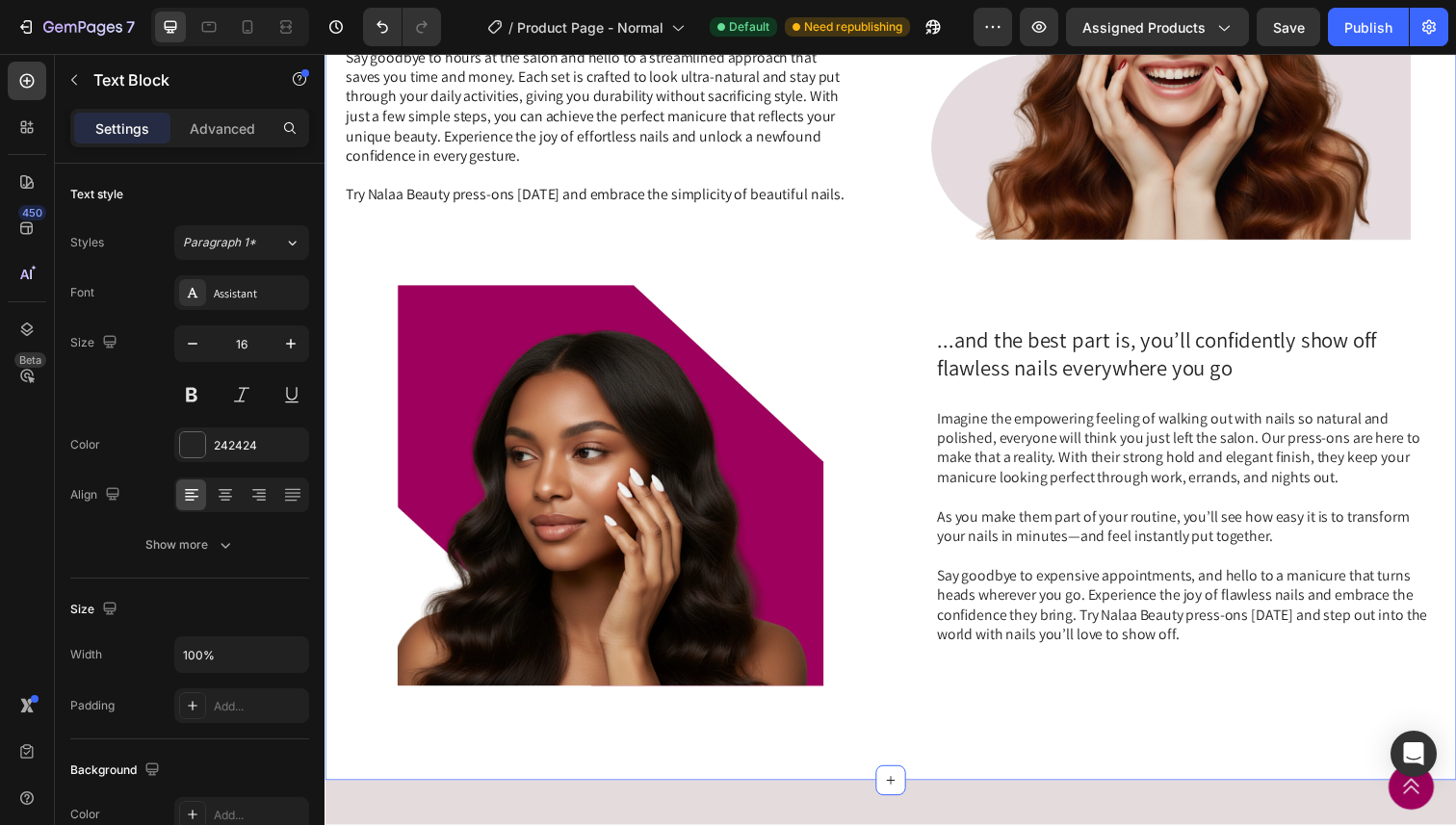
click at [1013, 732] on div "Simply life-changing press-on nails. Heading Discover the secret to flawless na…" at bounding box center [902, 282] width 1155 height 1028
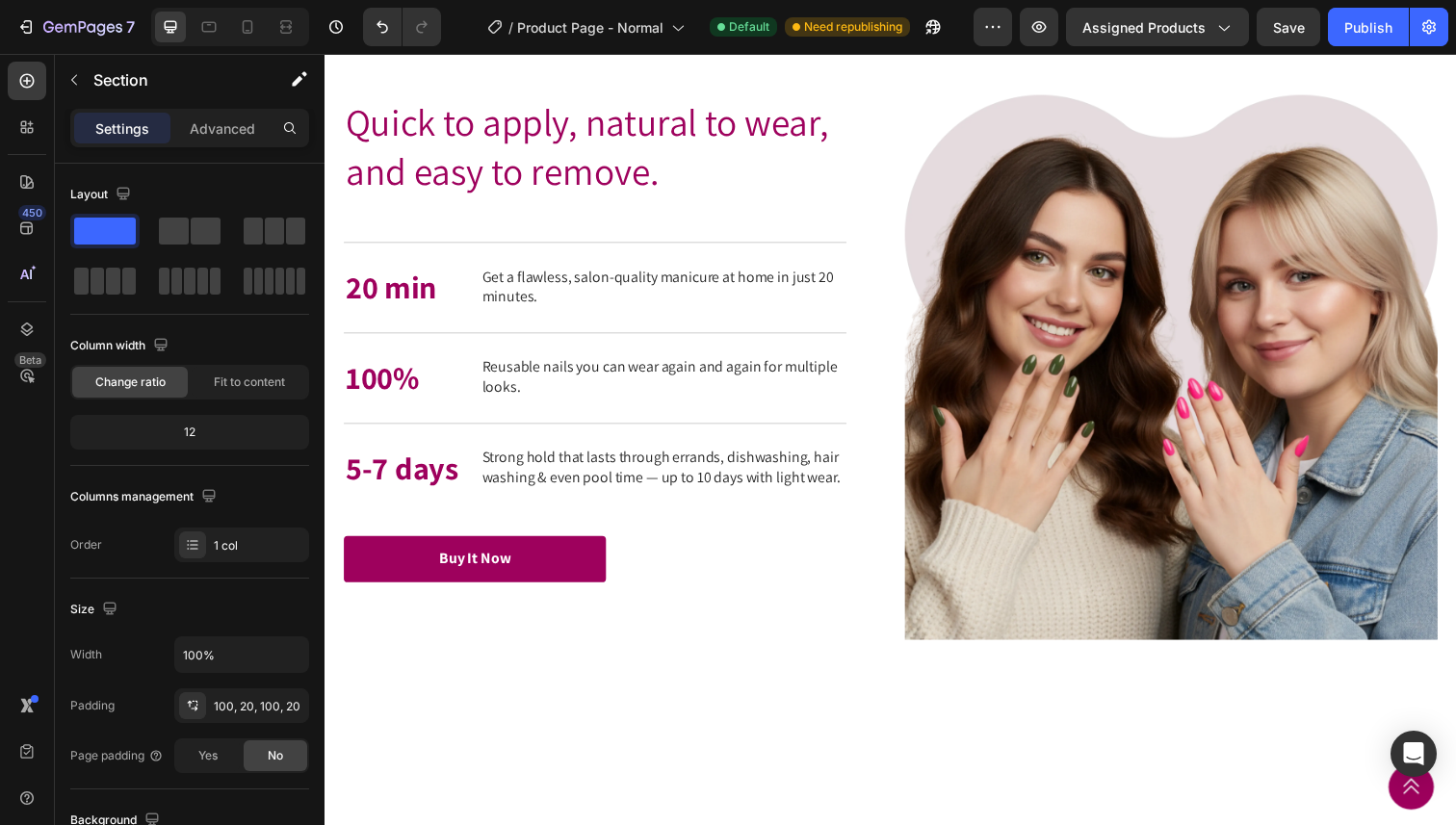
scroll to position [3062, 0]
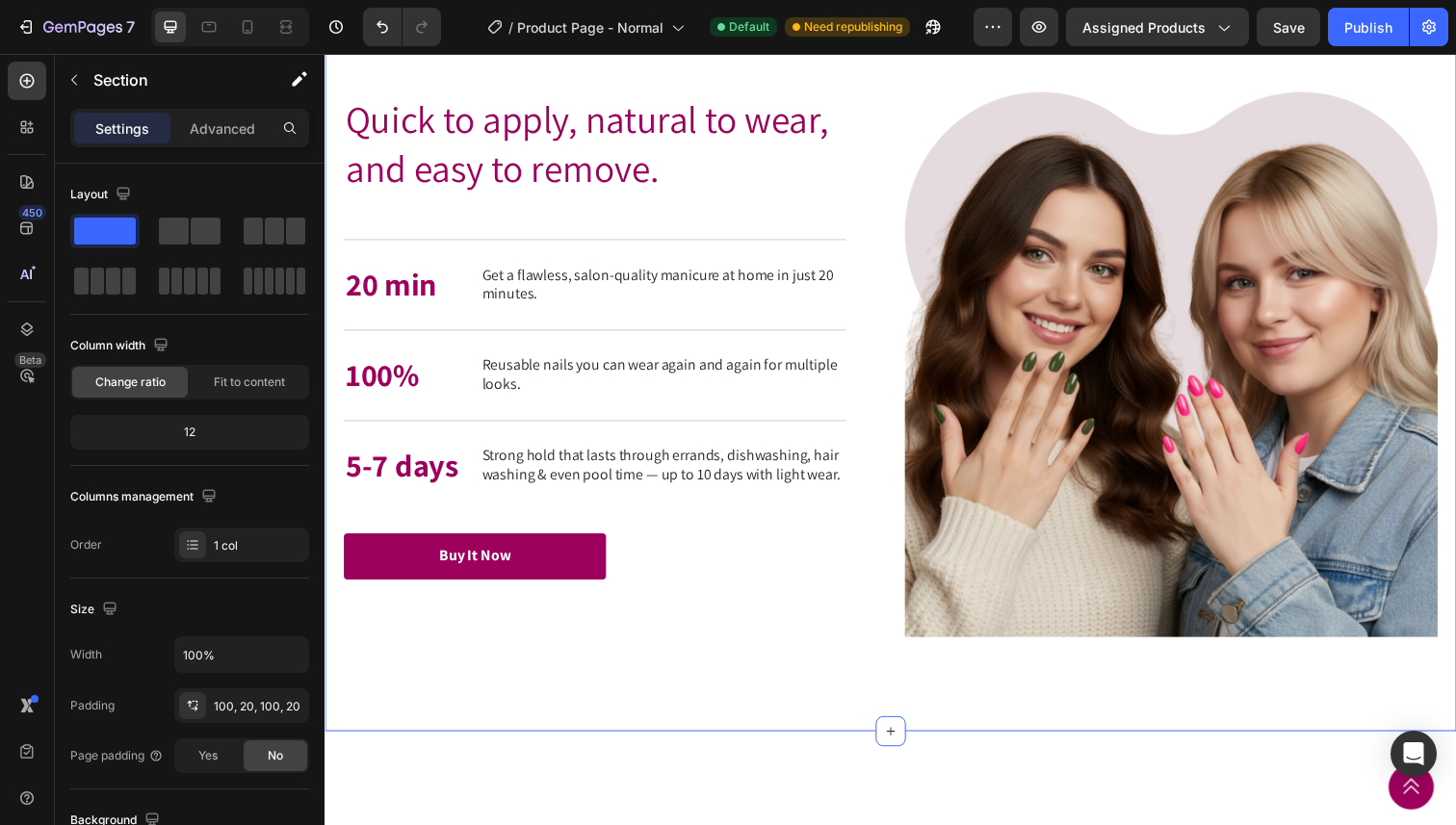
click at [835, 651] on div "Quick to apply, natural to wear, and easy to remove. Heading Quick to apply, na…" at bounding box center [902, 371] width 1155 height 749
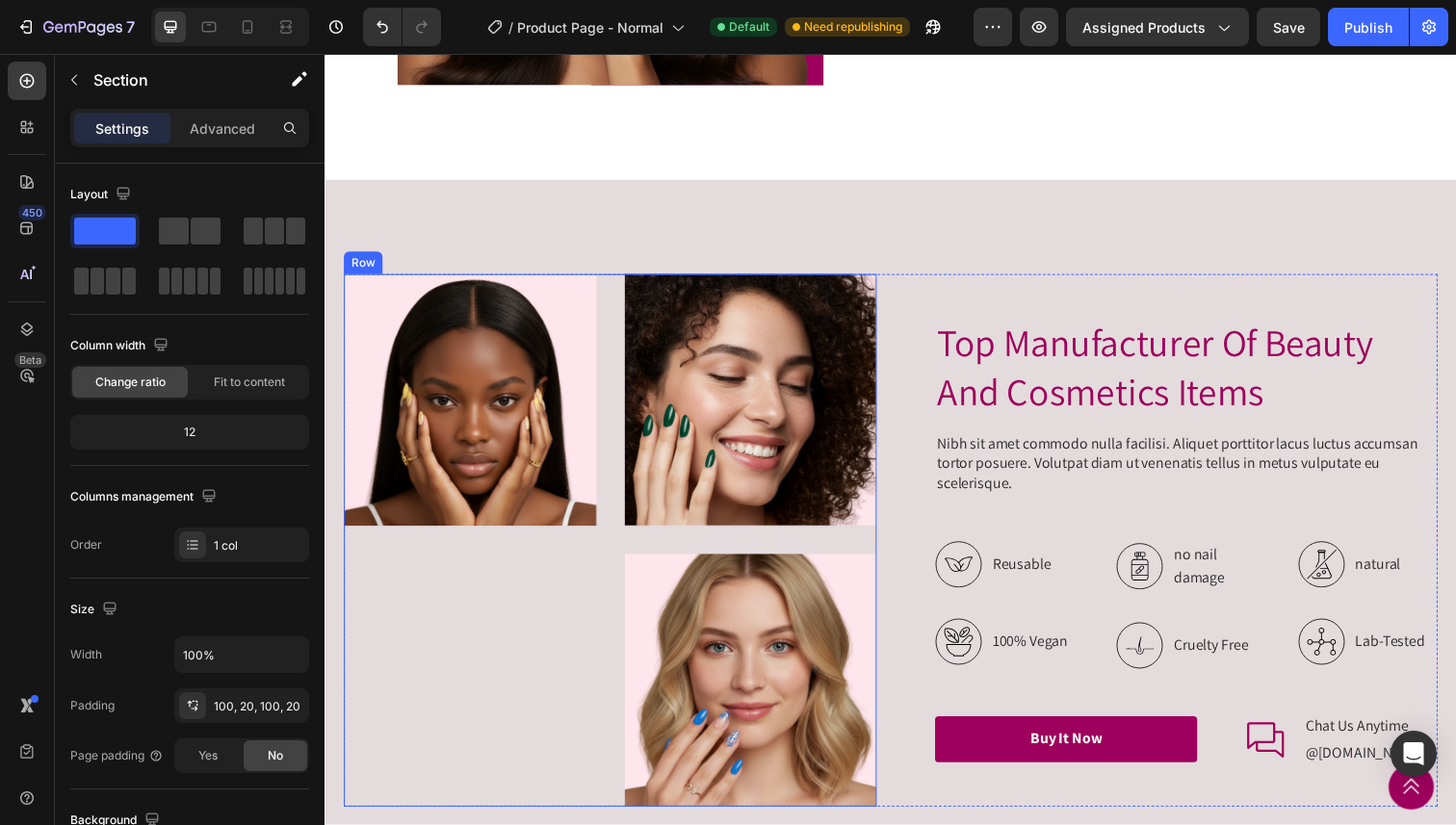
scroll to position [2211, 0]
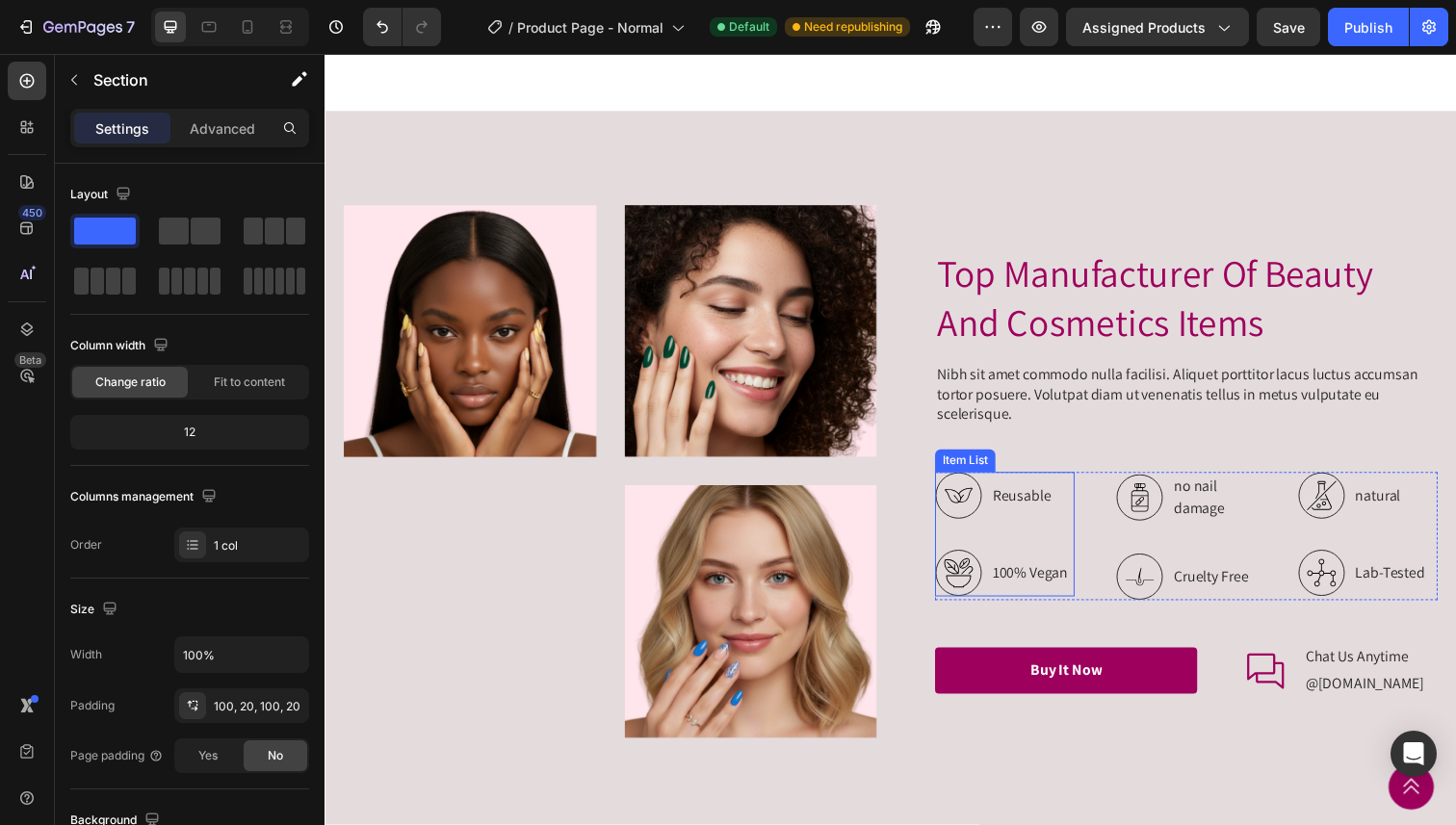
click at [968, 587] on icon at bounding box center [971, 583] width 48 height 48
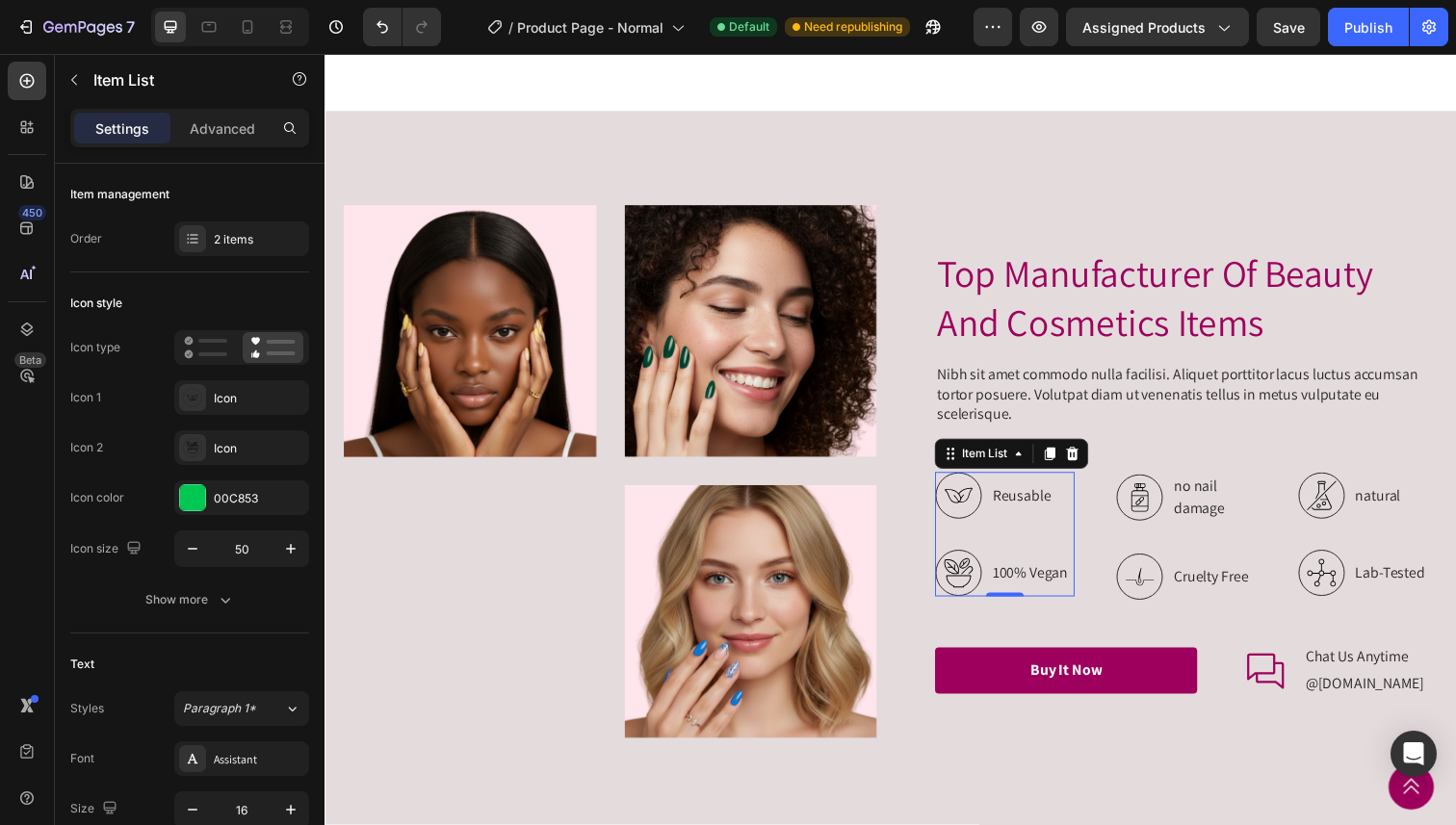
click at [1103, 318] on h2 "Top Manufacturer Of Beauty And Cosmetics Items" at bounding box center [1204, 303] width 513 height 104
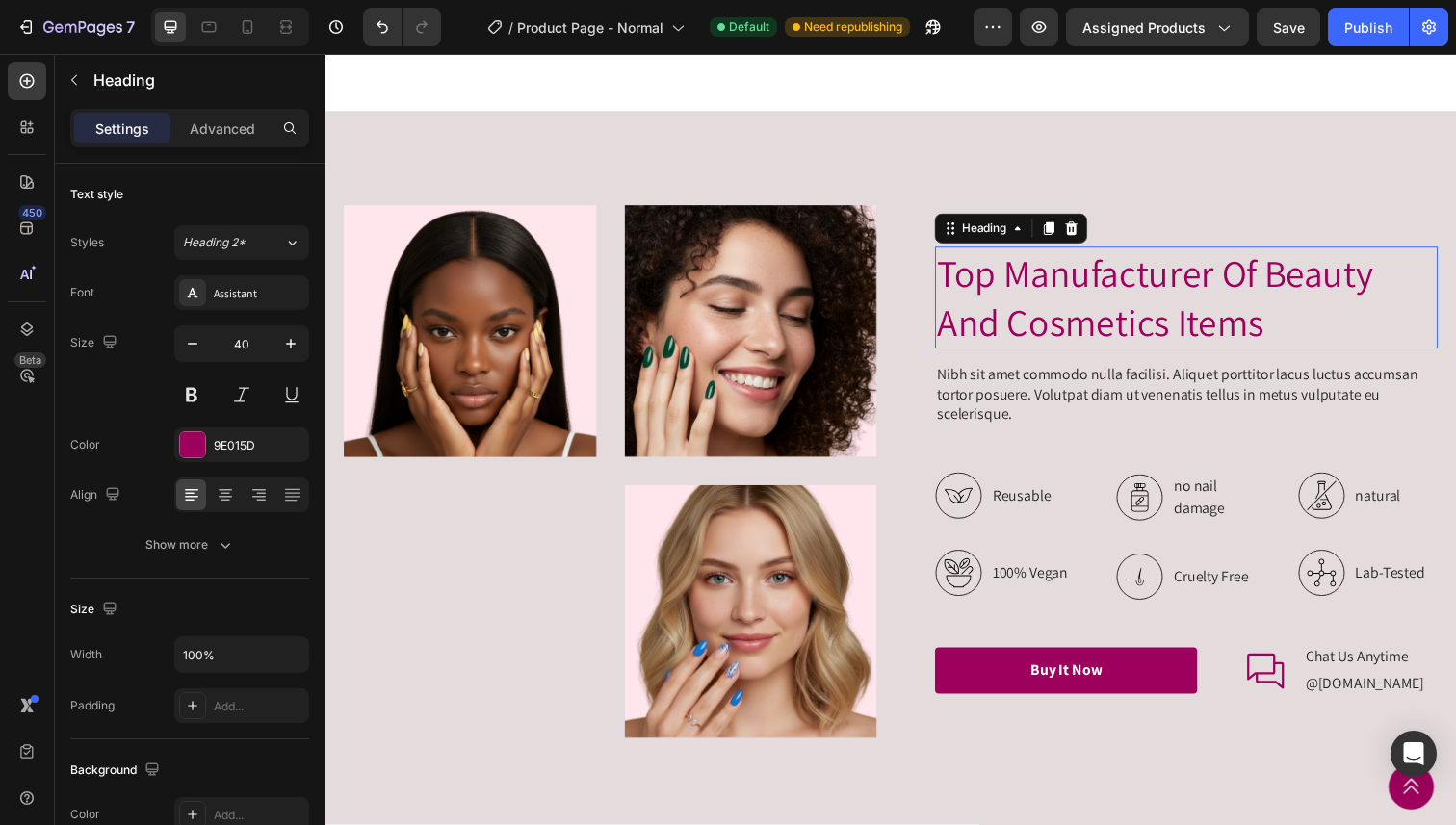
click at [1103, 318] on h2 "Top Manufacturer Of Beauty And Cosmetics Items" at bounding box center [1204, 303] width 513 height 104
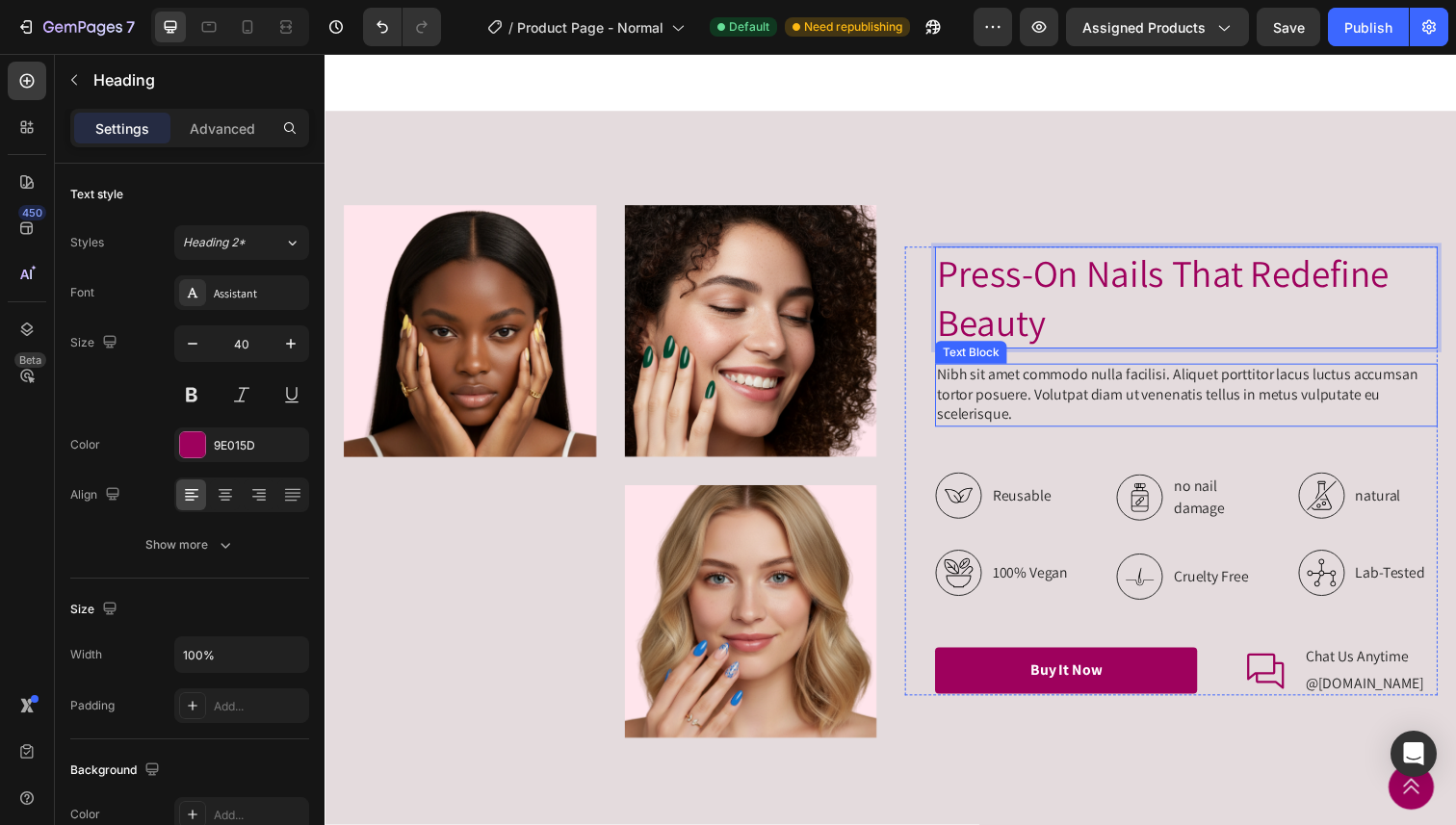
click at [1147, 394] on p "Nibh sit amet commodo nulla facilisi. Aliquet porttitor lacus luctus accumsan t…" at bounding box center [1204, 402] width 509 height 60
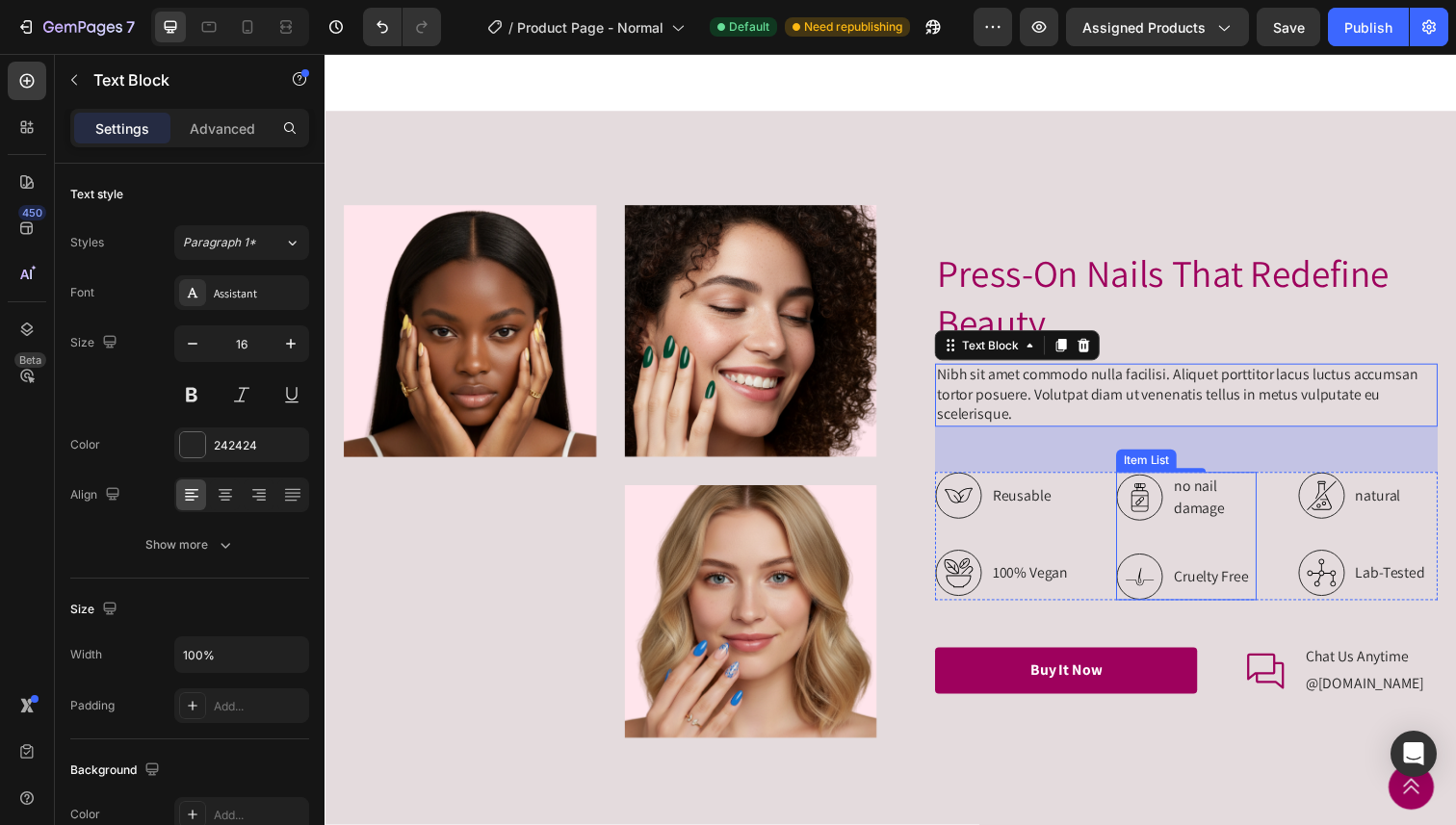
click at [1210, 510] on p "no nail damage" at bounding box center [1231, 507] width 81 height 46
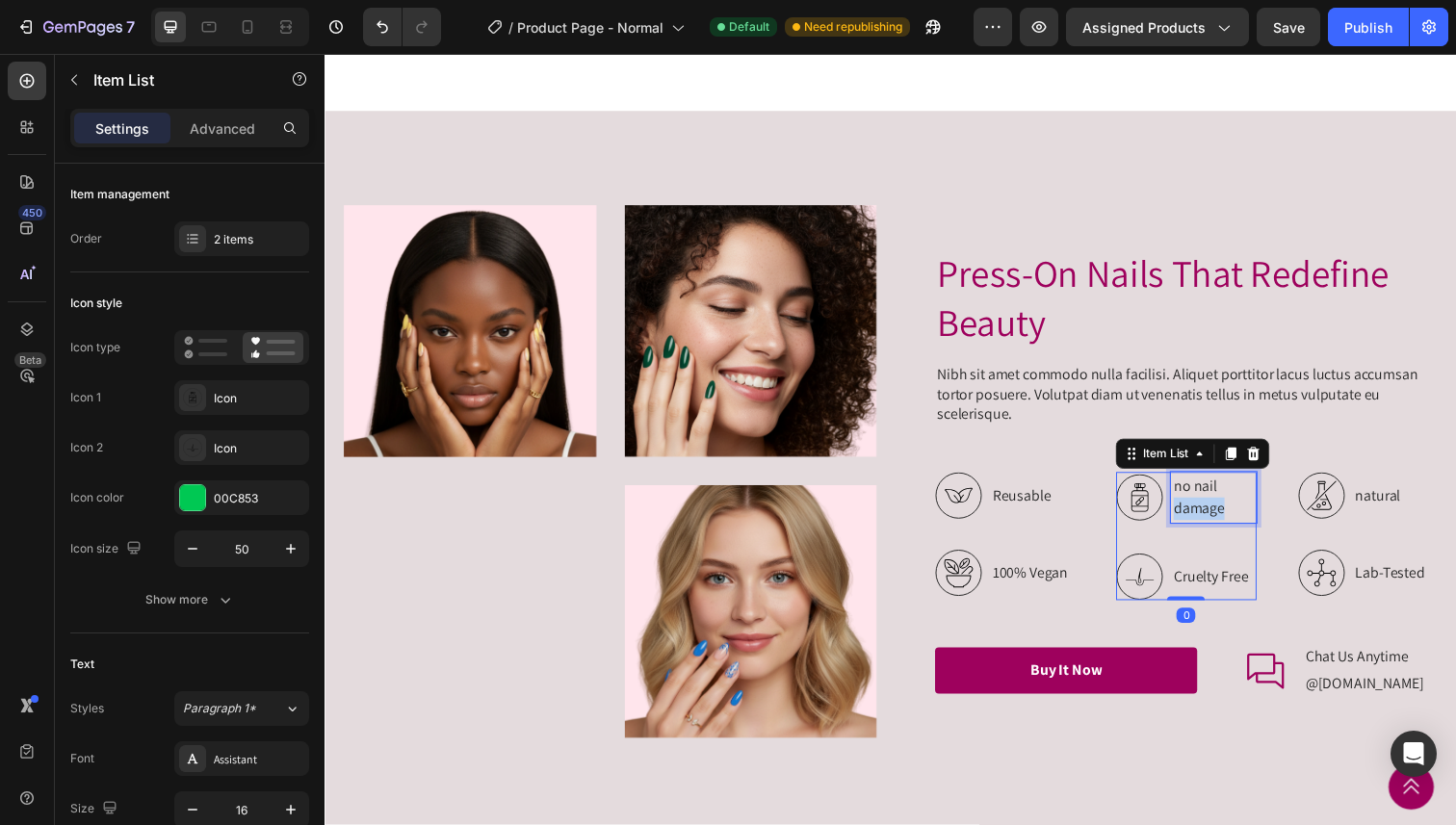
click at [1210, 510] on p "no nail damage" at bounding box center [1231, 507] width 81 height 46
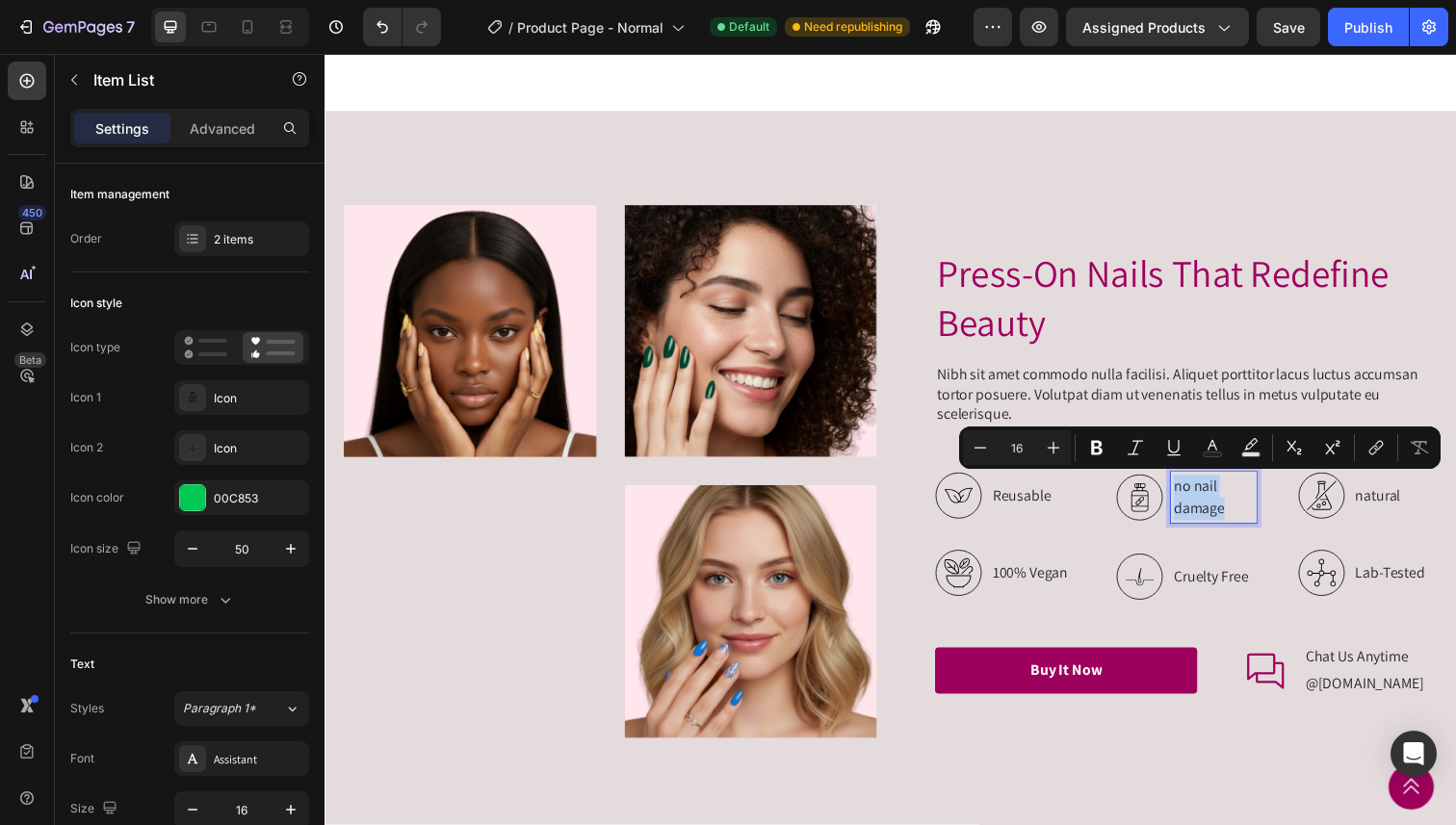
scroll to position [2223, 0]
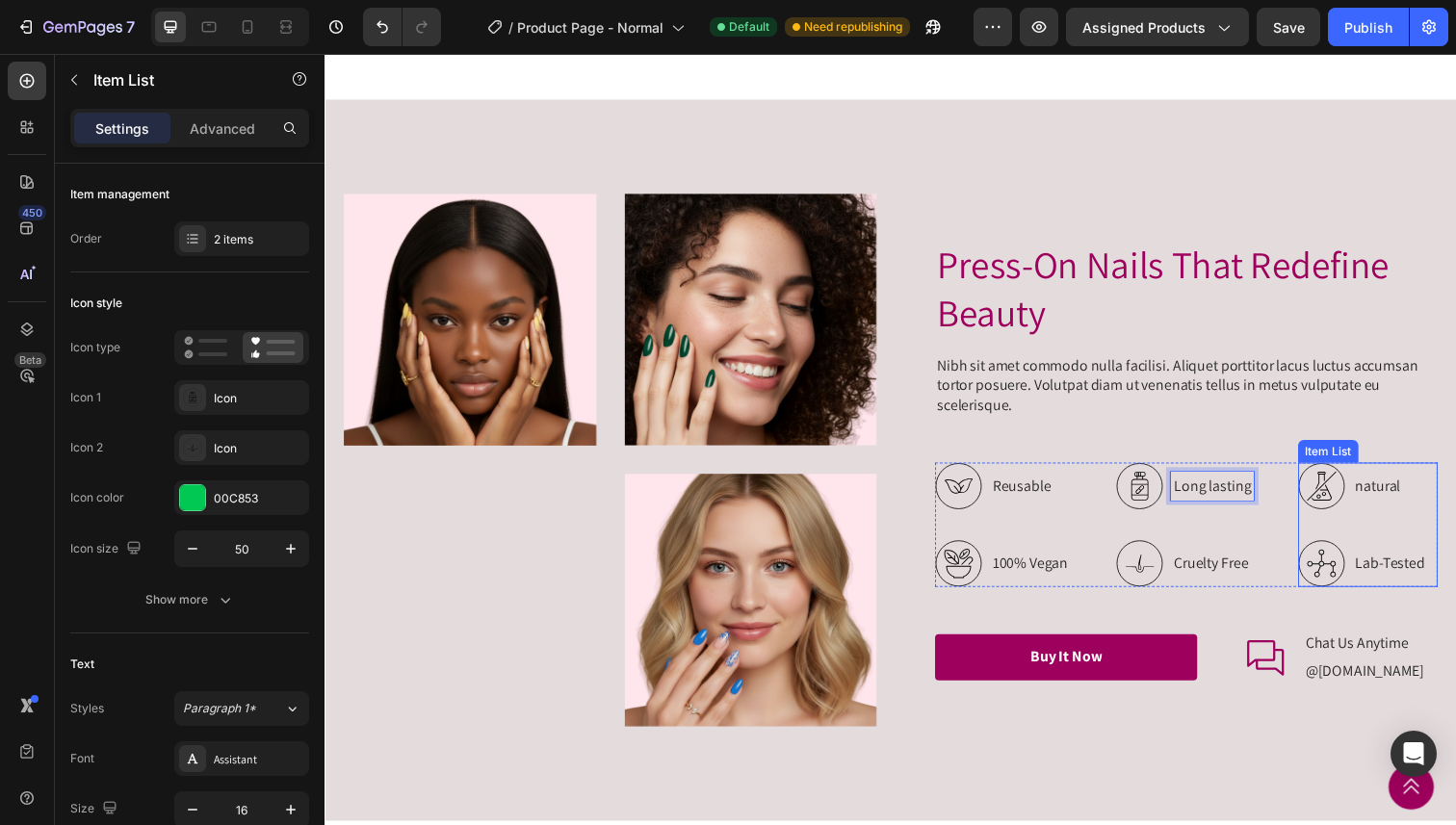
click at [1419, 497] on p "natural" at bounding box center [1412, 496] width 71 height 23
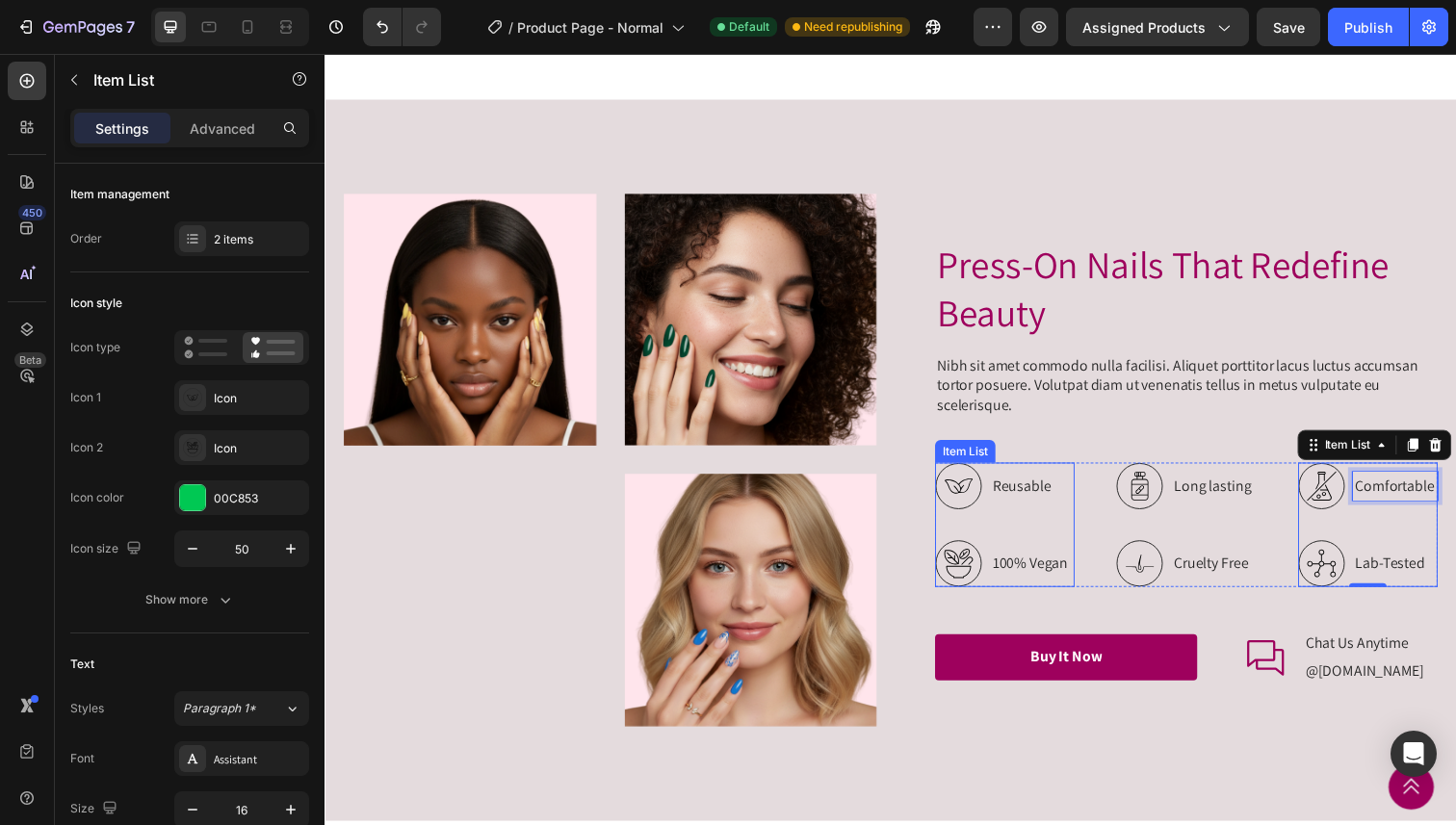
click at [1041, 573] on p "100% Vegan" at bounding box center [1045, 574] width 77 height 23
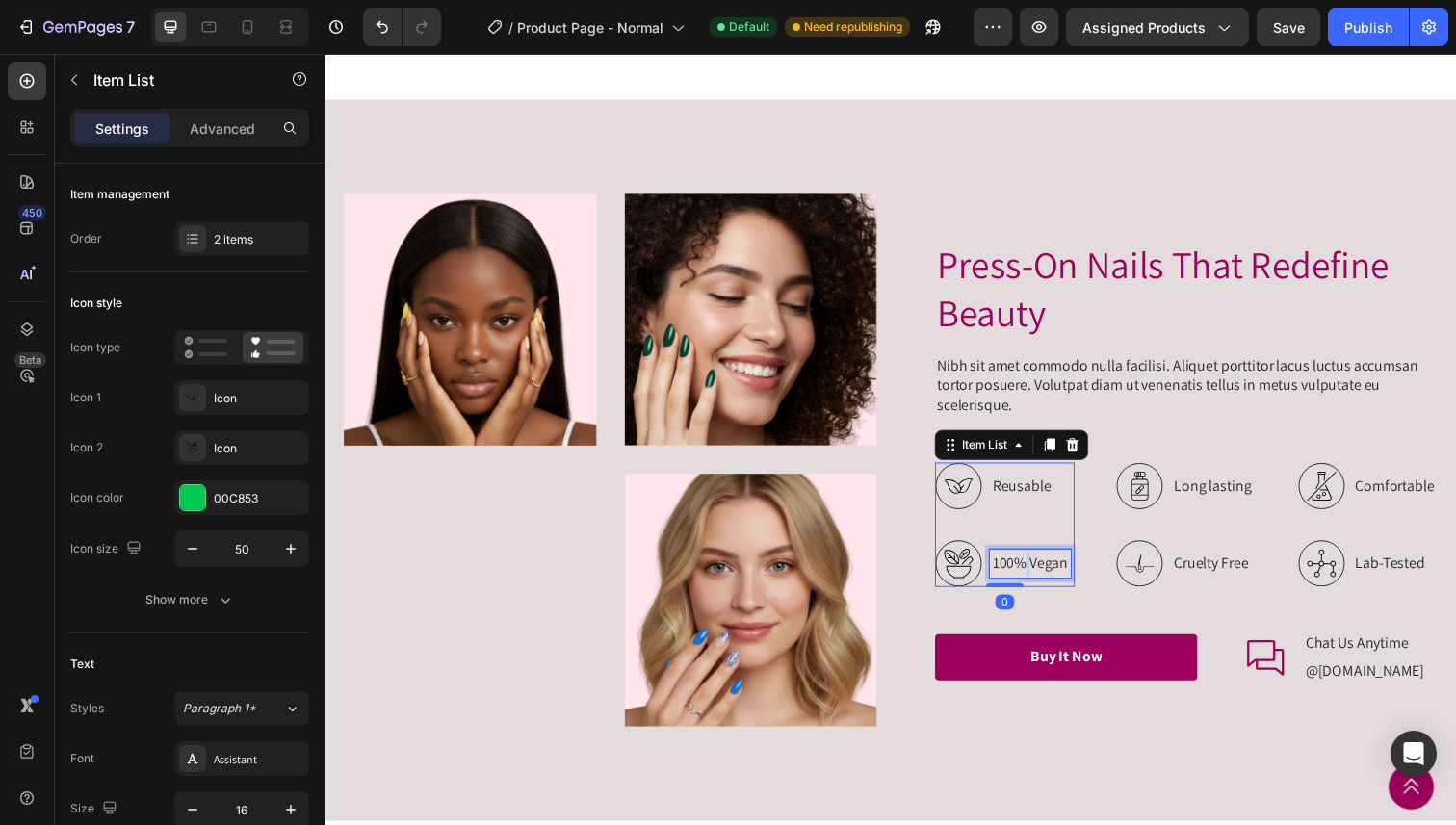
click at [1041, 573] on p "100% Vegan" at bounding box center [1045, 574] width 77 height 23
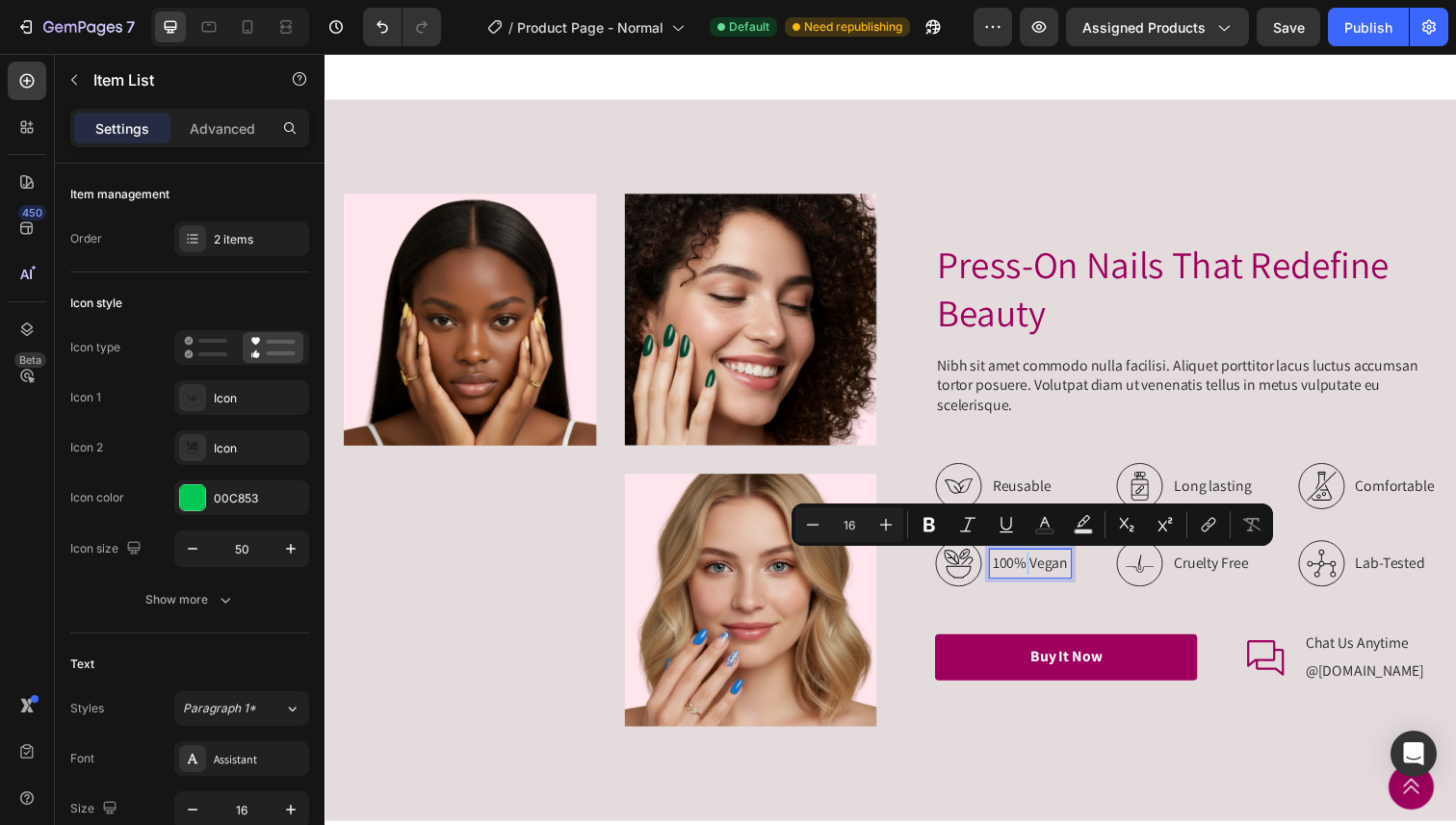
click at [1041, 573] on p "100% Vegan" at bounding box center [1045, 574] width 77 height 23
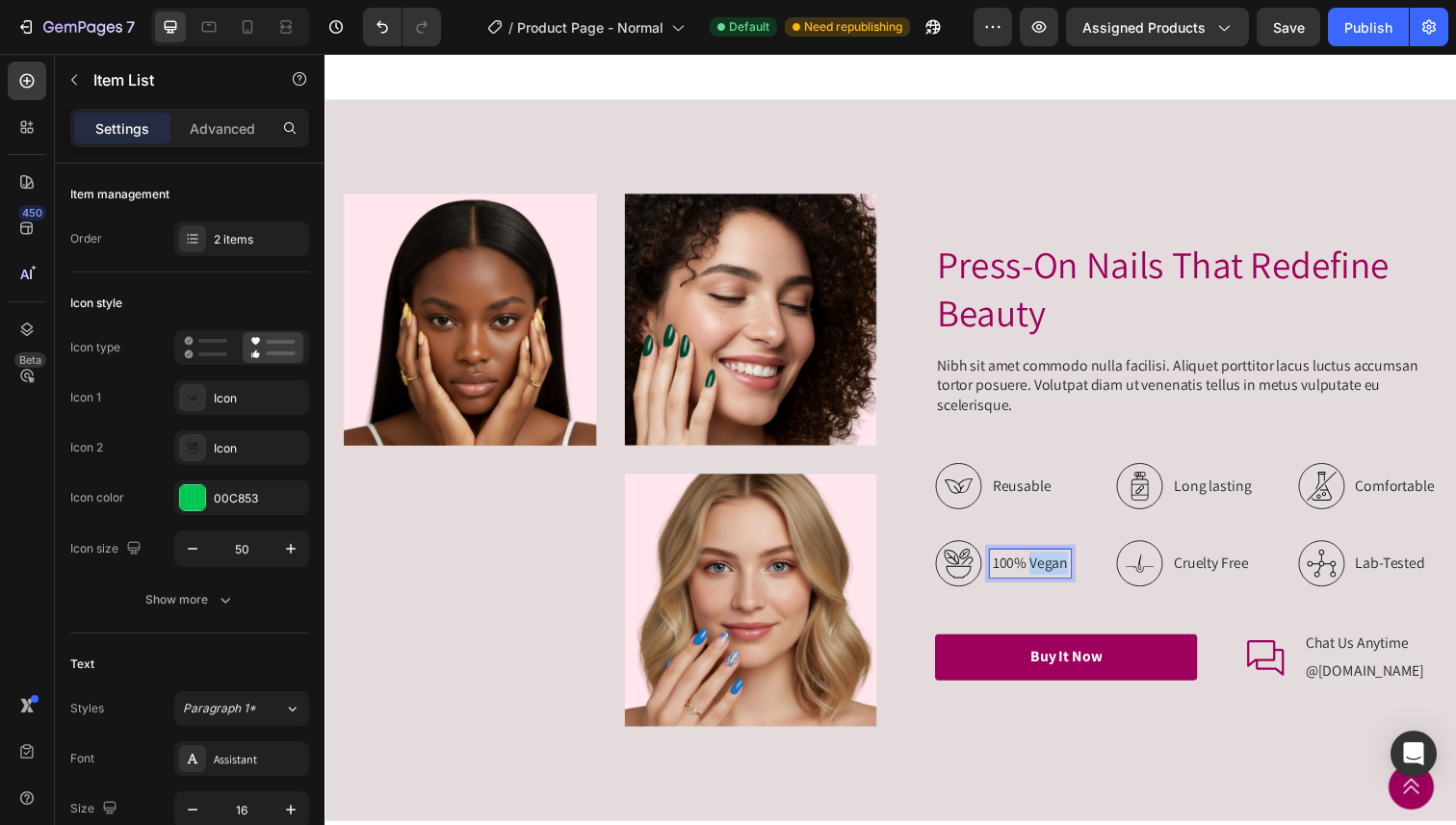
click at [1043, 573] on p "100% Vegan" at bounding box center [1045, 574] width 77 height 23
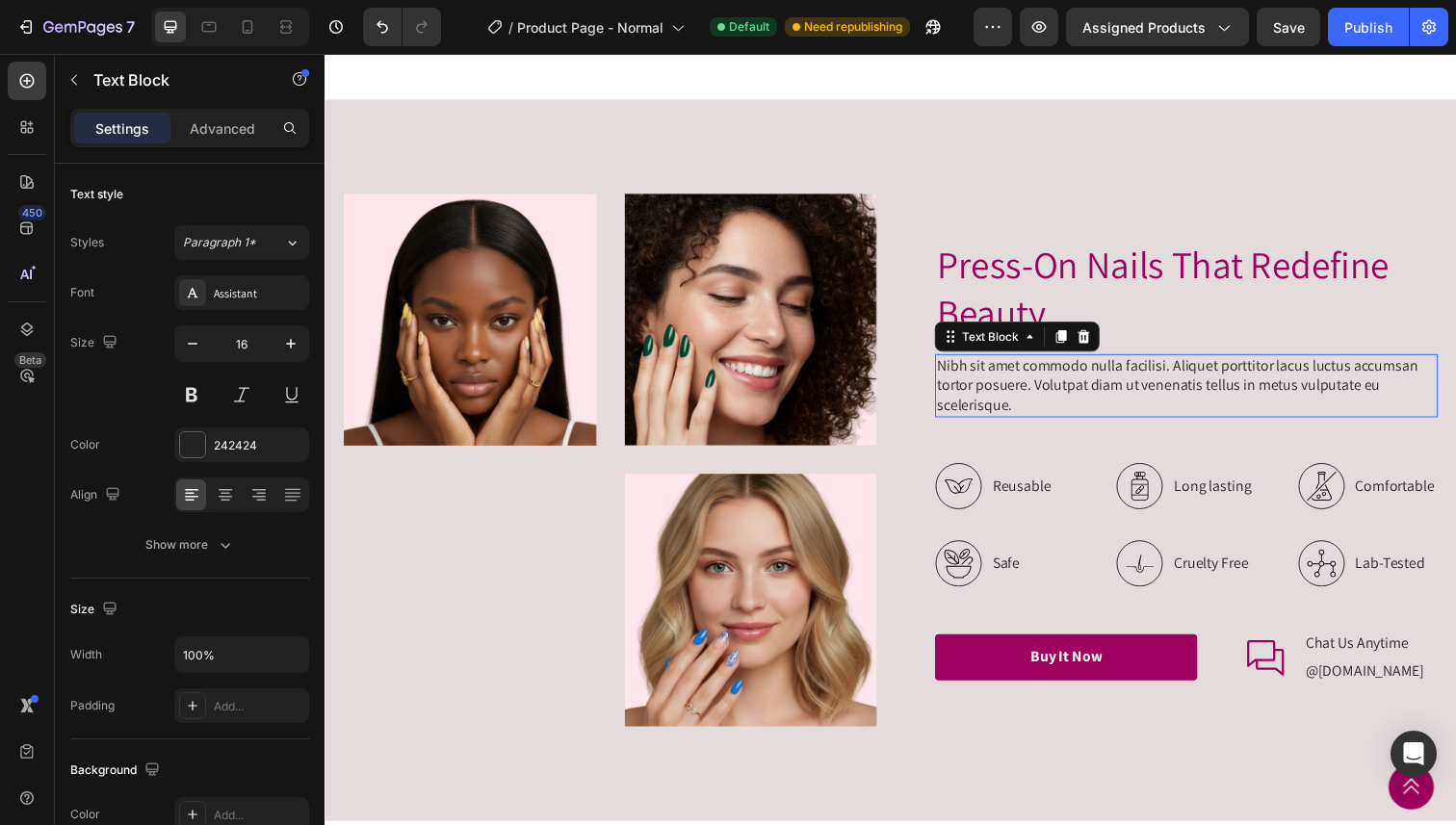
click at [1178, 390] on p "Nibh sit amet commodo nulla facilisi. Aliquet porttitor lacus luctus accumsan t…" at bounding box center [1204, 392] width 509 height 60
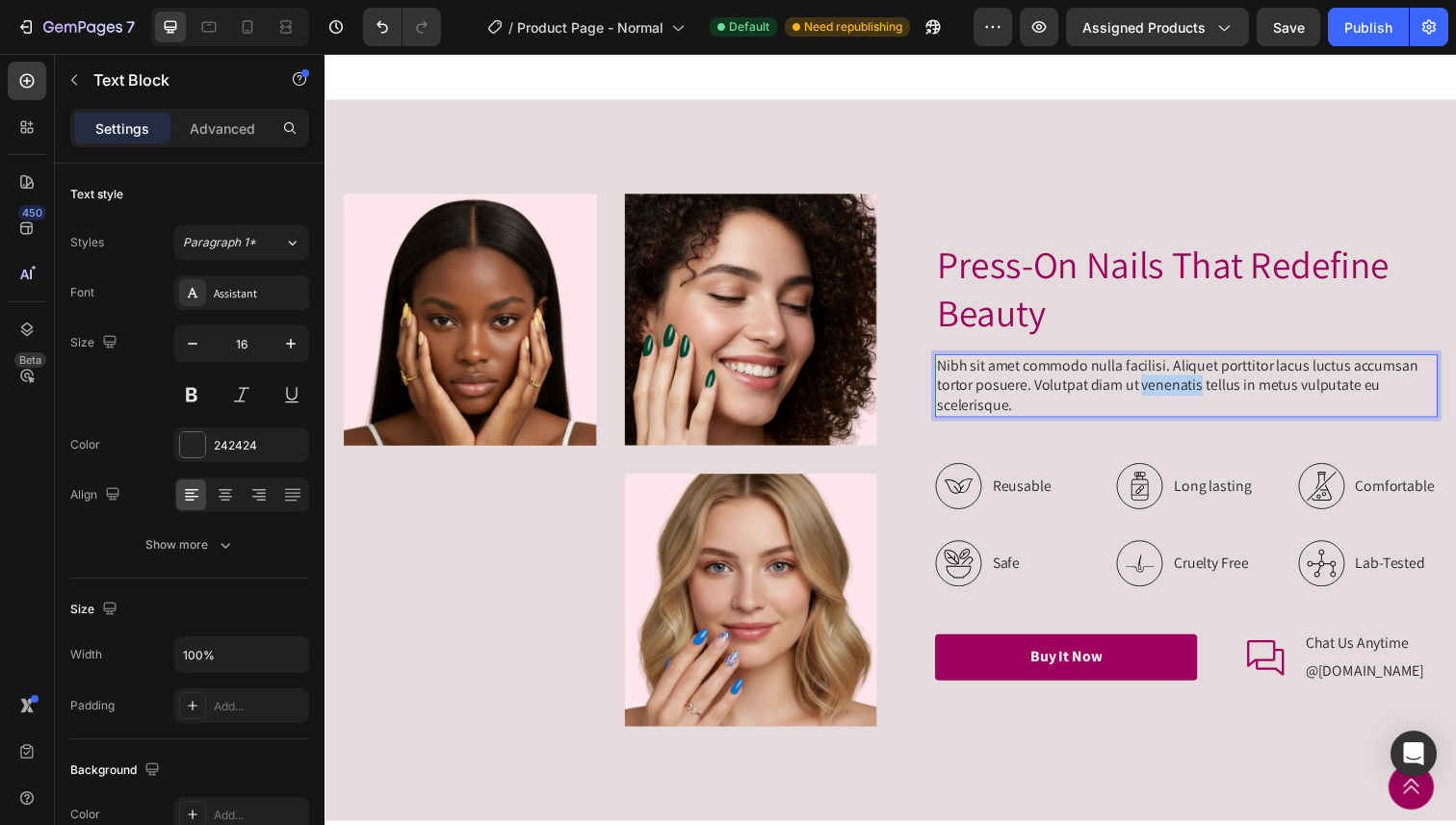
click at [1178, 390] on p "Nibh sit amet commodo nulla facilisi. Aliquet porttitor lacus luctus accumsan t…" at bounding box center [1204, 392] width 509 height 60
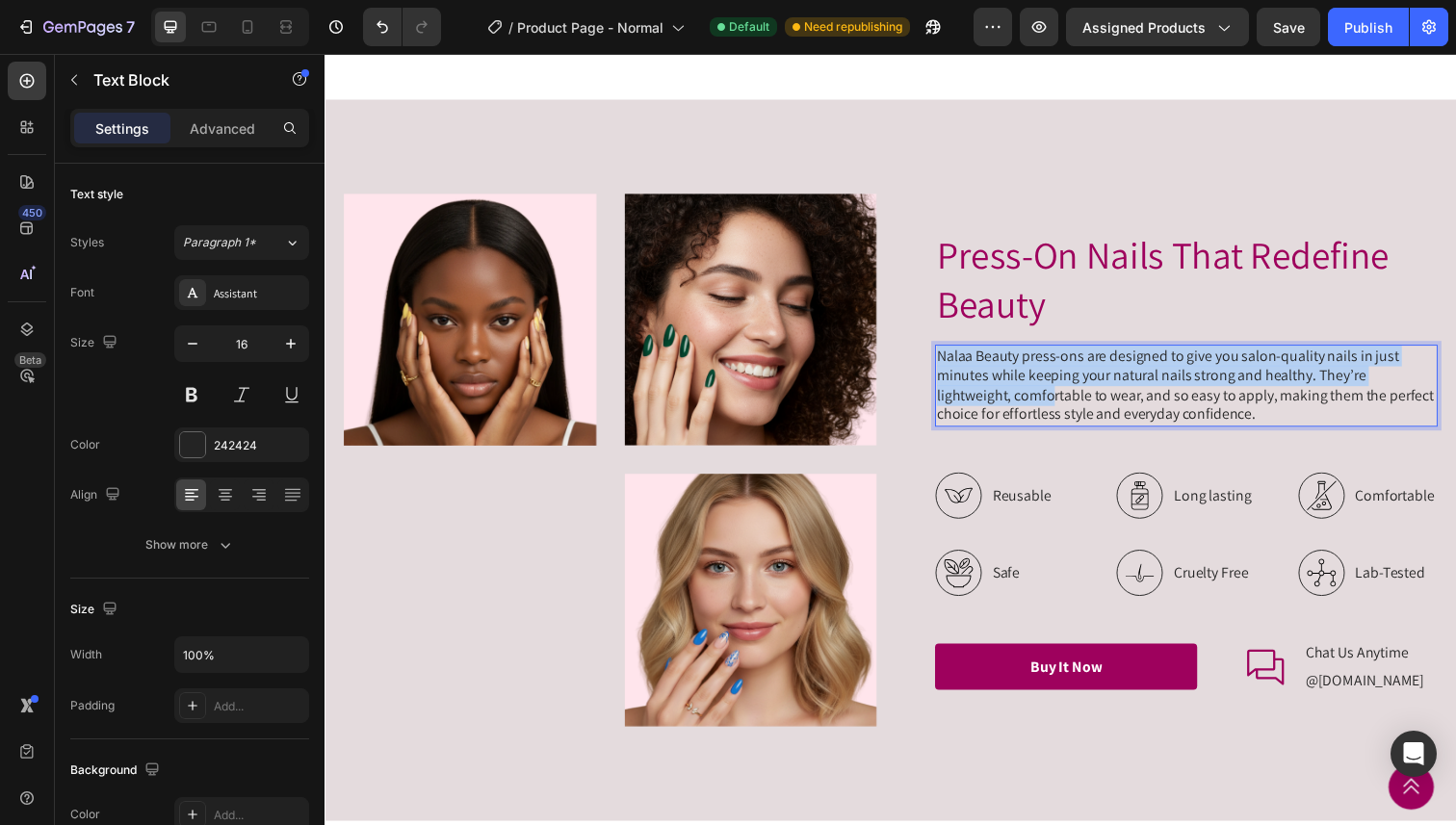
scroll to position [2212, 0]
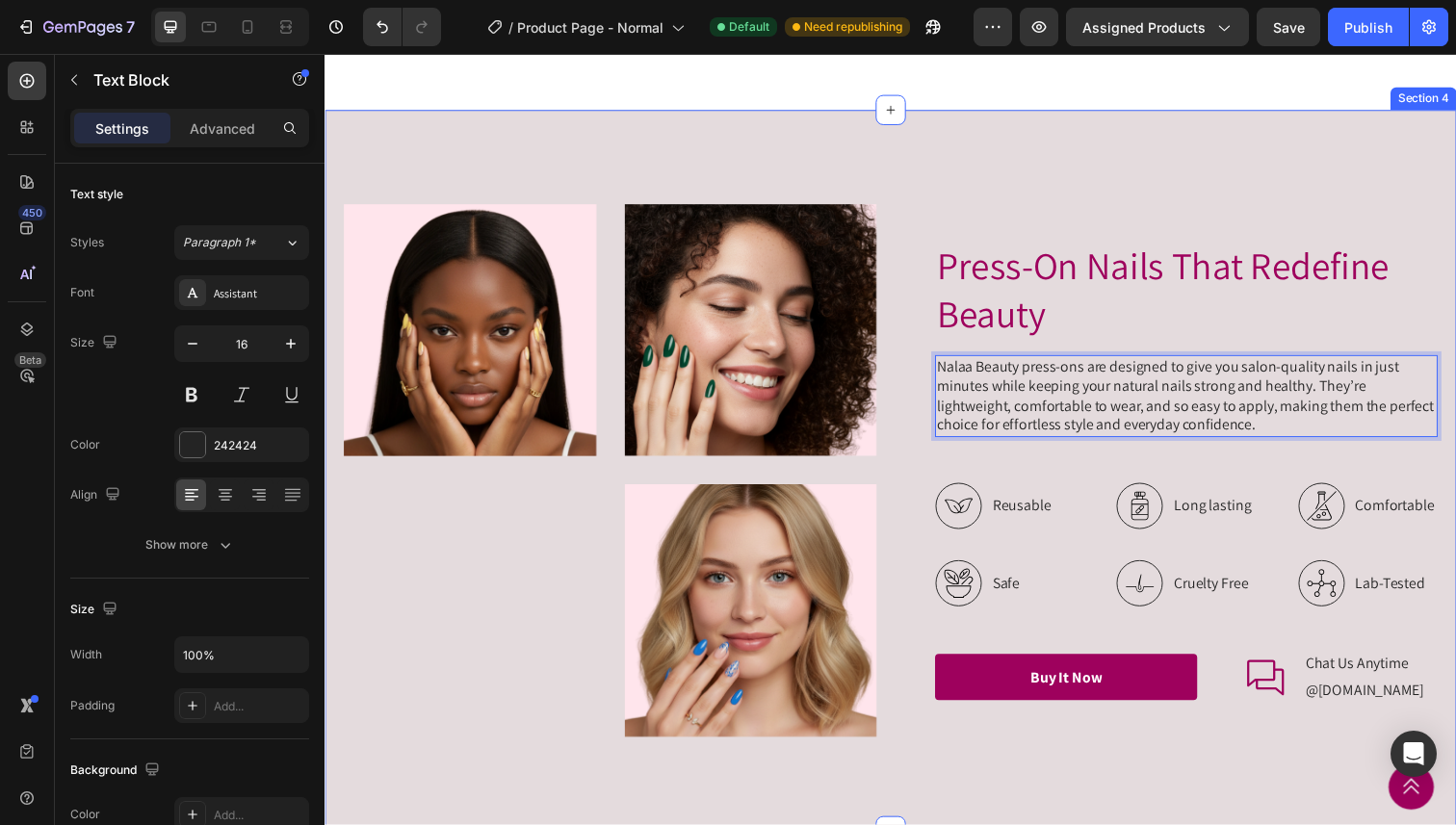
click at [1238, 179] on div "Image Image Image Row Press-On Nails That Redefine Beauty Heading Nalaa Beauty …" at bounding box center [902, 480] width 1155 height 736
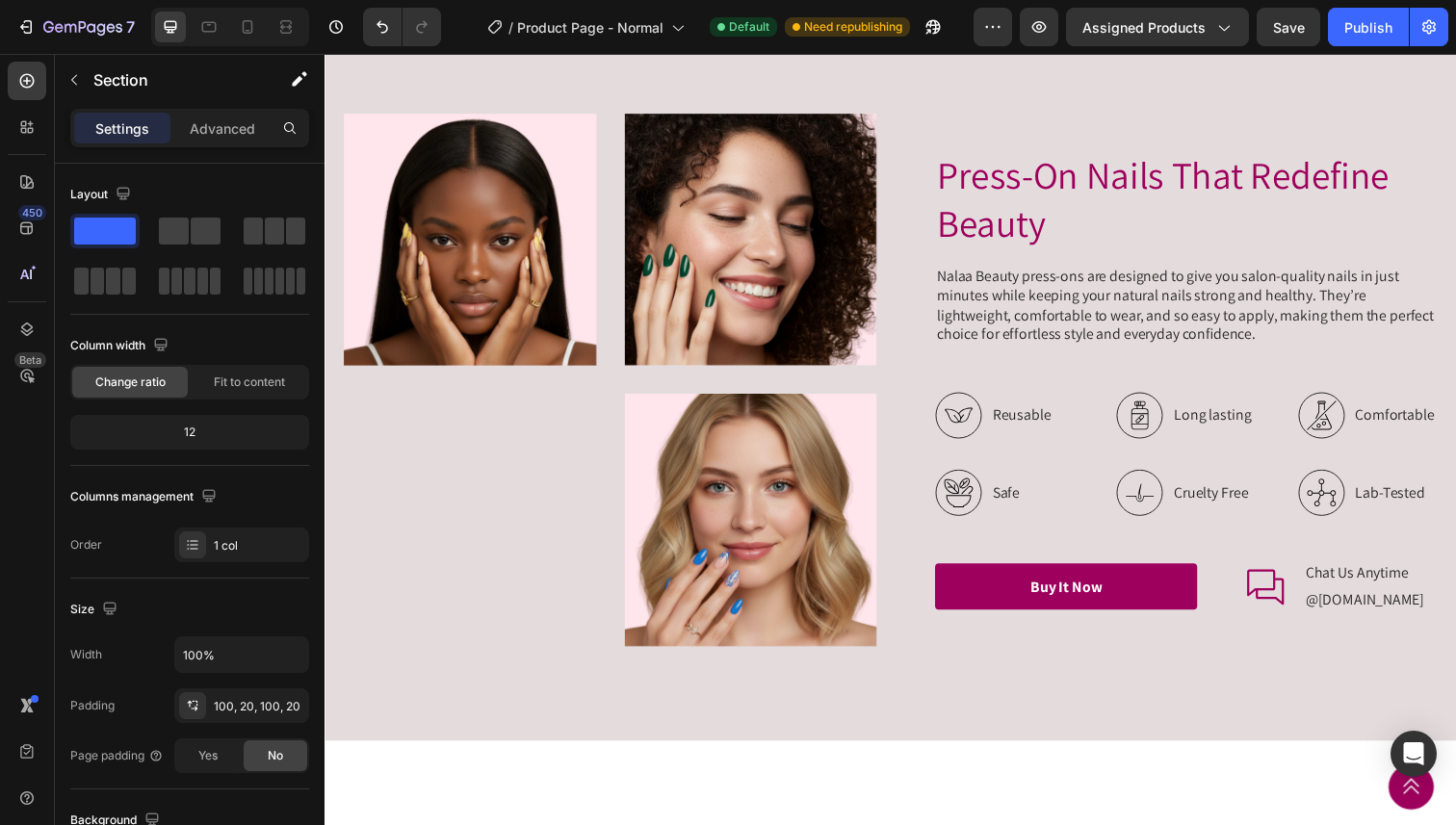
scroll to position [2301, 0]
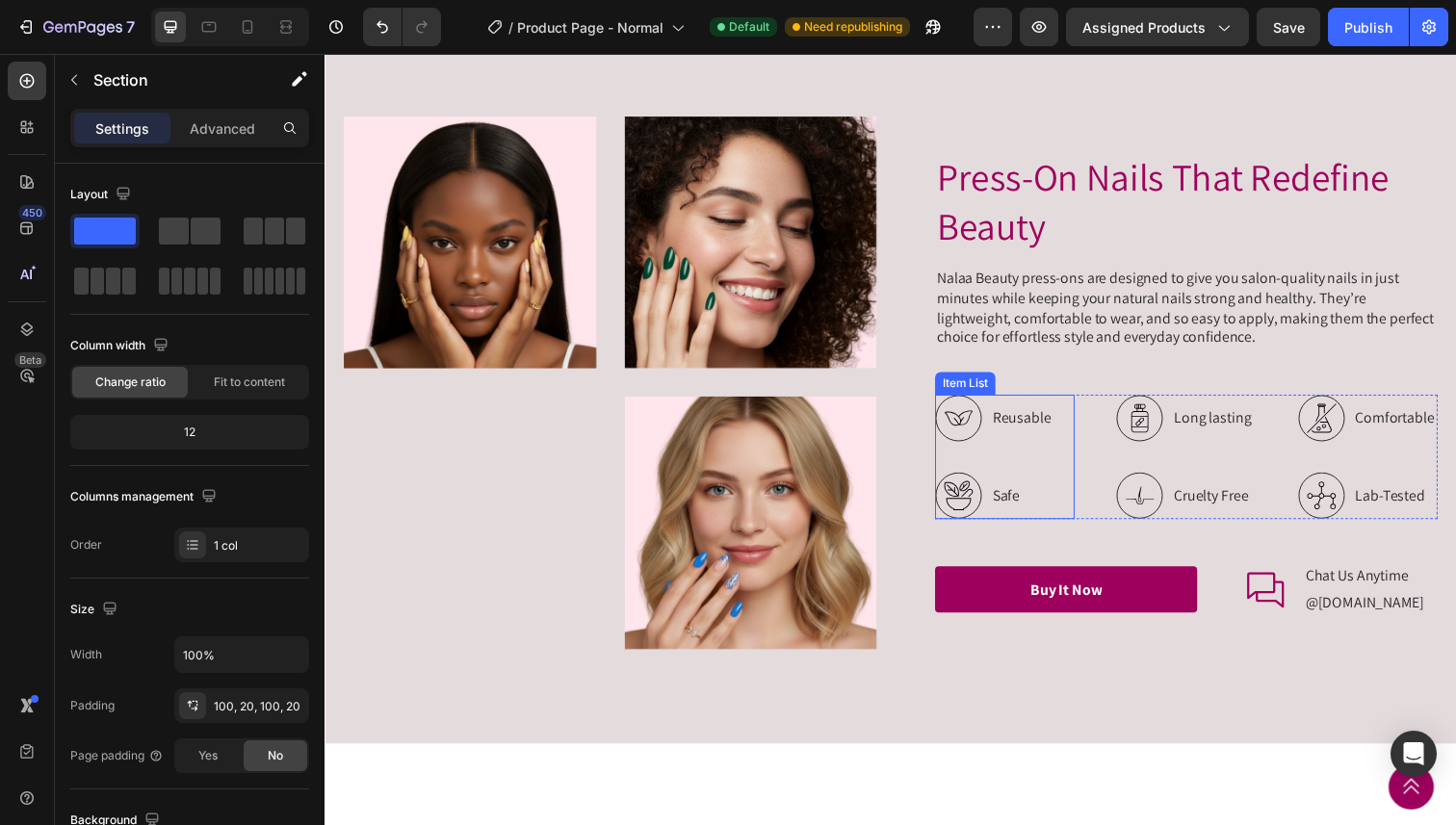
click at [1026, 508] on p "Safe" at bounding box center [1036, 505] width 60 height 23
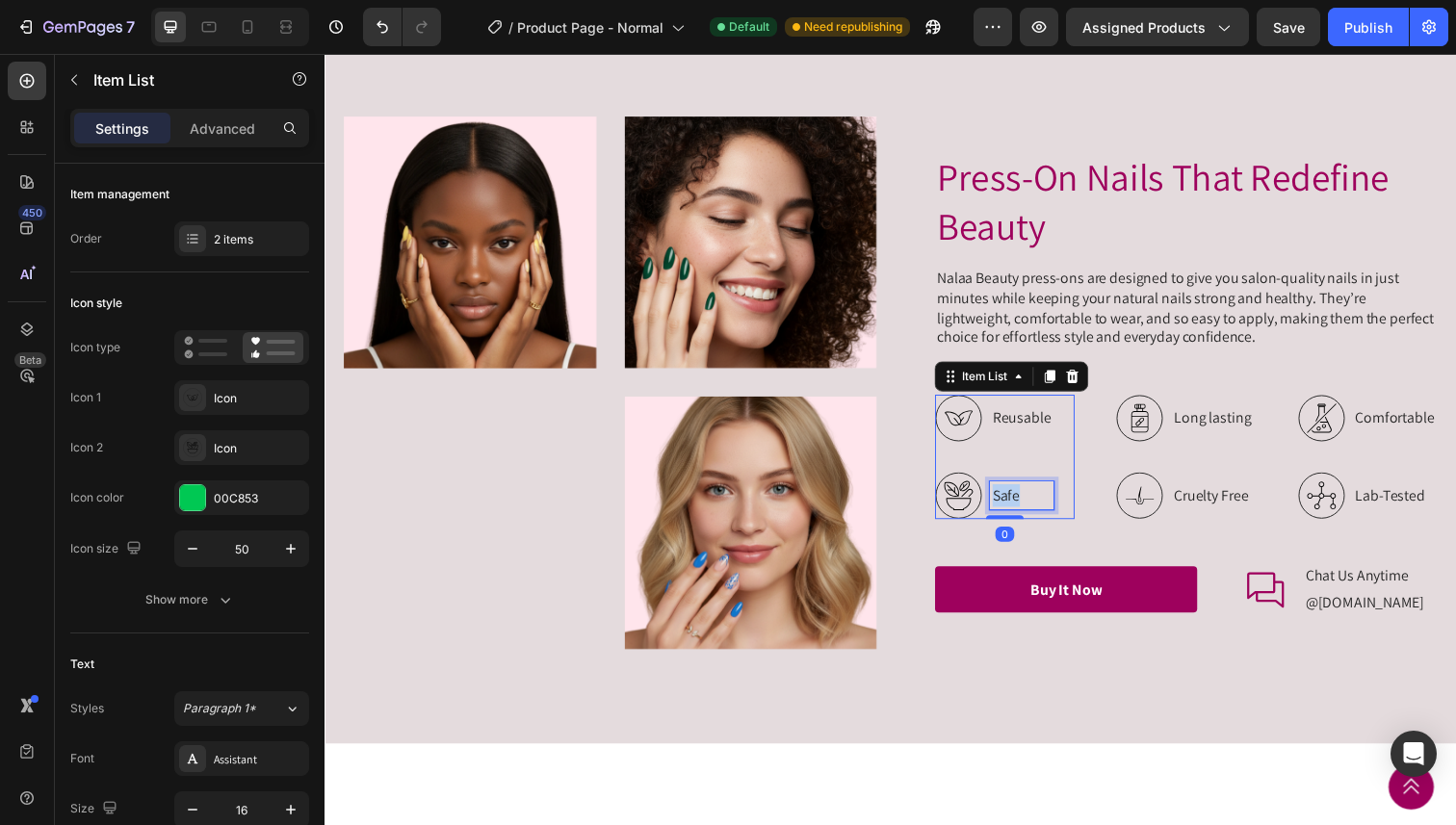
click at [1026, 508] on p "Safe" at bounding box center [1036, 505] width 60 height 23
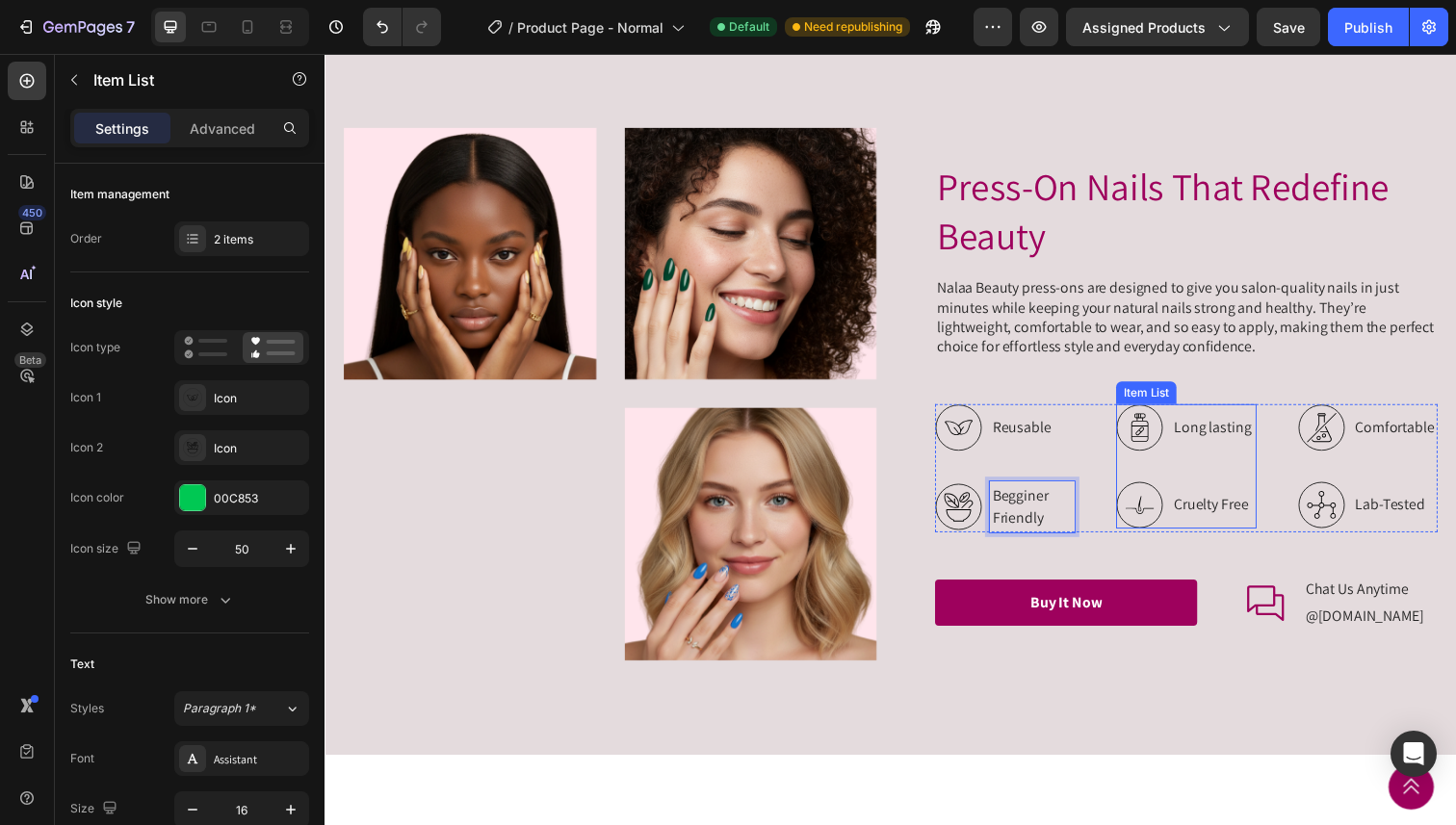
click at [1243, 437] on p "Long lasting" at bounding box center [1230, 436] width 79 height 23
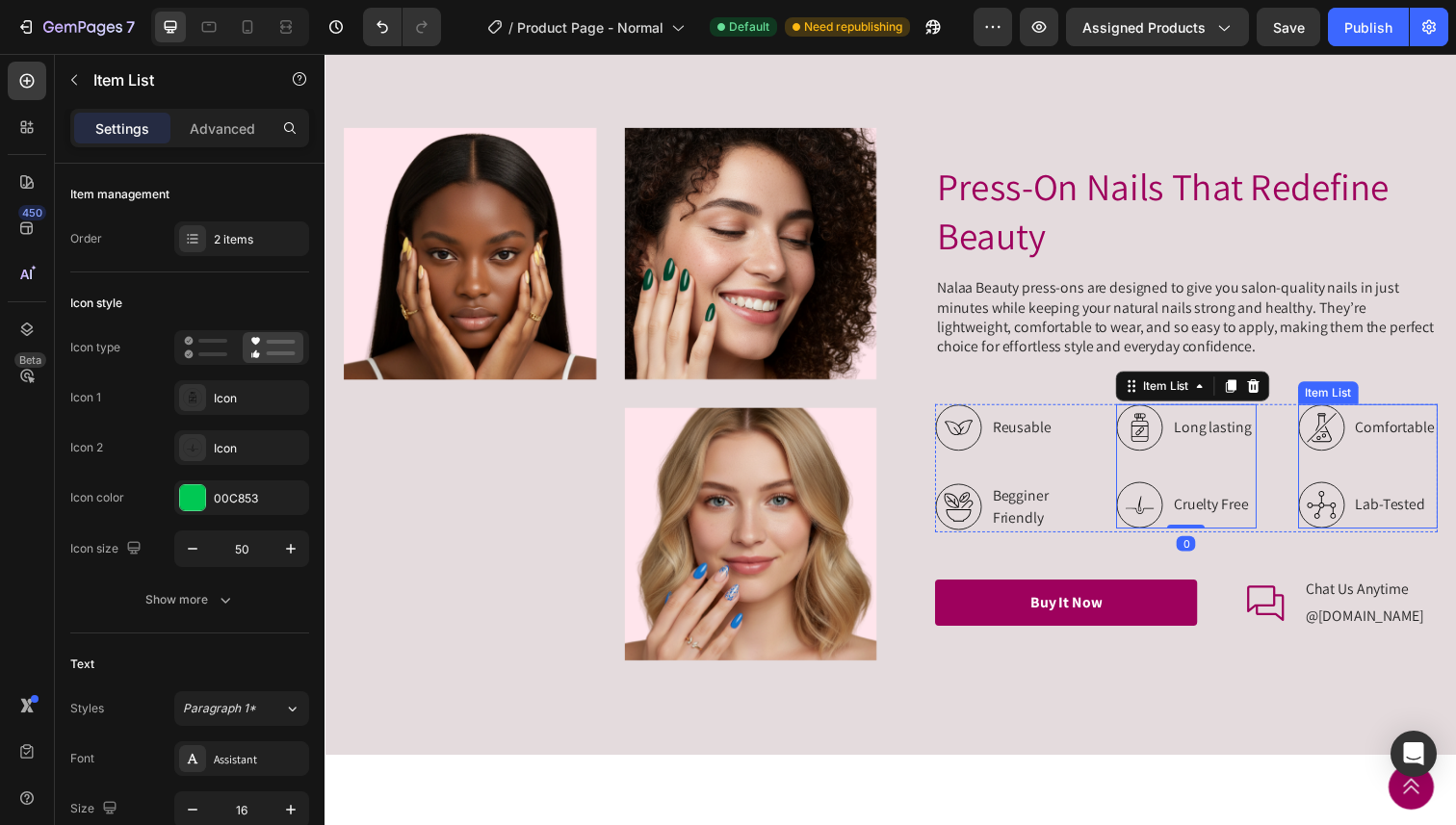
click at [1429, 440] on p "Comfortable" at bounding box center [1417, 436] width 81 height 23
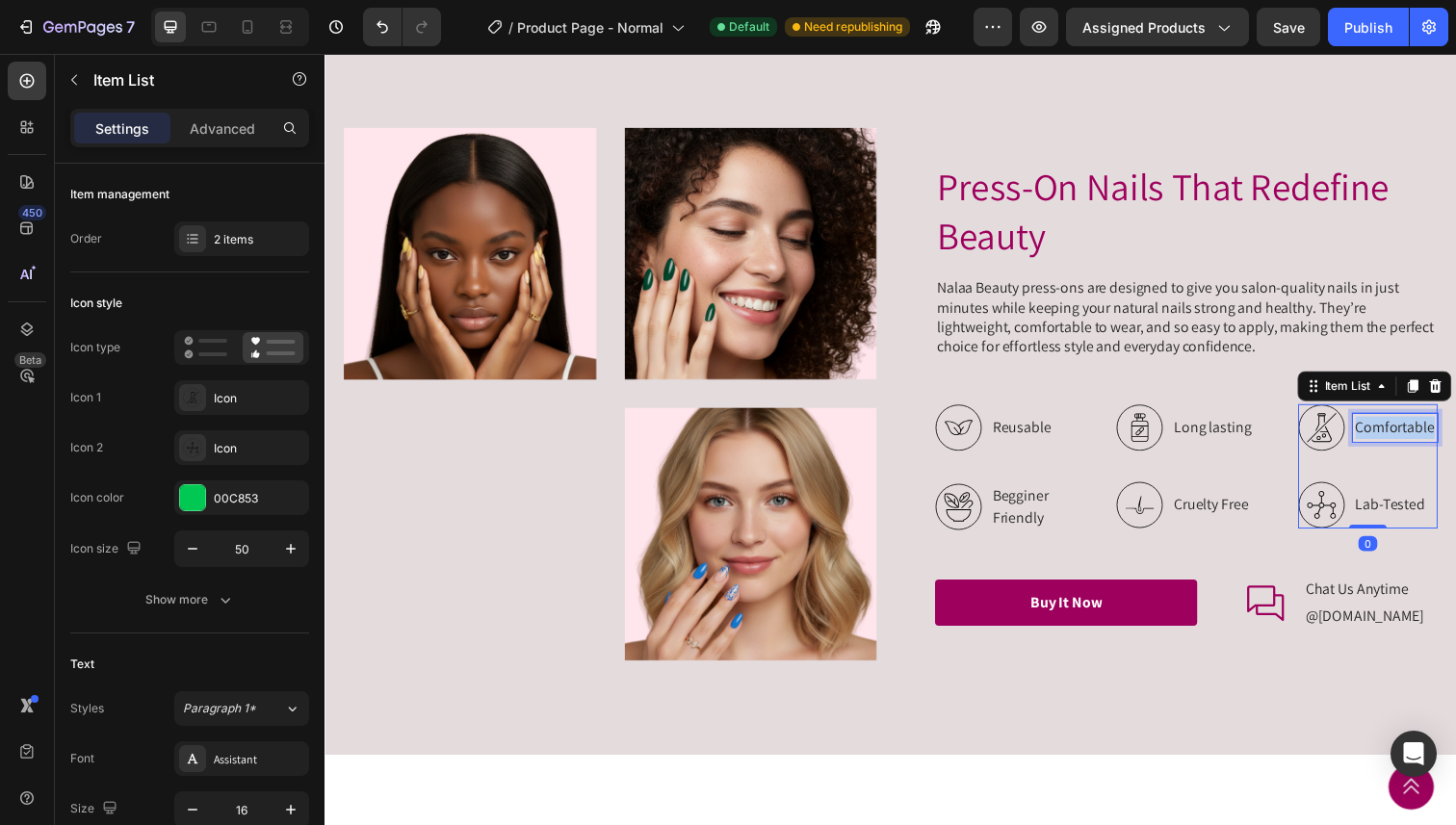
click at [1429, 440] on p "Comfortable" at bounding box center [1417, 436] width 81 height 23
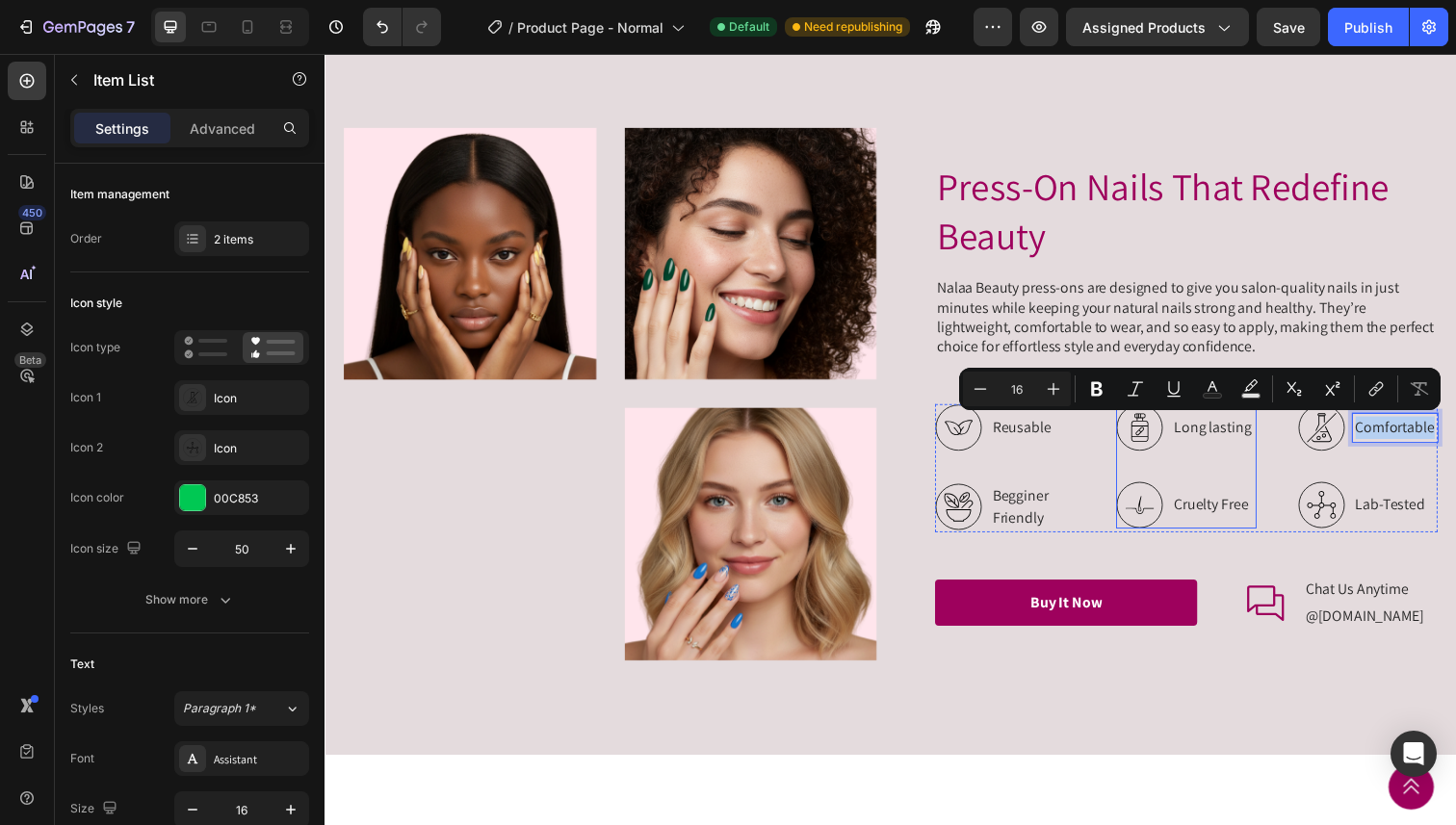
click at [1232, 440] on p "Long lasting" at bounding box center [1230, 436] width 79 height 23
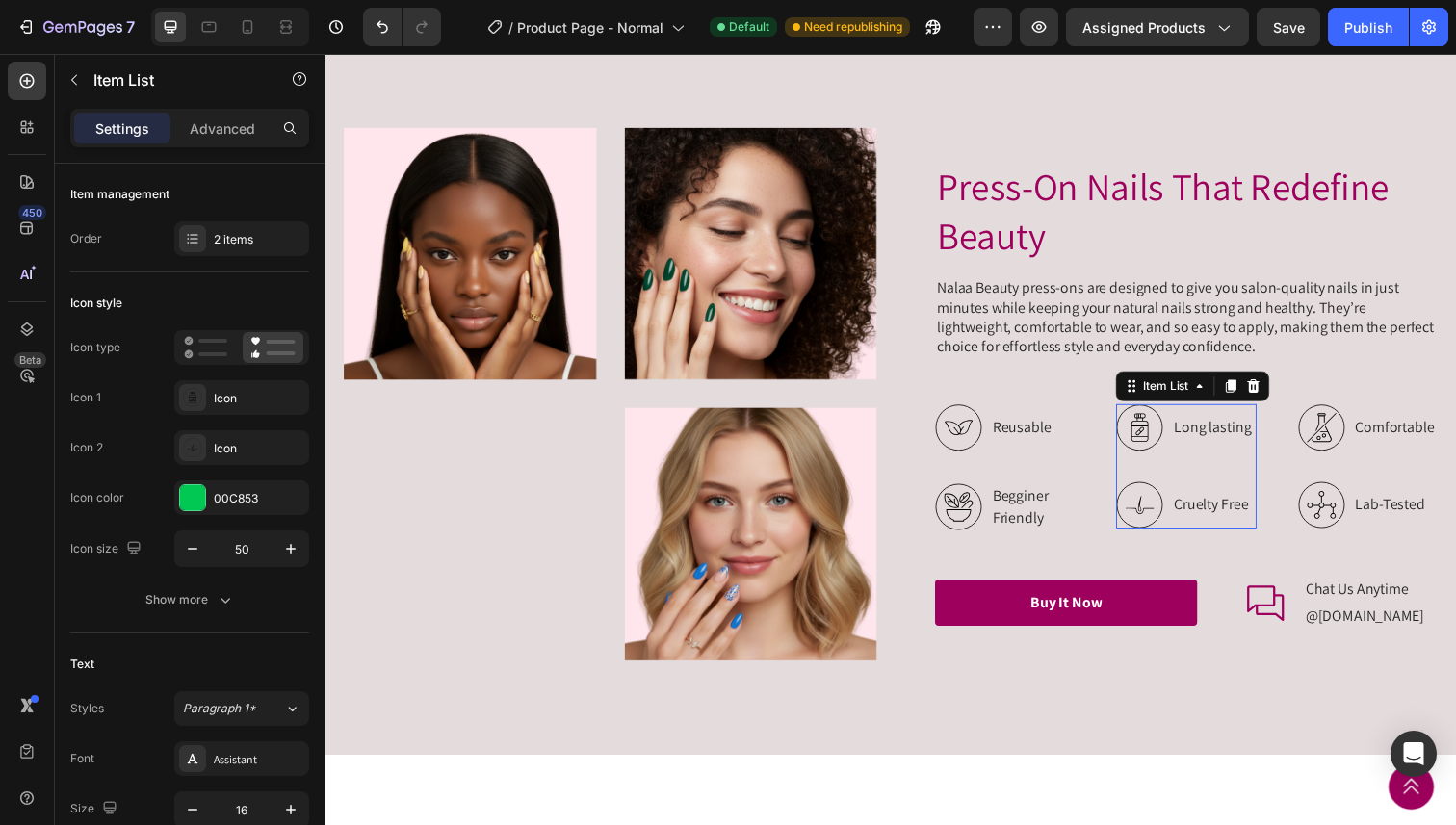
click at [1232, 440] on p "Long lasting" at bounding box center [1230, 436] width 79 height 23
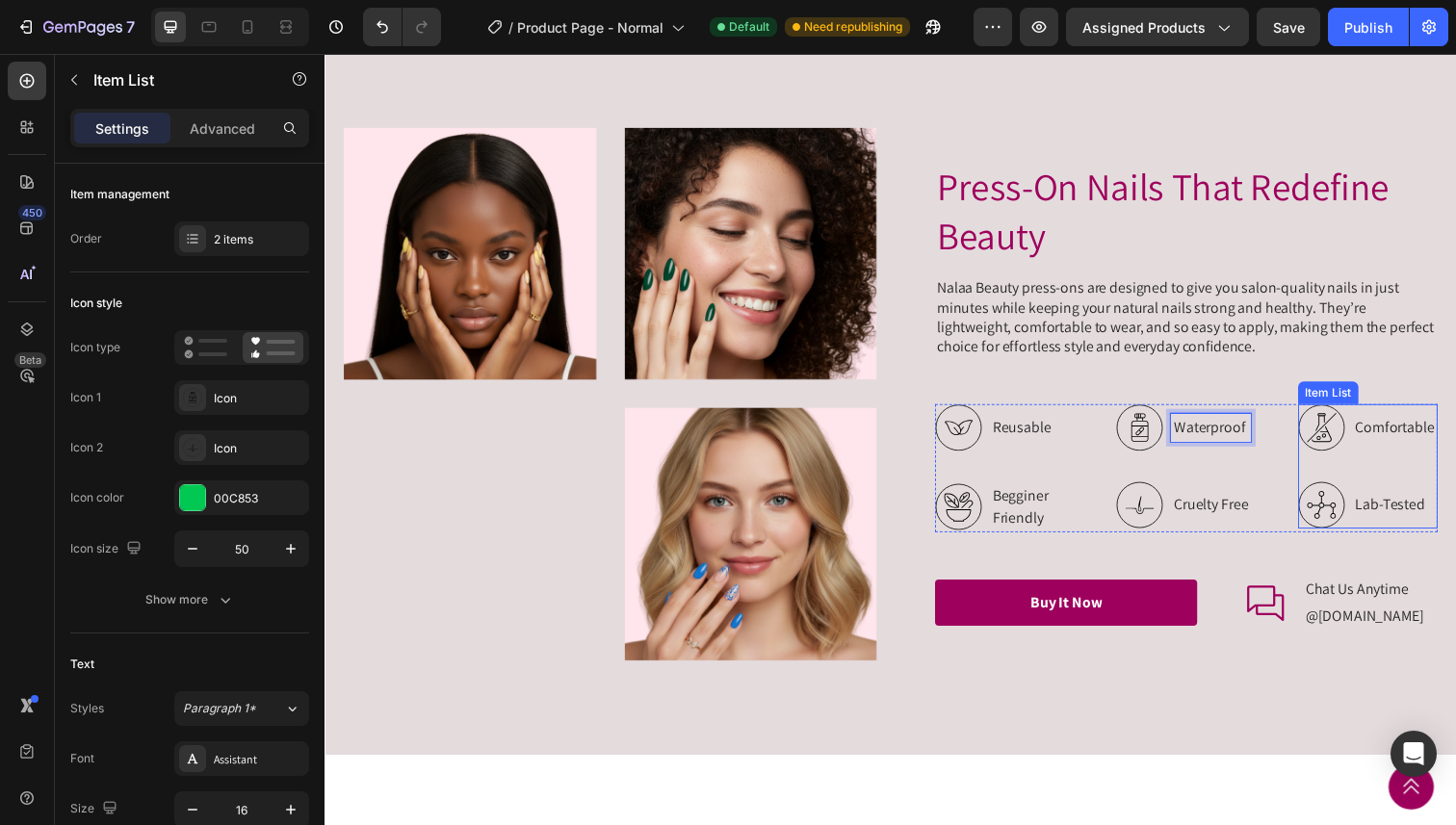
click at [1406, 435] on p "Comfortable" at bounding box center [1417, 436] width 81 height 23
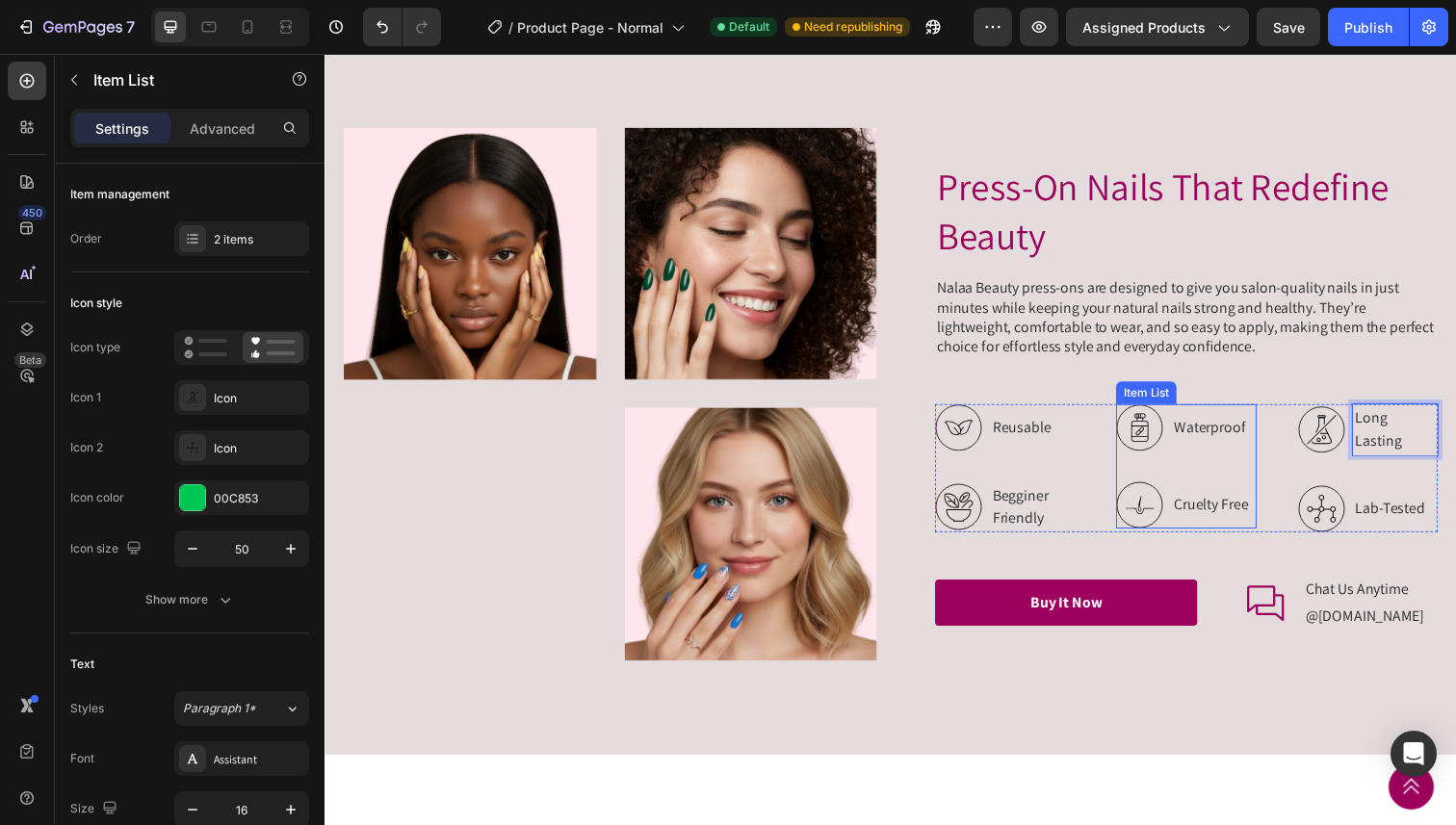
click at [1254, 518] on p "Cruelty Free" at bounding box center [1229, 515] width 76 height 23
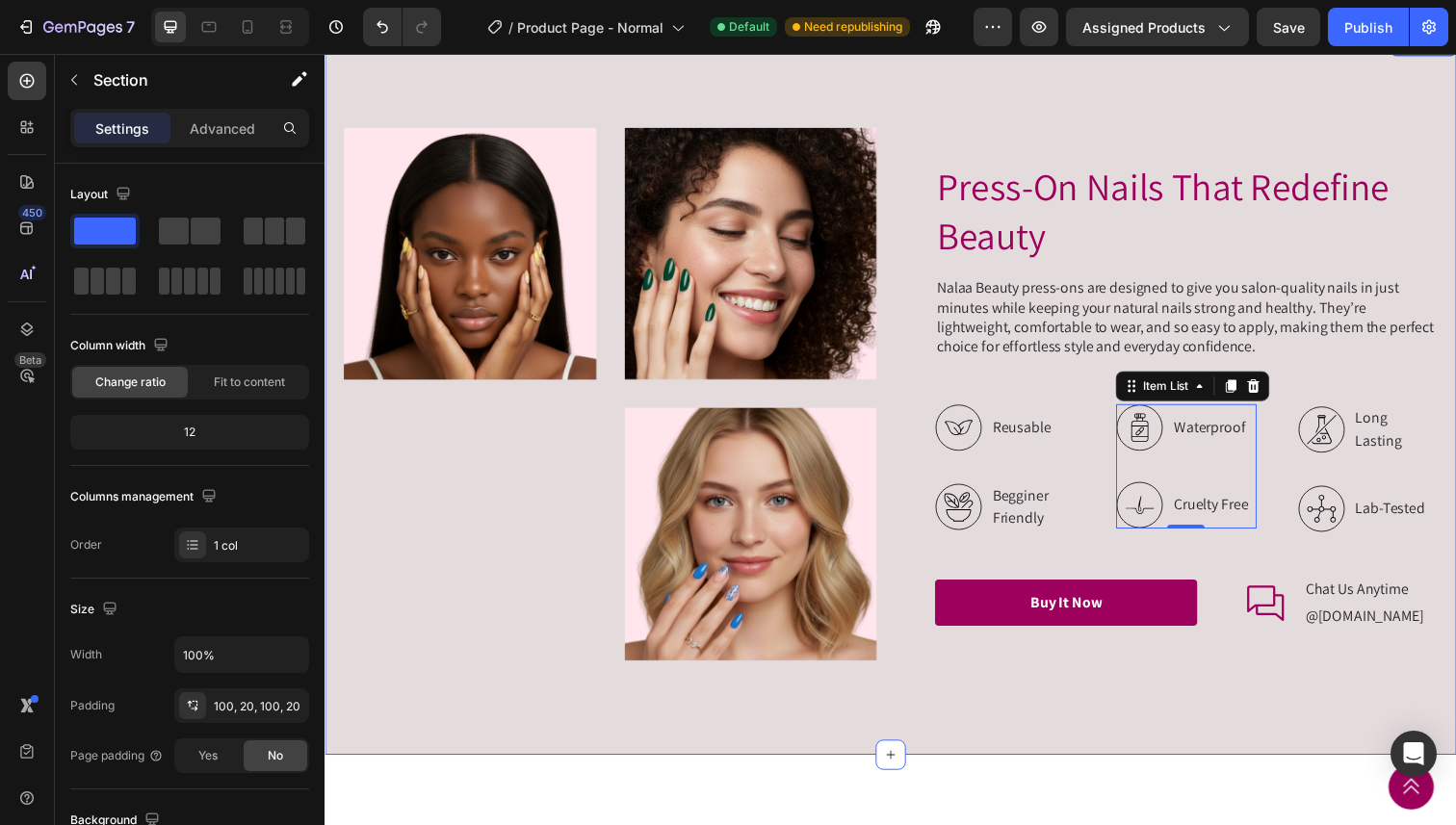
click at [963, 128] on div "Image Image Image Row Press-On Nails That Redefine Beauty Heading Nalaa Beauty …" at bounding box center [902, 401] width 1155 height 736
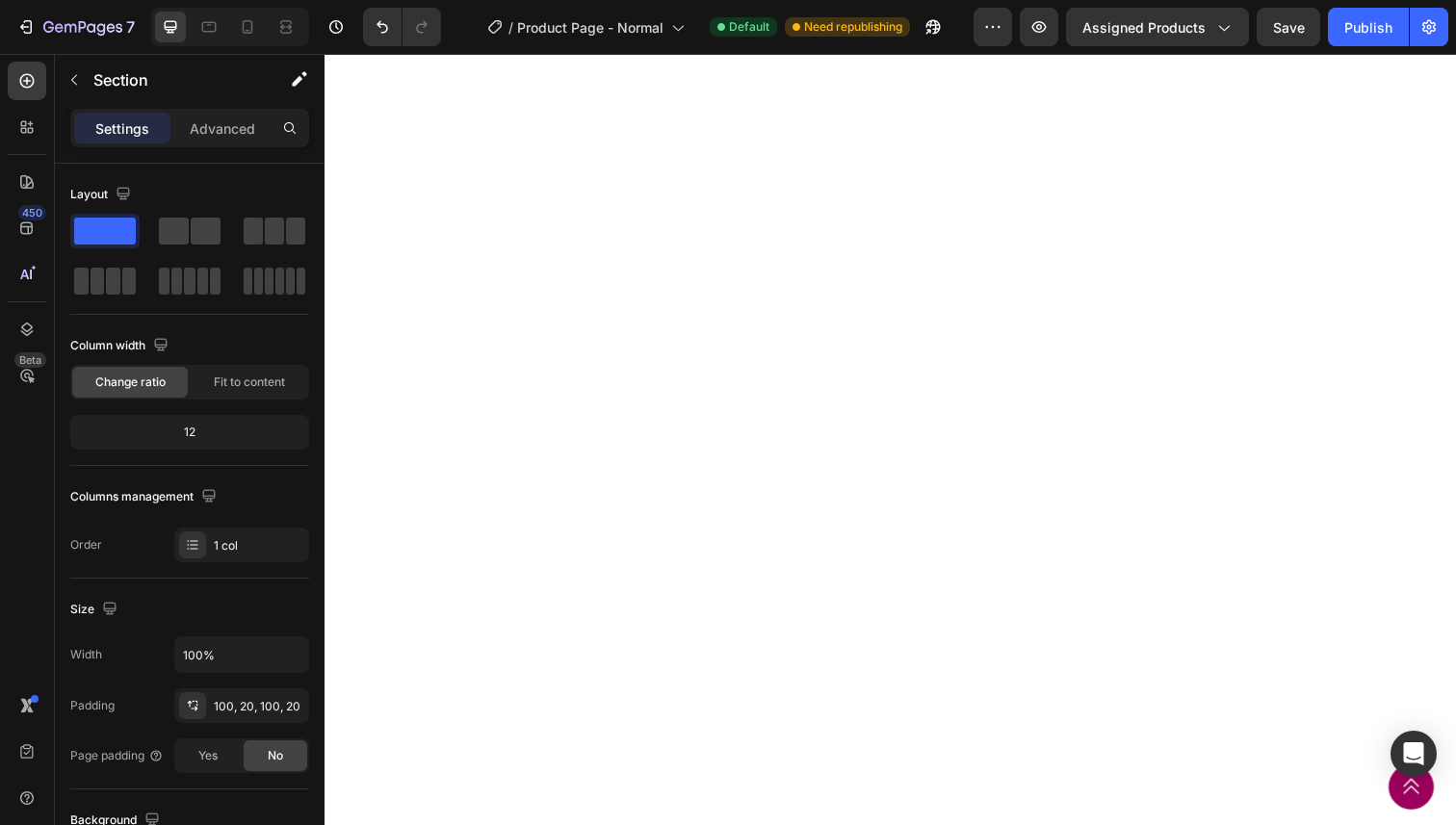
scroll to position [0, 0]
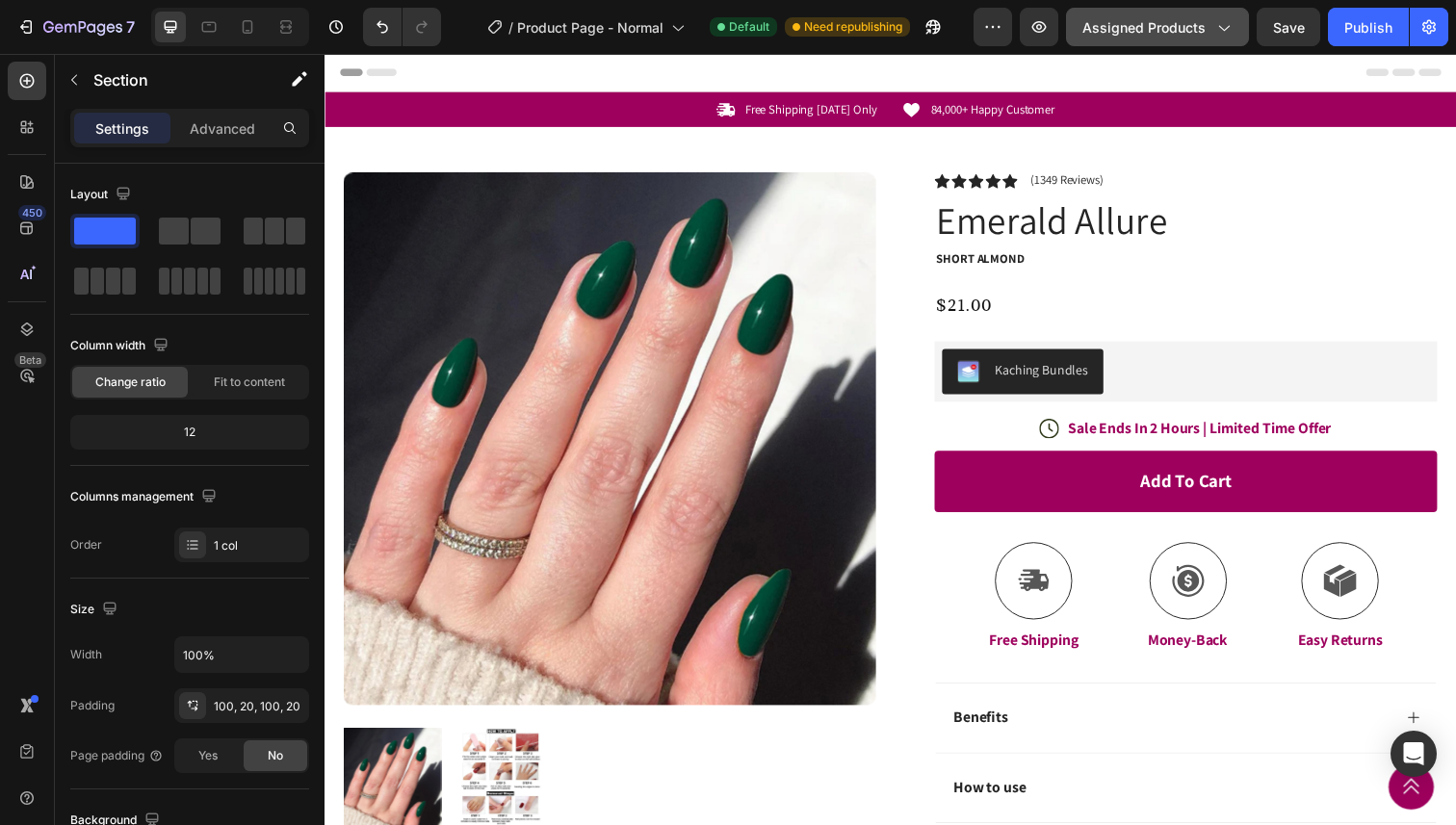
click at [1186, 30] on span "Assigned Products" at bounding box center [1144, 27] width 123 height 21
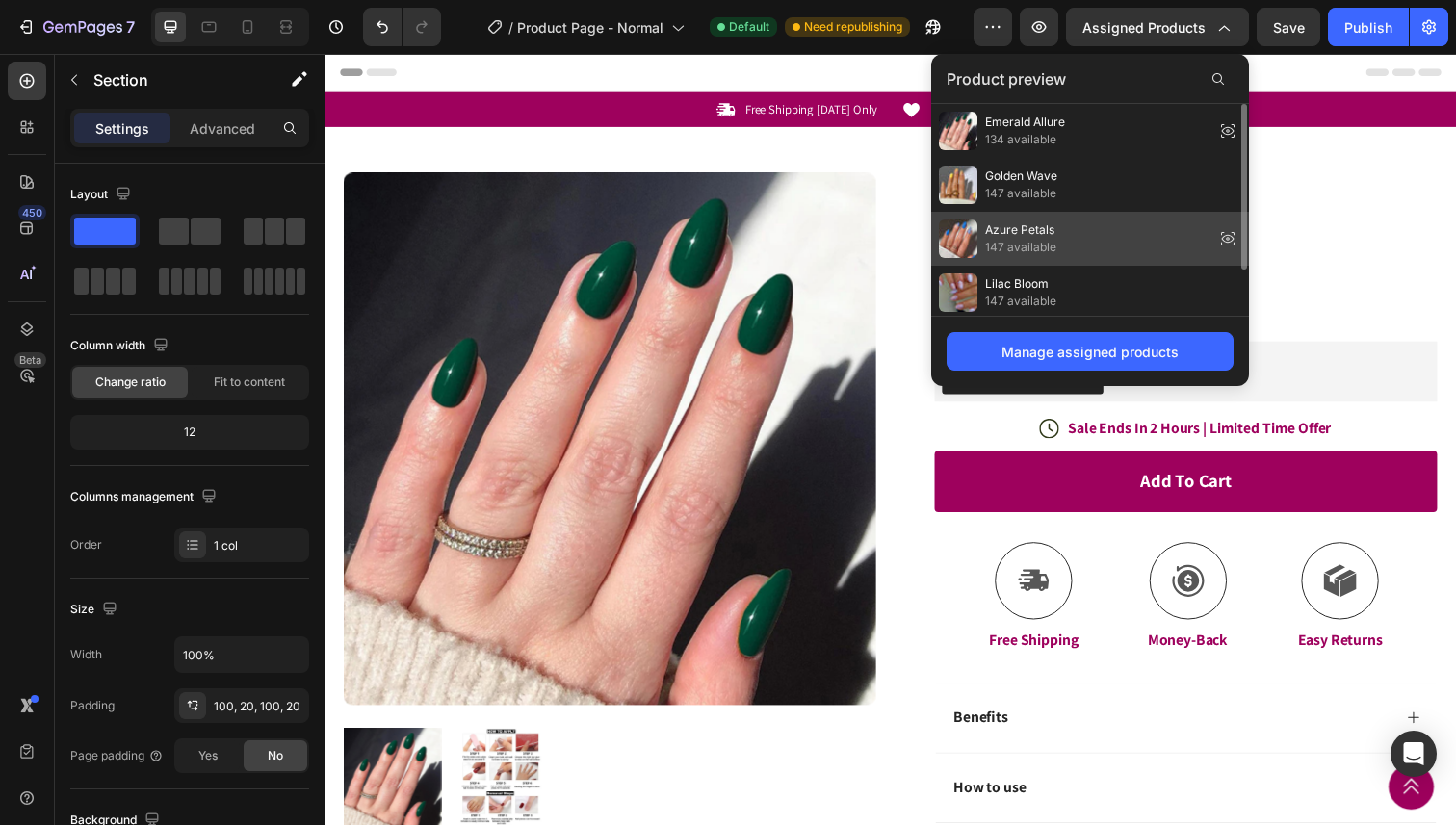
click at [1032, 249] on span "147 available" at bounding box center [1020, 248] width 71 height 18
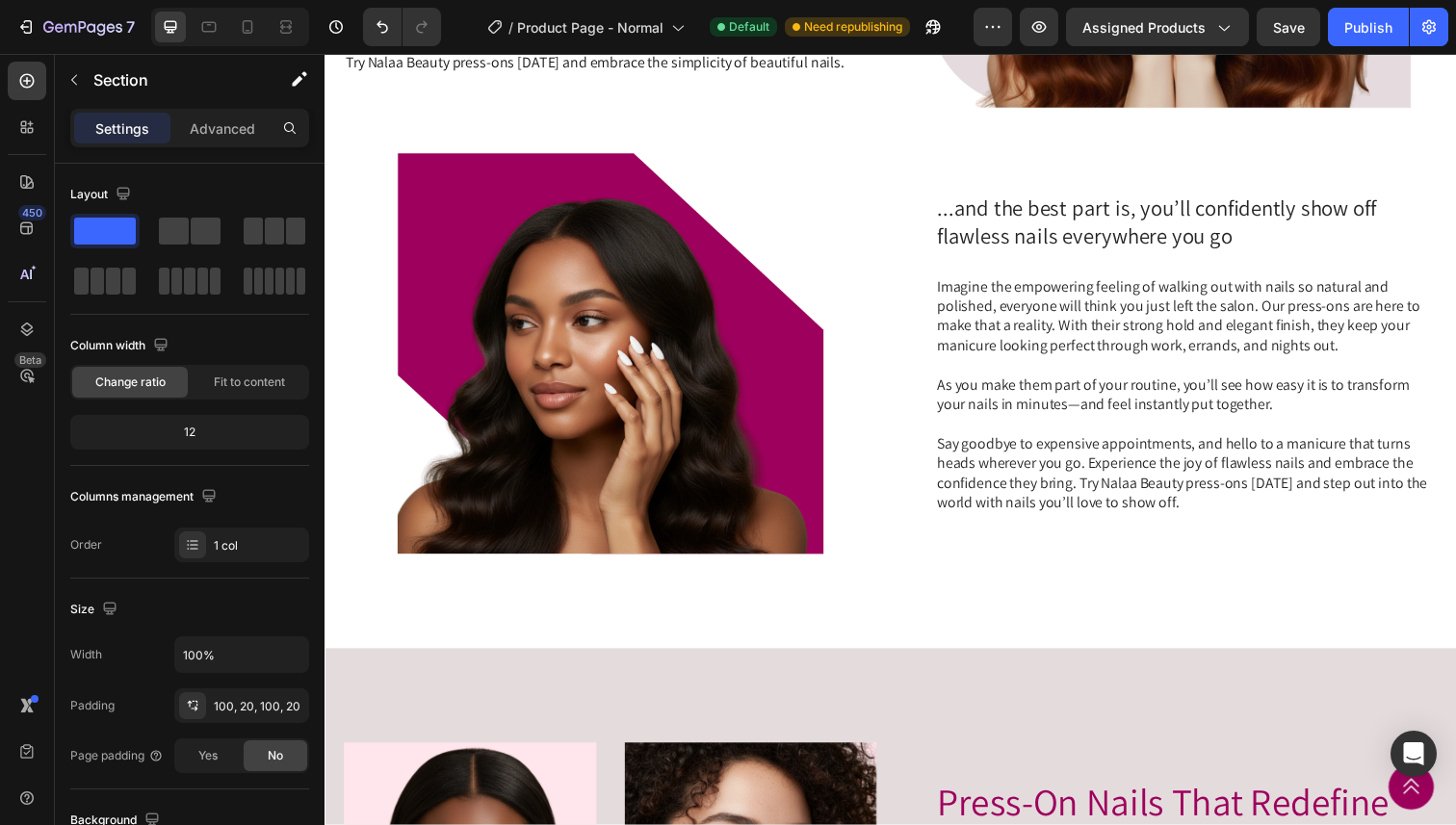
scroll to position [1661, 0]
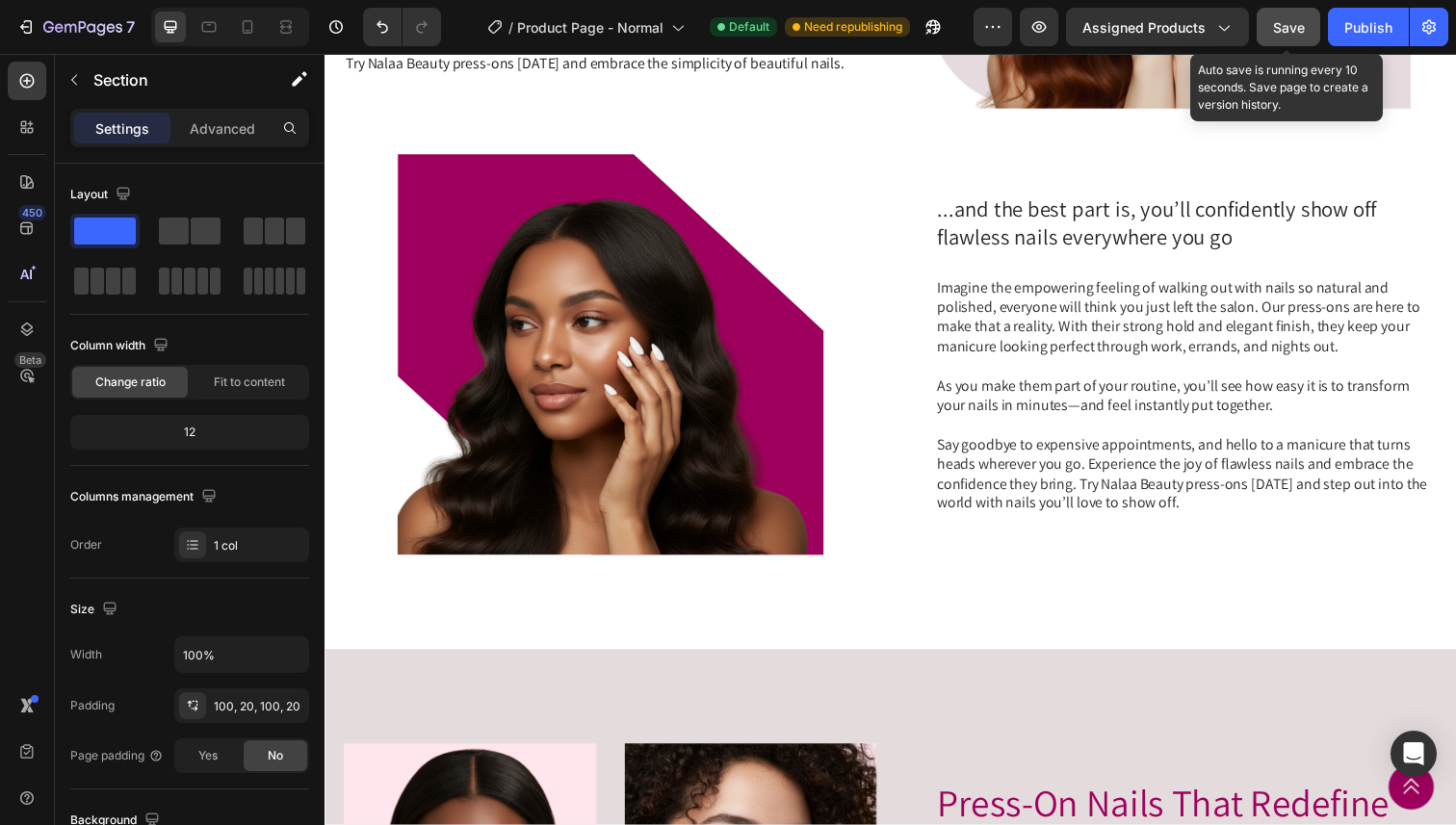
click at [1288, 14] on button "Save" at bounding box center [1288, 26] width 64 height 38
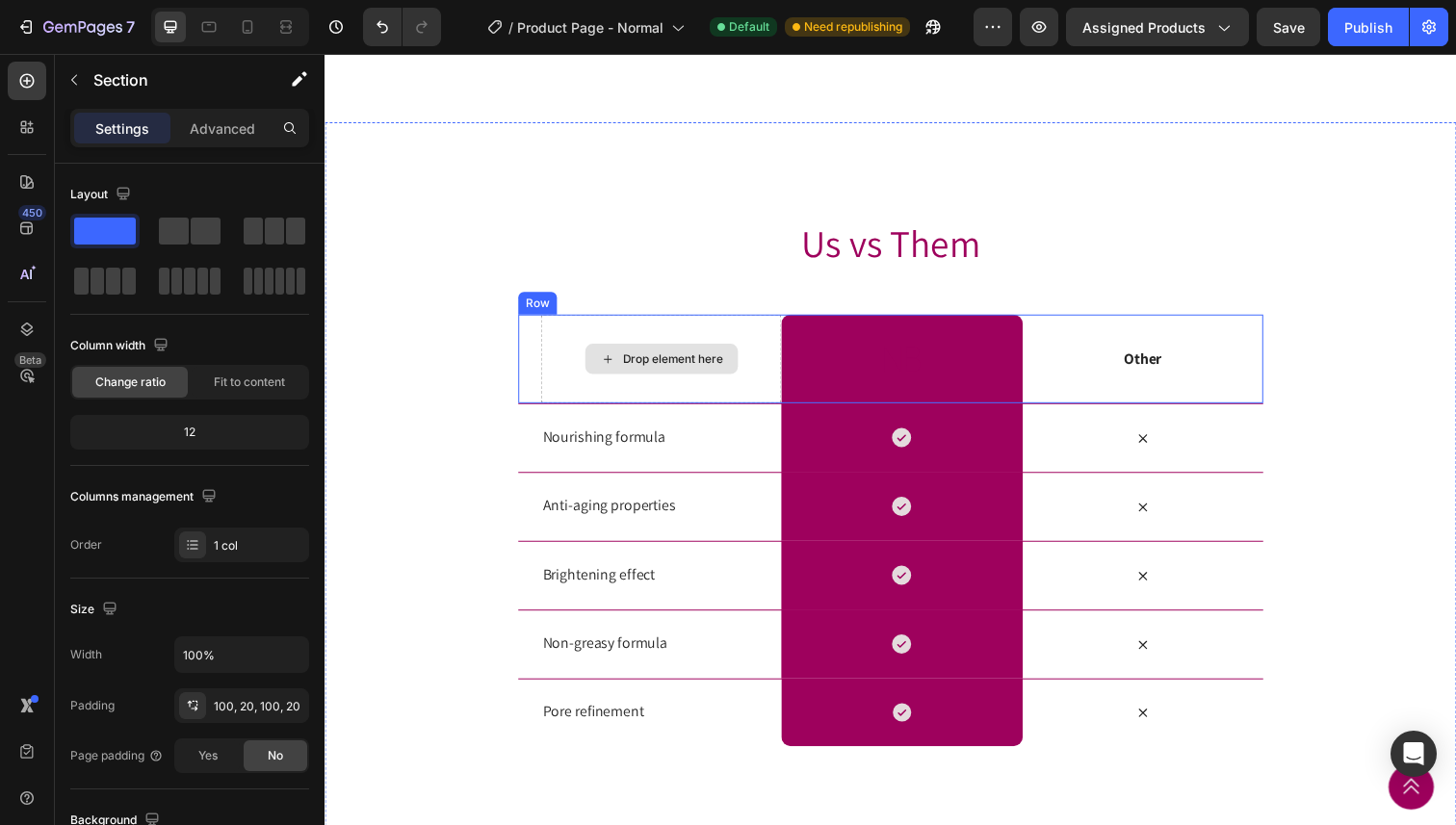
scroll to position [3770, 0]
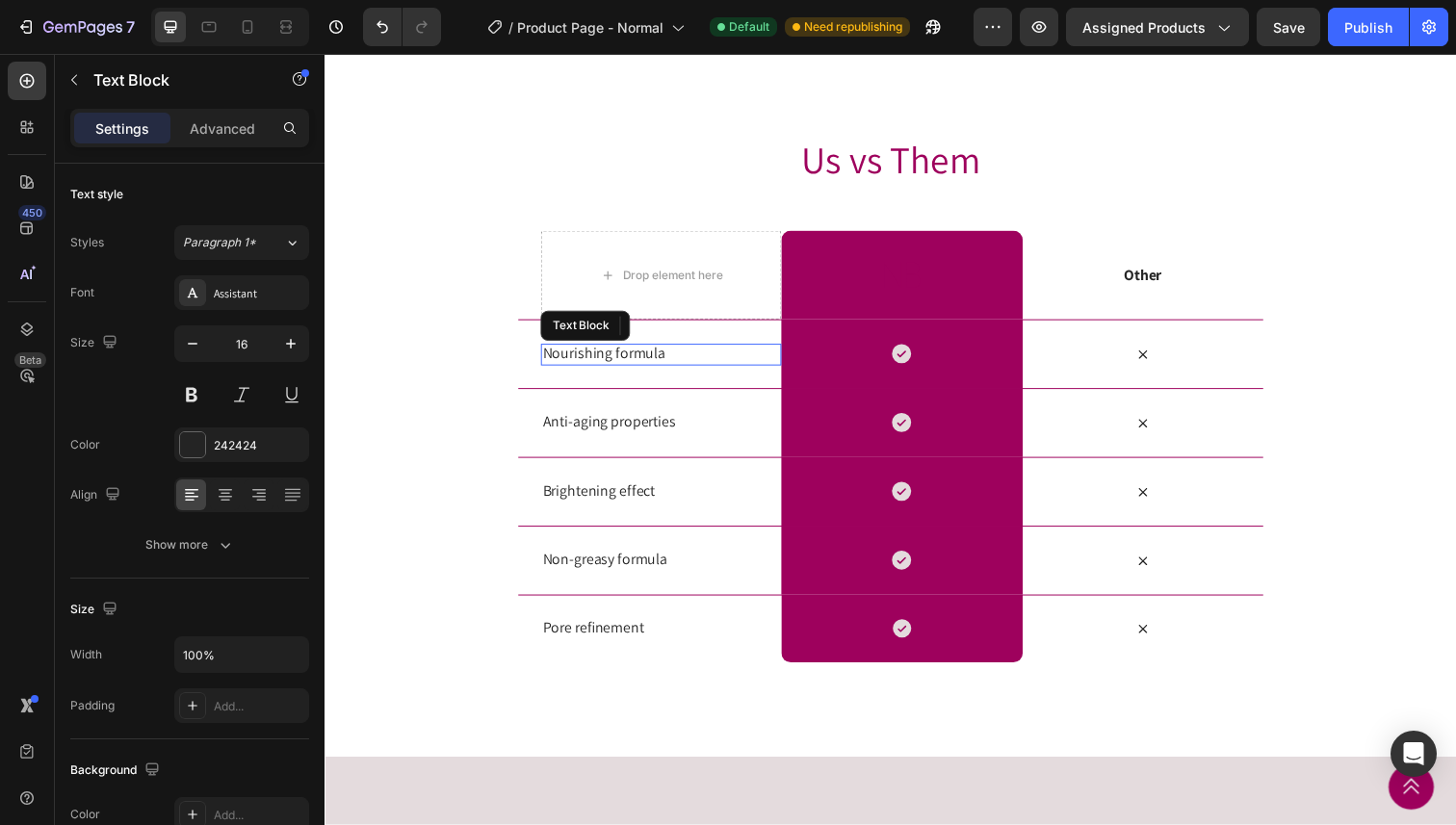
click at [604, 356] on p "Nourishing formula" at bounding box center [668, 360] width 242 height 21
click at [590, 436] on p "Anti-aging properties" at bounding box center [668, 431] width 242 height 21
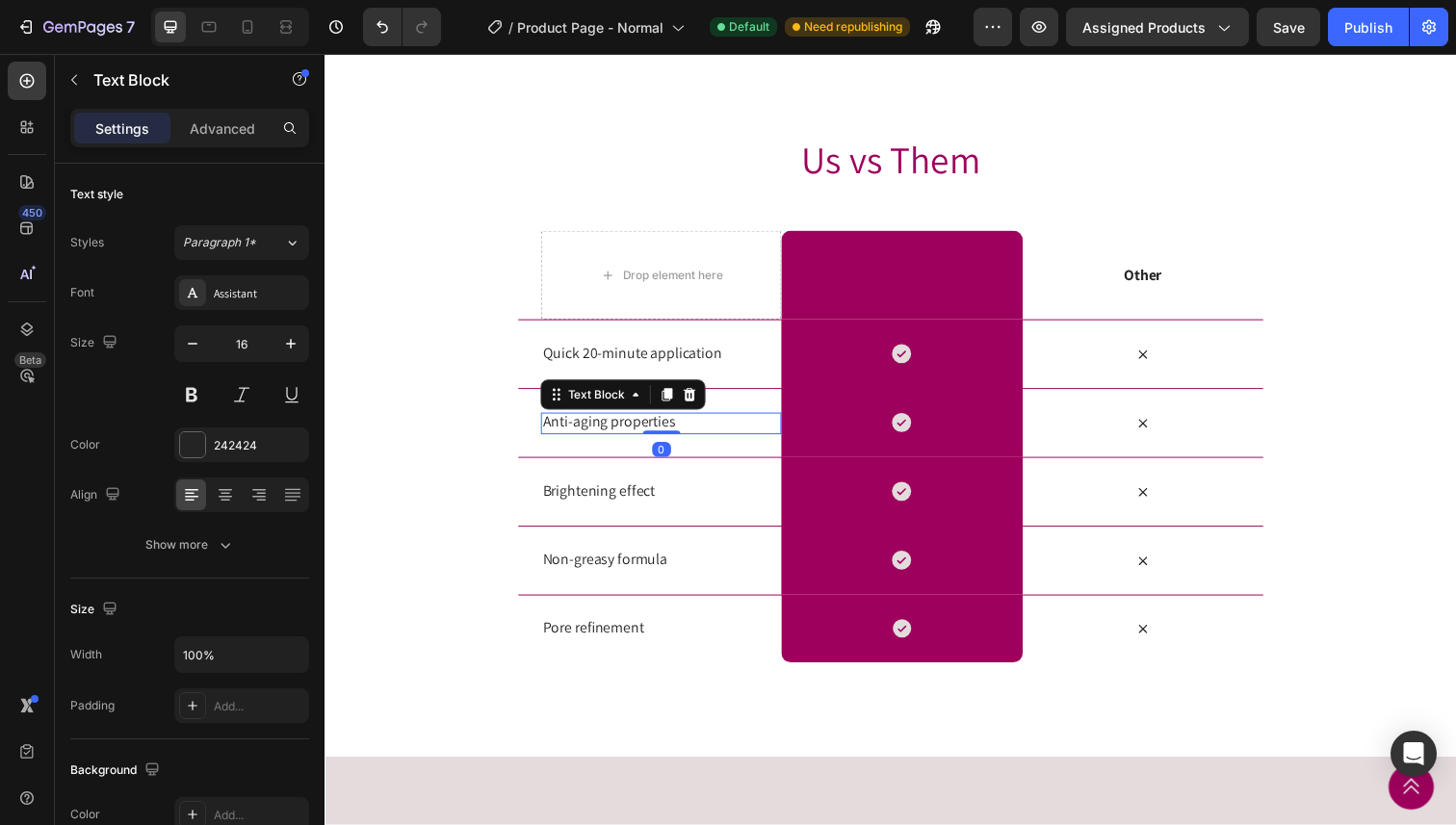
click at [590, 436] on p "Anti-aging properties" at bounding box center [668, 431] width 242 height 21
click at [595, 507] on p "Brightening effect" at bounding box center [668, 501] width 242 height 21
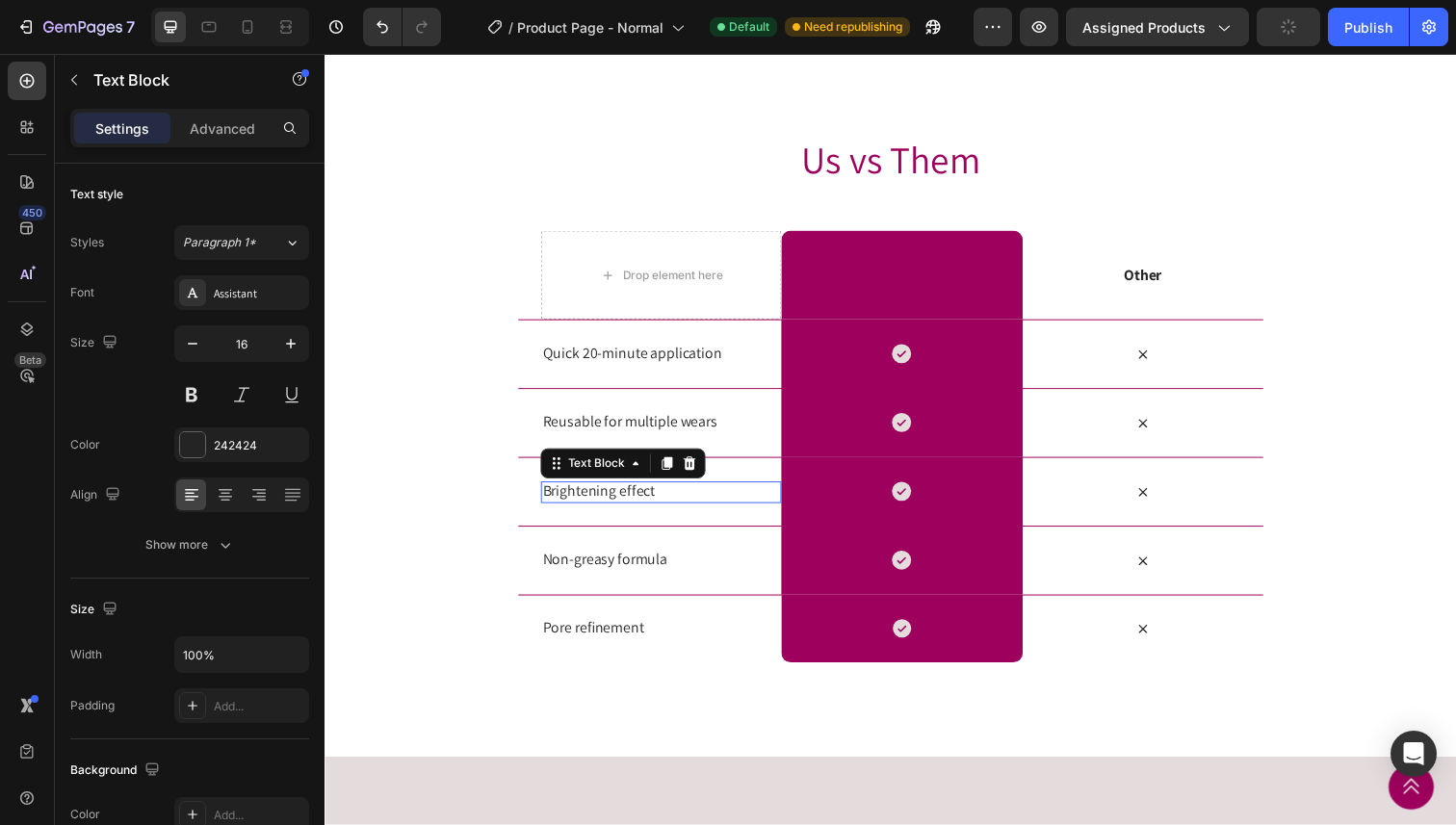
click at [595, 507] on p "Brightening effect" at bounding box center [668, 501] width 242 height 21
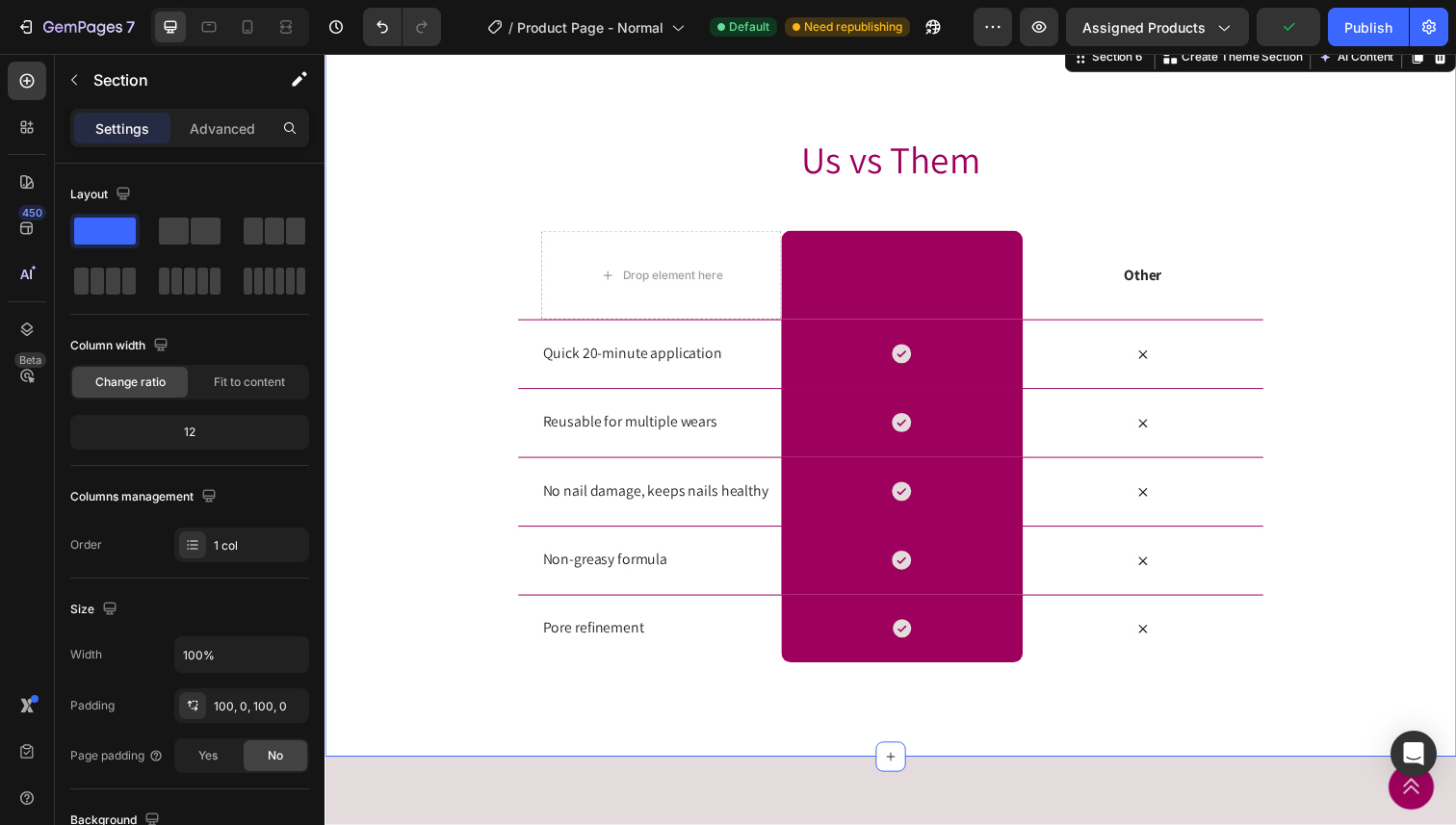
click at [418, 527] on div "Us vs Them Heading Row Drop element here Image Row Other Text Block Row Quick 2…" at bounding box center [902, 405] width 1155 height 541
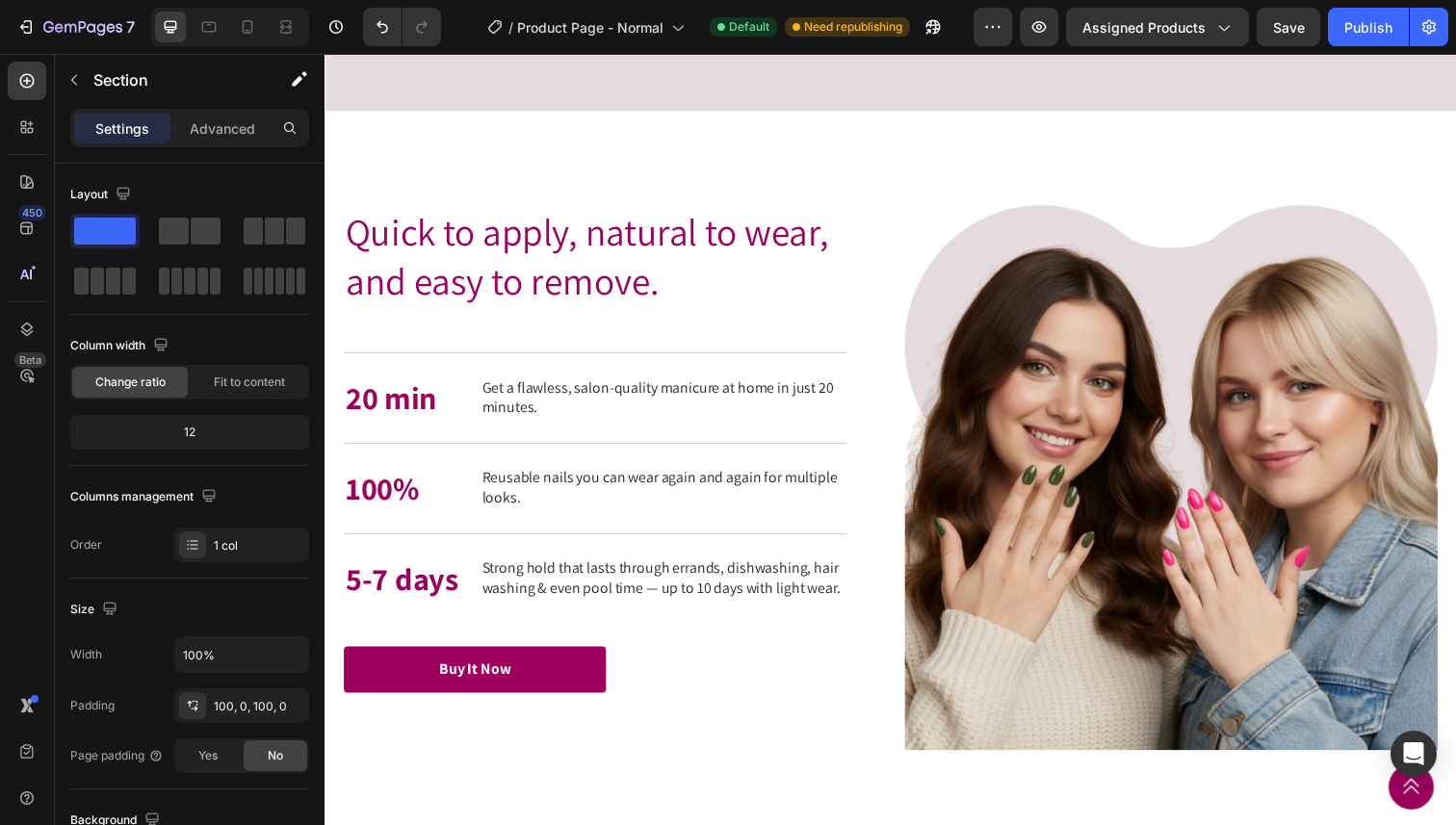
scroll to position [2499, 0]
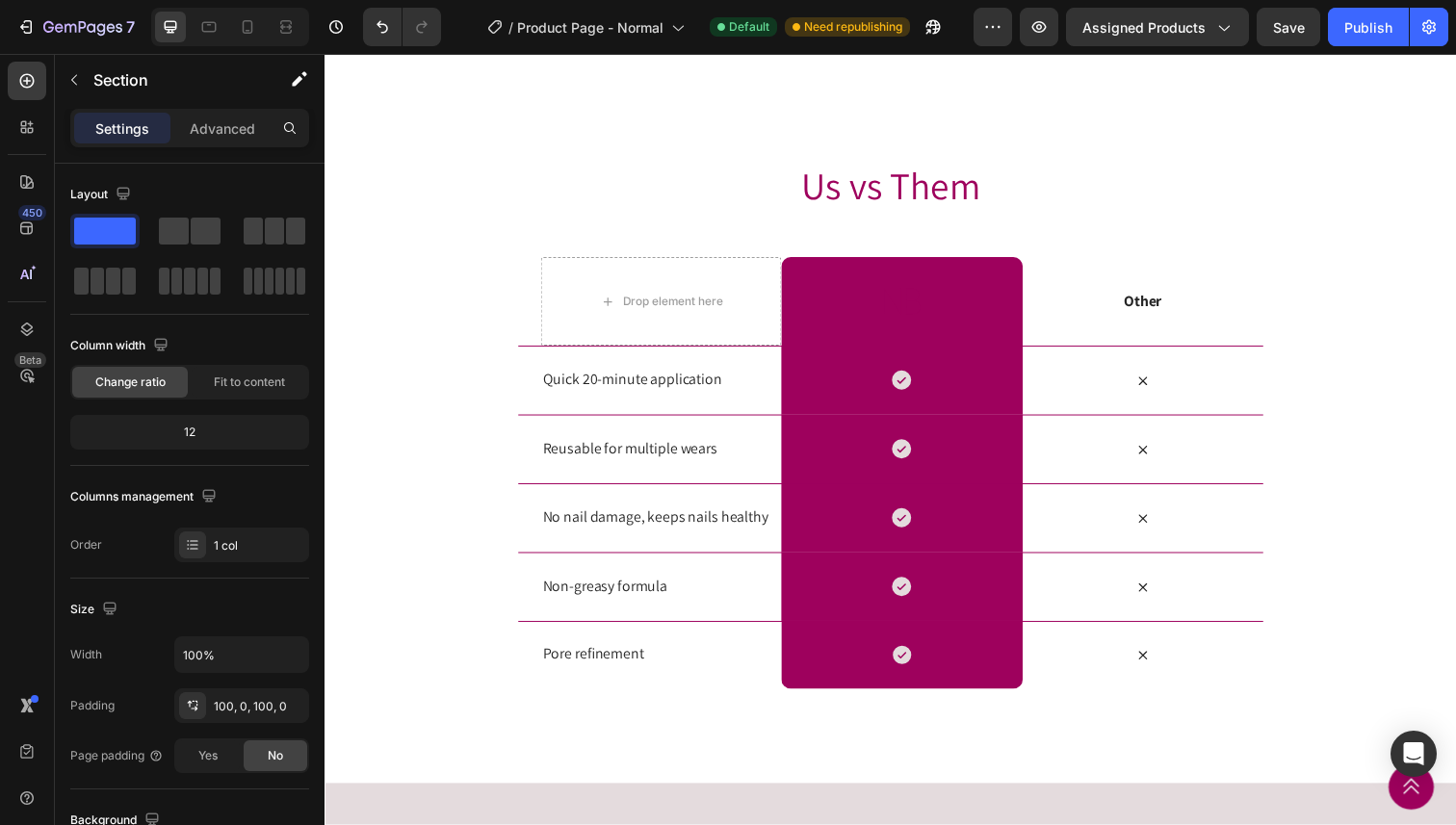
scroll to position [3863, 0]
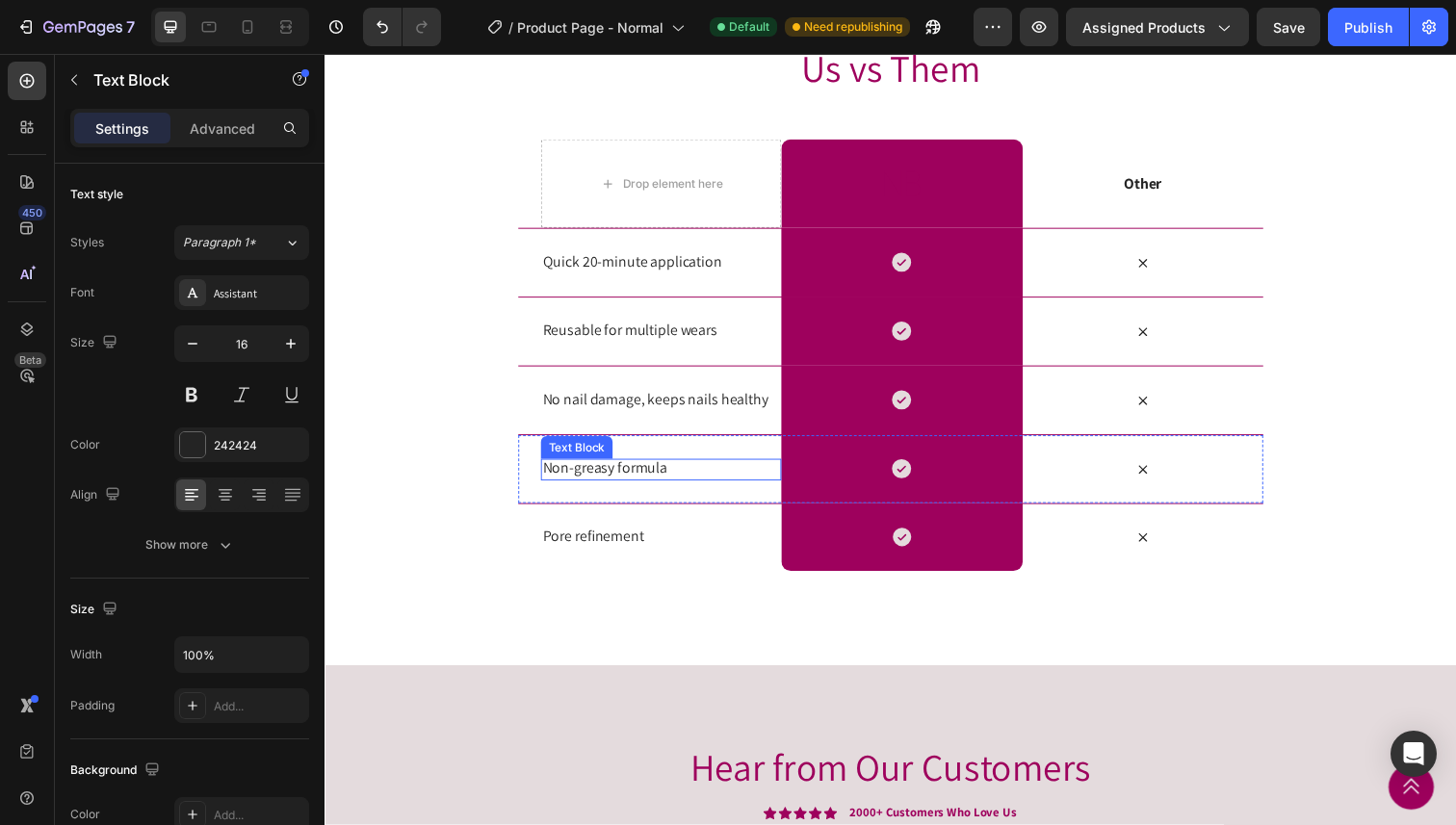
click at [654, 473] on p "Non-greasy formula" at bounding box center [668, 478] width 242 height 21
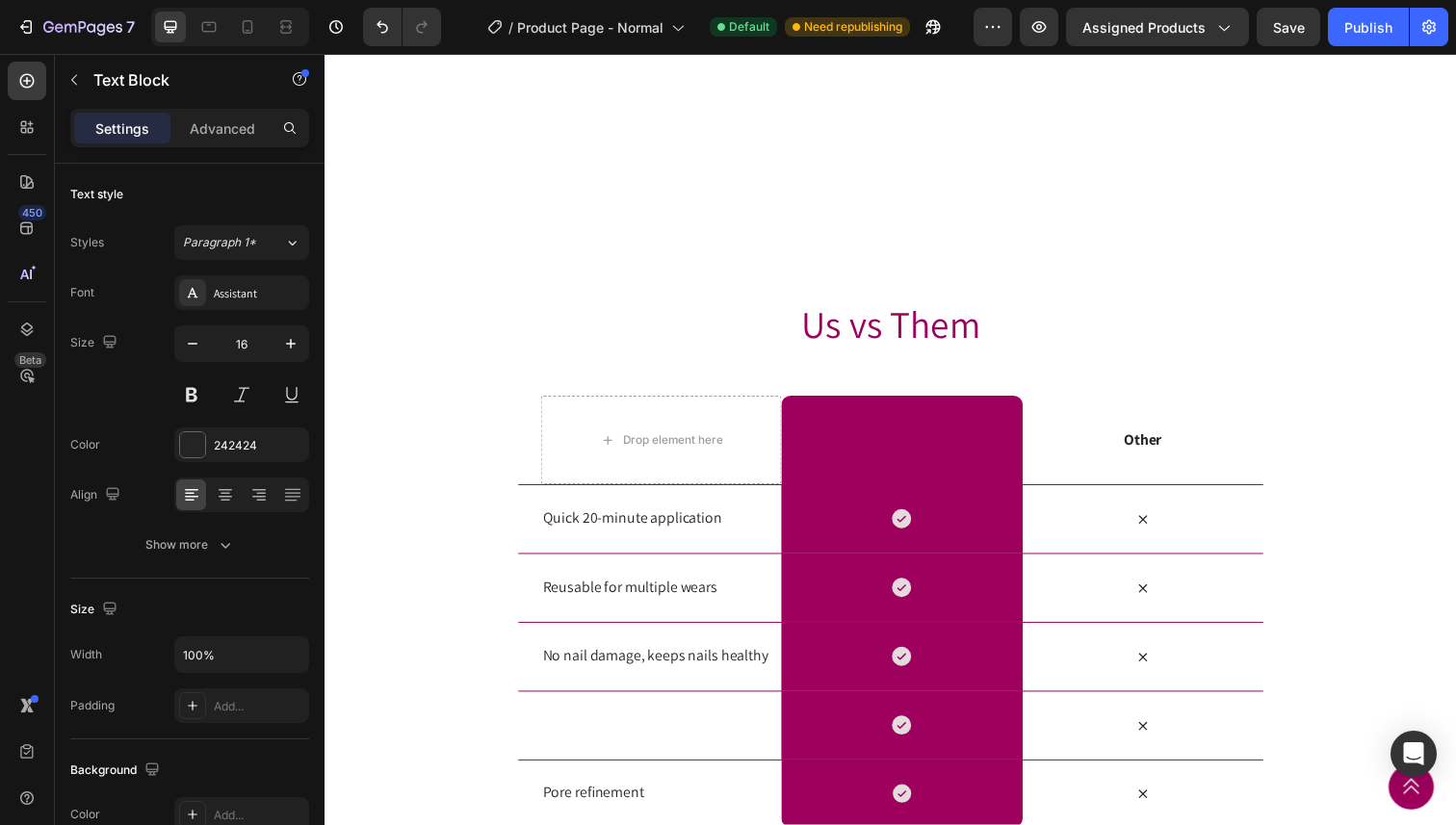
scroll to position [3621, 0]
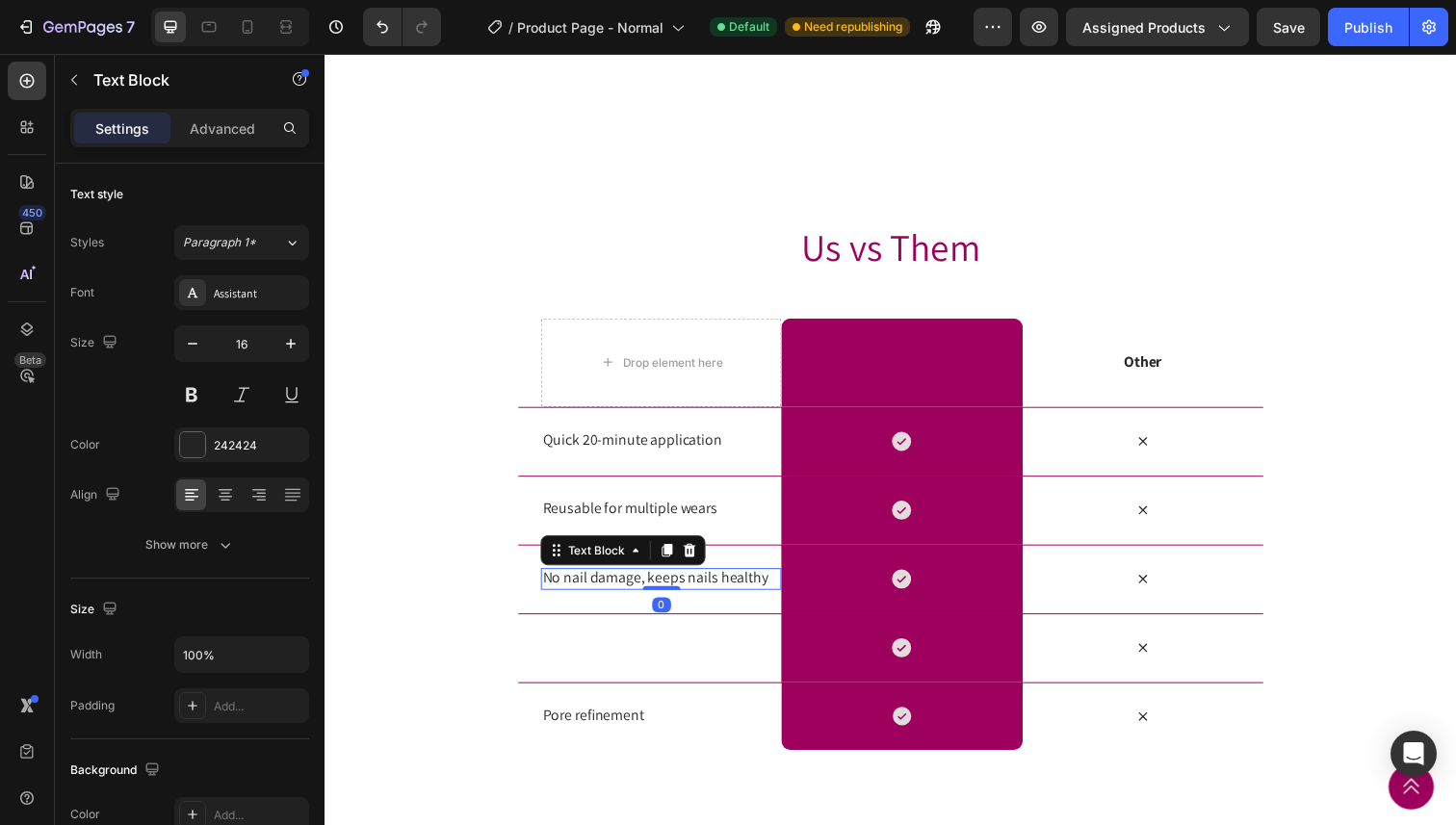
click at [662, 600] on p "No nail damage, keeps nails healthy" at bounding box center [668, 589] width 242 height 21
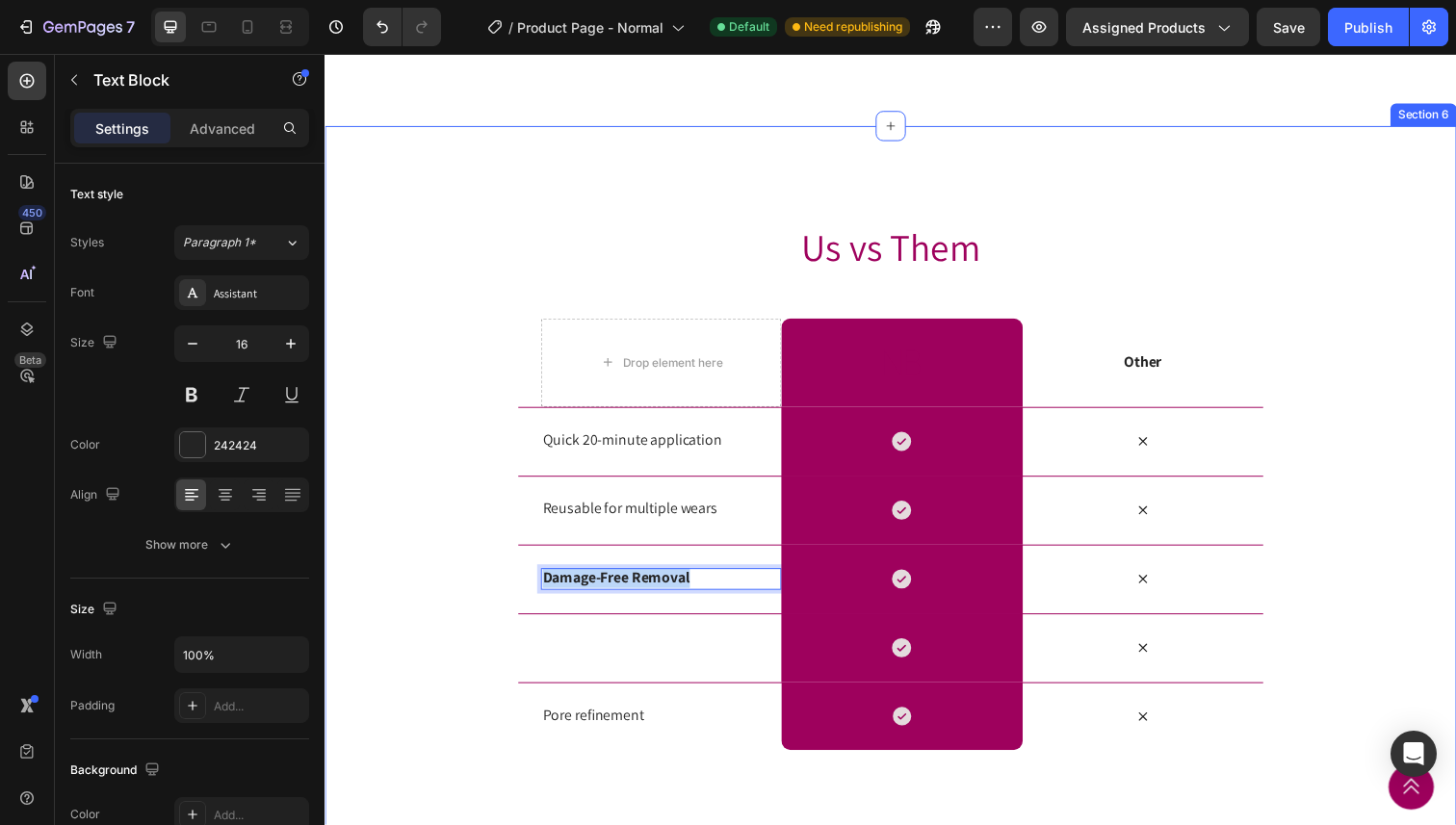
drag, startPoint x: 705, startPoint y: 652, endPoint x: 516, endPoint y: 648, distance: 189.0
click at [516, 648] on div "Us vs Them Heading Row Drop element here Image Row Other Text Block Row Quick 2…" at bounding box center [902, 494] width 1155 height 541
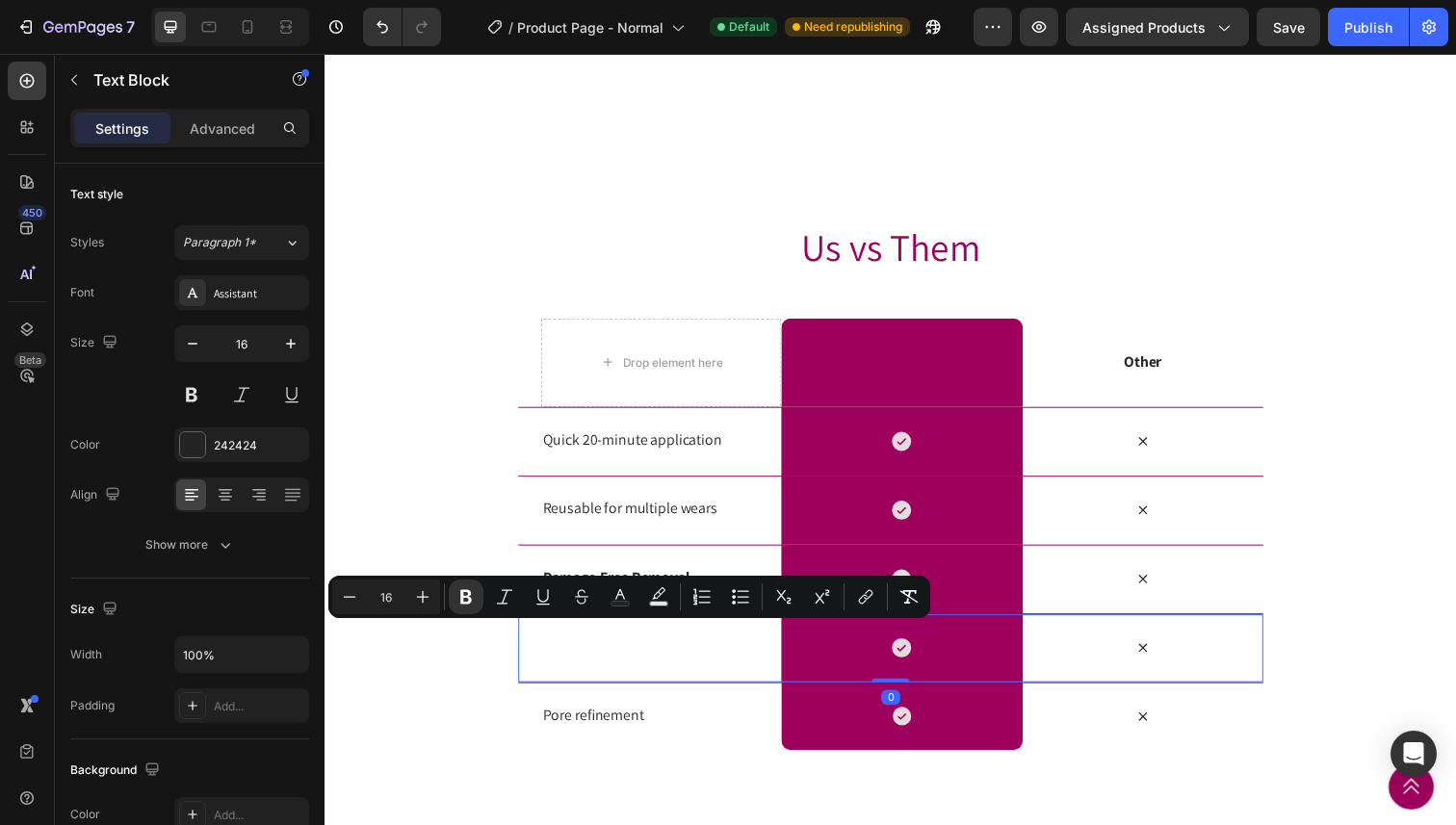
click at [593, 696] on div "Text Block" at bounding box center [668, 661] width 246 height 69
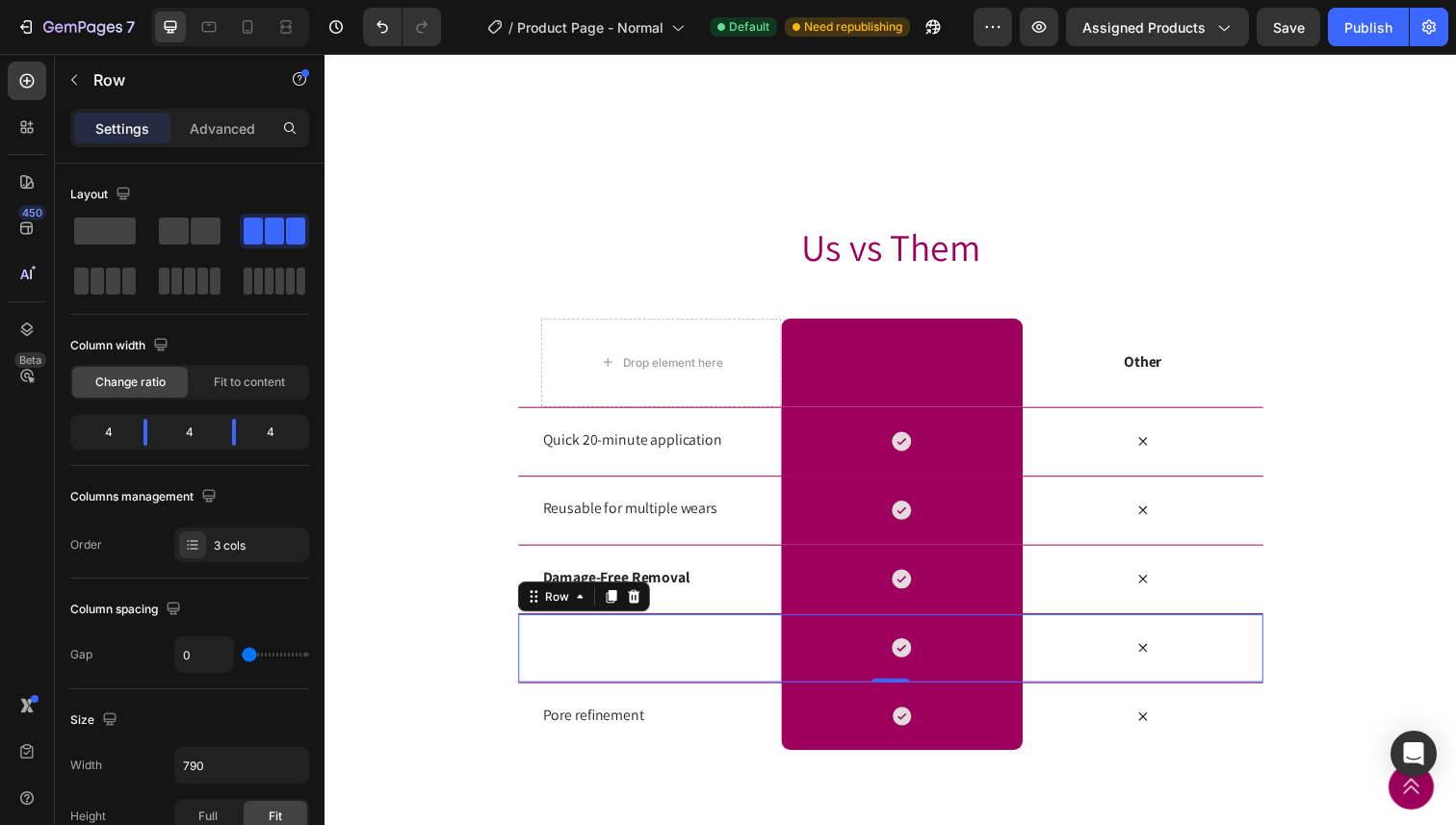
click at [622, 696] on div "Text Block" at bounding box center [668, 661] width 246 height 69
click at [626, 696] on div "Text Block" at bounding box center [668, 661] width 246 height 69
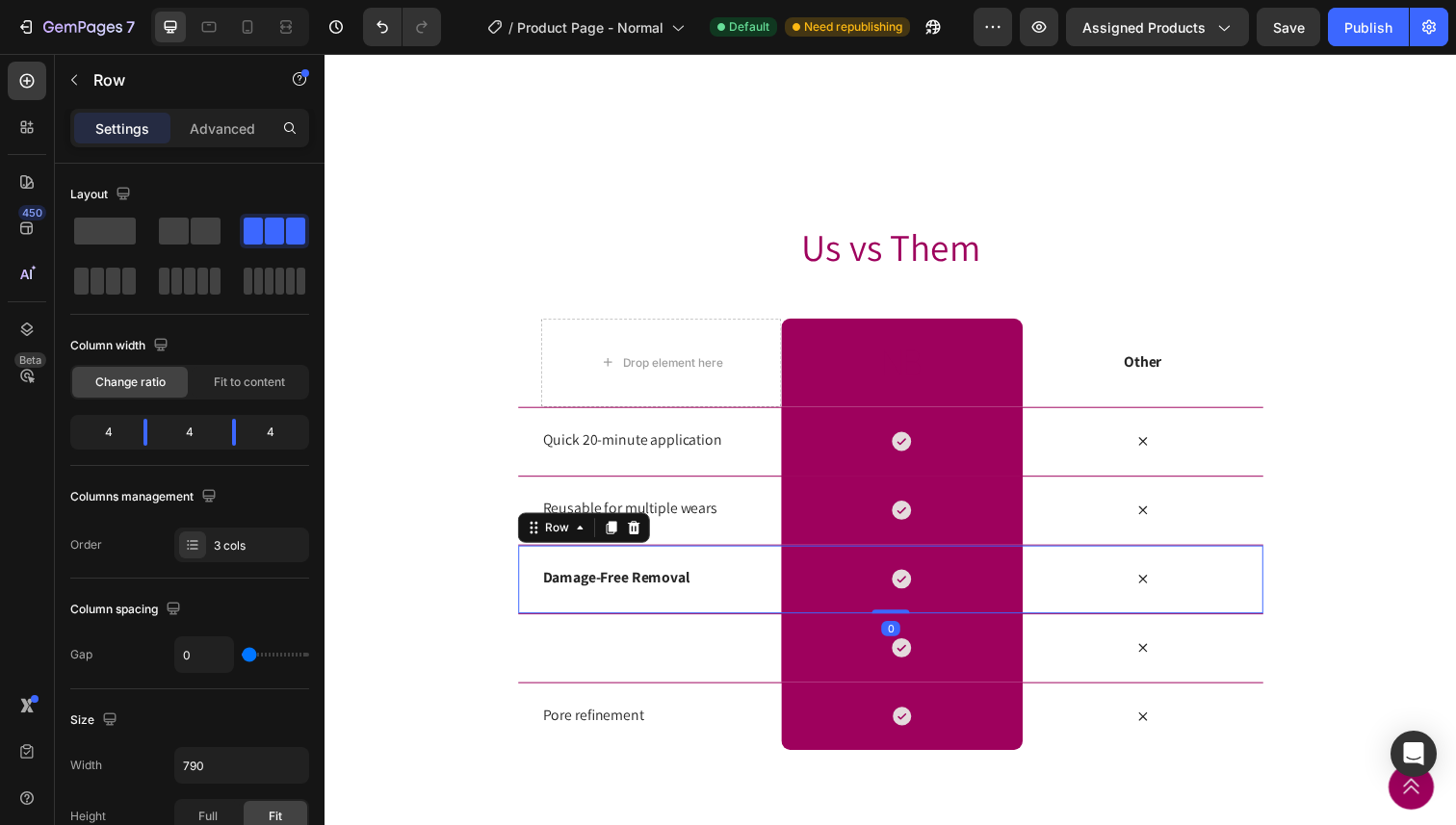
click at [689, 625] on div "Damage-Free Removal Text Block" at bounding box center [668, 590] width 246 height 69
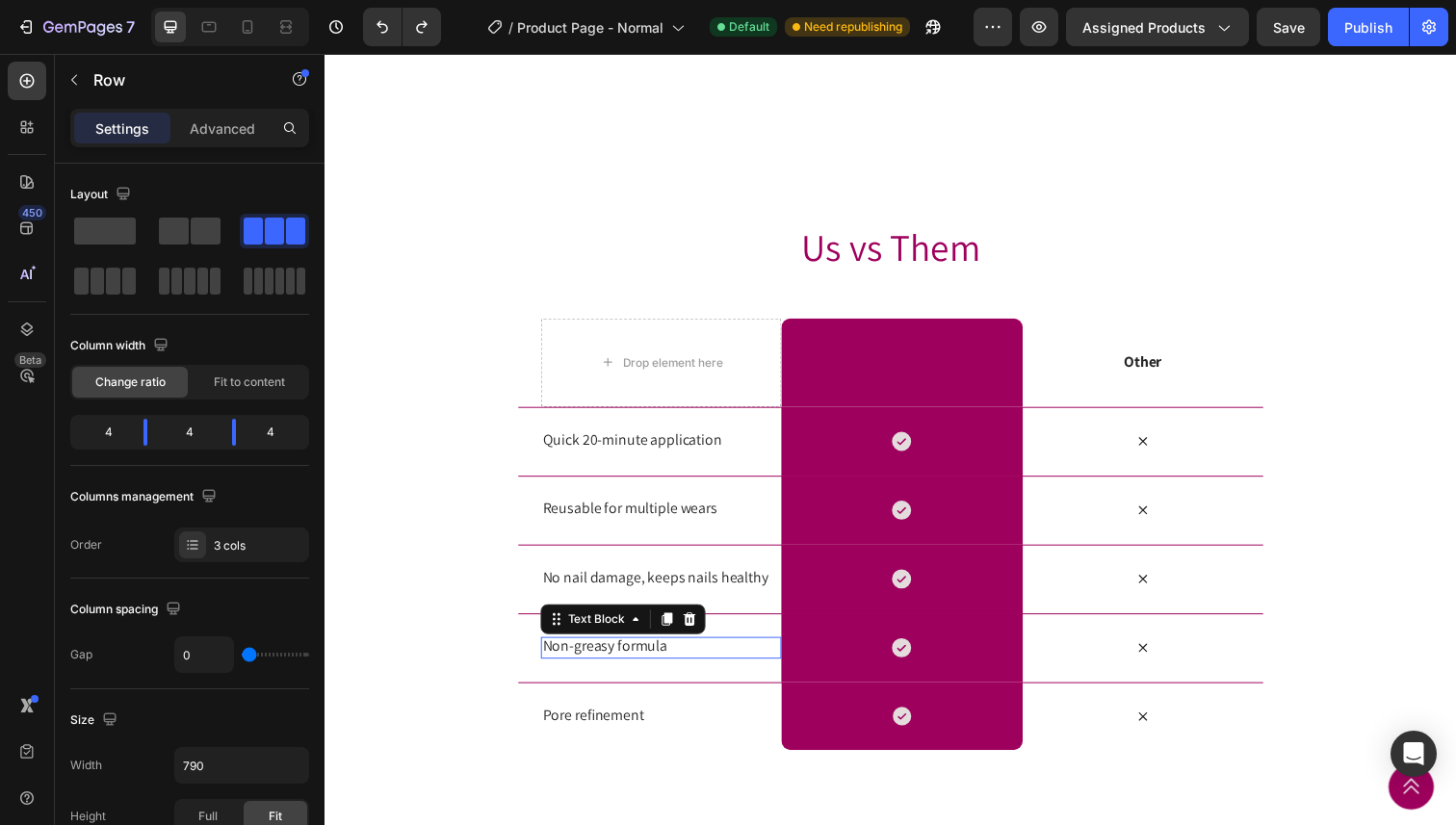
click at [644, 669] on p "Non-greasy formula" at bounding box center [668, 660] width 242 height 21
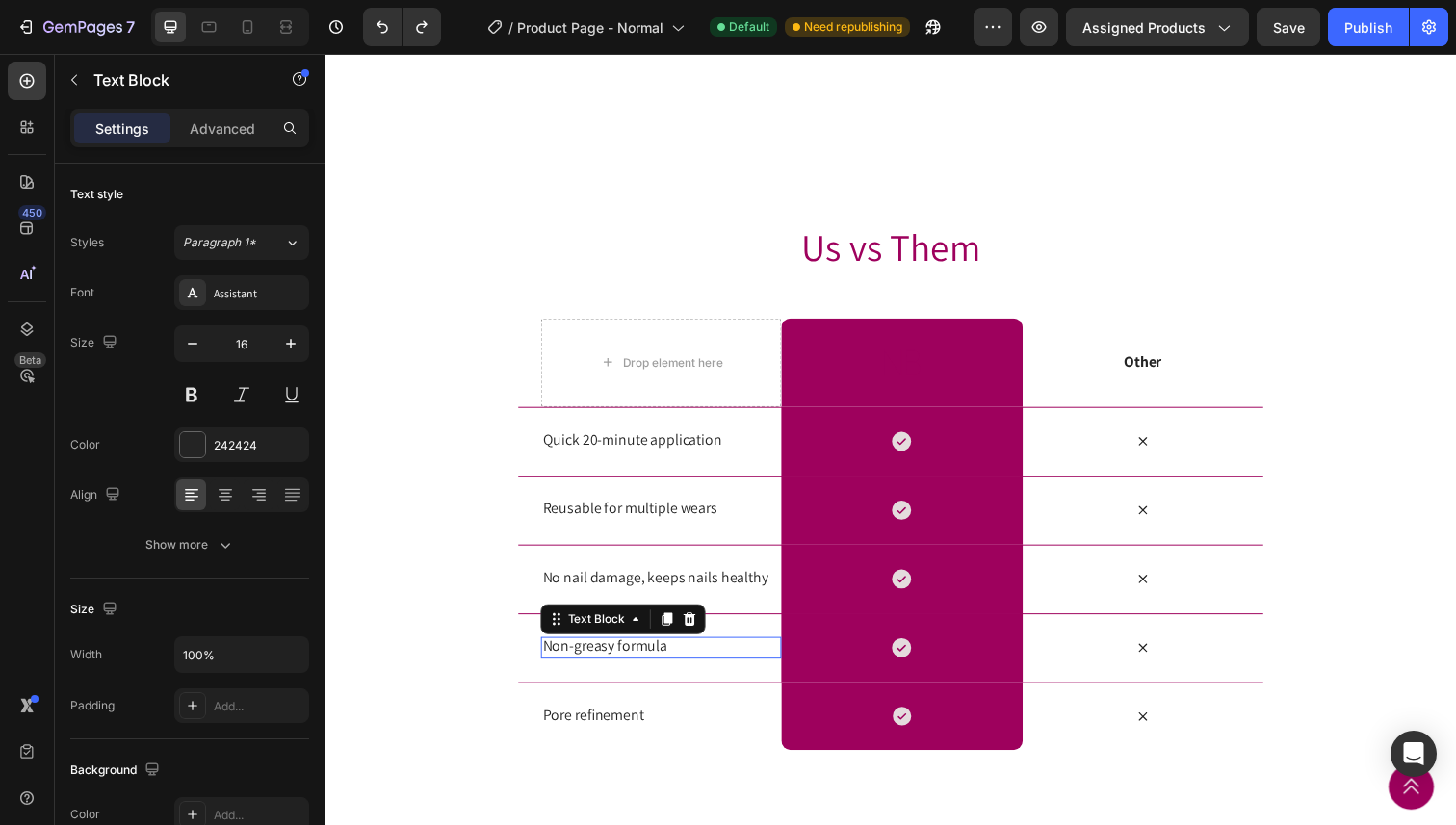
click at [644, 669] on p "Non-greasy formula" at bounding box center [668, 660] width 242 height 21
click at [629, 669] on p "No" at bounding box center [668, 660] width 242 height 21
click at [635, 197] on div "Us vs Them Heading Row Drop element here Image Row Other Text Block Row Quick 2…" at bounding box center [902, 494] width 1155 height 733
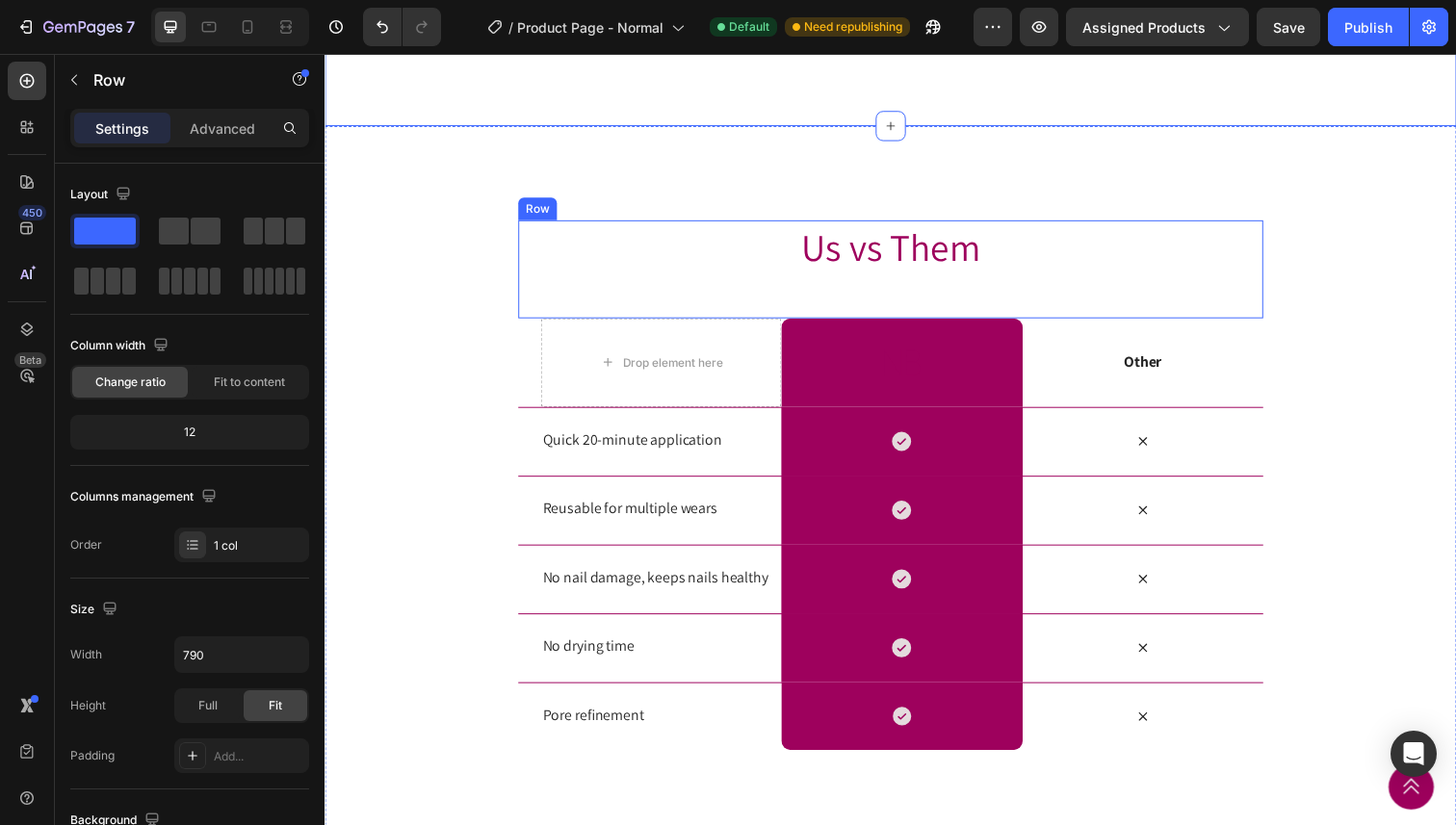
click at [606, 324] on div "Us vs Them Heading" at bounding box center [902, 274] width 761 height 100
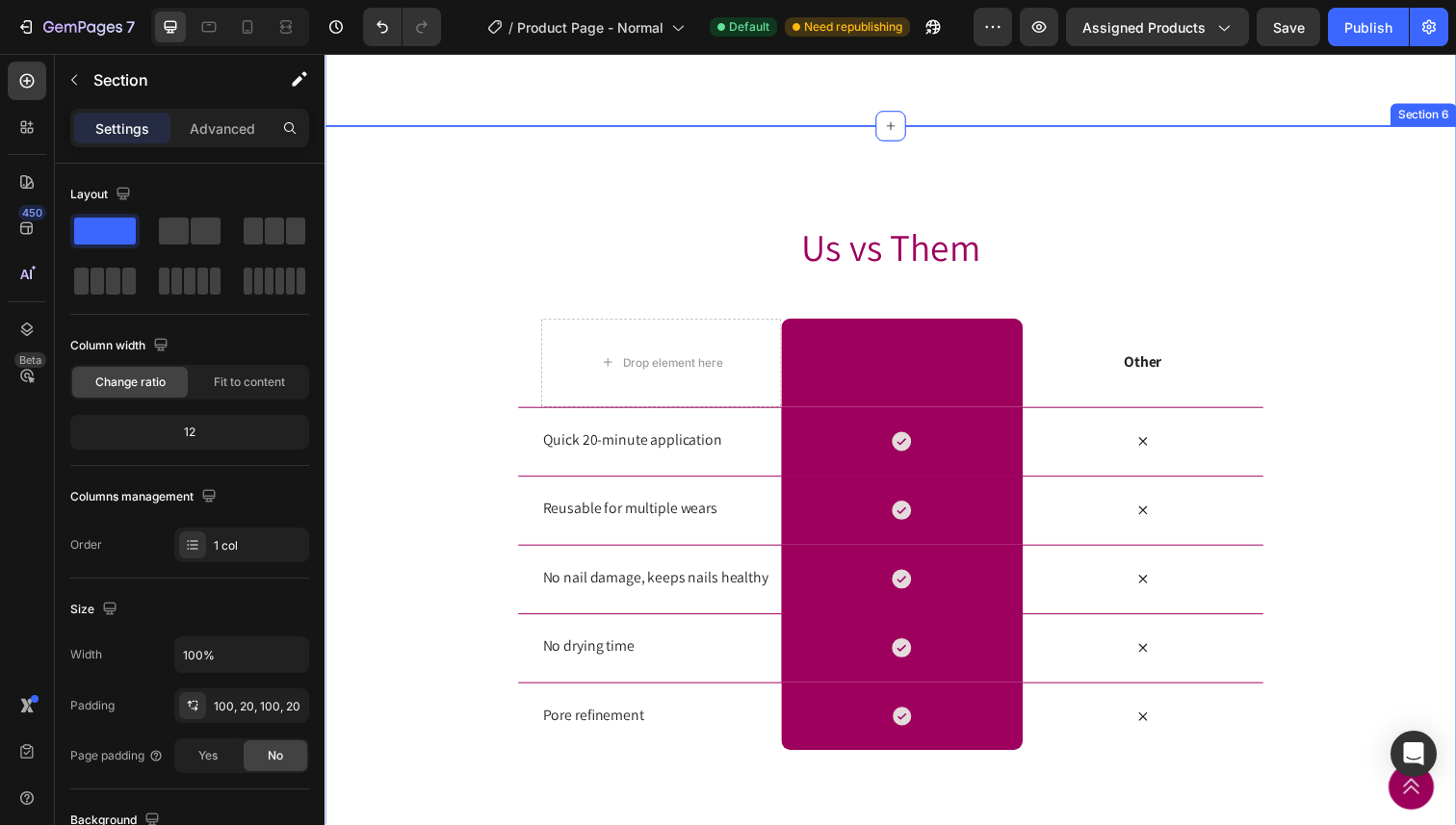
click at [492, 303] on div "Us vs Them Heading Row Drop element here Image Row Other Text Block Row Quick 2…" at bounding box center [902, 494] width 1155 height 541
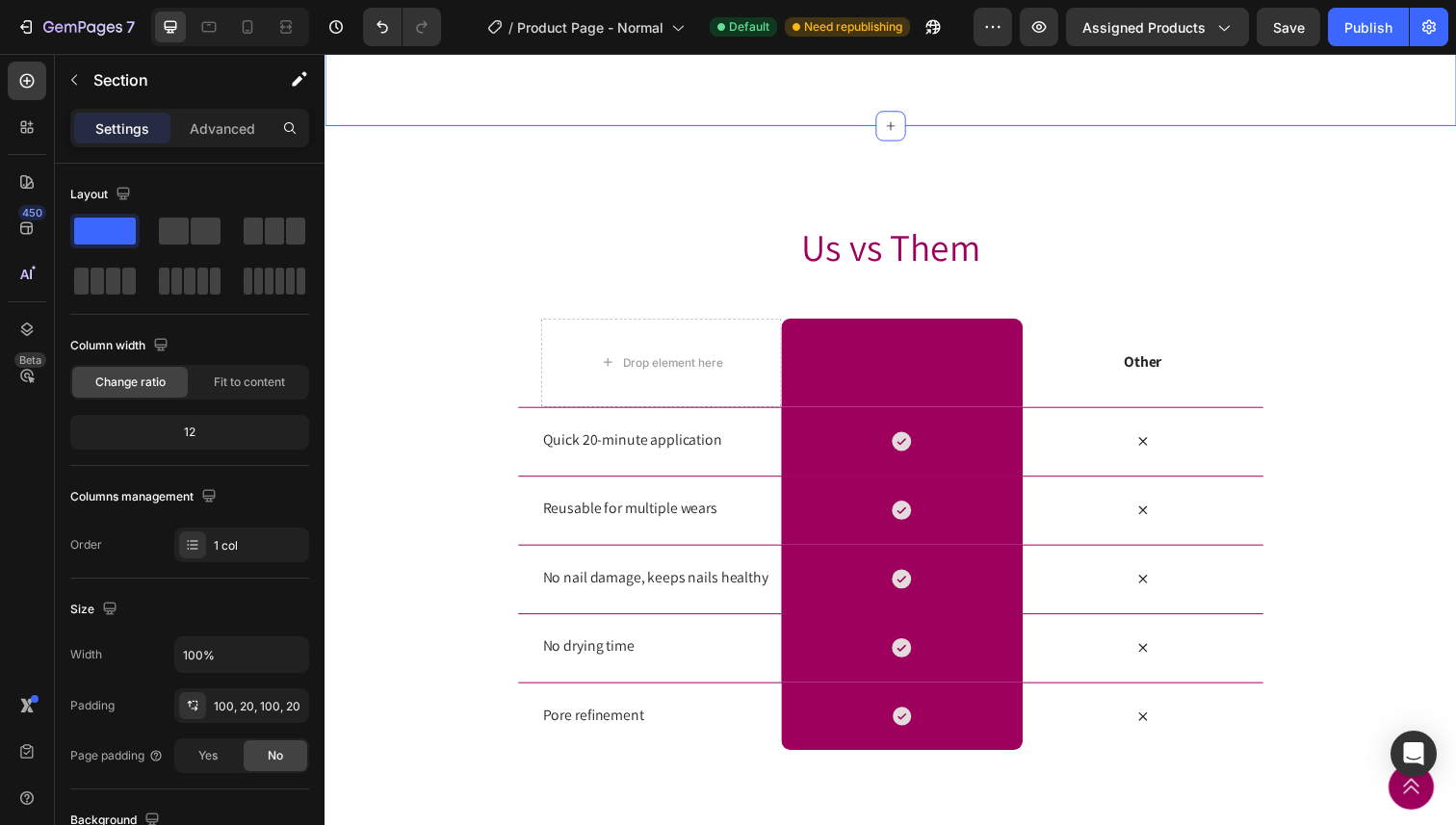
click at [384, 222] on div "Us vs Them Heading Row Drop element here Image Row Other Text Block Row Quick 2…" at bounding box center [902, 494] width 1155 height 733
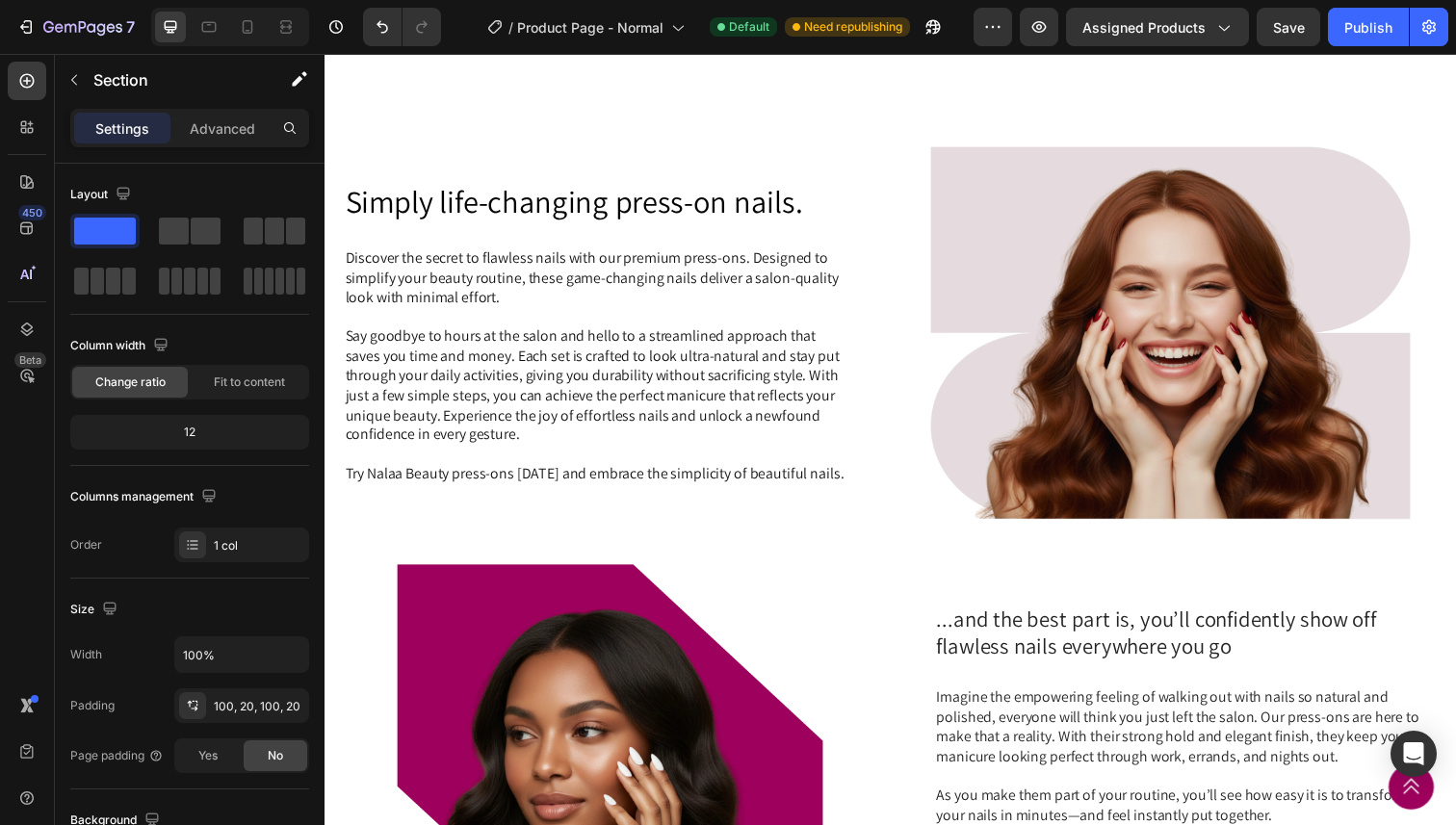
scroll to position [1282, 0]
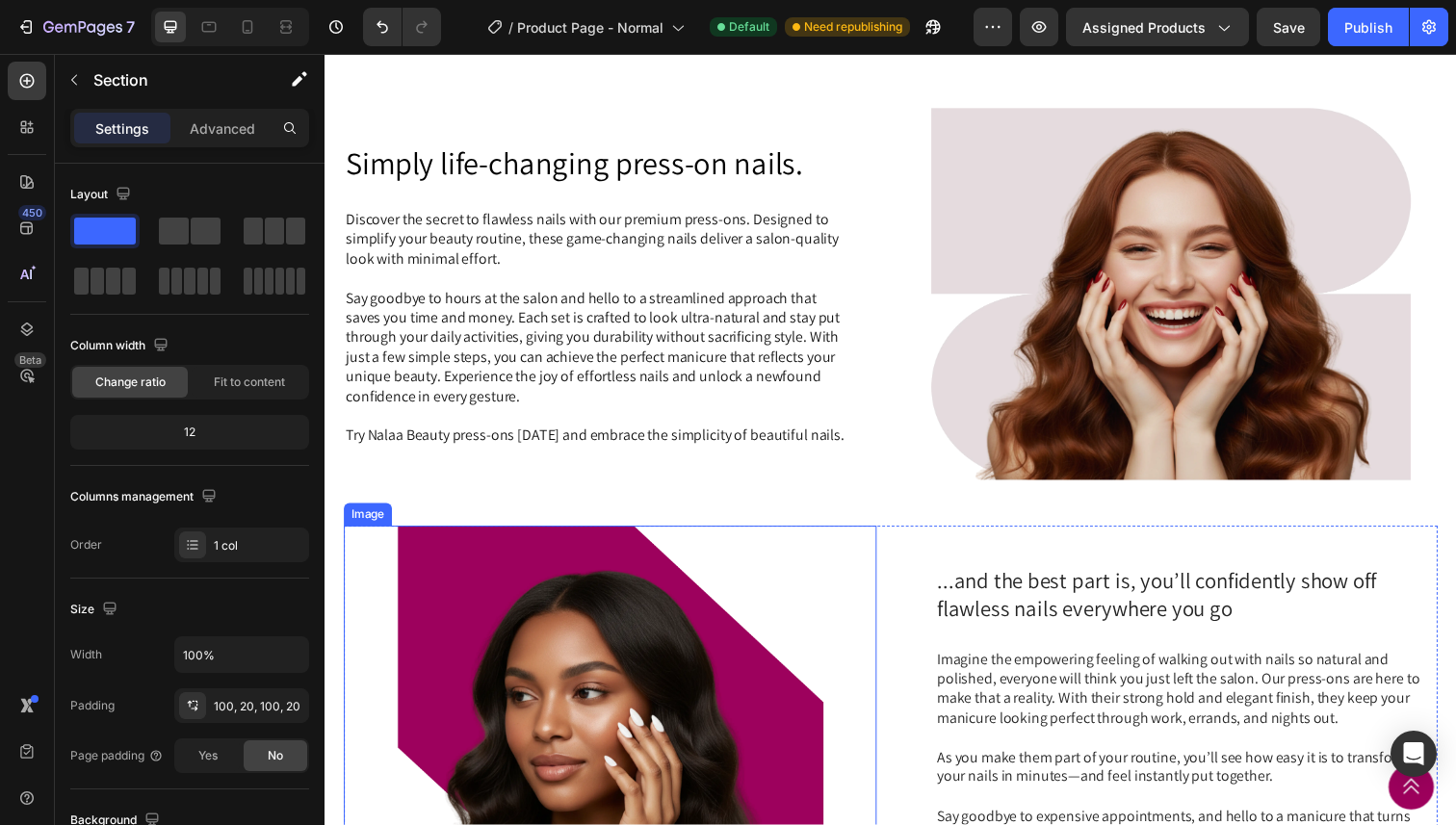
click at [869, 738] on div at bounding box center [616, 741] width 544 height 409
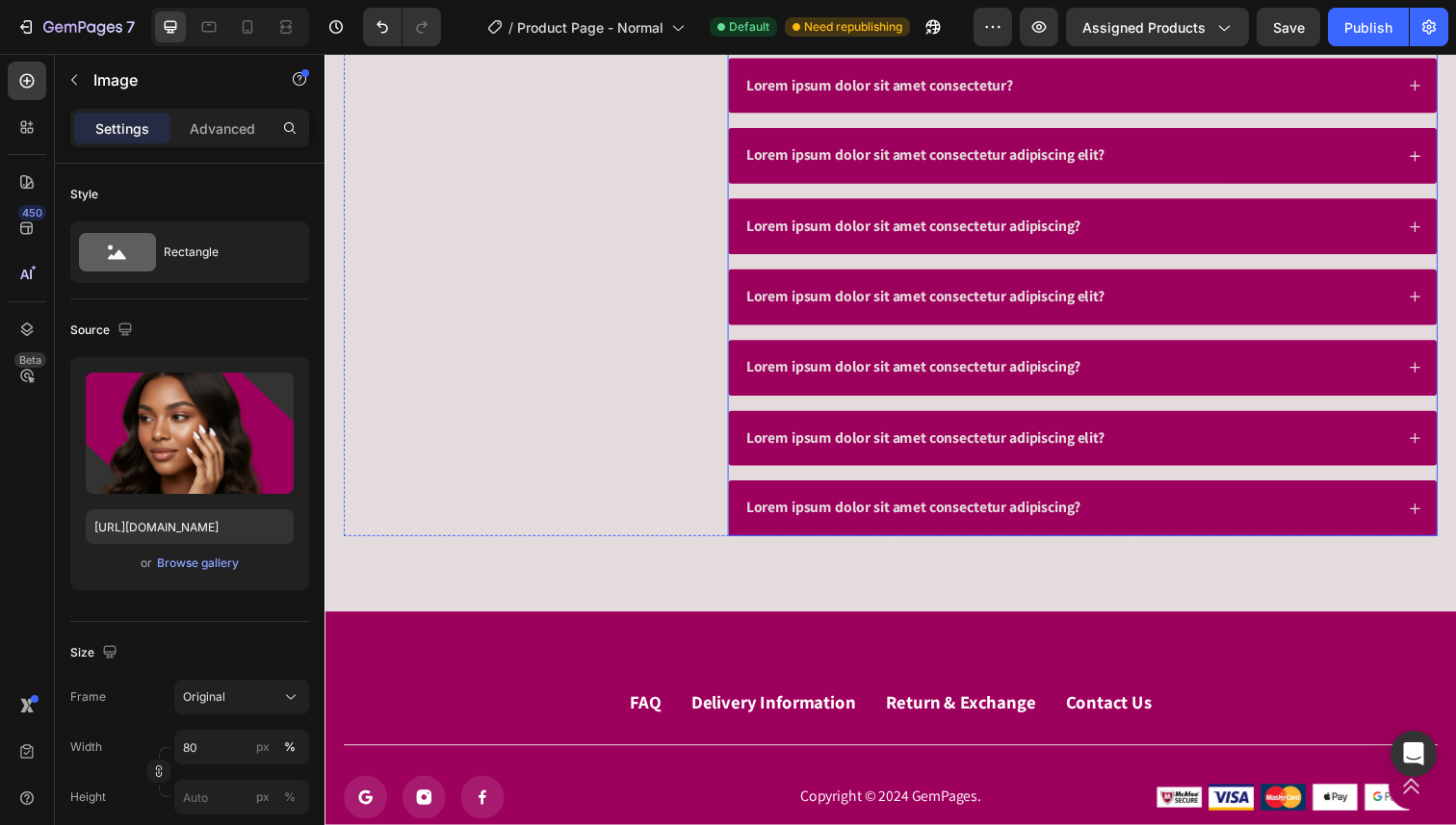
scroll to position [5754, 0]
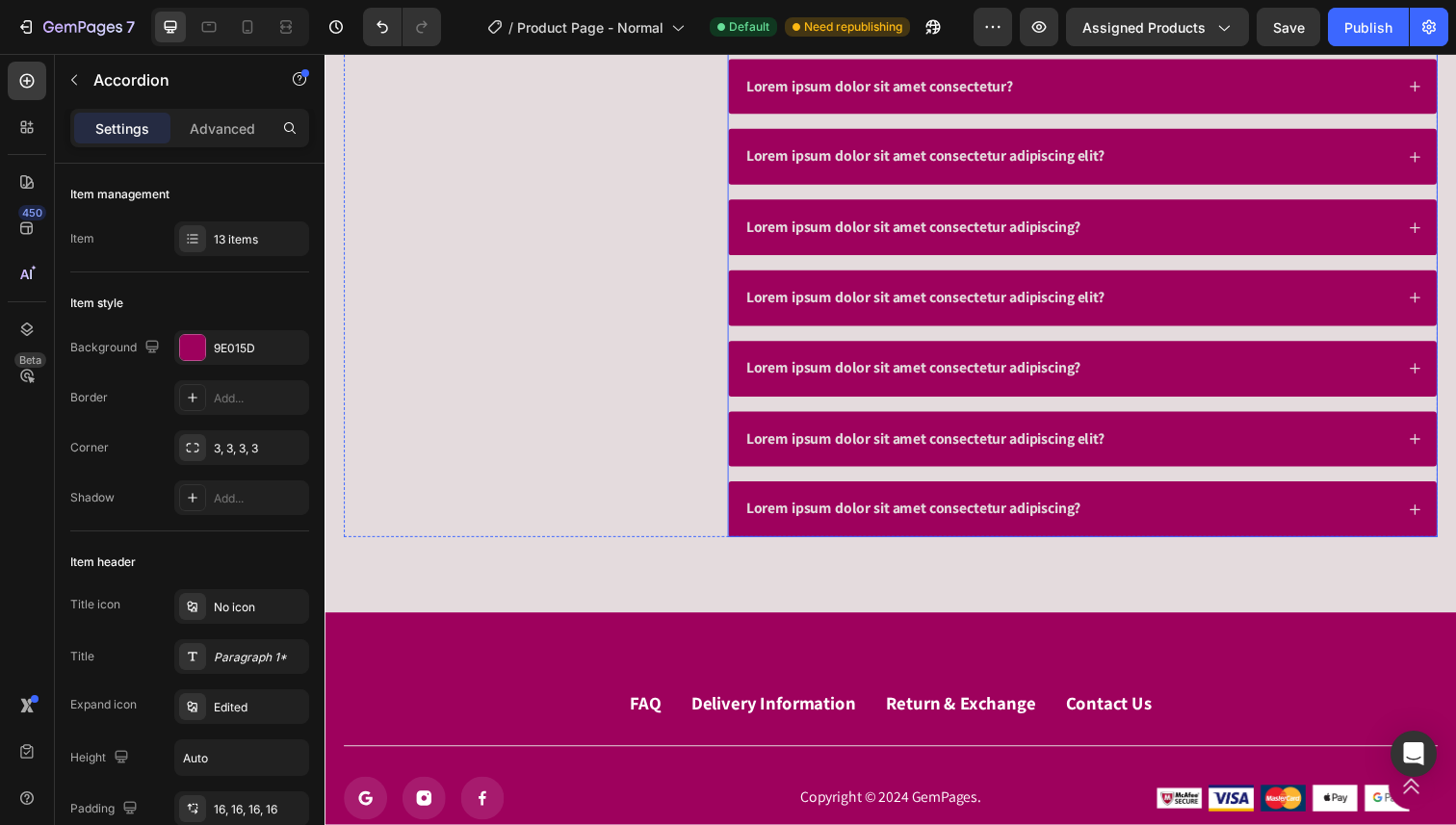
click at [919, 502] on div "Lorem ipsum dolor sit amet consectetur adipiscing?" at bounding box center [1098, 520] width 723 height 57
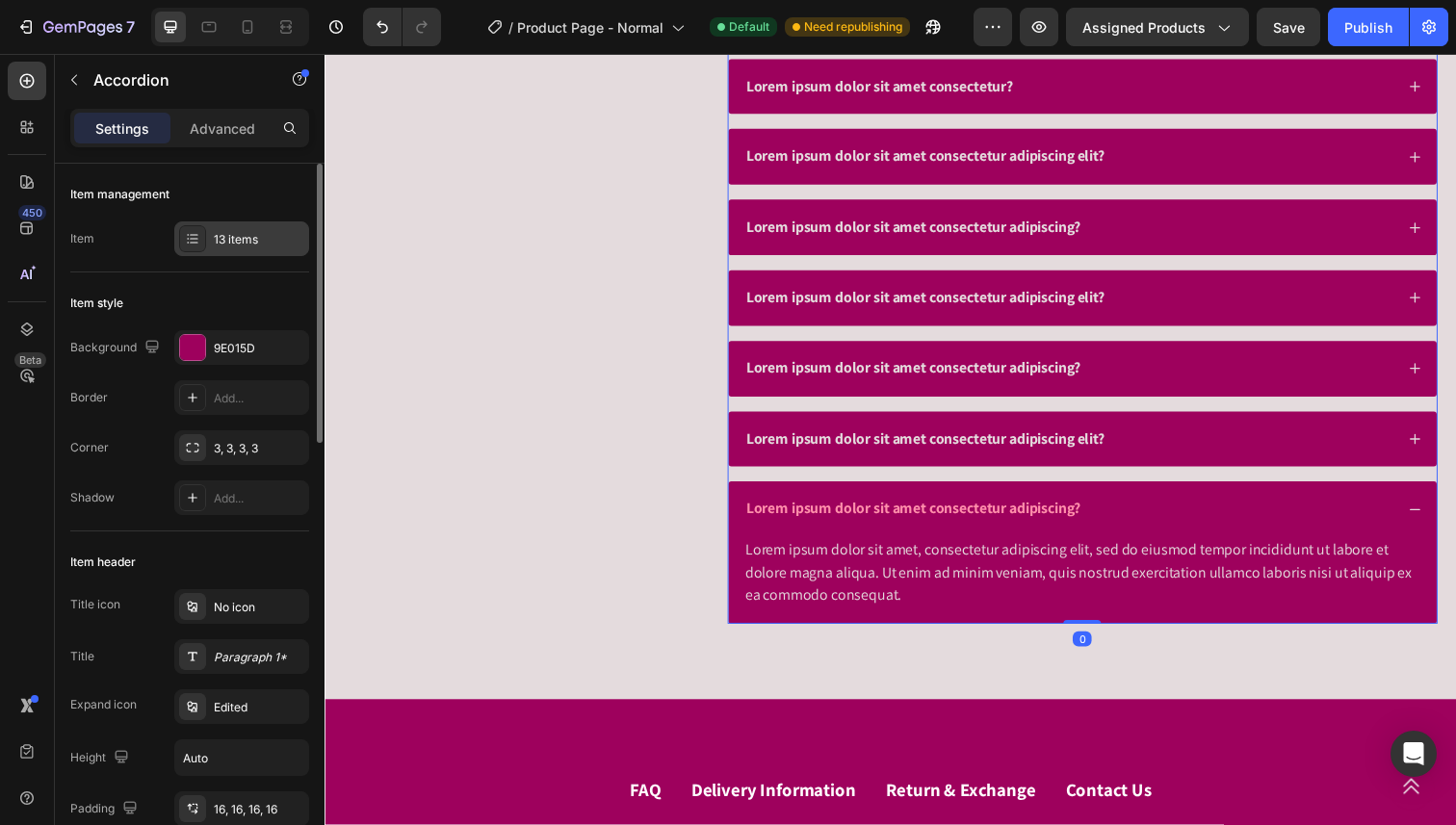
click at [233, 244] on div "13 items" at bounding box center [258, 240] width 90 height 18
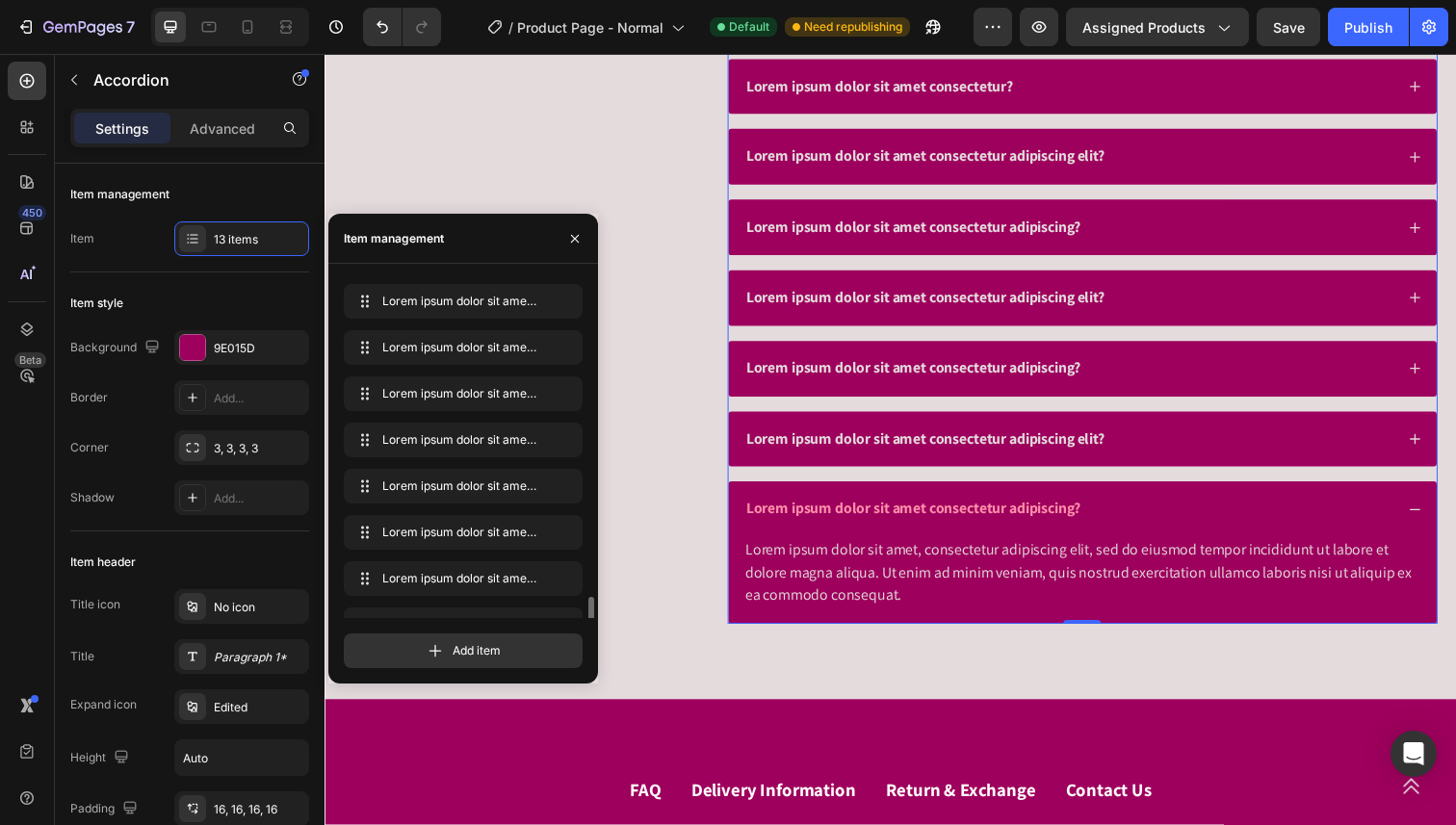
scroll to position [258, 0]
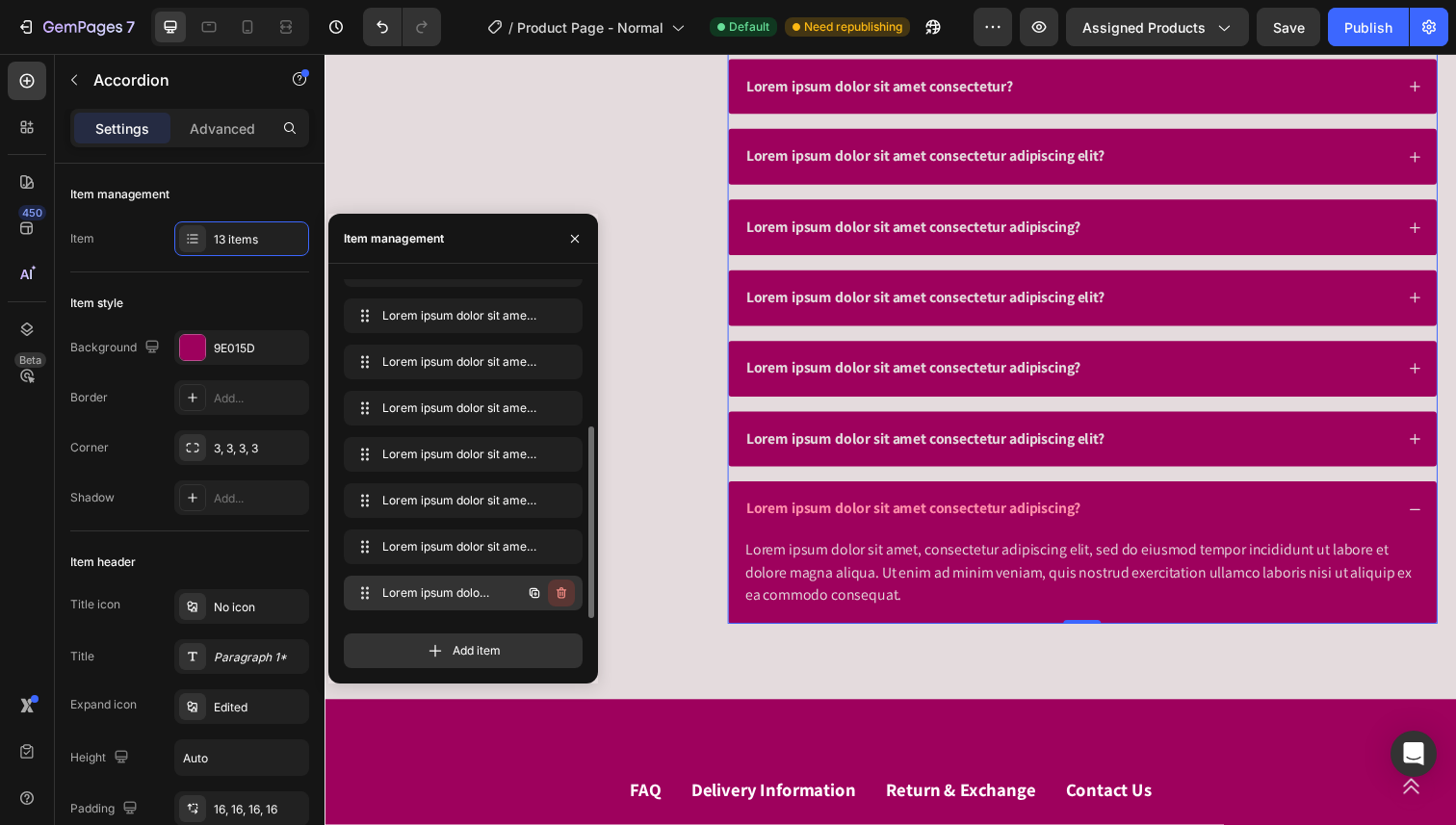
click at [568, 589] on icon "button" at bounding box center [561, 593] width 16 height 16
click at [560, 597] on div "Delete" at bounding box center [548, 593] width 35 height 18
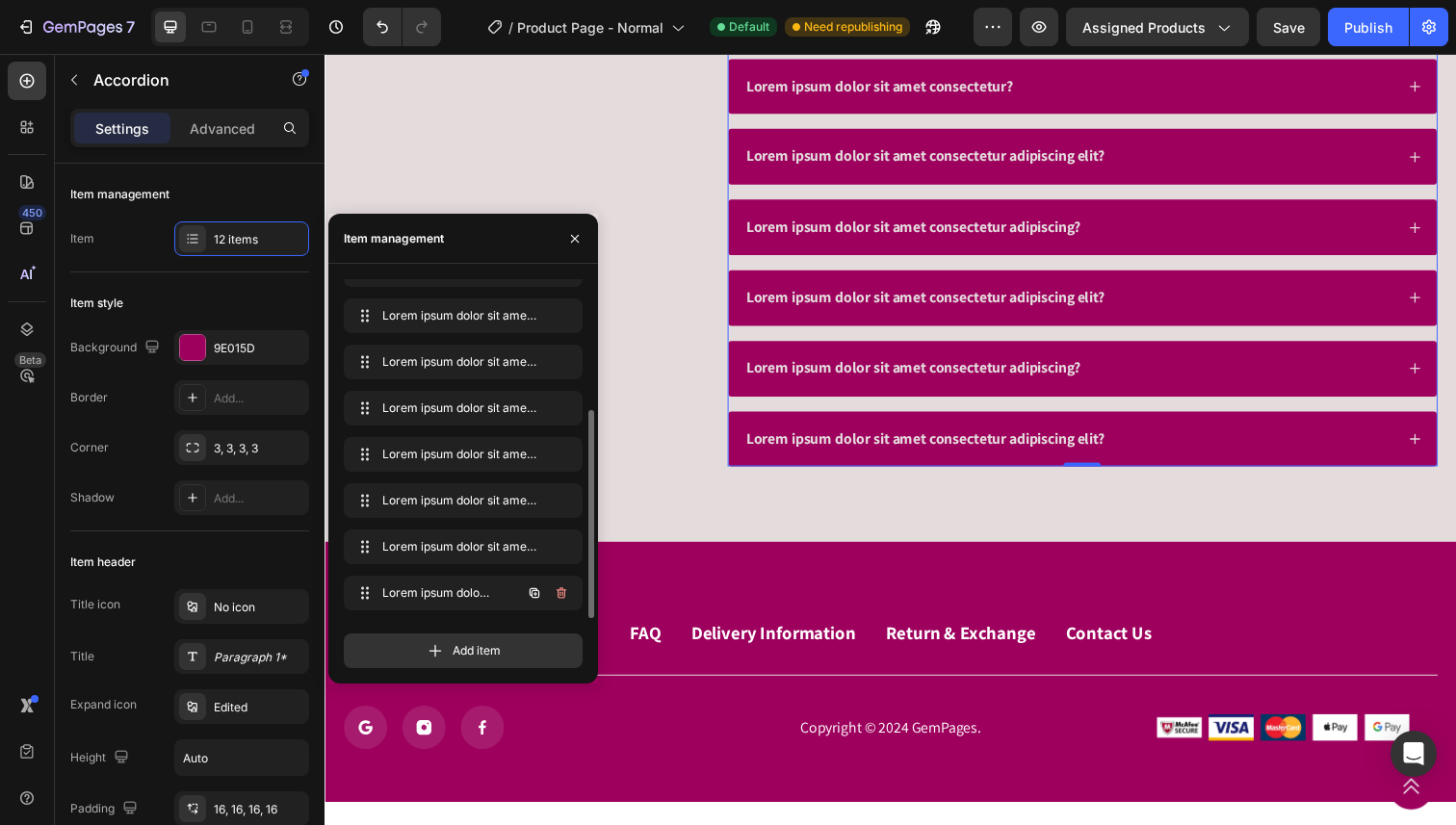
scroll to position [211, 0]
click at [554, 591] on icon "button" at bounding box center [561, 593] width 16 height 16
click at [554, 591] on div "Delete" at bounding box center [548, 593] width 35 height 18
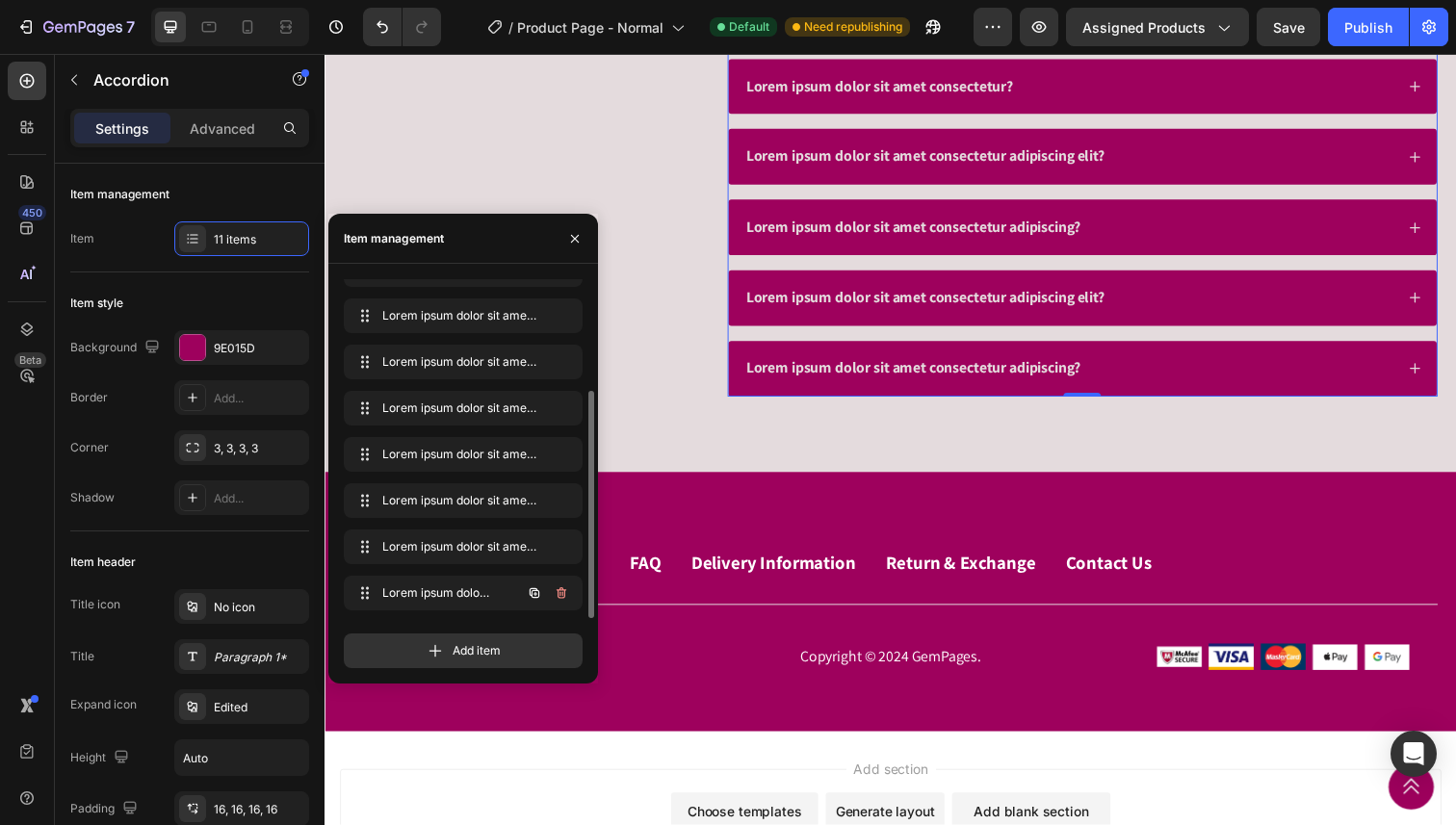
scroll to position [165, 0]
click at [554, 591] on icon "button" at bounding box center [561, 593] width 16 height 16
click at [554, 591] on div "Delete" at bounding box center [548, 593] width 35 height 18
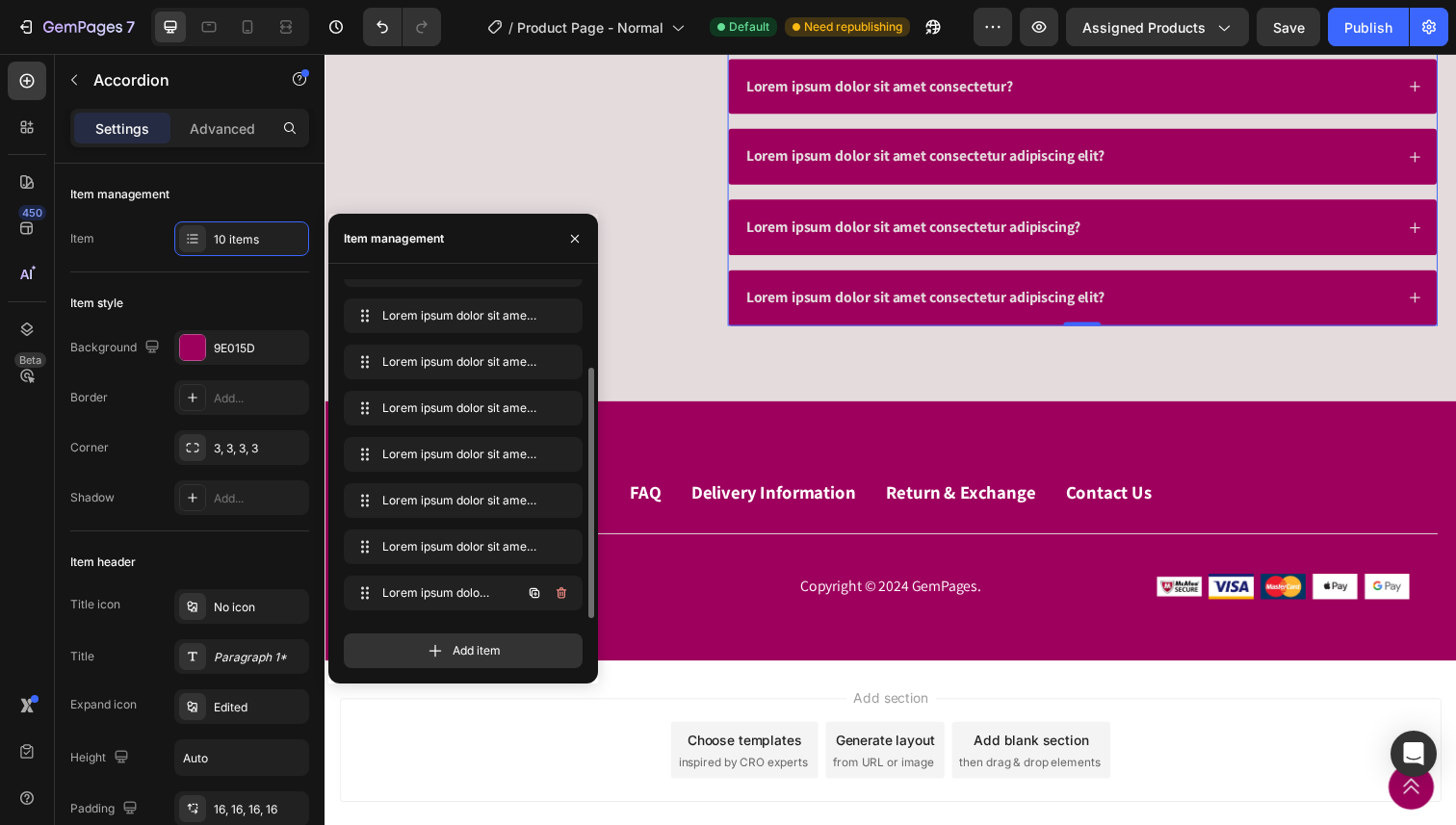
scroll to position [119, 0]
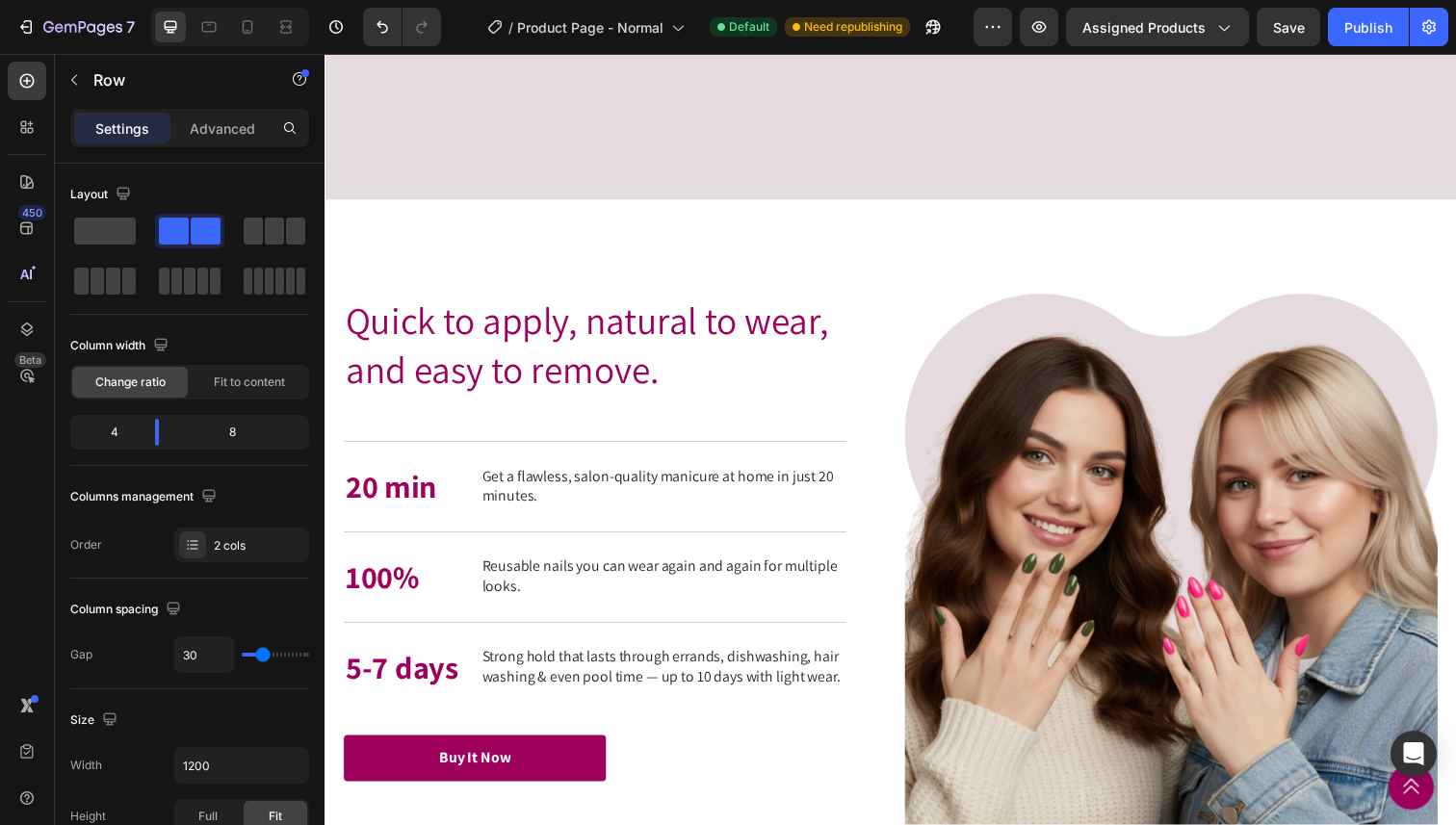
scroll to position [2762, 0]
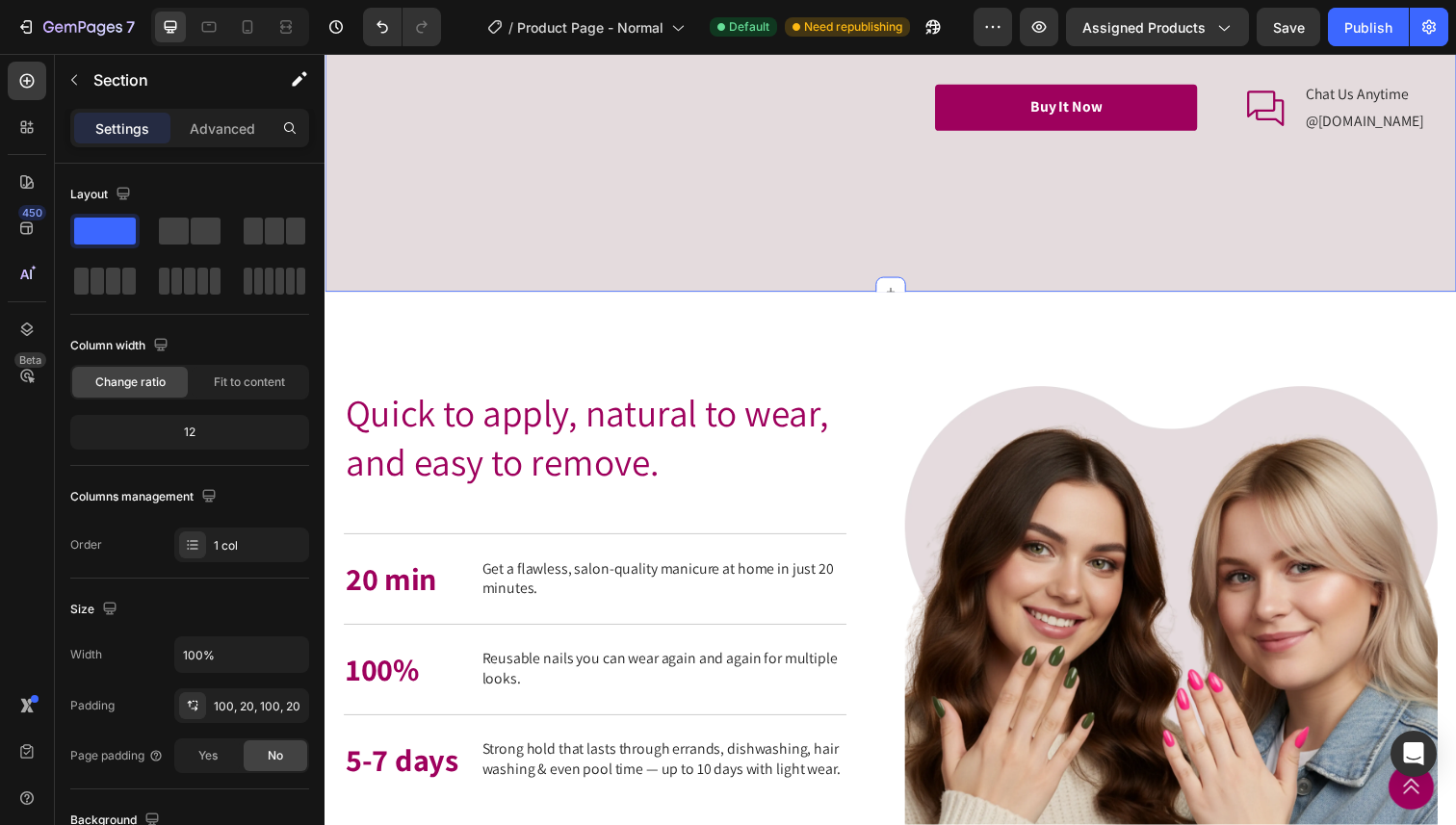
click at [649, 348] on div "Quick to apply, natural to wear, and easy to remove. Heading Quick to apply, na…" at bounding box center [902, 671] width 1155 height 749
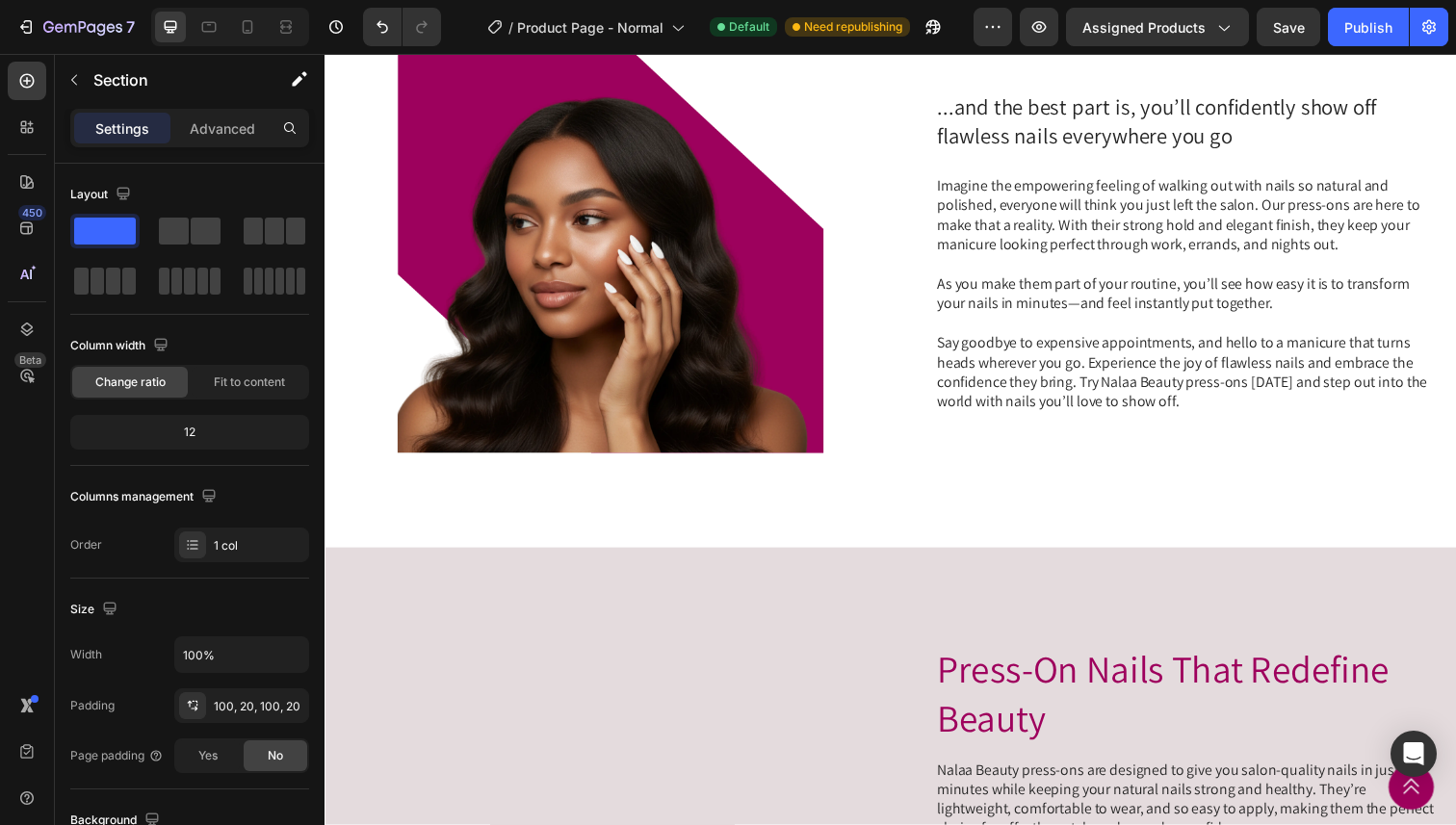
scroll to position [1783, 0]
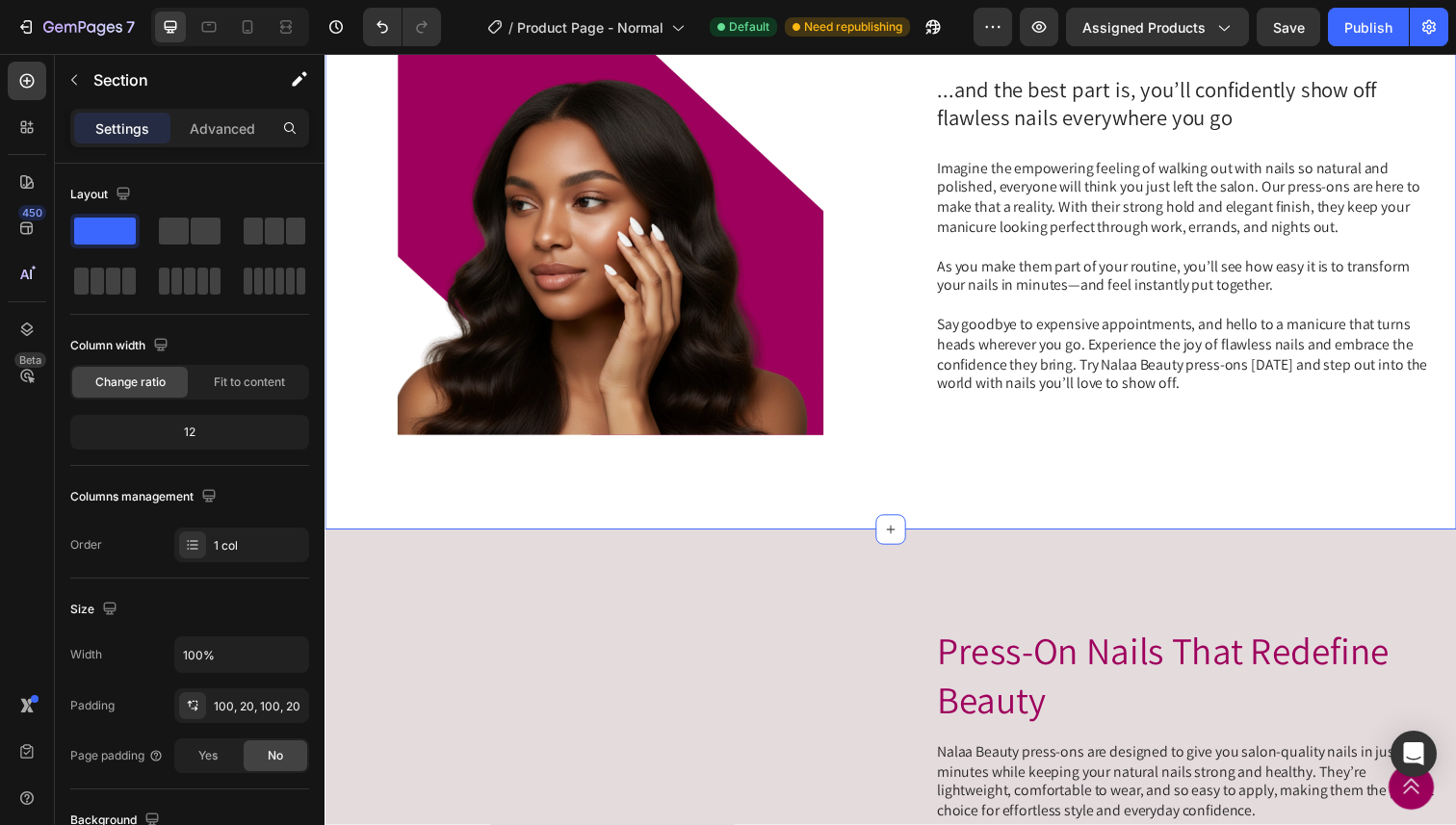
click at [611, 470] on div "Simply life-changing press-on nails. Heading Discover the secret to flawless na…" at bounding box center [902, 25] width 1155 height 1028
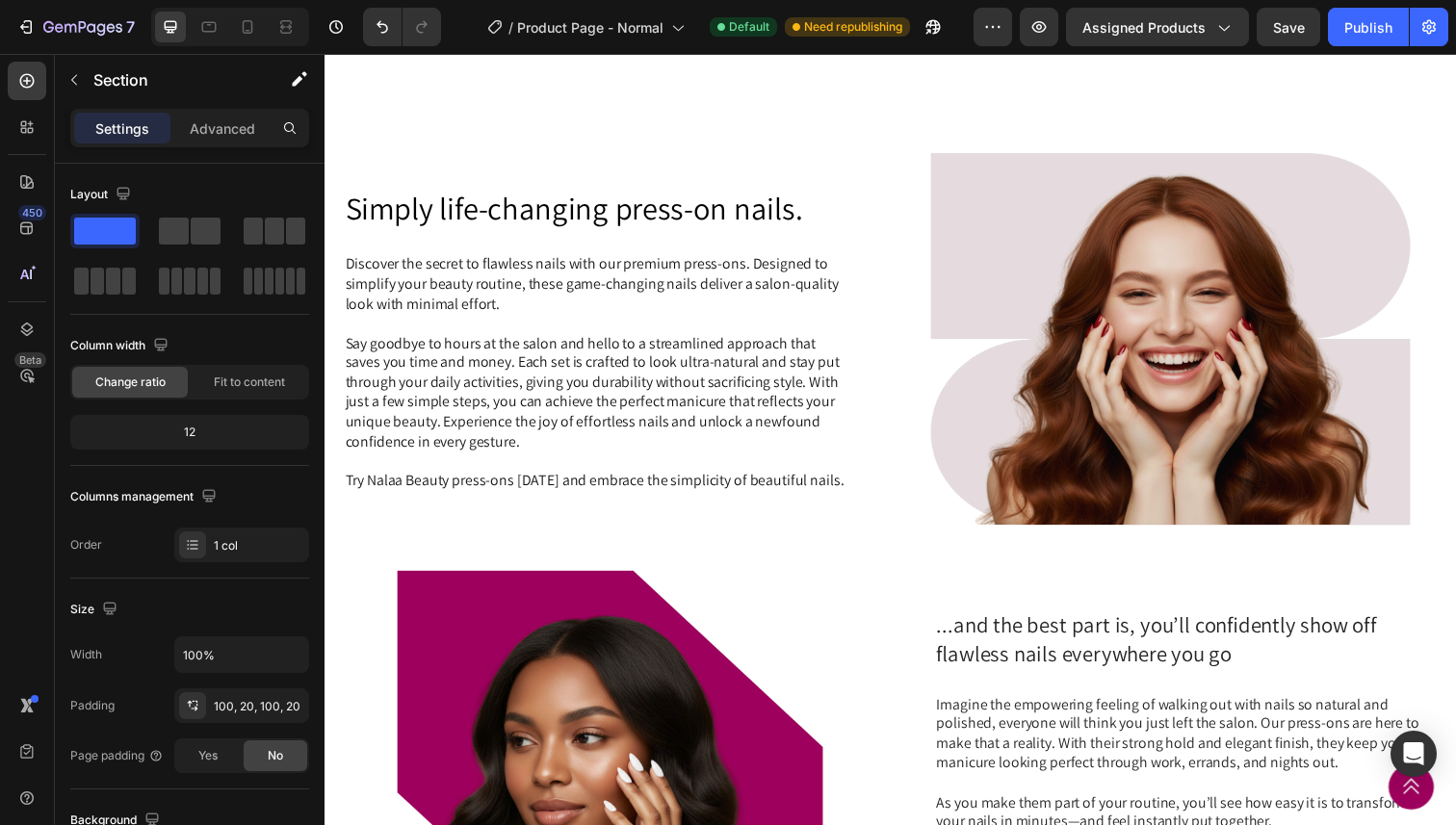
scroll to position [0, 0]
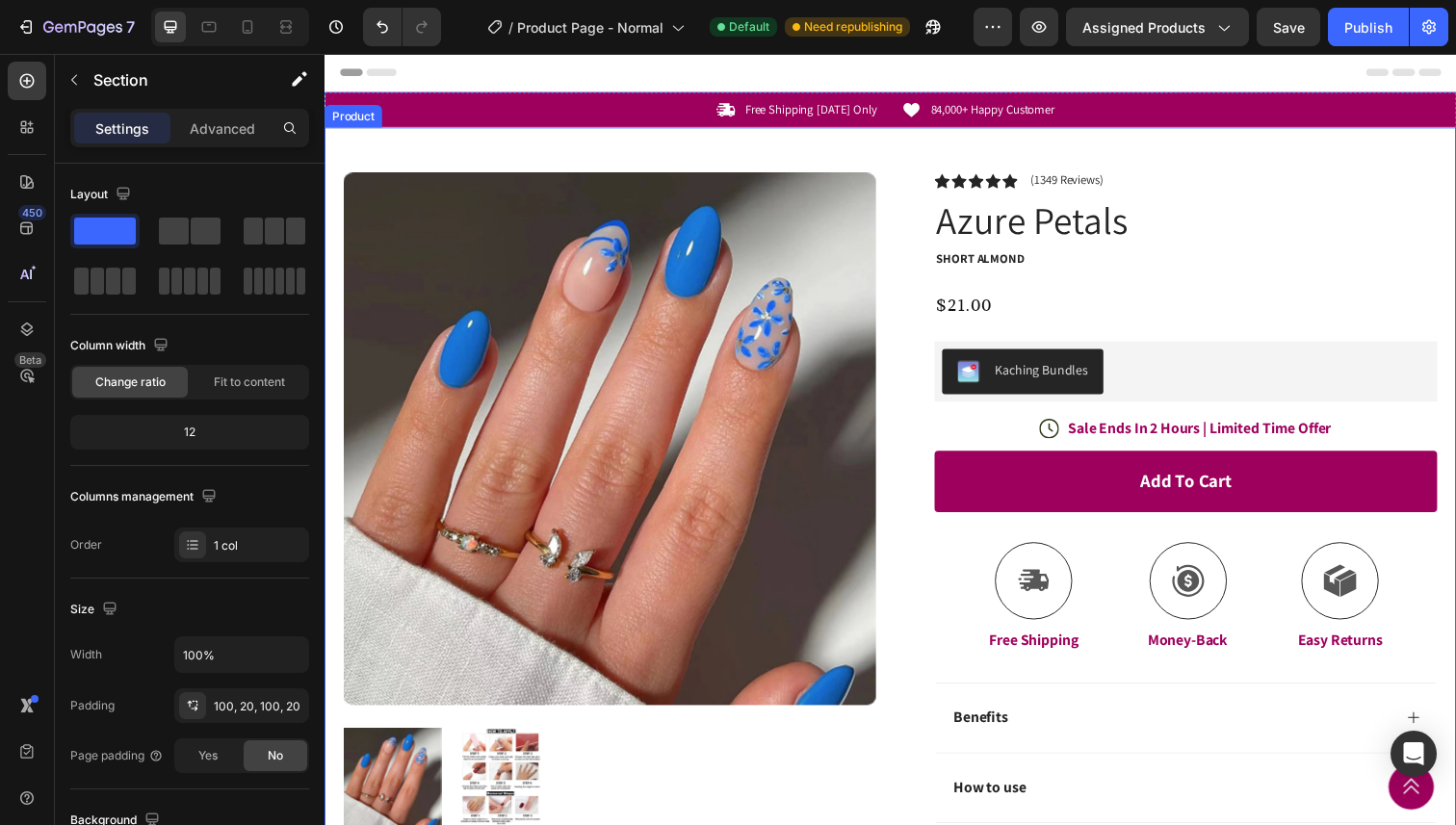
click at [886, 147] on div "Product Images Image Icon Icon Icon Icon Icon Icon List “I’m obsessed with thes…" at bounding box center [902, 674] width 1155 height 1090
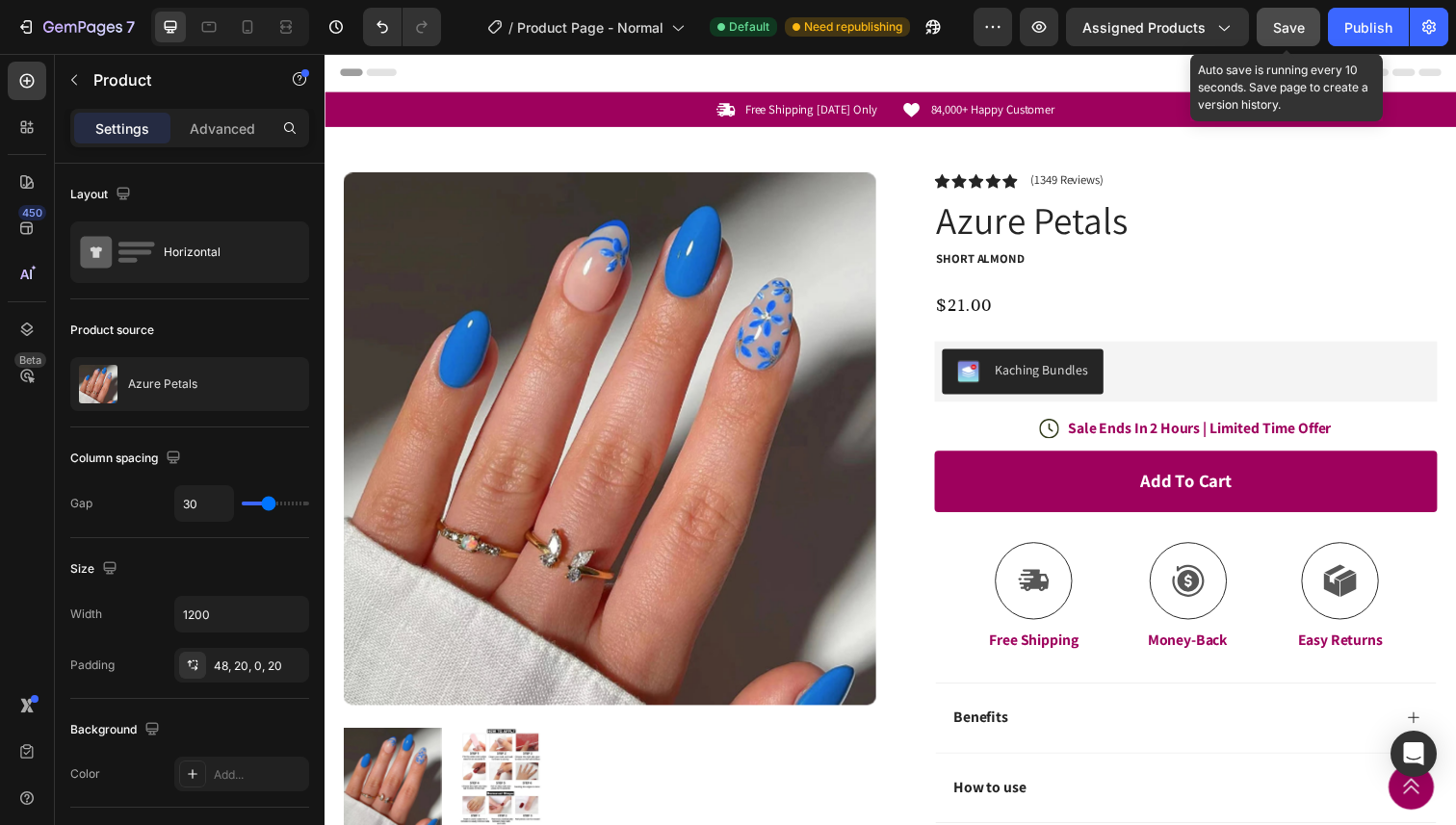
click at [1286, 26] on span "Save" at bounding box center [1289, 27] width 31 height 17
